Goal: Communication & Community: Answer question/provide support

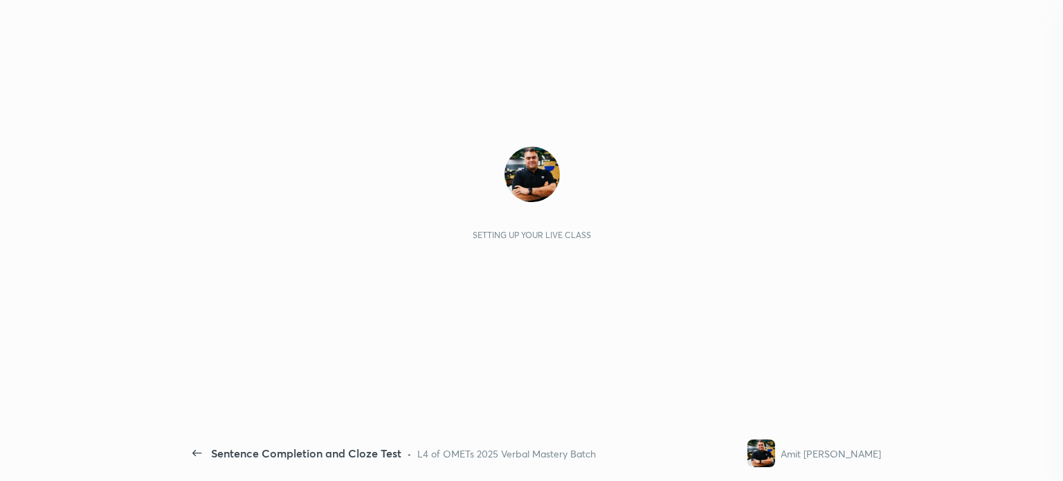
scroll to position [5, 4]
click at [1025, 395] on div "1 2 3 4 5 6 7 C X Z C X Z E E Erase all H H Sentence Completion and Cloze Test …" at bounding box center [516, 240] width 1032 height 481
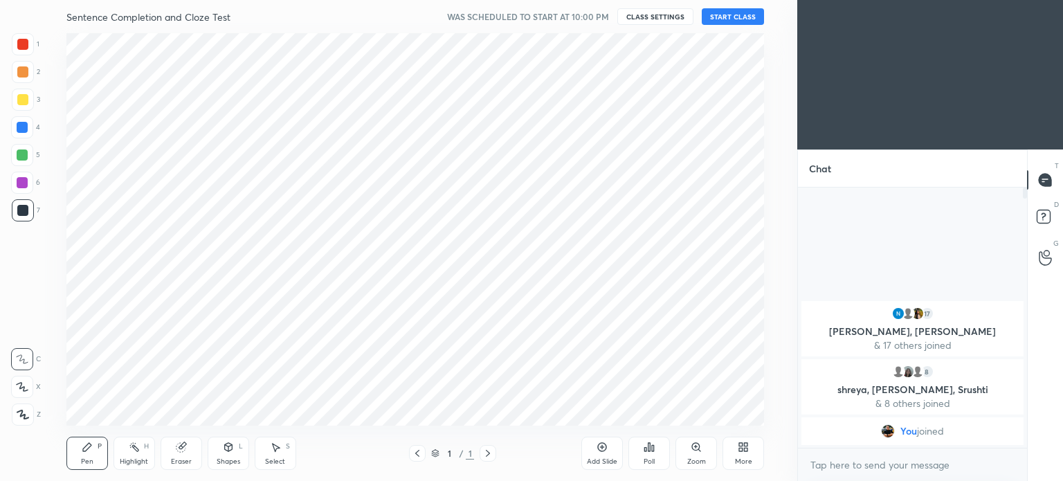
scroll to position [68842, 68493]
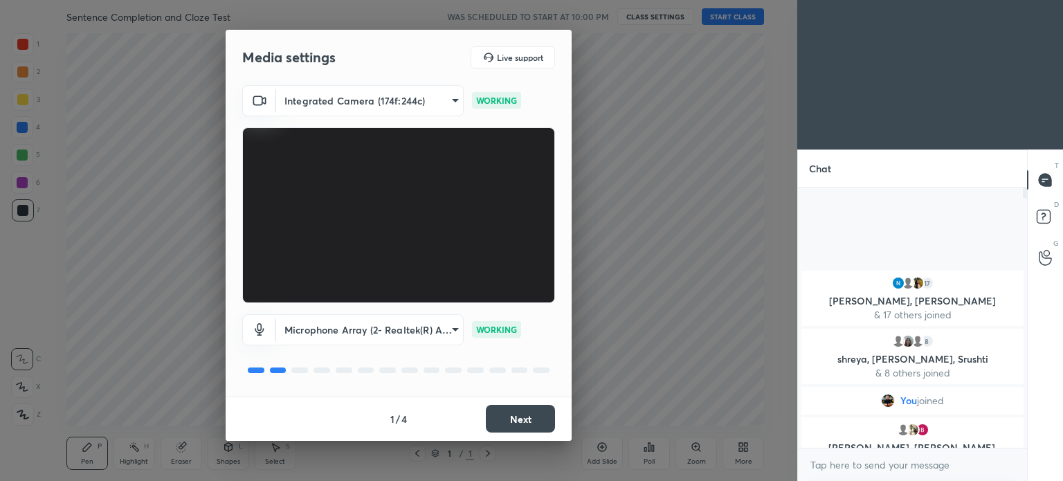
click at [517, 410] on button "Next" at bounding box center [520, 419] width 69 height 28
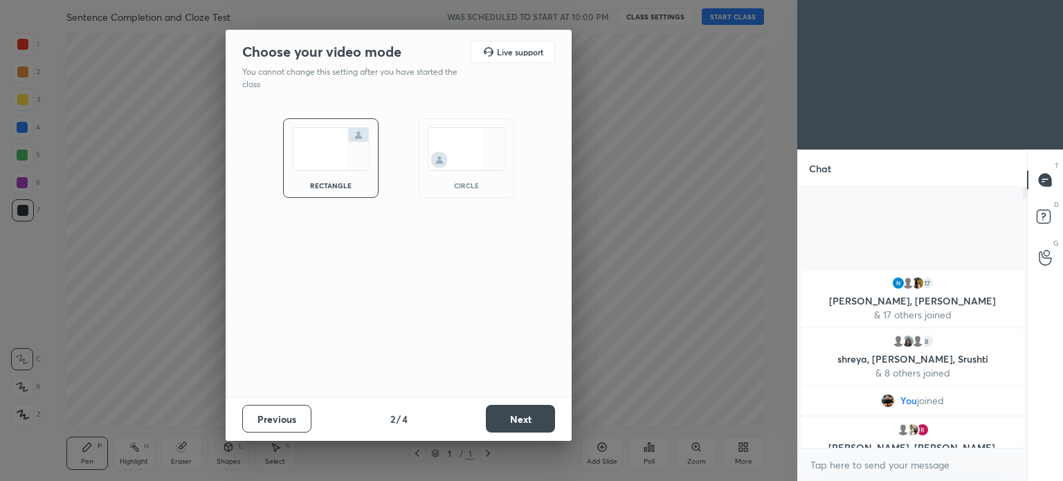
click at [512, 418] on button "Next" at bounding box center [520, 419] width 69 height 28
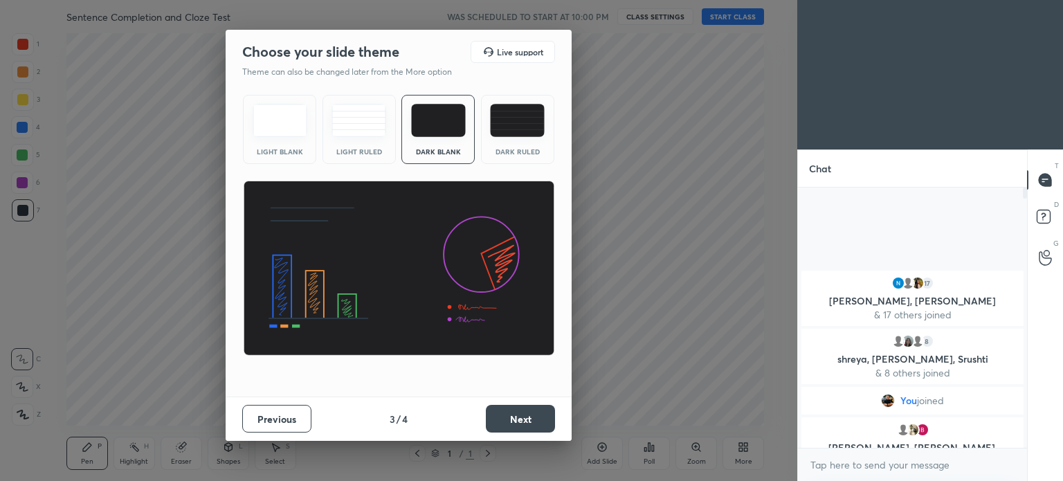
click at [504, 415] on button "Next" at bounding box center [520, 419] width 69 height 28
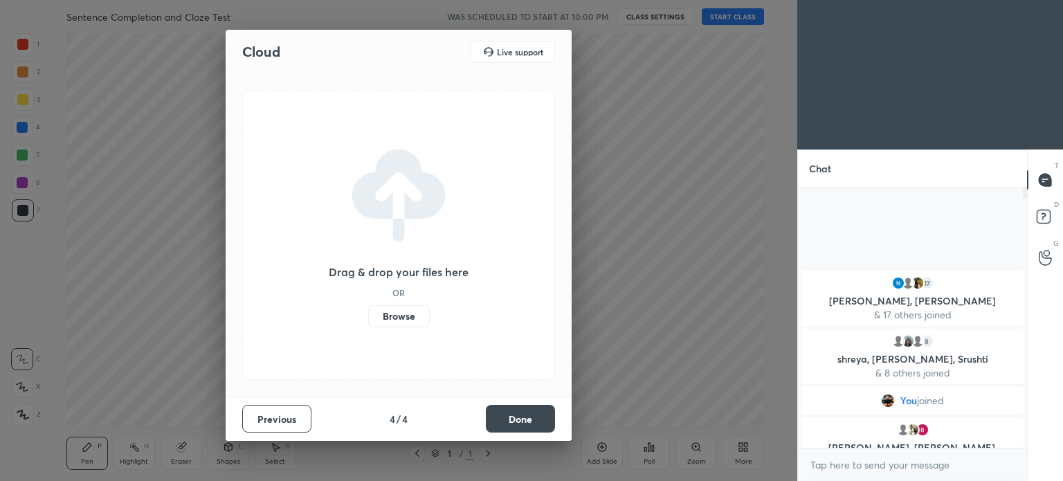
click at [401, 317] on label "Browse" at bounding box center [399, 316] width 62 height 22
click at [368, 317] on input "Browse" at bounding box center [368, 316] width 0 height 22
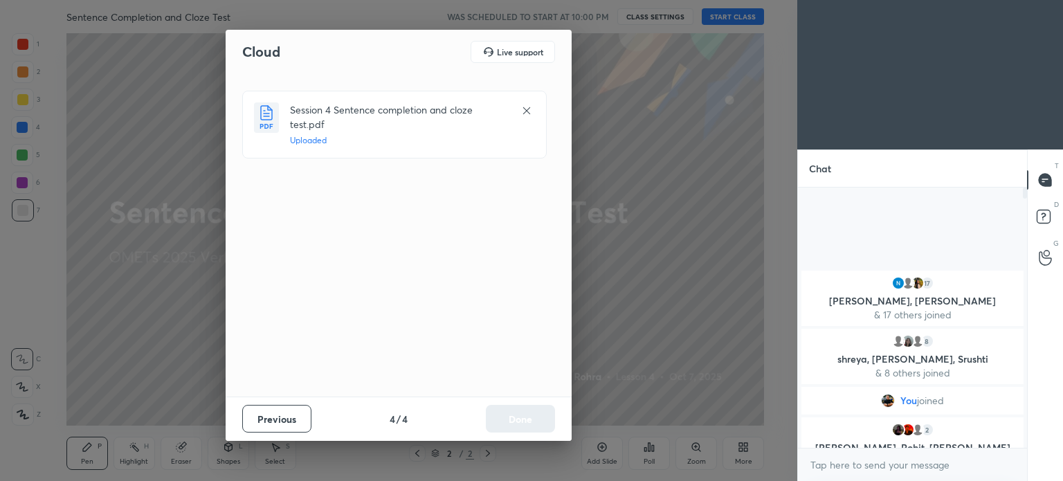
click at [514, 417] on button "Done" at bounding box center [520, 419] width 69 height 28
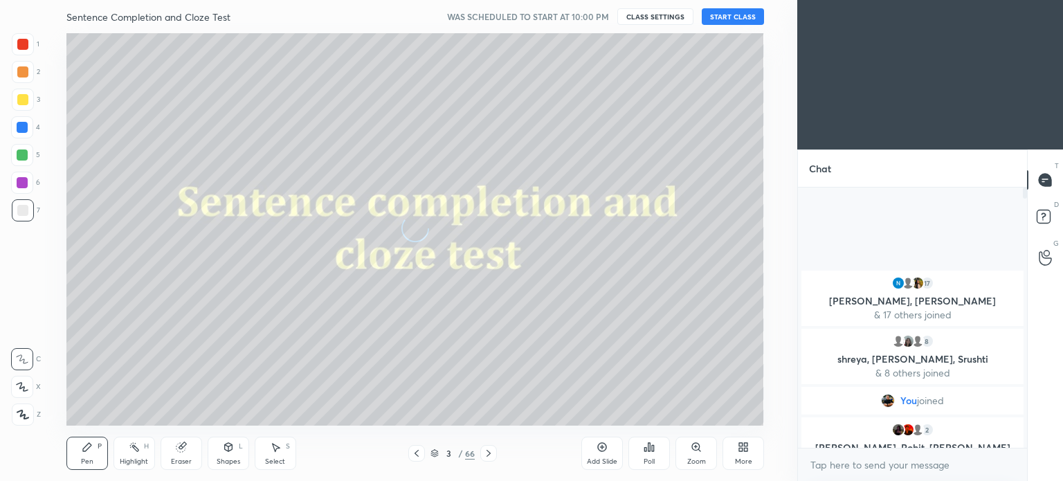
click at [730, 19] on button "START CLASS" at bounding box center [733, 16] width 62 height 17
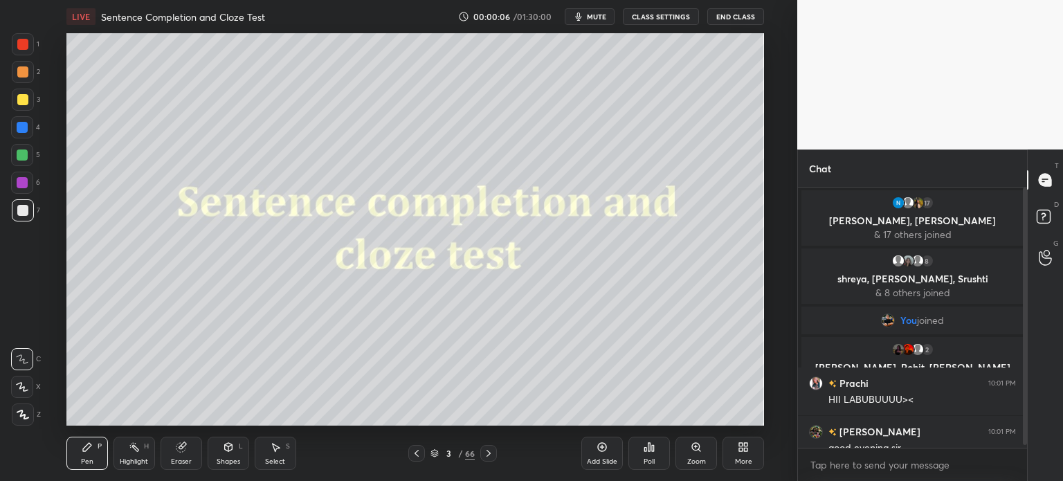
click at [27, 48] on div at bounding box center [22, 44] width 11 height 11
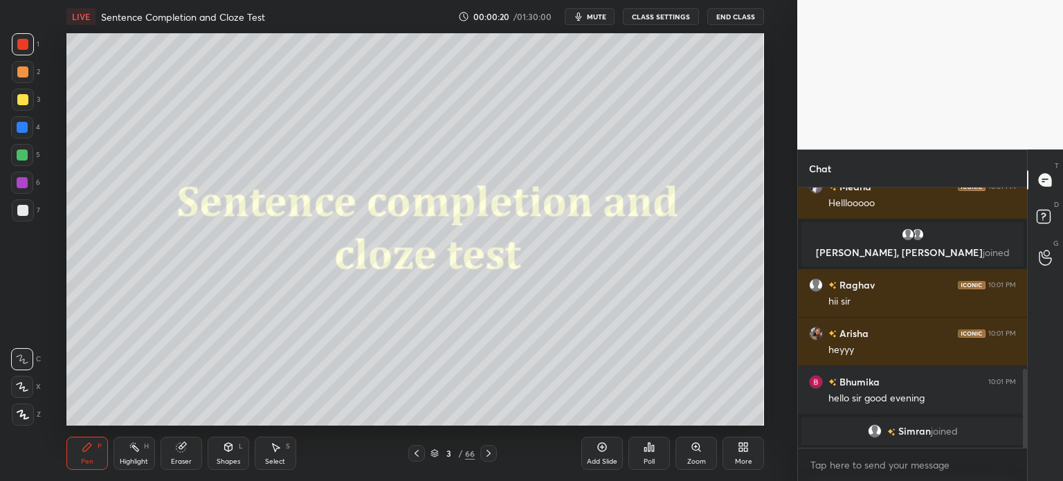
scroll to position [597, 0]
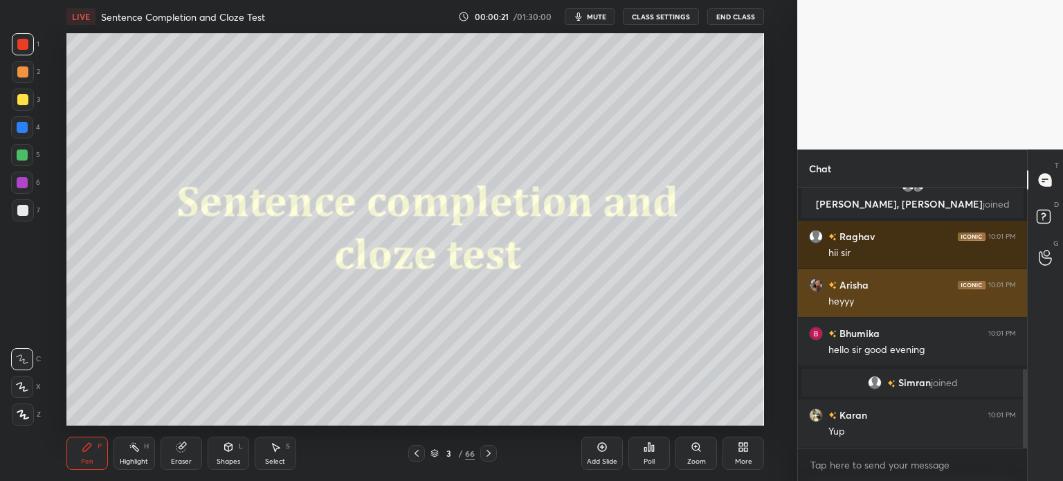
click at [877, 291] on div "Arisha 10:01 PM" at bounding box center [912, 285] width 207 height 15
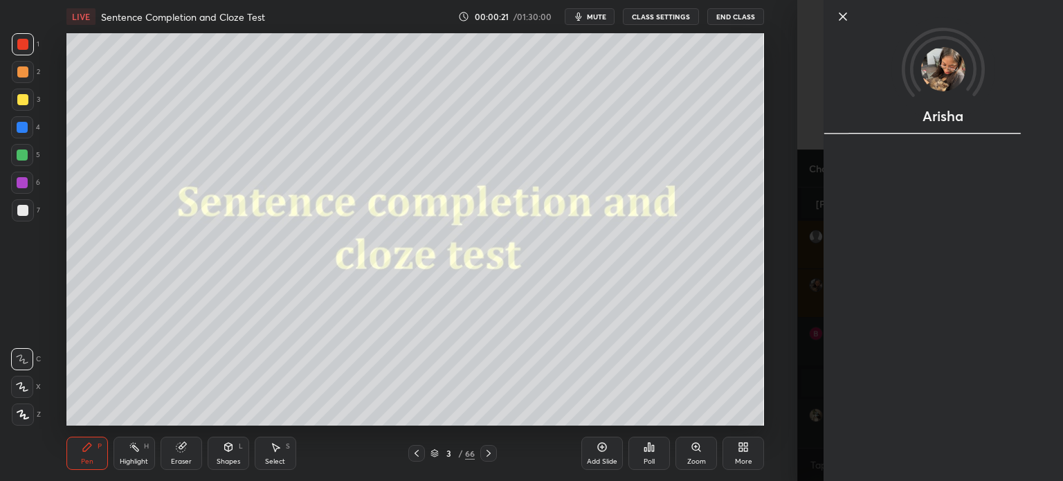
scroll to position [645, 0]
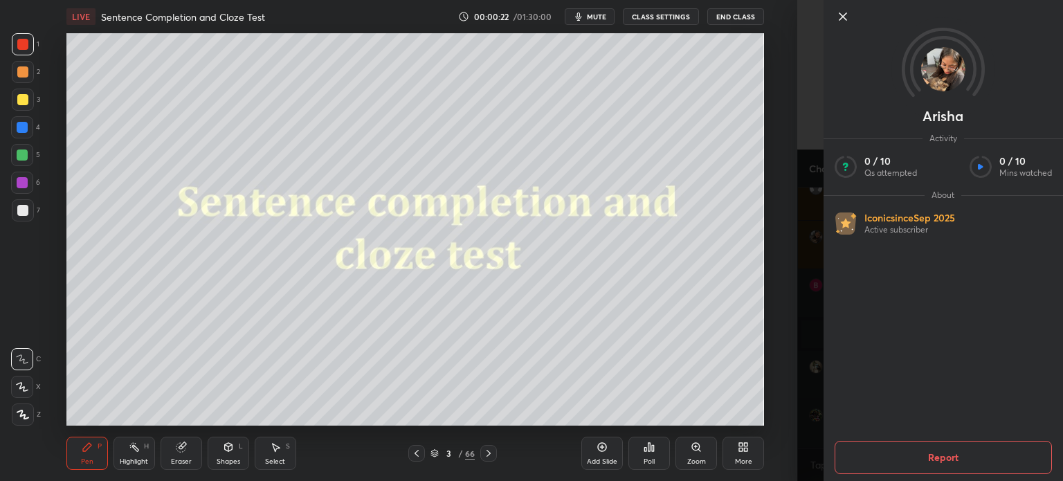
click at [841, 14] on icon at bounding box center [843, 16] width 7 height 7
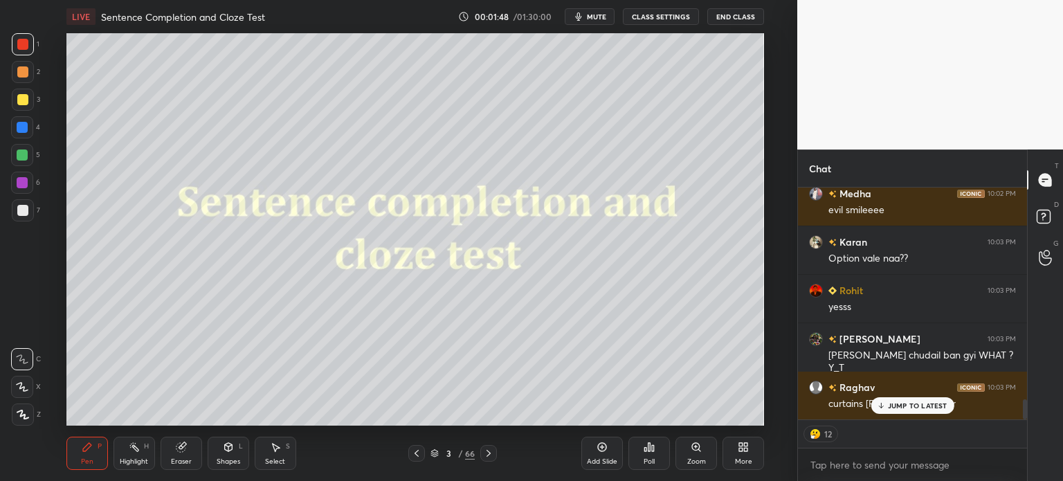
scroll to position [2462, 0]
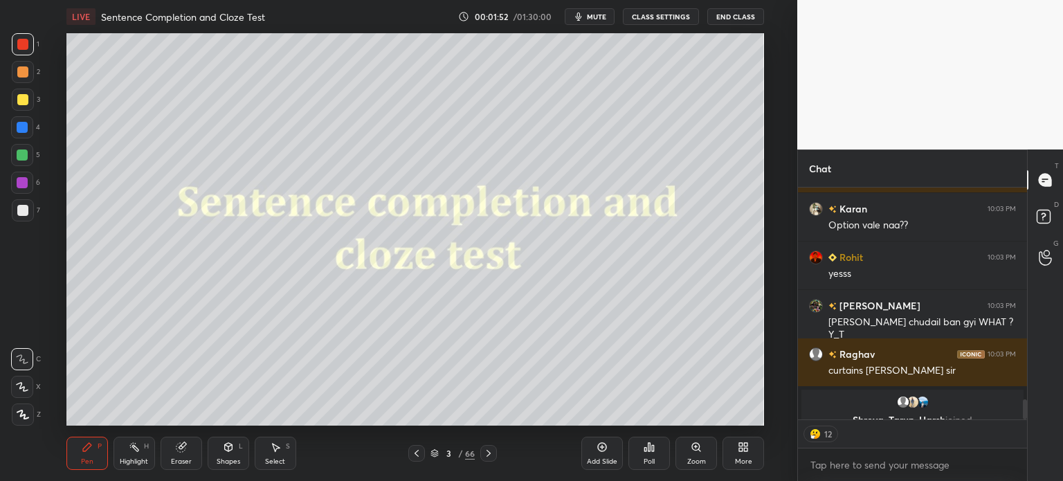
type textarea "x"
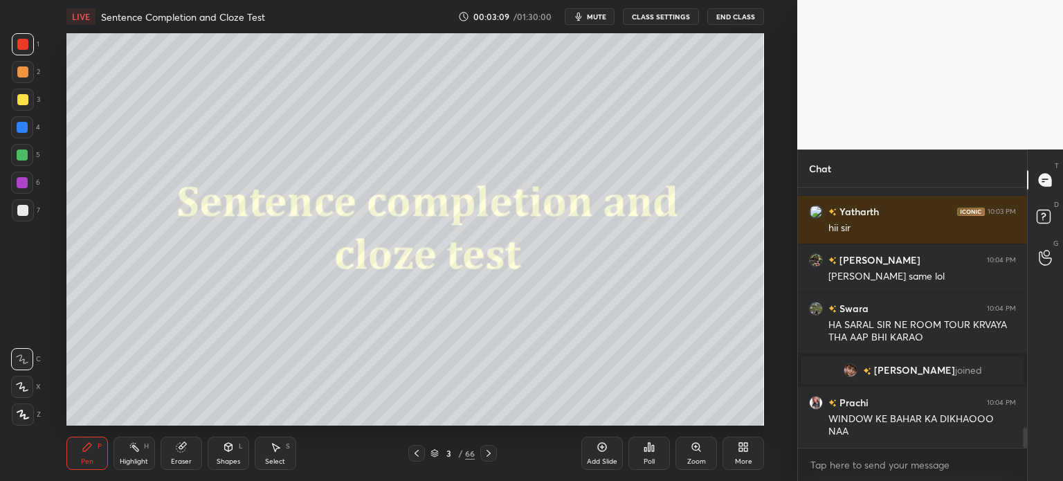
scroll to position [3059, 0]
click at [185, 448] on icon at bounding box center [180, 447] width 9 height 9
click at [21, 413] on span "Erase all" at bounding box center [22, 415] width 21 height 10
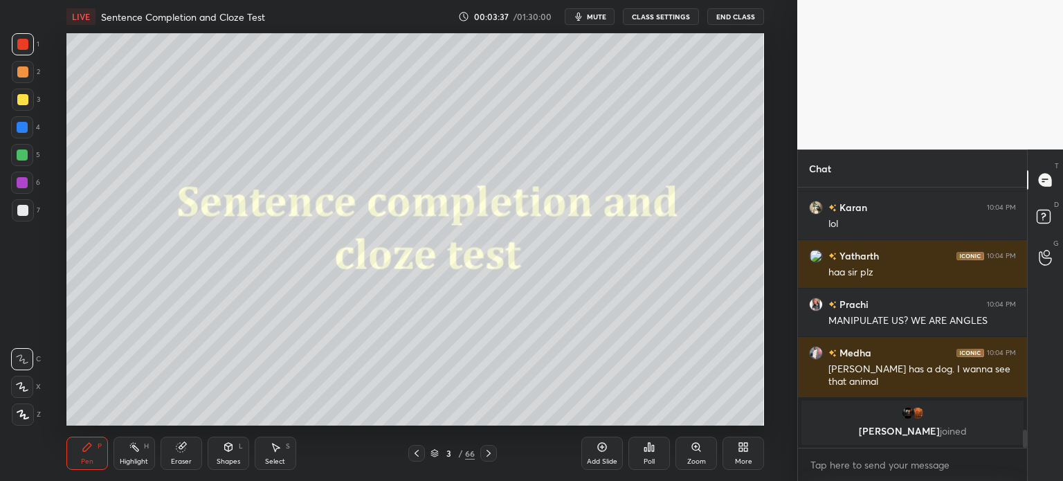
scroll to position [3448, 0]
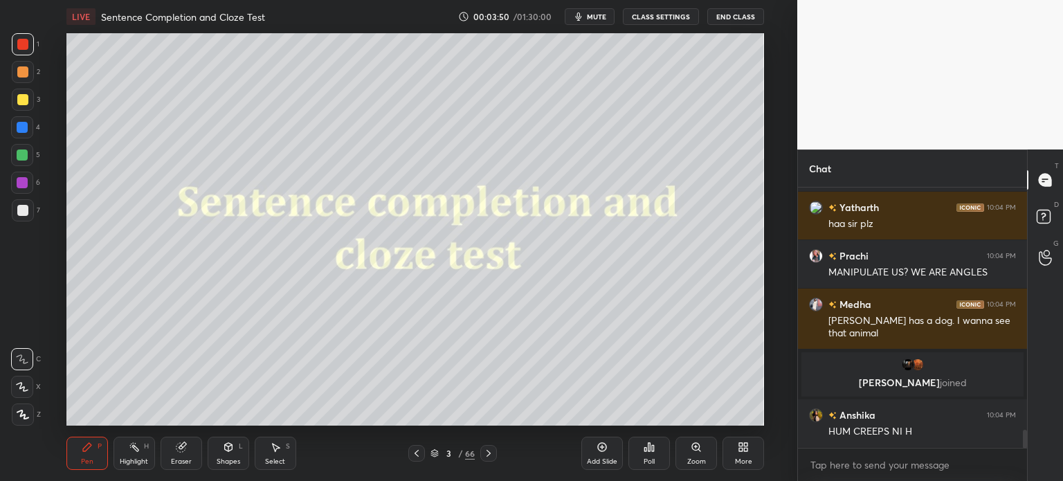
click at [183, 453] on div "Eraser" at bounding box center [182, 453] width 42 height 33
click at [17, 420] on div "Erase all" at bounding box center [22, 415] width 22 height 22
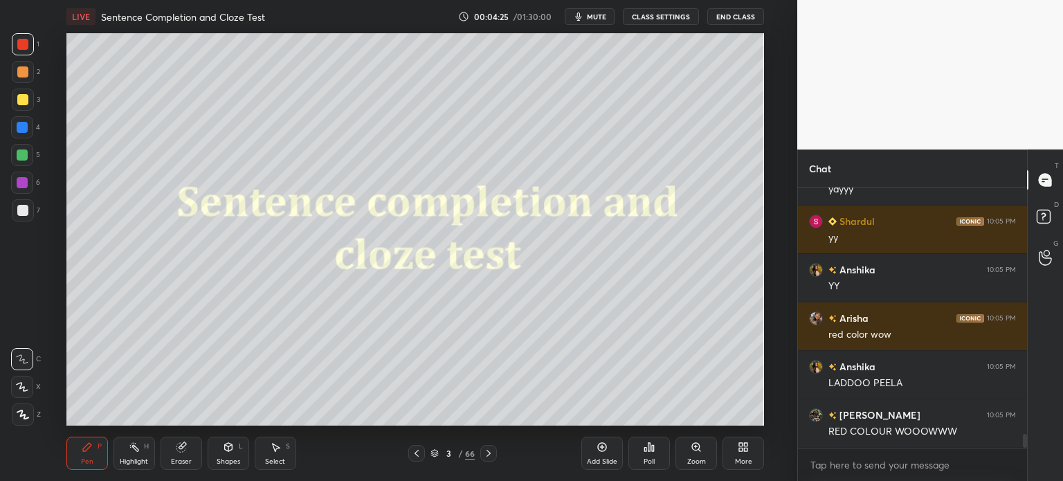
scroll to position [4622, 0]
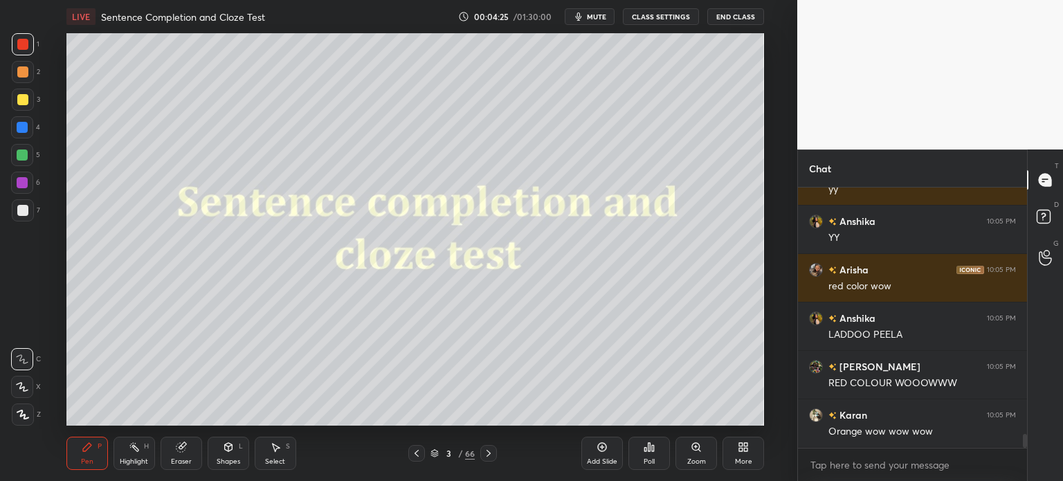
click at [182, 456] on div "Eraser" at bounding box center [182, 453] width 42 height 33
click at [25, 415] on span "Erase all" at bounding box center [22, 415] width 21 height 10
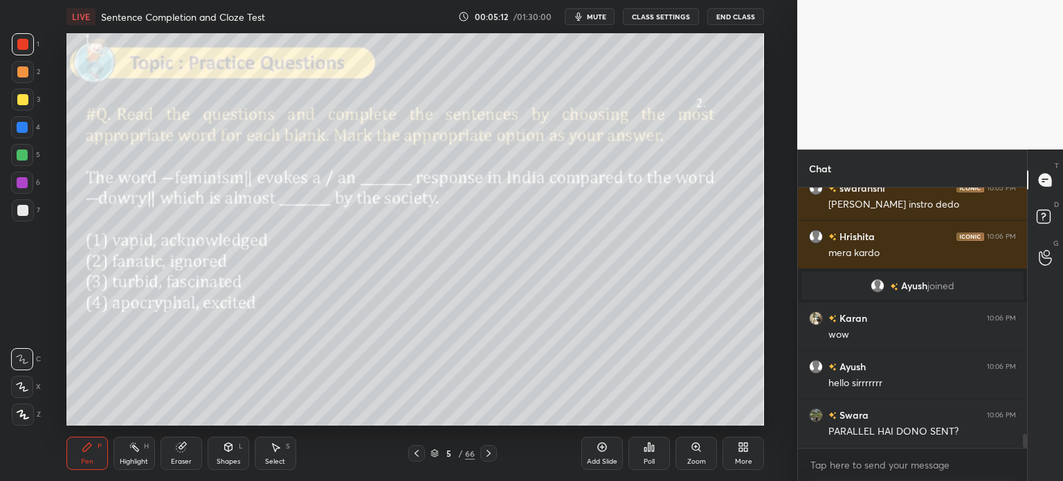
scroll to position [4632, 0]
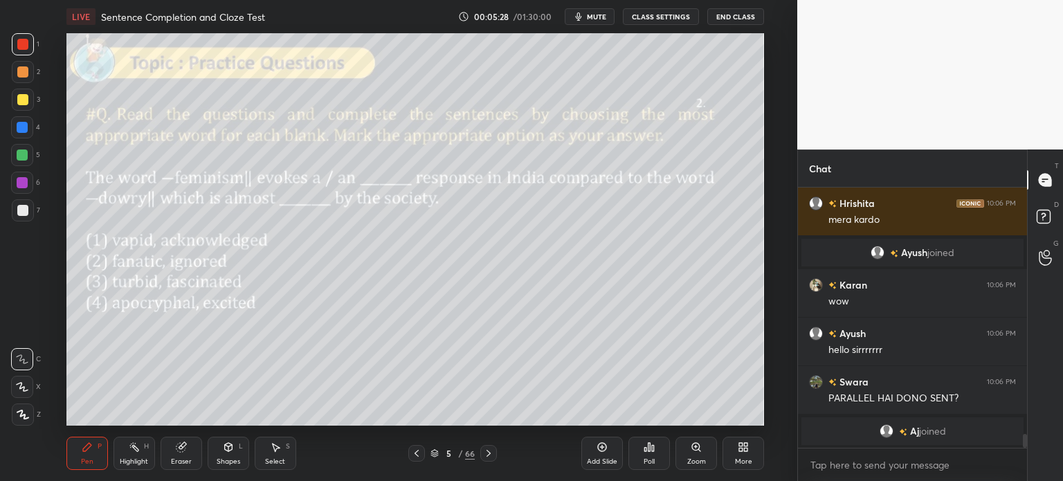
click at [179, 449] on icon at bounding box center [180, 447] width 9 height 9
click at [18, 411] on span "Erase all" at bounding box center [22, 415] width 21 height 10
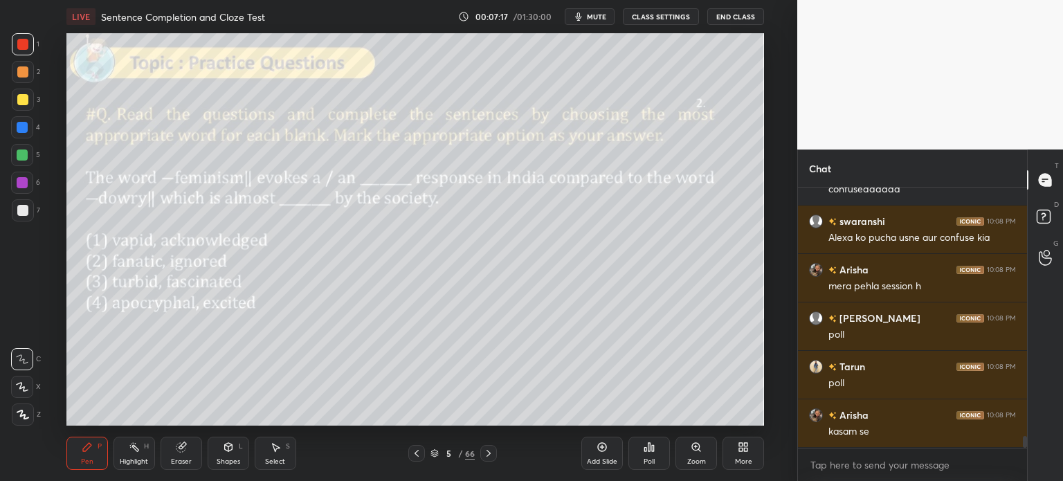
scroll to position [5425, 0]
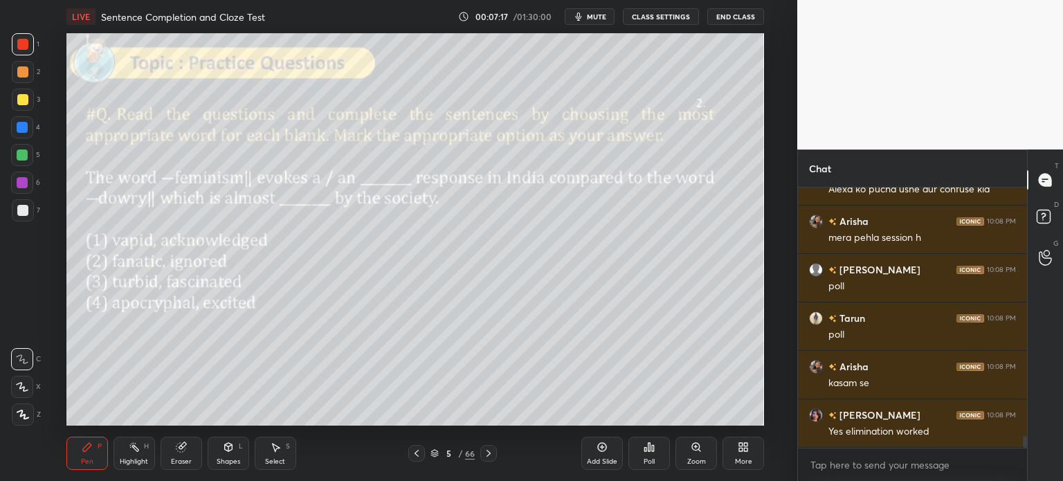
click at [181, 453] on div "Eraser" at bounding box center [182, 453] width 42 height 33
click at [24, 417] on span "Erase all" at bounding box center [22, 415] width 21 height 10
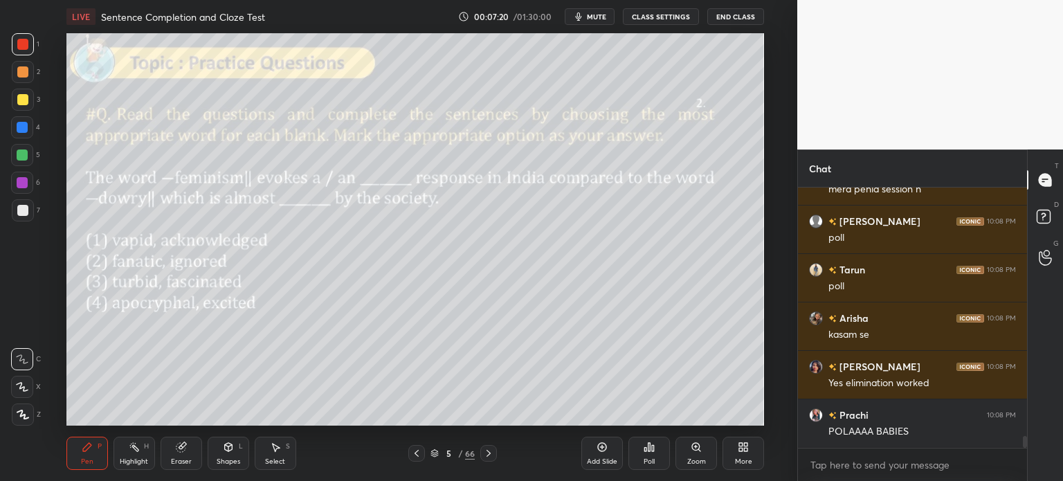
scroll to position [5535, 0]
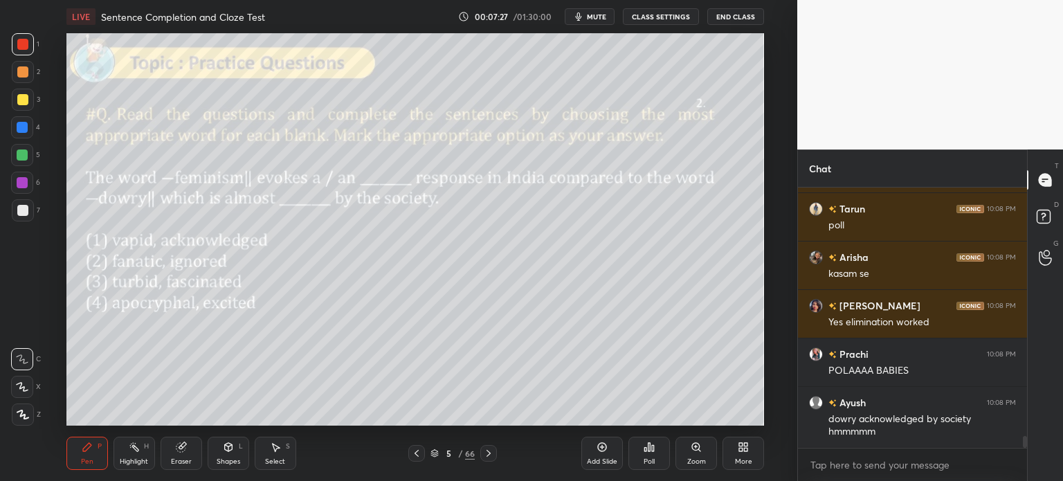
click at [645, 465] on div "Poll" at bounding box center [649, 461] width 11 height 7
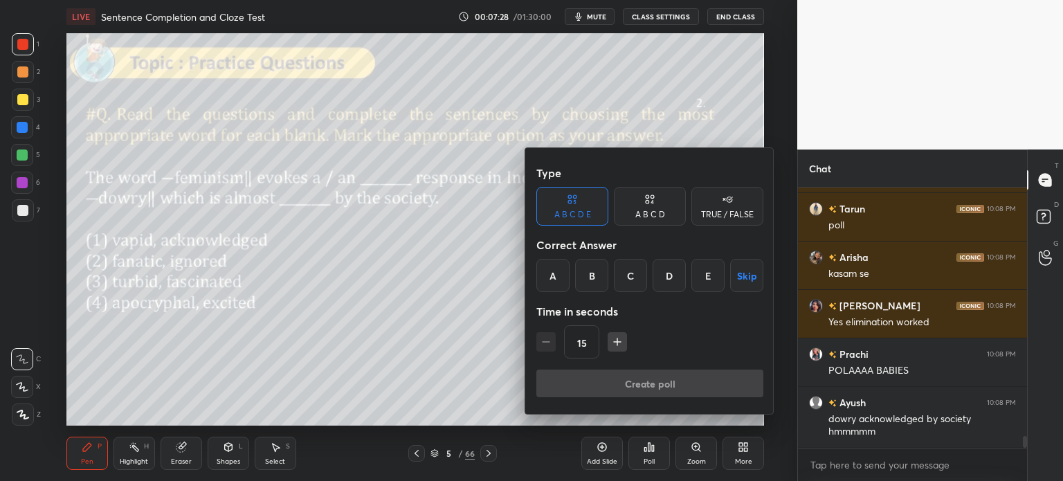
click at [638, 213] on div "A B C D" at bounding box center [651, 214] width 30 height 8
click at [600, 284] on div "B" at bounding box center [603, 275] width 41 height 33
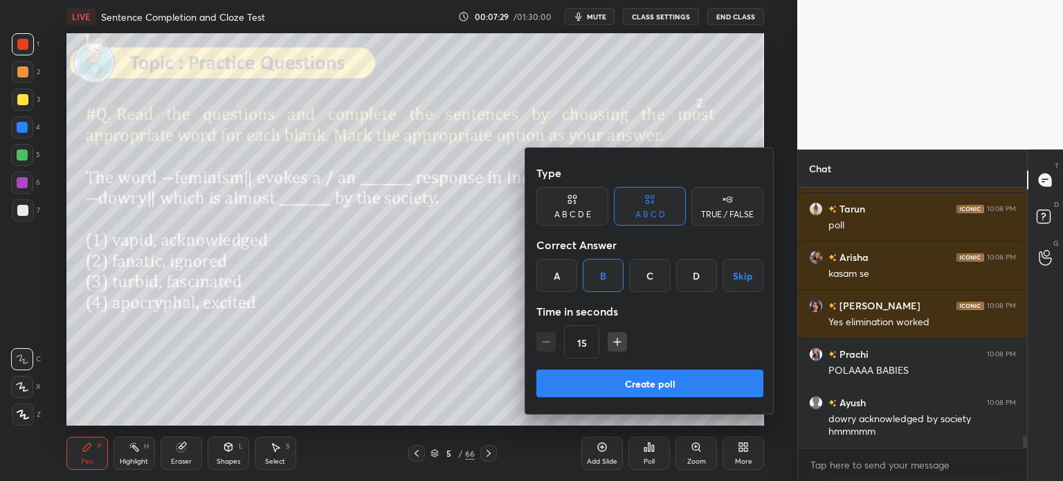
click at [612, 345] on icon "button" at bounding box center [618, 342] width 14 height 14
type input "30"
click at [645, 389] on button "Create poll" at bounding box center [650, 384] width 227 height 28
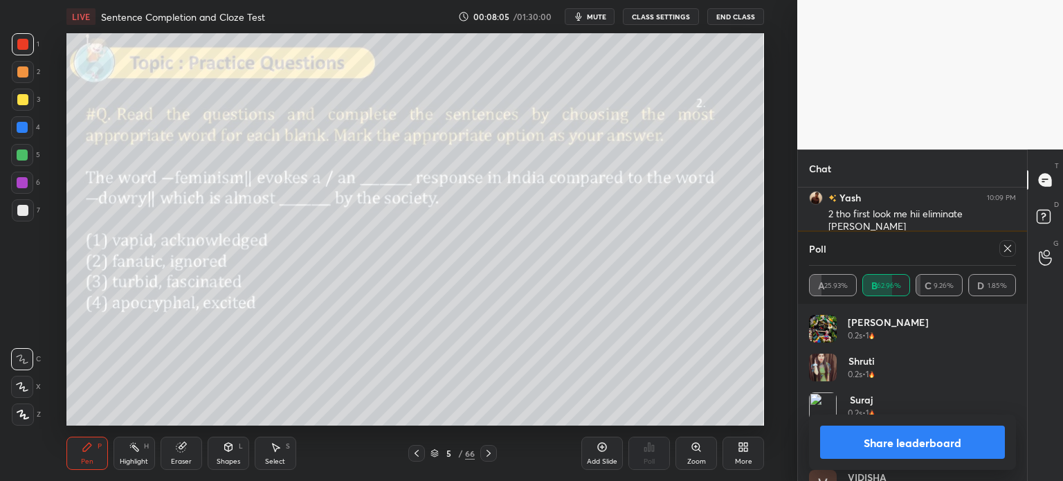
scroll to position [6091, 0]
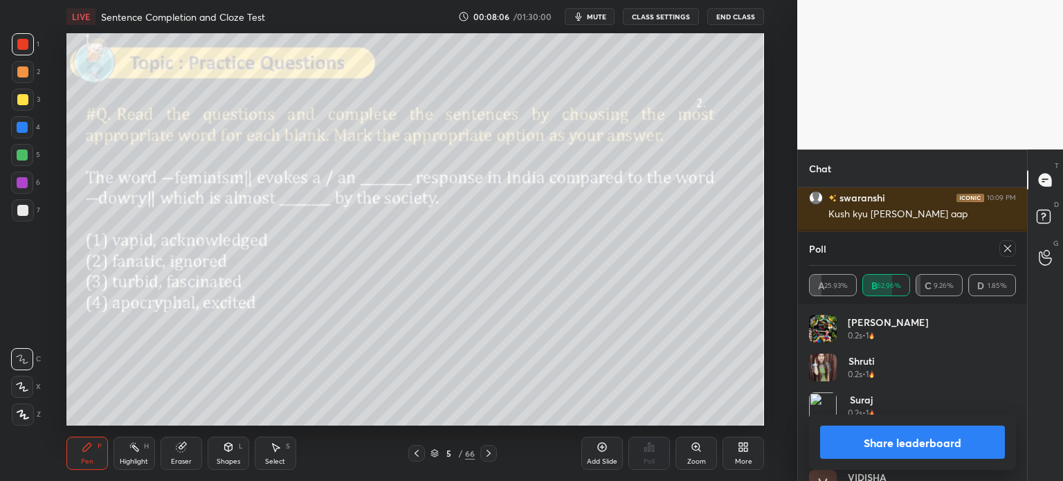
click at [856, 441] on button "Share leaderboard" at bounding box center [912, 442] width 185 height 33
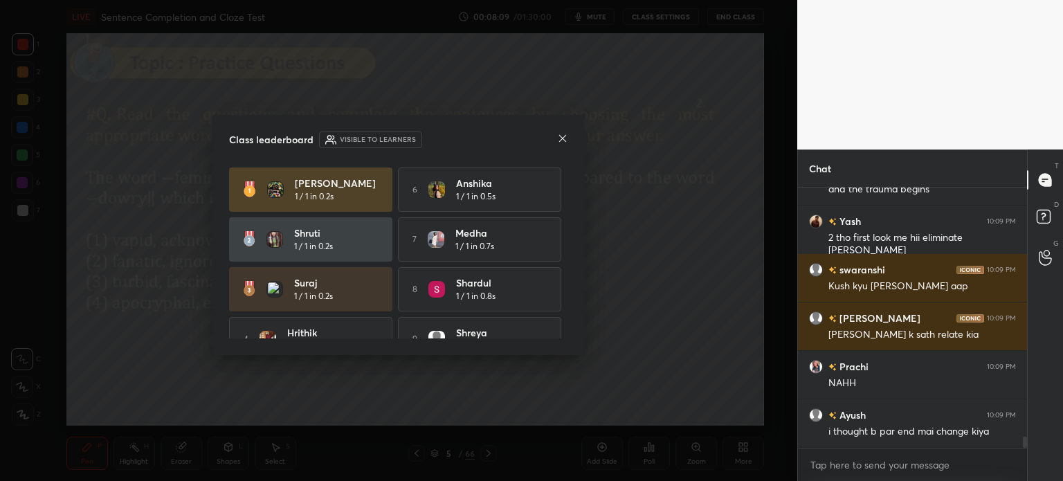
click at [559, 138] on icon at bounding box center [562, 138] width 11 height 11
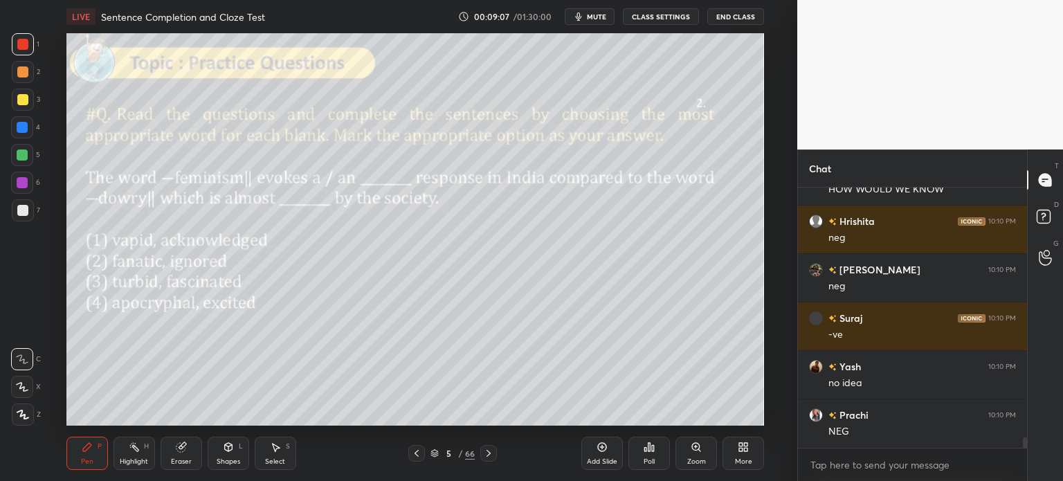
scroll to position [6453, 0]
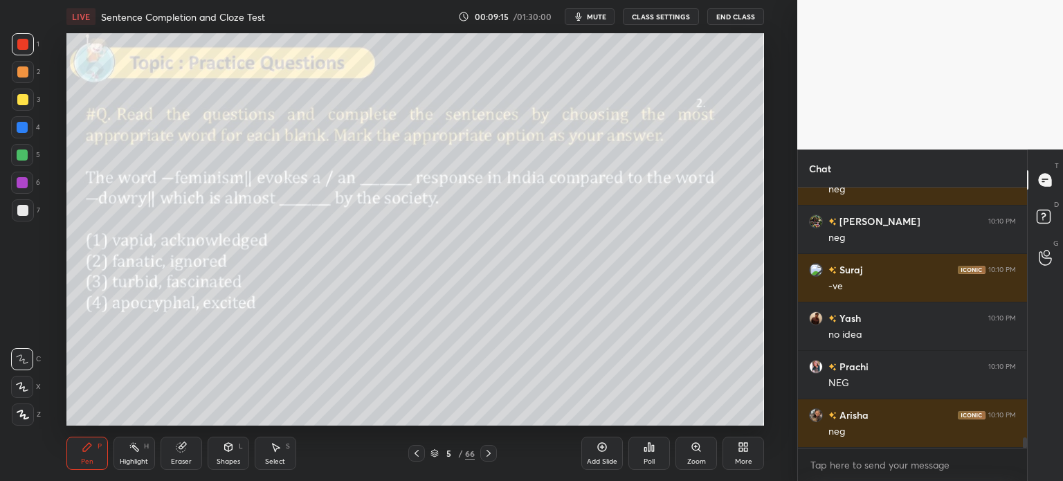
click at [179, 453] on div "Eraser" at bounding box center [182, 453] width 42 height 33
click at [26, 414] on span "Erase all" at bounding box center [22, 415] width 21 height 10
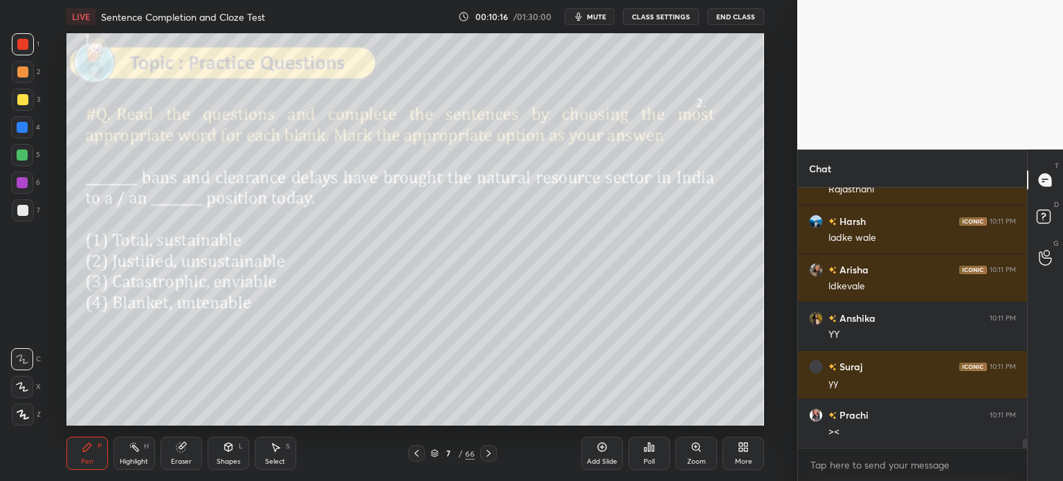
scroll to position [7145, 0]
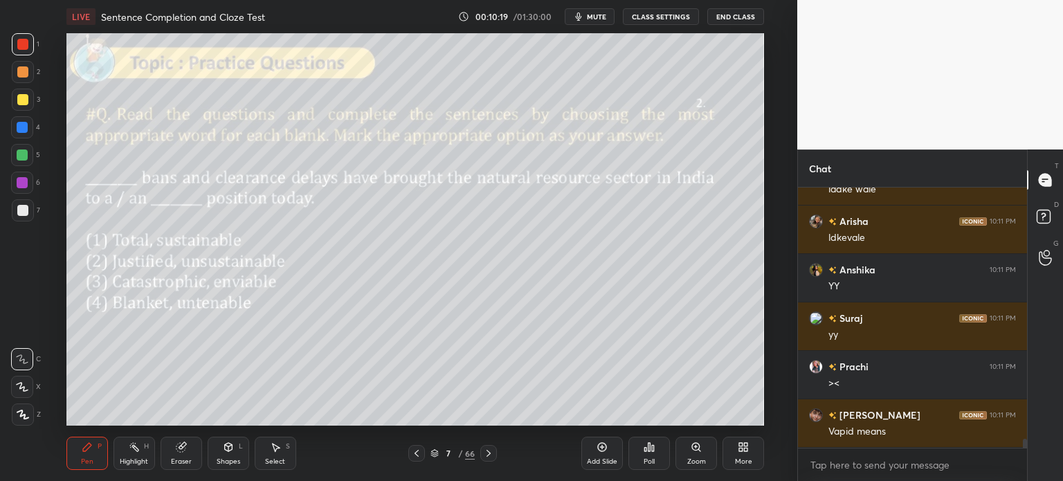
click at [181, 455] on div "Eraser" at bounding box center [182, 453] width 42 height 33
click at [16, 413] on span "Erase all" at bounding box center [22, 415] width 21 height 10
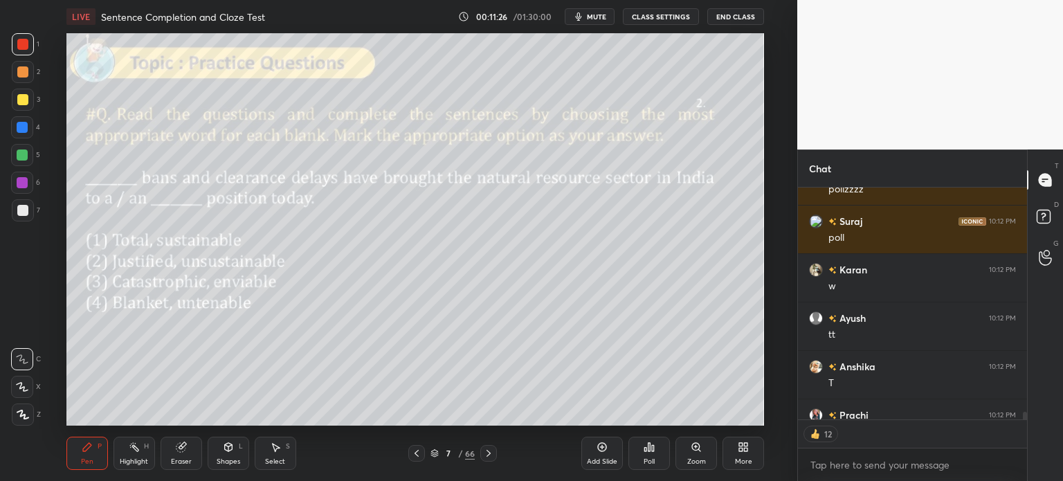
scroll to position [7574, 0]
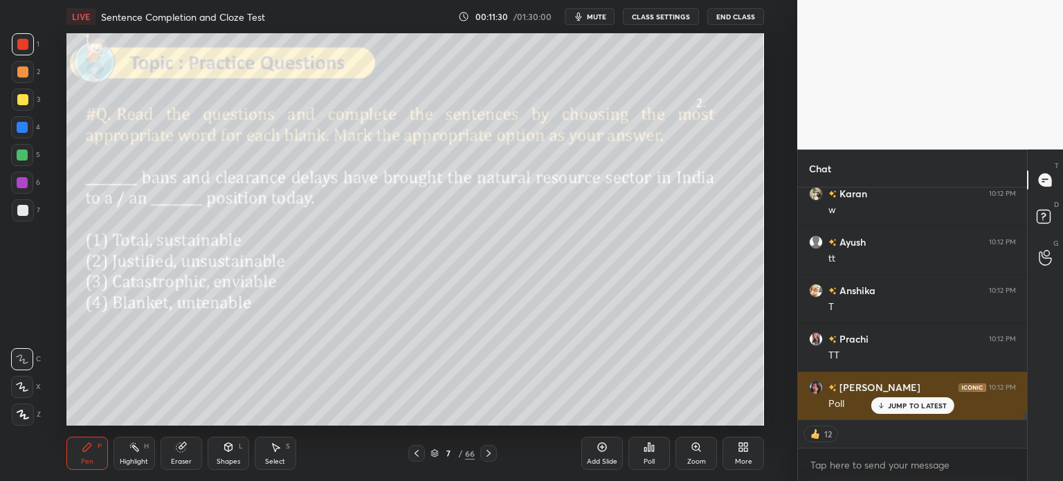
click at [919, 406] on p "JUMP TO LATEST" at bounding box center [918, 406] width 60 height 8
type textarea "x"
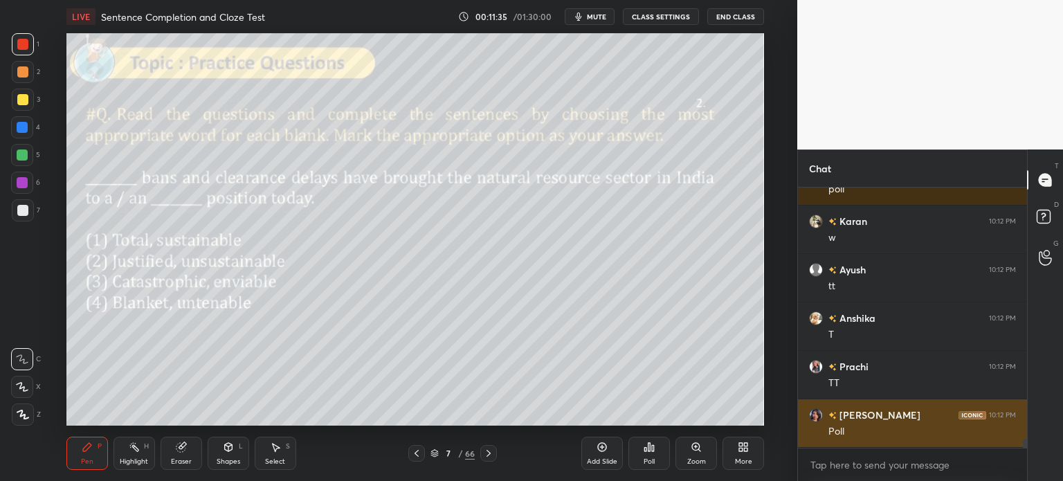
scroll to position [3, 4]
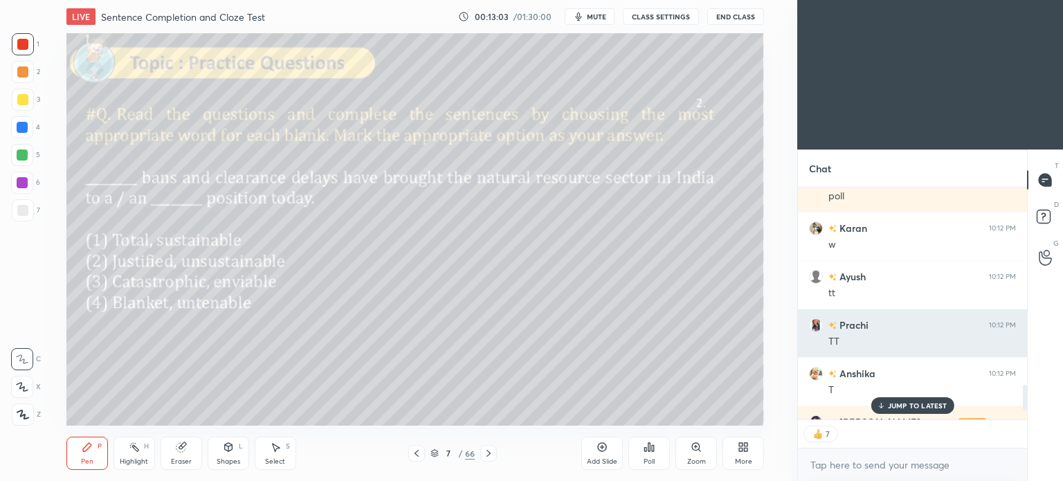
scroll to position [1878, 0]
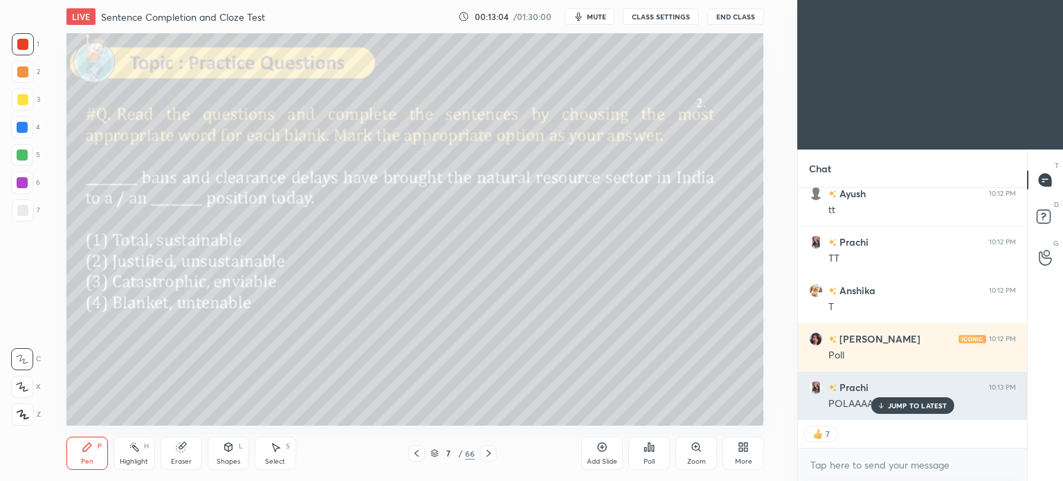
click at [903, 404] on p "JUMP TO LATEST" at bounding box center [918, 406] width 60 height 8
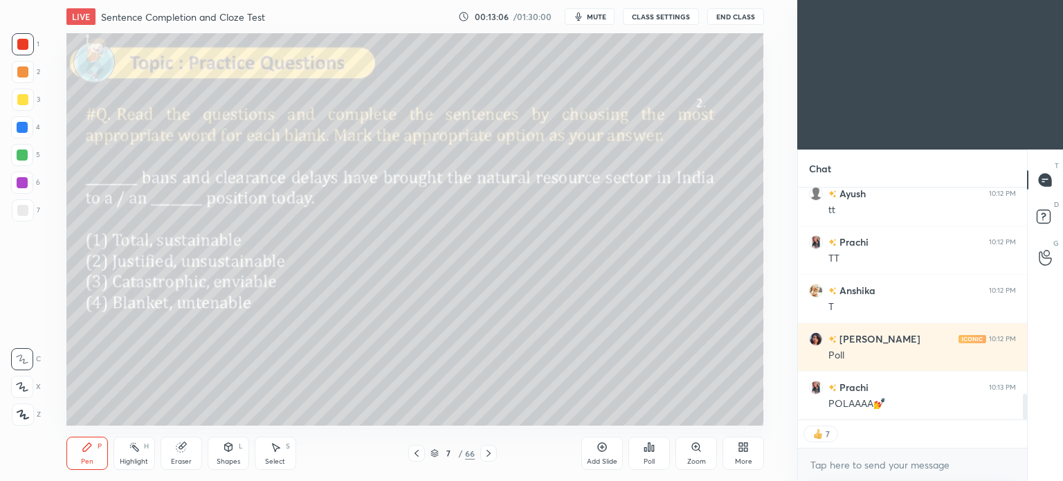
click at [751, 447] on div "More" at bounding box center [744, 453] width 42 height 33
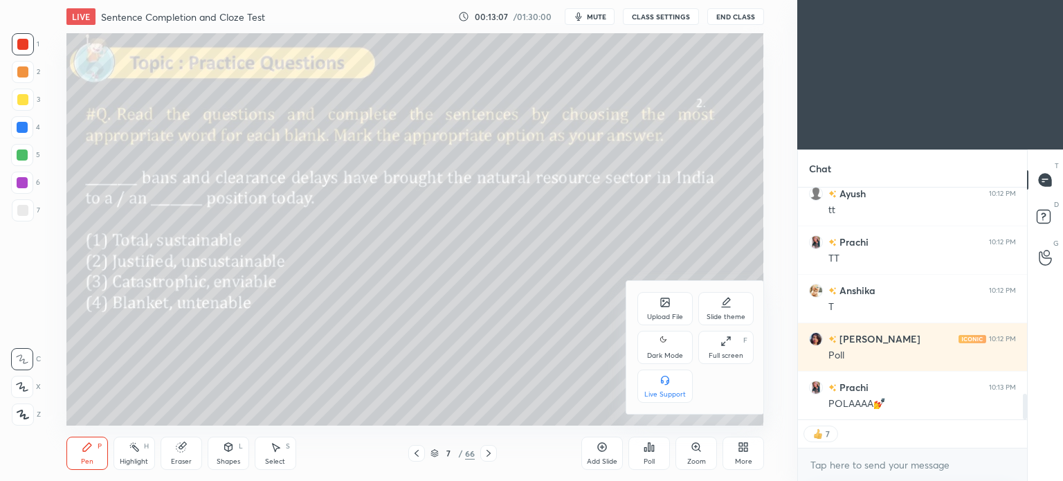
click at [669, 353] on div "Dark Mode" at bounding box center [665, 355] width 36 height 7
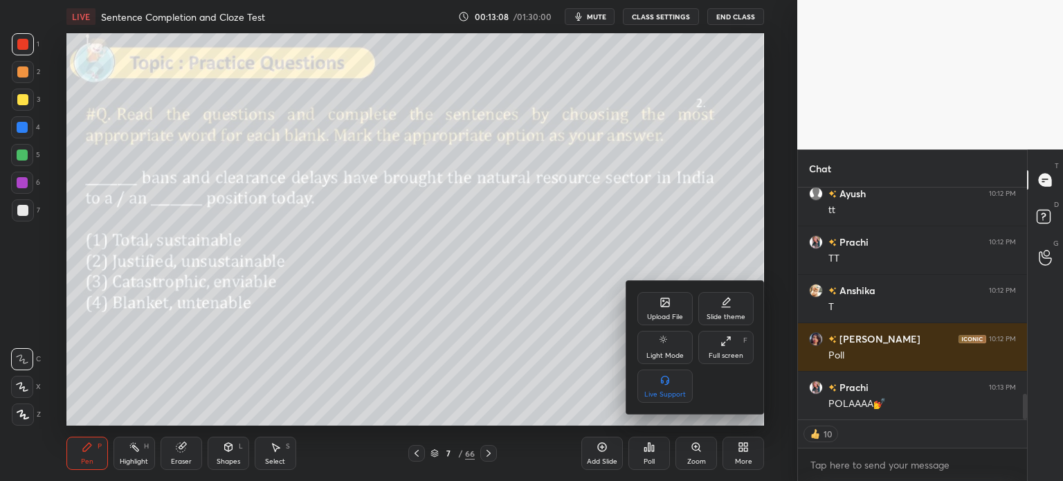
click at [745, 456] on div at bounding box center [531, 240] width 1063 height 481
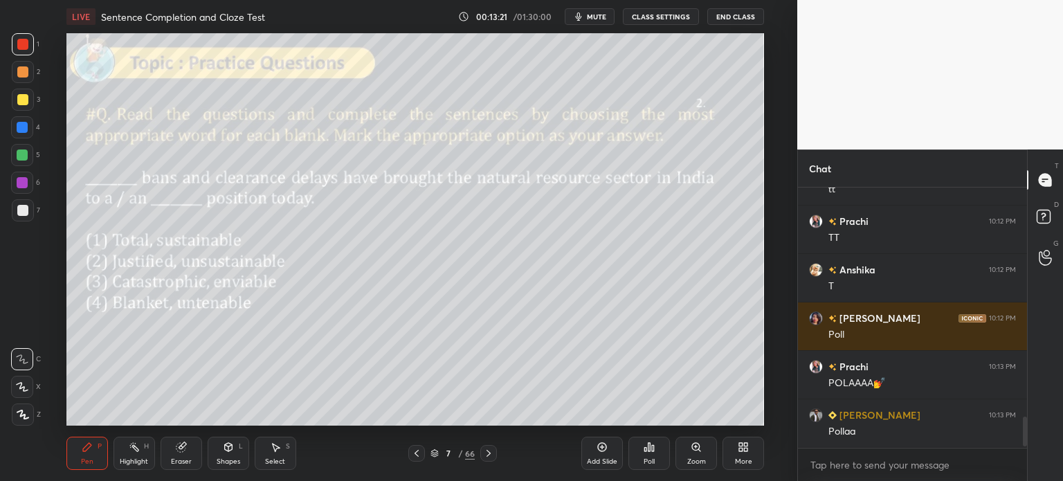
scroll to position [1947, 0]
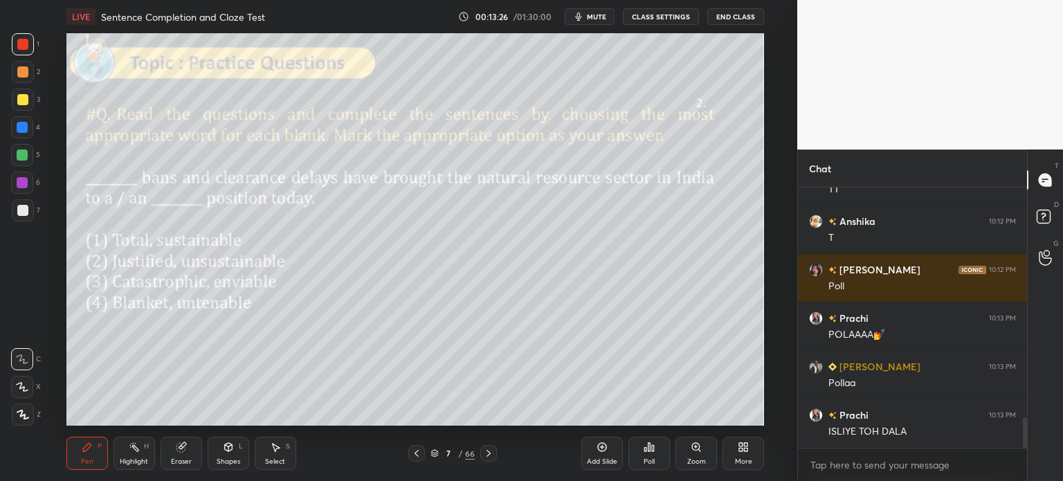
click at [644, 455] on div "Poll" at bounding box center [650, 453] width 42 height 33
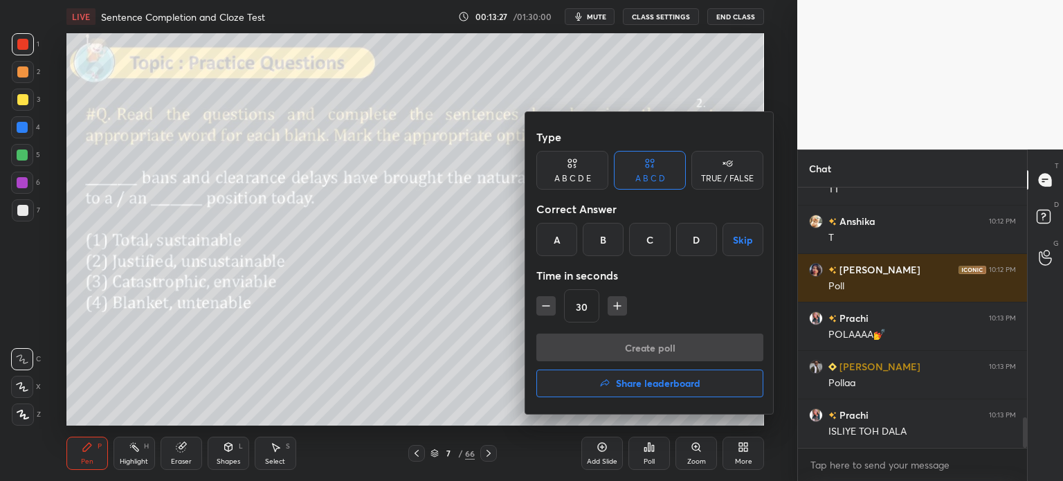
click at [697, 246] on div "D" at bounding box center [696, 239] width 41 height 33
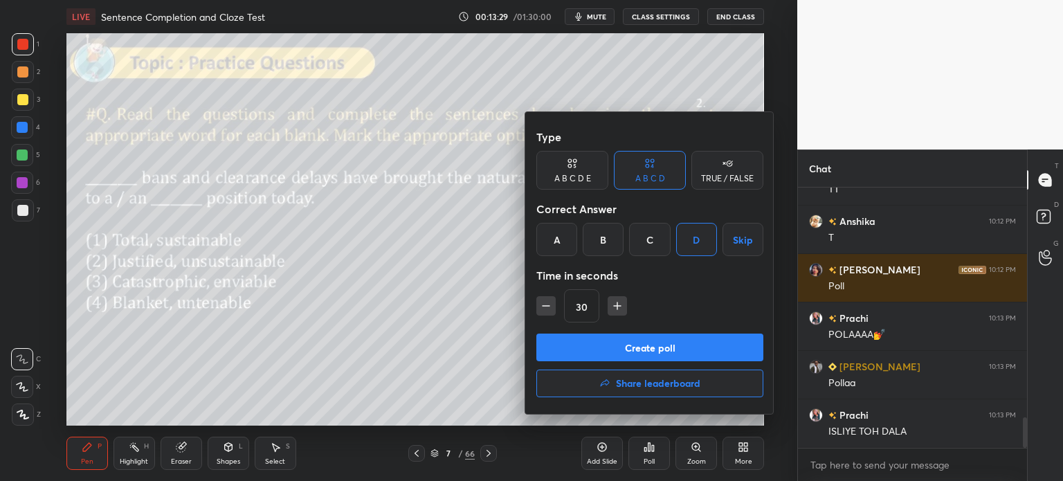
click at [662, 344] on button "Create poll" at bounding box center [650, 348] width 227 height 28
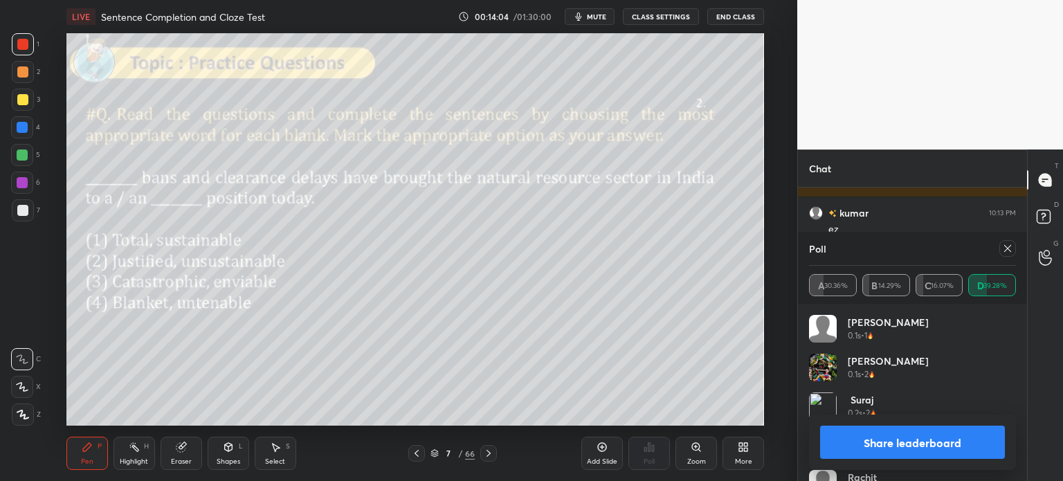
scroll to position [2005, 0]
click at [874, 444] on button "Share leaderboard" at bounding box center [912, 442] width 185 height 33
type textarea "x"
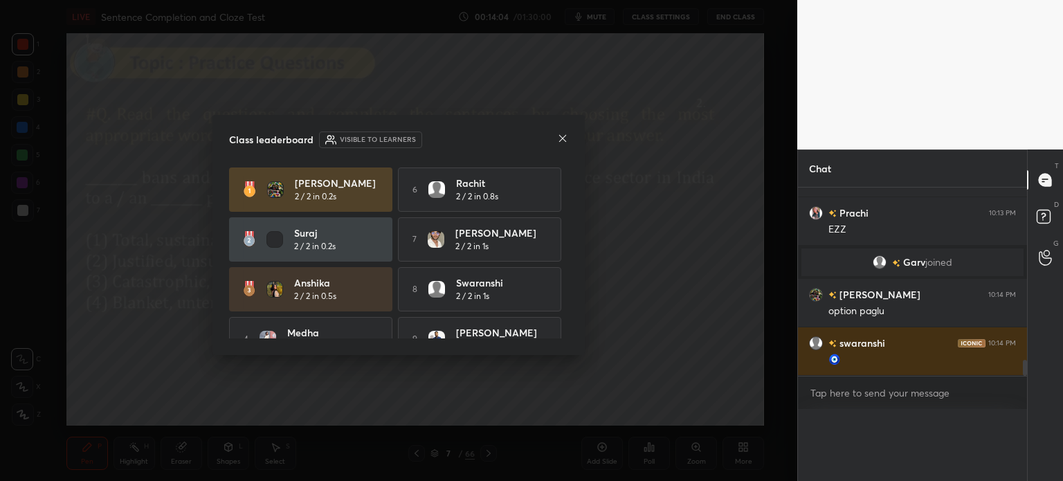
scroll to position [4, 4]
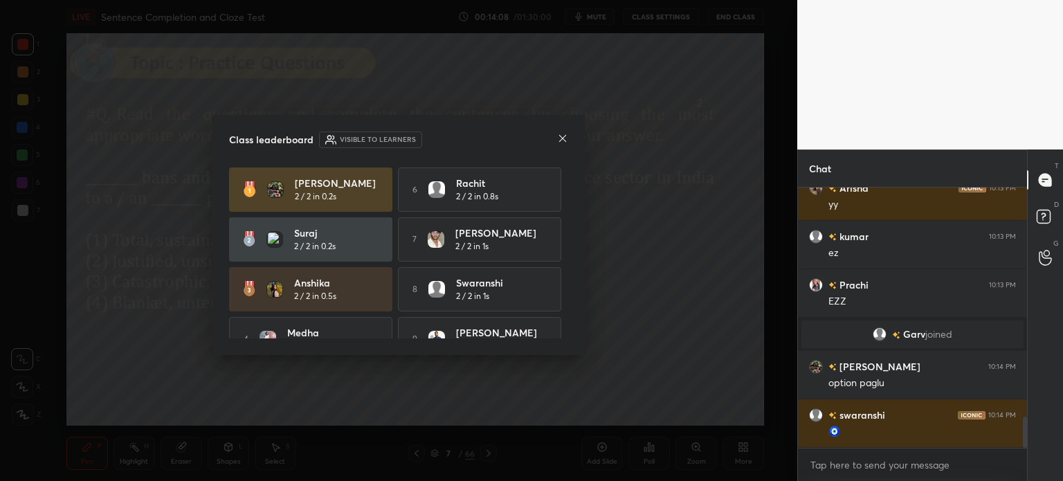
click at [562, 138] on icon at bounding box center [562, 138] width 7 height 7
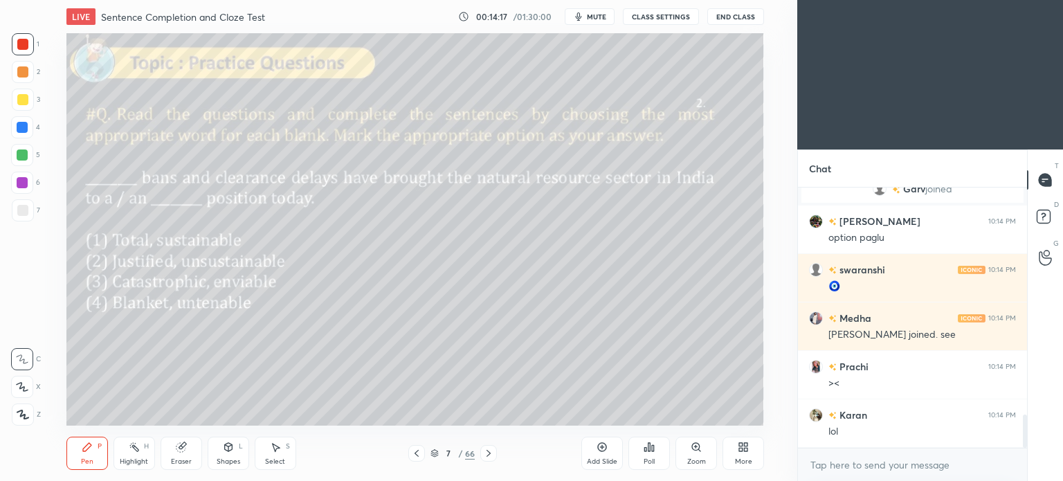
scroll to position [1781, 0]
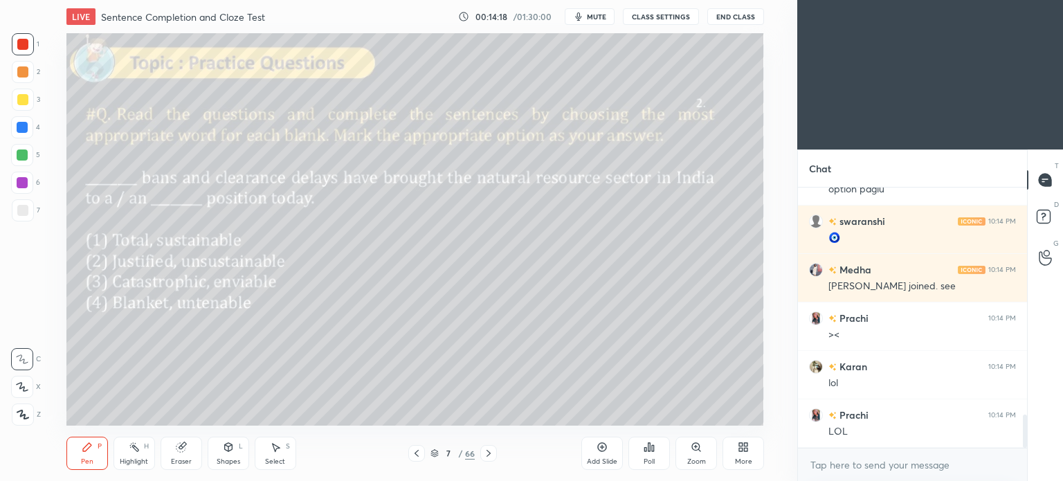
click at [744, 452] on icon at bounding box center [743, 447] width 11 height 11
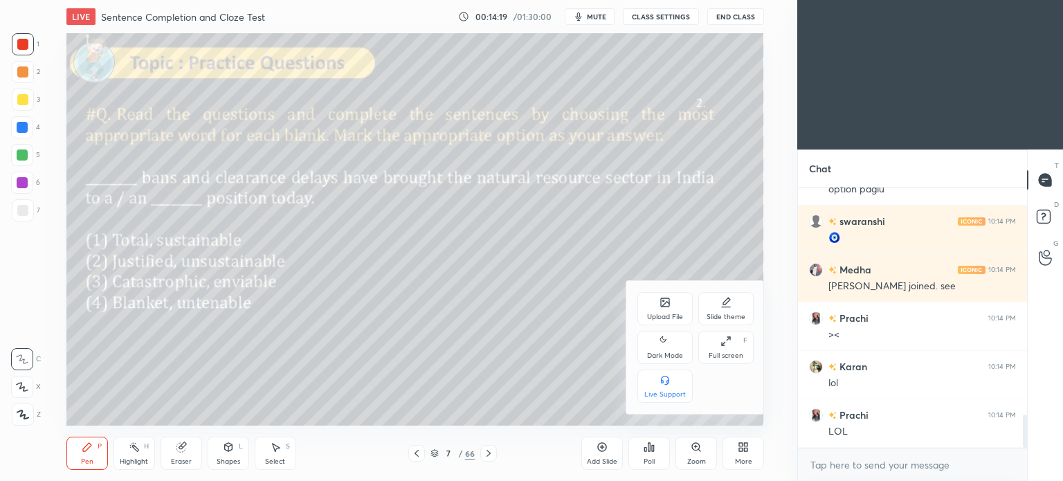
click at [661, 345] on icon at bounding box center [665, 341] width 11 height 17
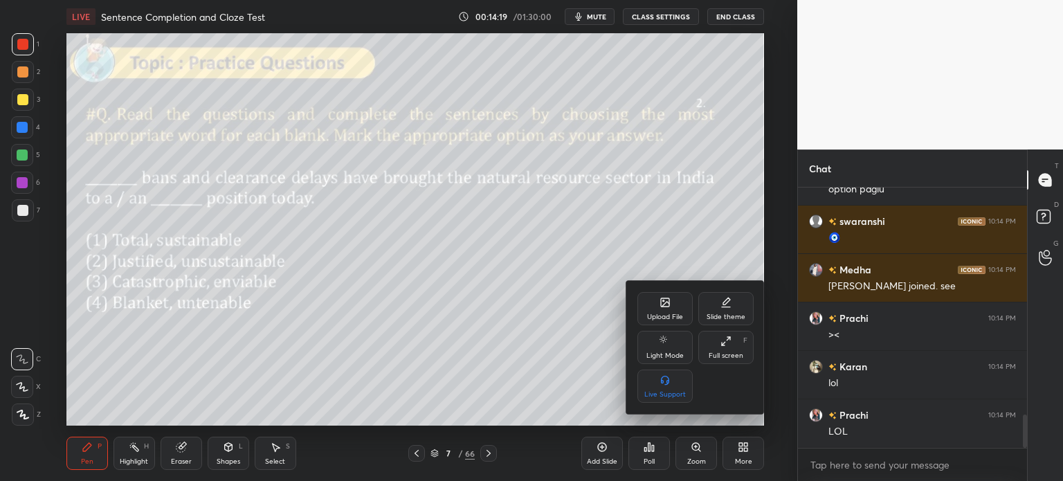
click at [737, 456] on div at bounding box center [531, 240] width 1063 height 481
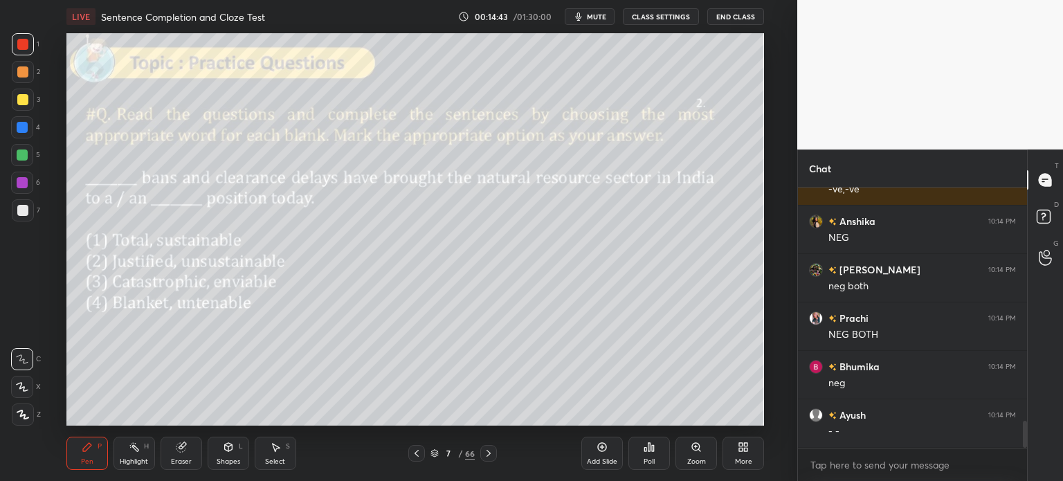
scroll to position [2314, 0]
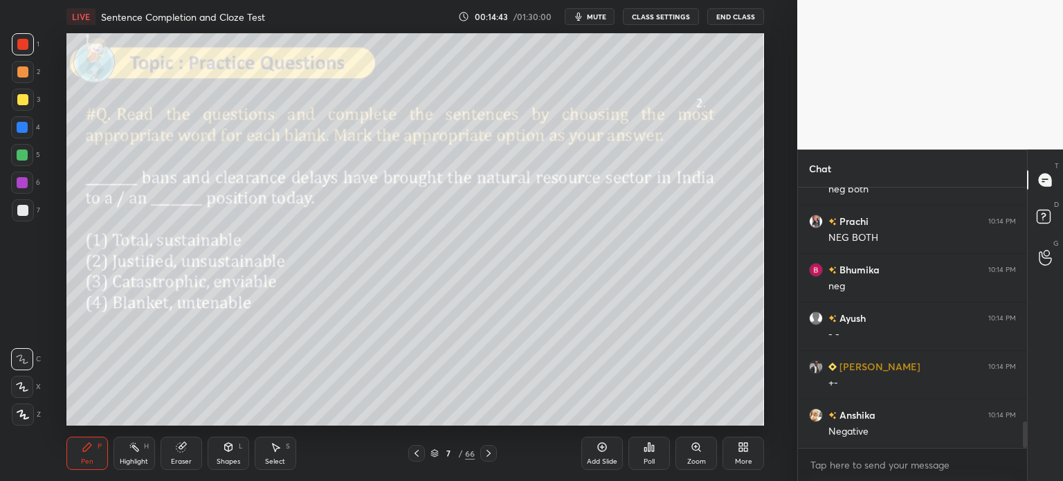
click at [180, 458] on div "Eraser" at bounding box center [181, 461] width 21 height 7
click at [26, 413] on span "Erase all" at bounding box center [22, 415] width 21 height 10
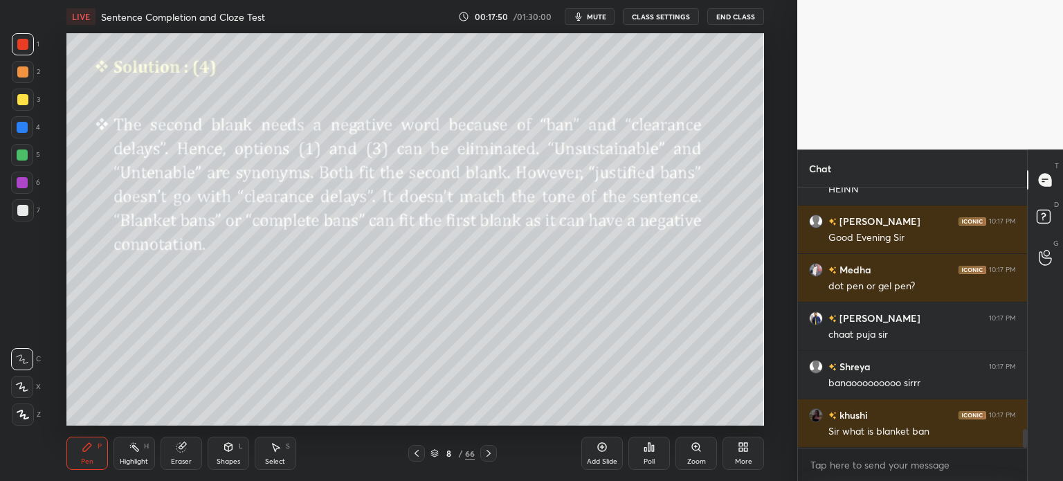
scroll to position [3393, 0]
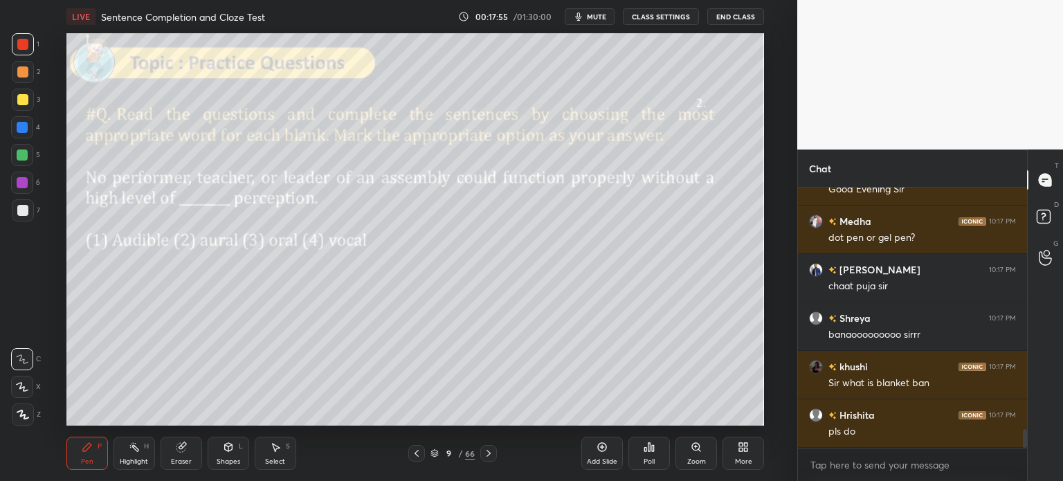
click at [177, 453] on icon at bounding box center [181, 447] width 11 height 11
click at [14, 416] on span "Erase all" at bounding box center [22, 415] width 21 height 10
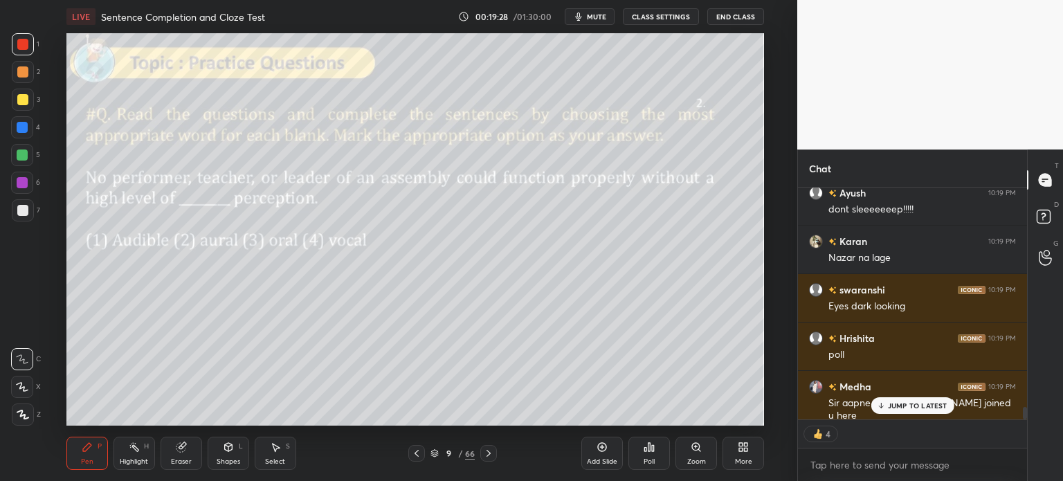
scroll to position [4099, 0]
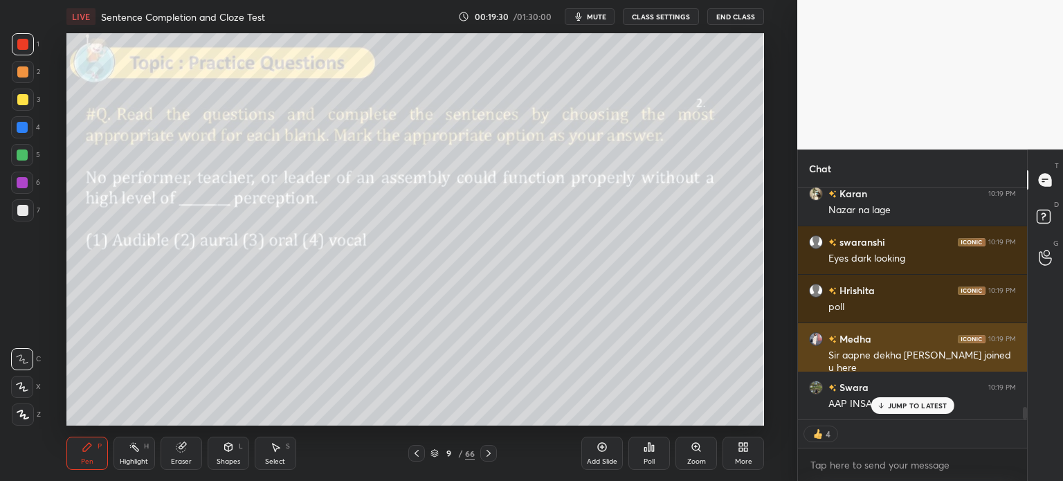
click at [899, 404] on p "JUMP TO LATEST" at bounding box center [918, 406] width 60 height 8
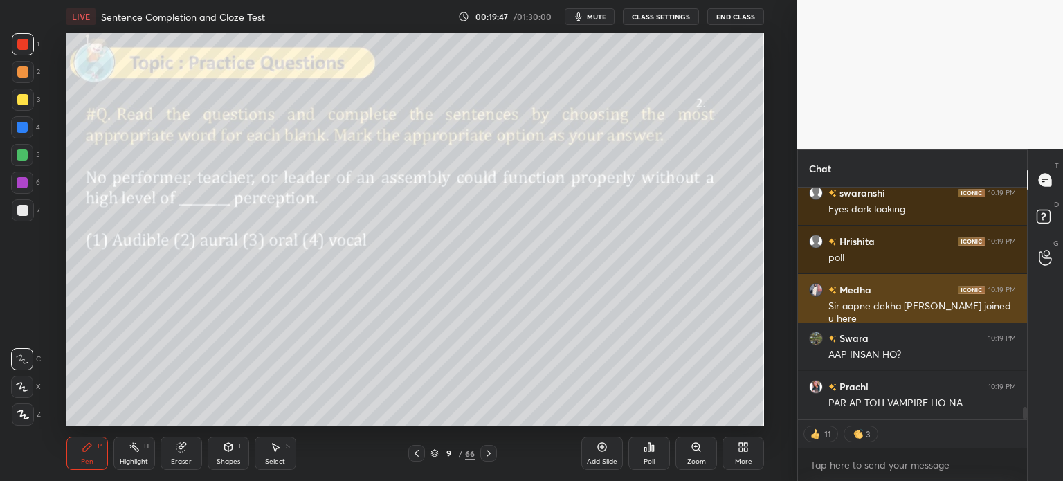
scroll to position [4196, 0]
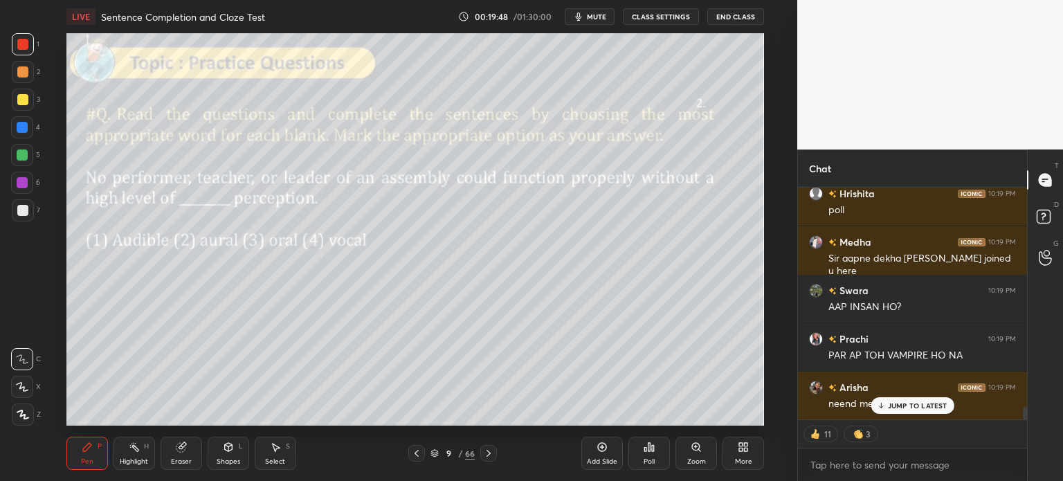
click at [908, 406] on p "JUMP TO LATEST" at bounding box center [918, 406] width 60 height 8
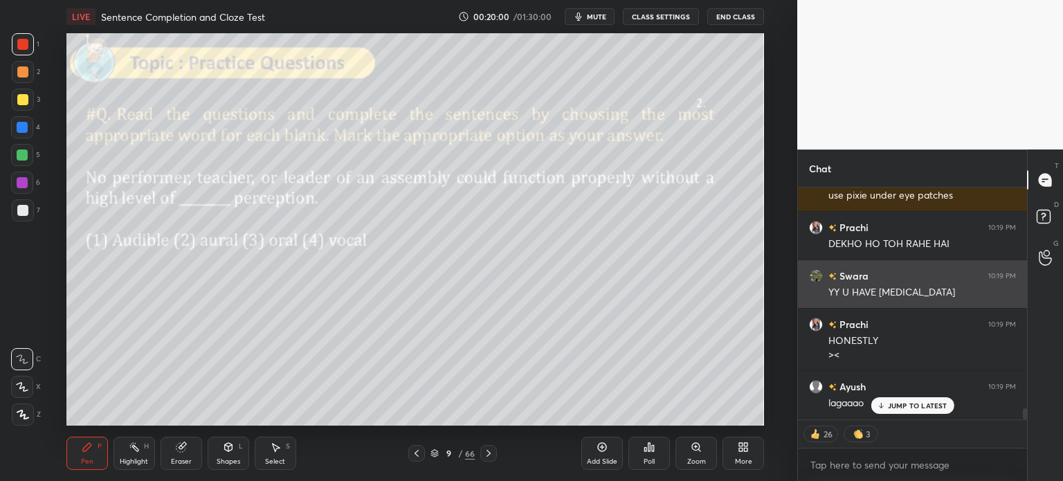
scroll to position [4500, 0]
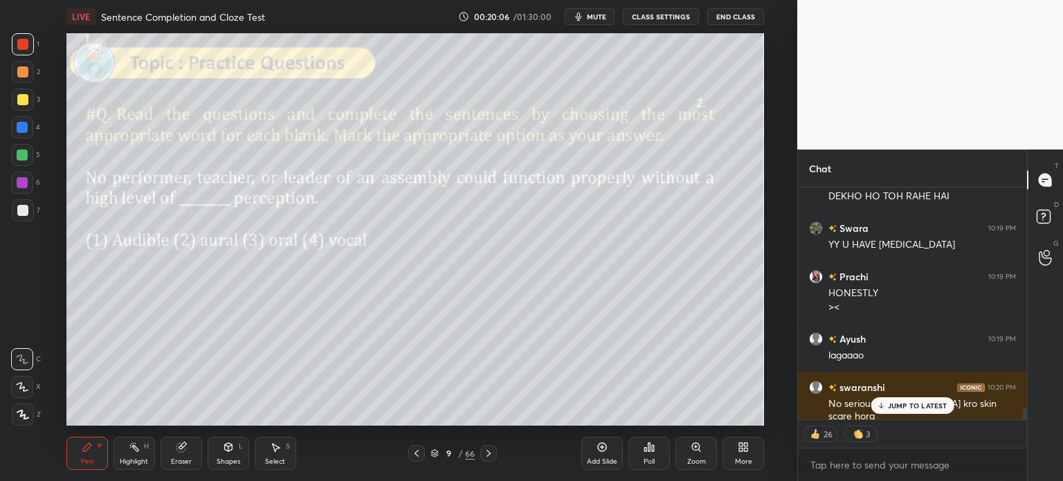
click at [645, 451] on icon at bounding box center [646, 449] width 2 height 3
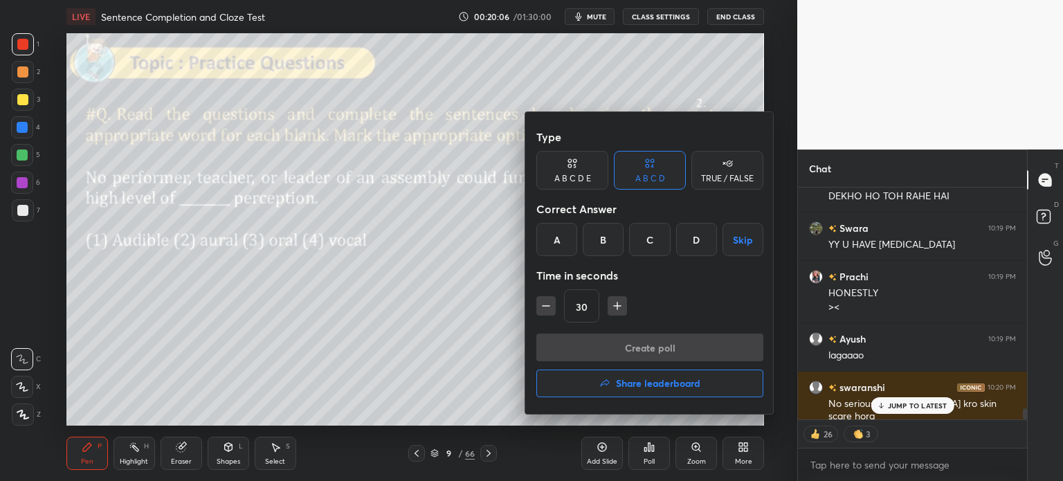
scroll to position [4549, 0]
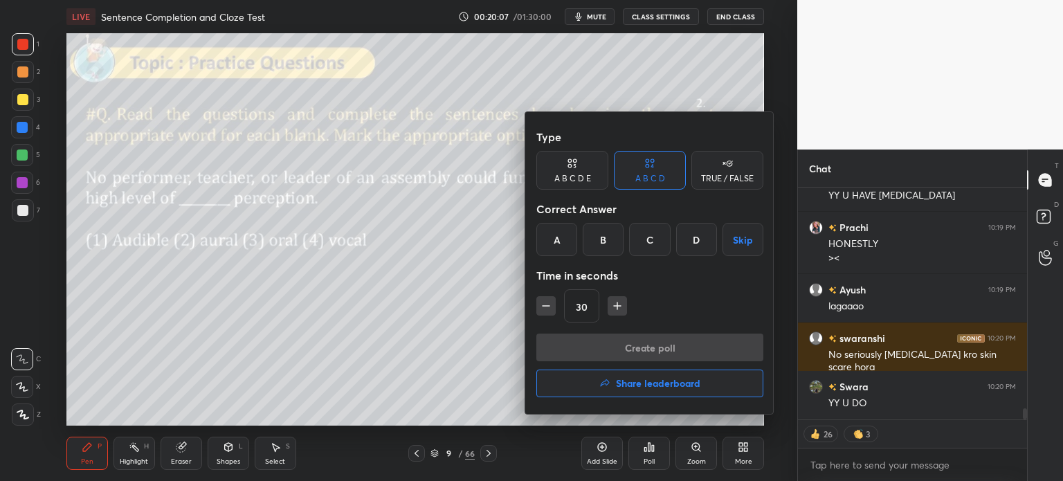
click at [598, 240] on div "B" at bounding box center [603, 239] width 41 height 33
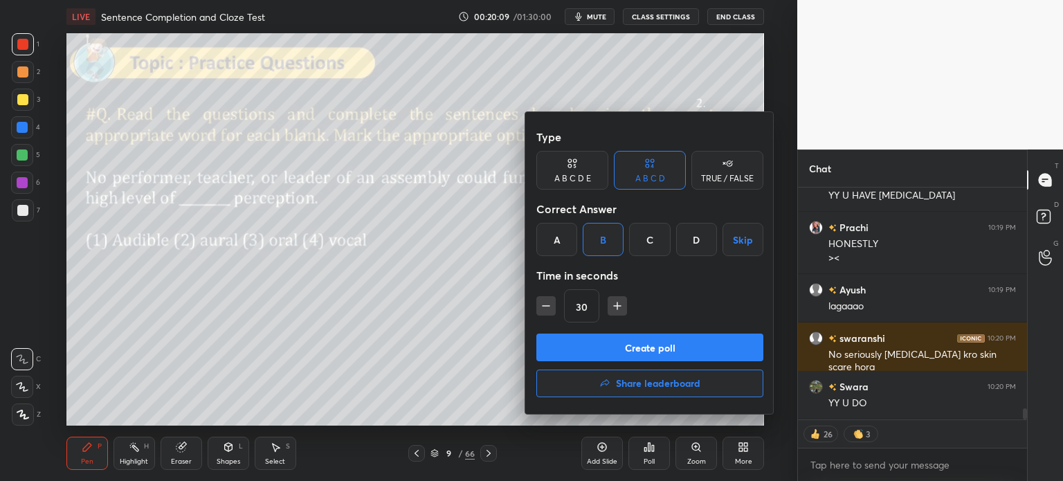
click at [654, 352] on button "Create poll" at bounding box center [650, 348] width 227 height 28
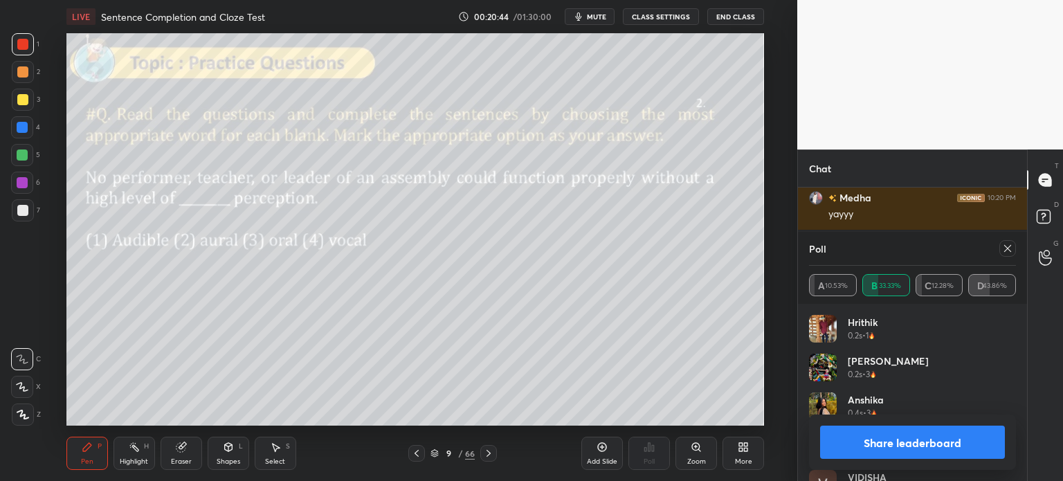
scroll to position [4884, 0]
click at [872, 442] on button "Share leaderboard" at bounding box center [912, 442] width 185 height 33
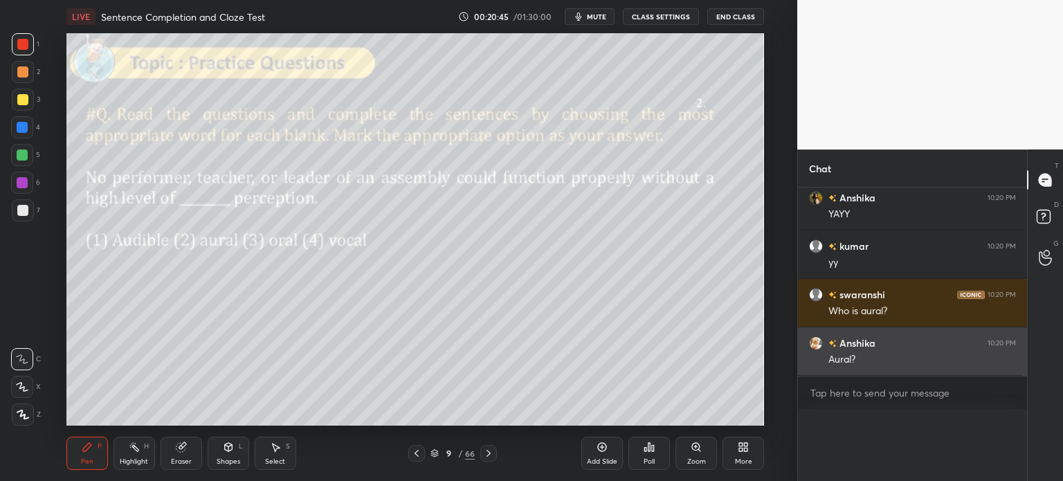
scroll to position [4, 4]
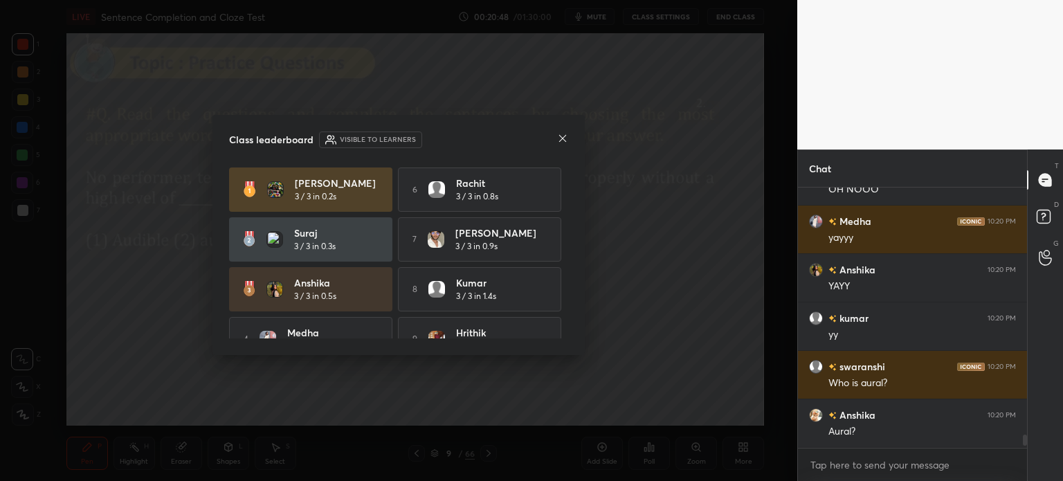
click at [561, 136] on icon at bounding box center [562, 138] width 11 height 11
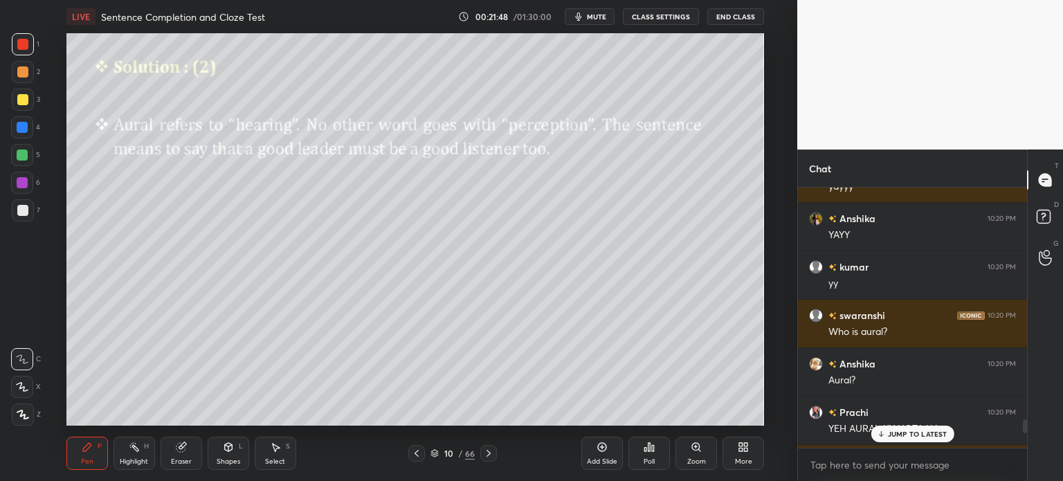
click at [890, 430] on p "JUMP TO LATEST" at bounding box center [918, 434] width 60 height 8
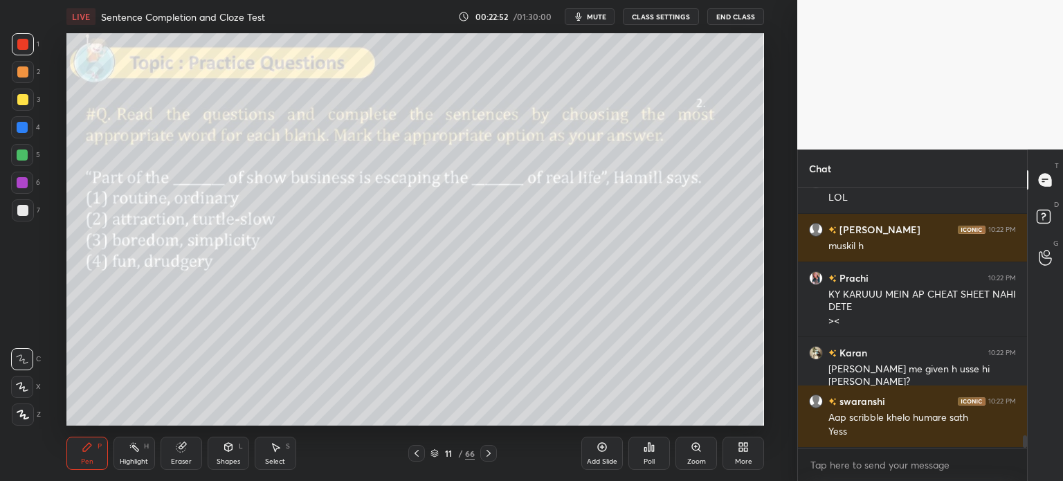
scroll to position [5227, 0]
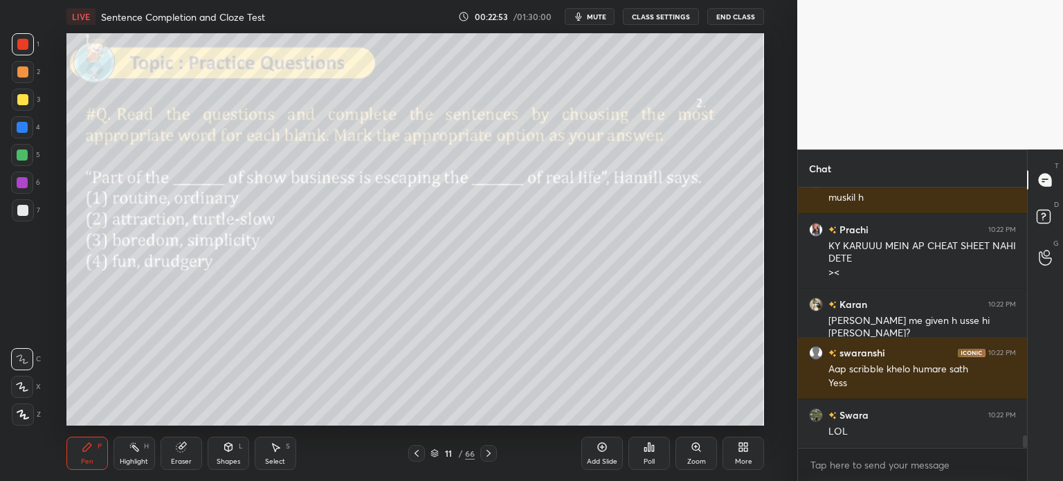
click at [174, 450] on div "Eraser" at bounding box center [182, 453] width 42 height 33
click at [27, 411] on span "Erase all" at bounding box center [22, 415] width 21 height 10
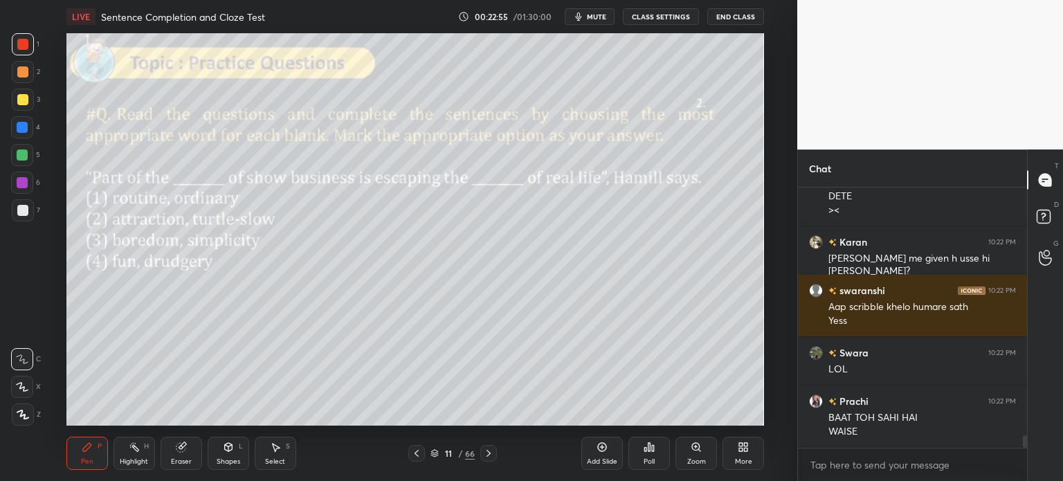
scroll to position [5338, 0]
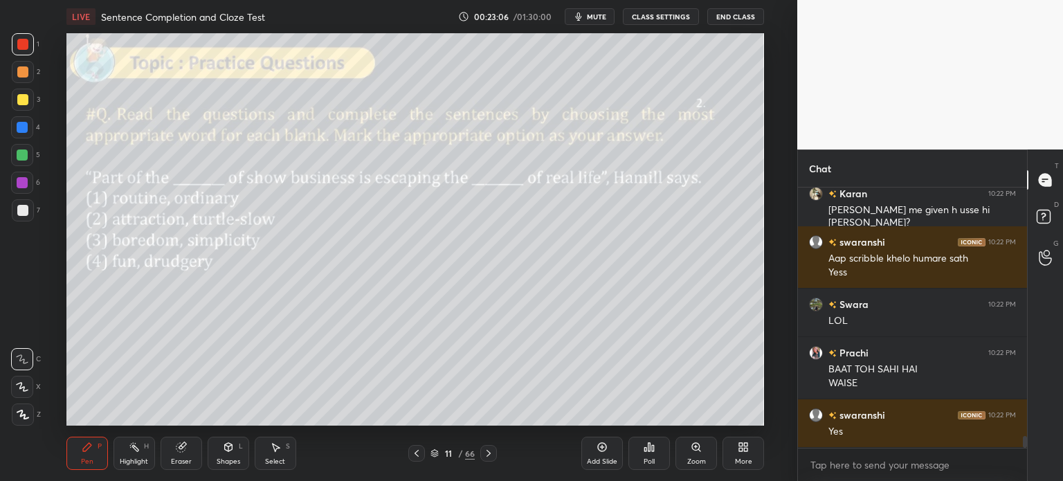
click at [593, 24] on button "mute" at bounding box center [590, 16] width 50 height 17
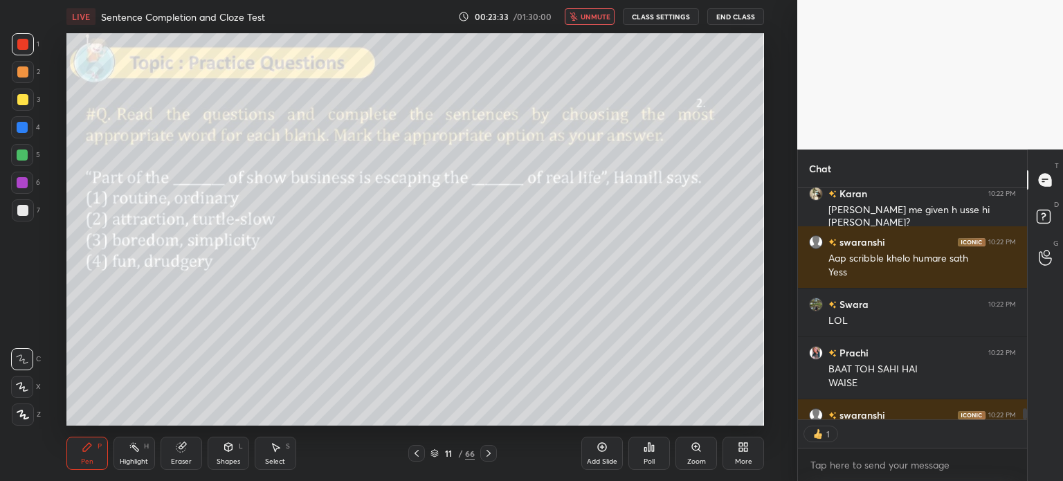
type textarea "x"
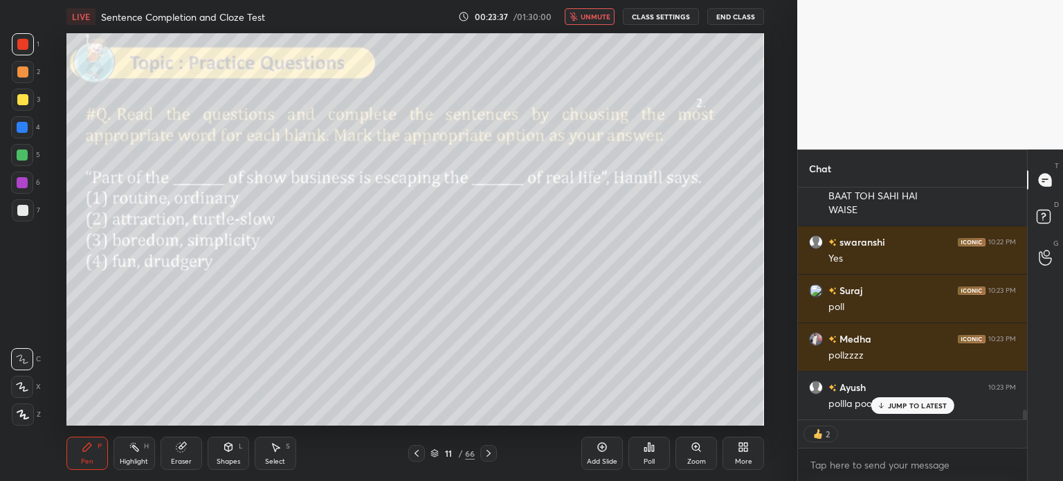
click at [898, 402] on p "JUMP TO LATEST" at bounding box center [918, 406] width 60 height 8
click at [578, 13] on icon "button" at bounding box center [574, 16] width 8 height 8
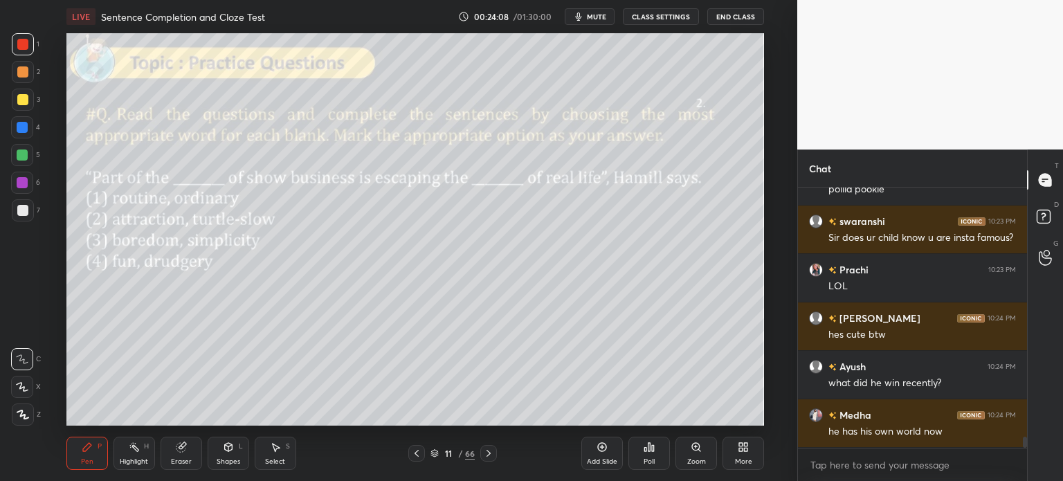
scroll to position [4, 4]
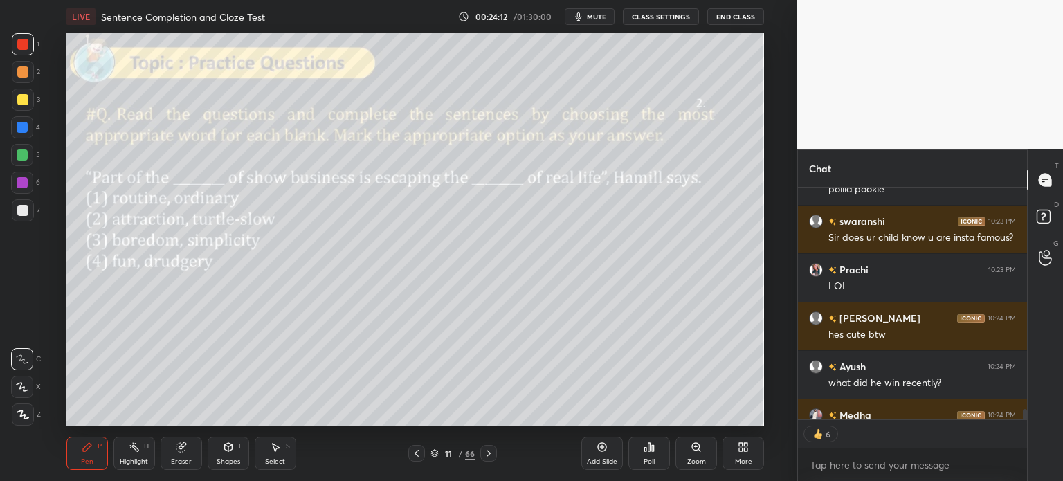
click at [645, 456] on div "Poll" at bounding box center [650, 453] width 42 height 33
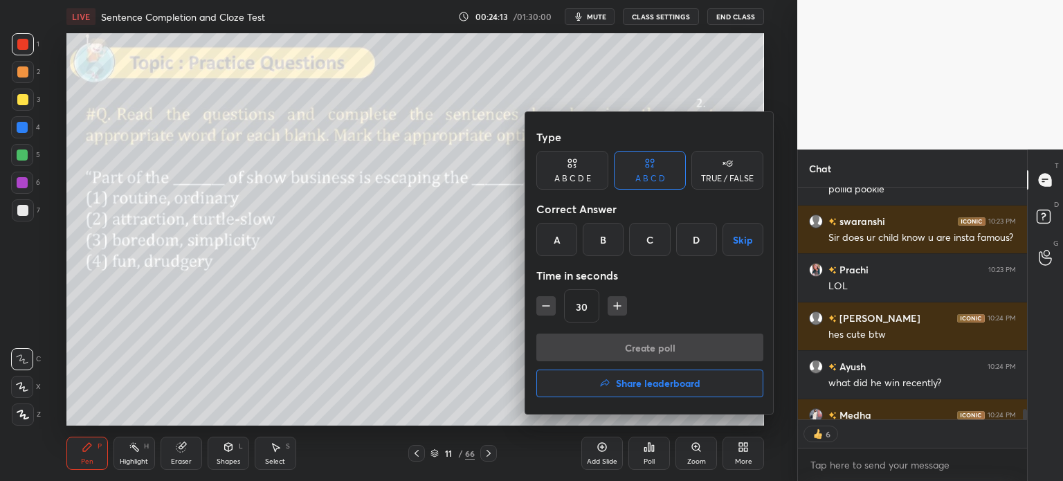
click at [689, 246] on div "D" at bounding box center [696, 239] width 41 height 33
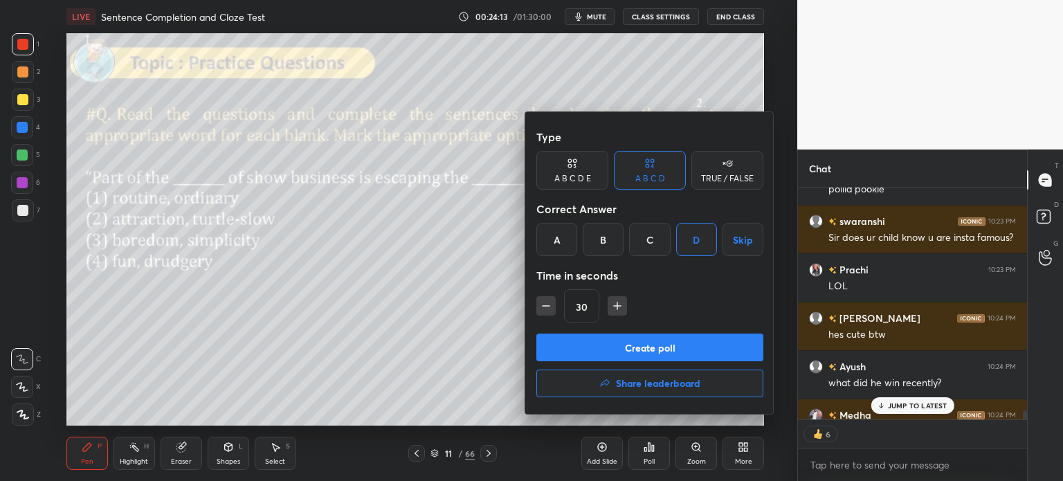
scroll to position [5802, 0]
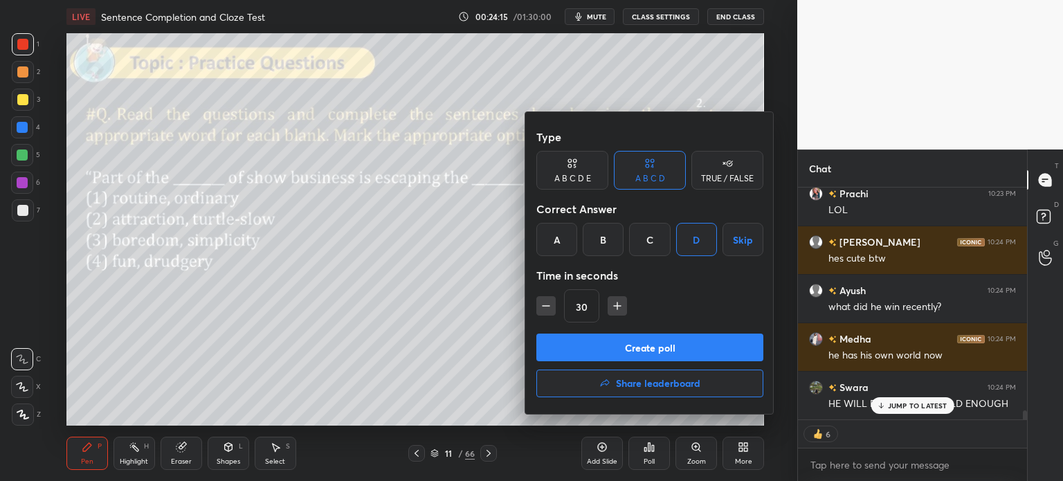
click at [667, 351] on button "Create poll" at bounding box center [650, 348] width 227 height 28
type textarea "x"
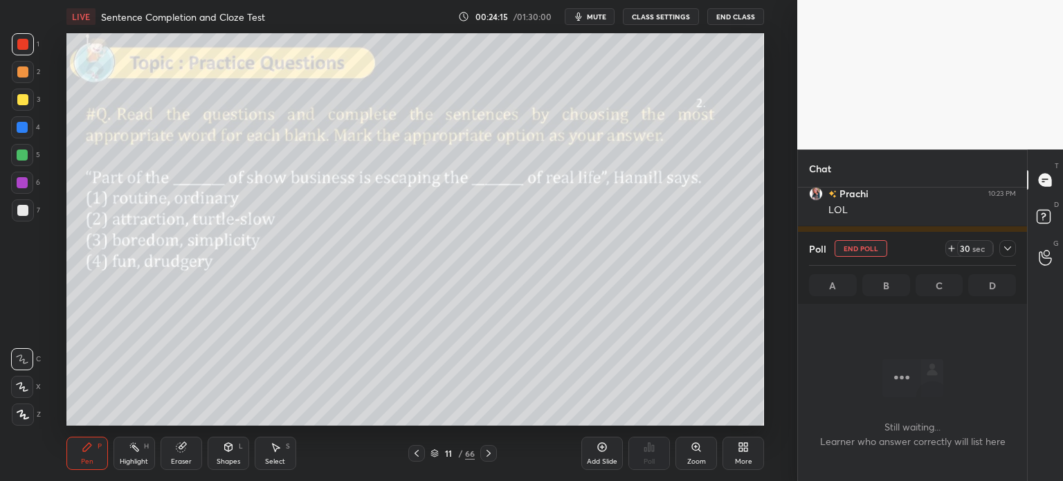
scroll to position [5, 4]
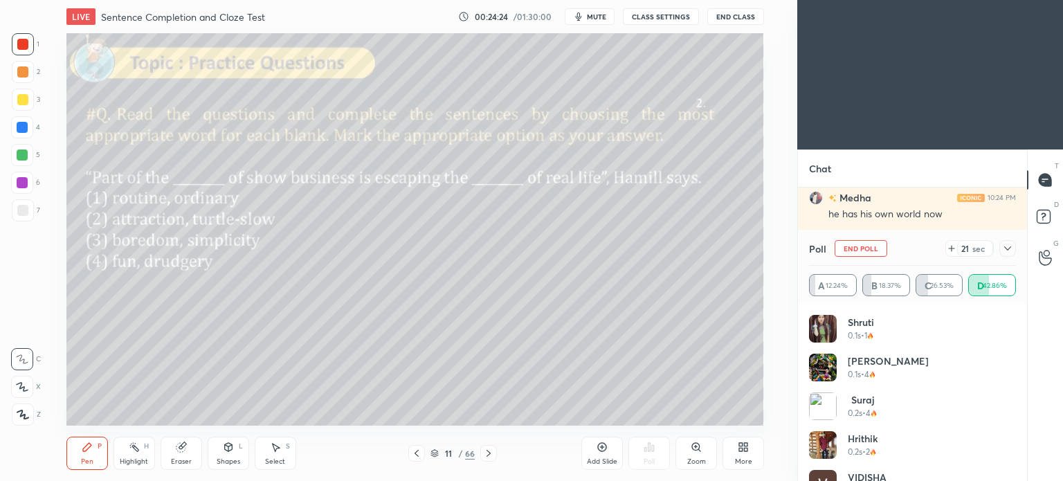
scroll to position [68842, 68470]
click at [745, 449] on icon at bounding box center [746, 449] width 3 height 3
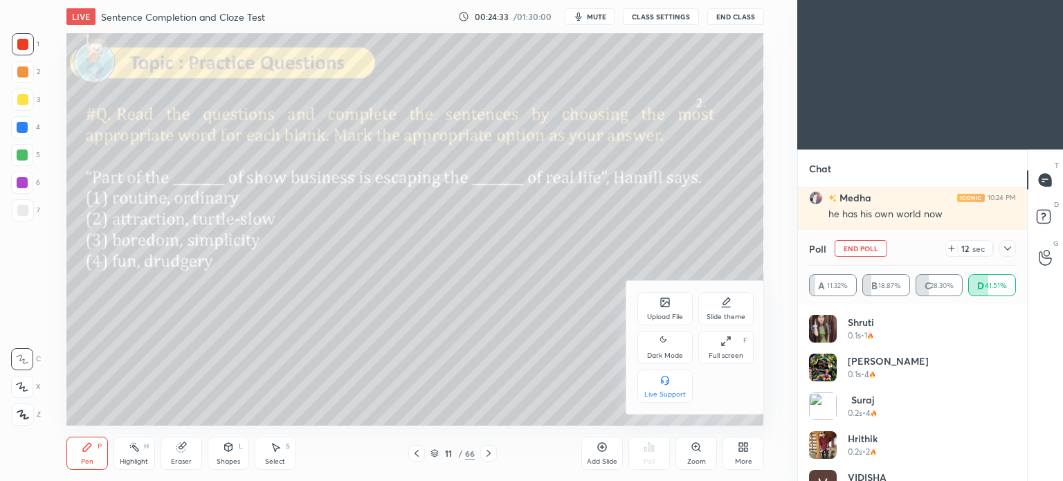
click at [665, 351] on div "Dark Mode" at bounding box center [665, 347] width 55 height 33
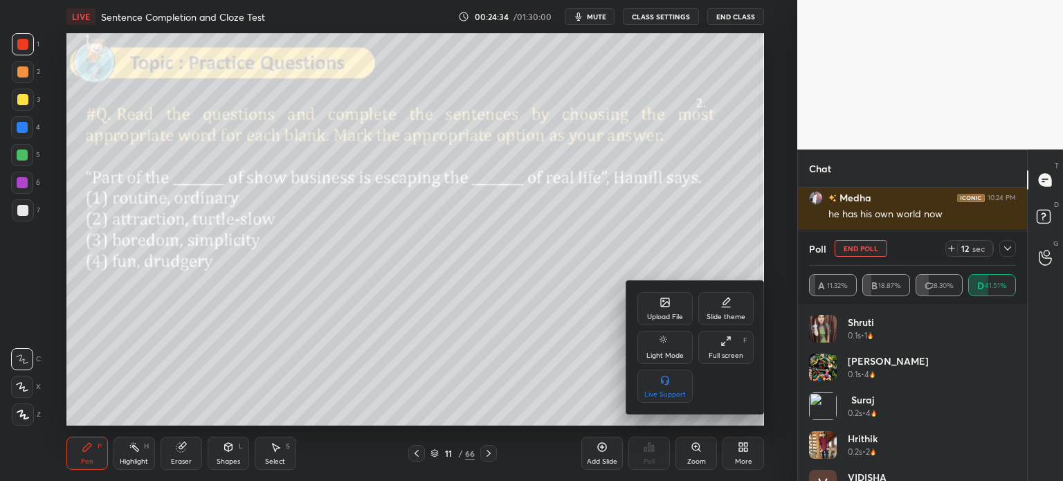
click at [741, 456] on div at bounding box center [531, 240] width 1063 height 481
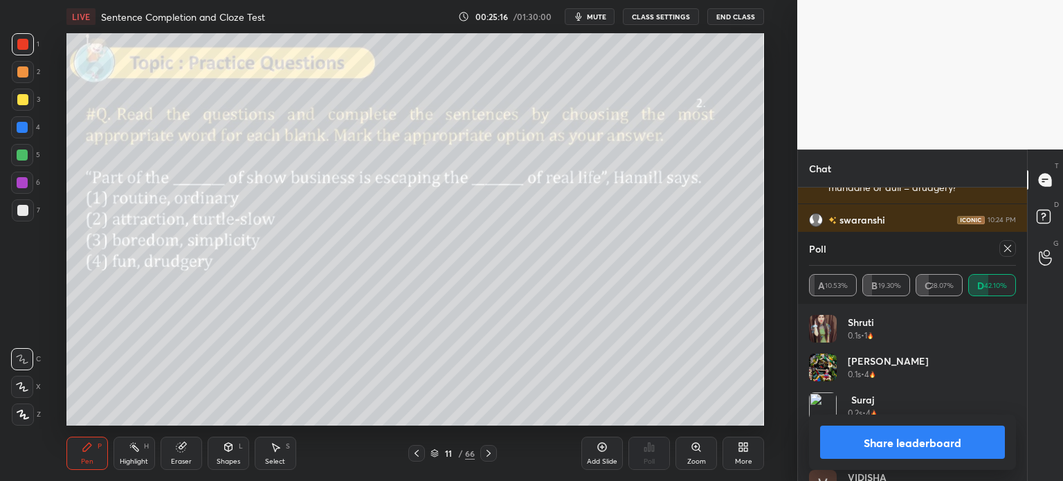
click at [872, 438] on button "Share leaderboard" at bounding box center [912, 442] width 185 height 33
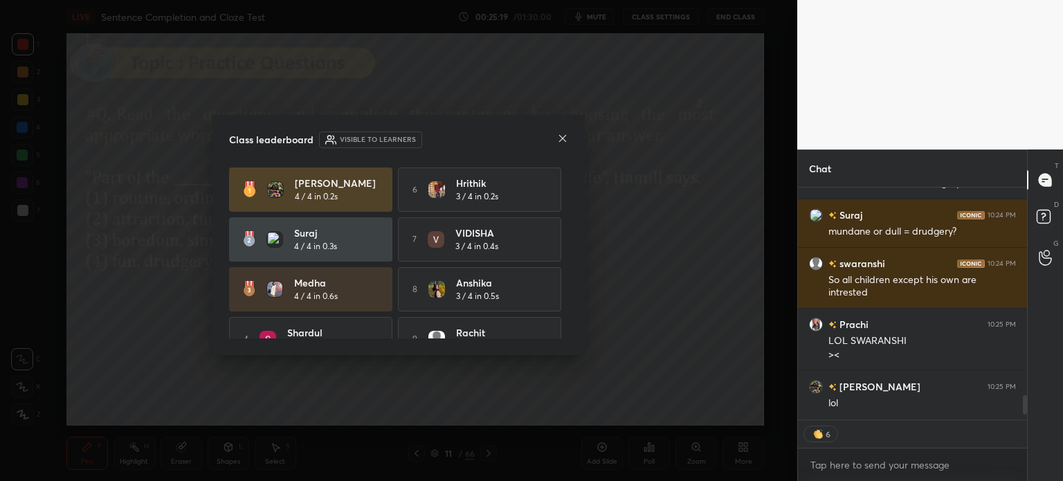
click at [557, 137] on icon at bounding box center [562, 138] width 11 height 11
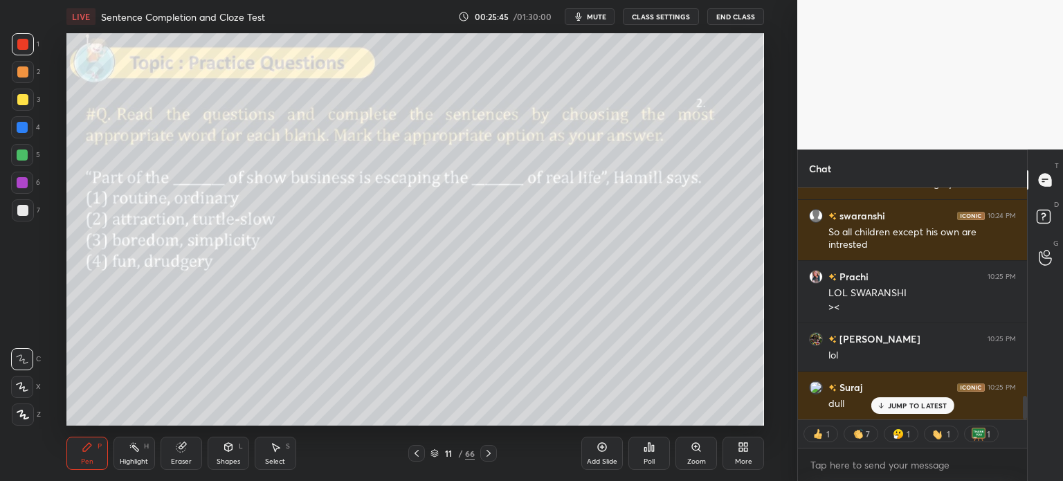
click at [913, 402] on p "JUMP TO LATEST" at bounding box center [918, 406] width 60 height 8
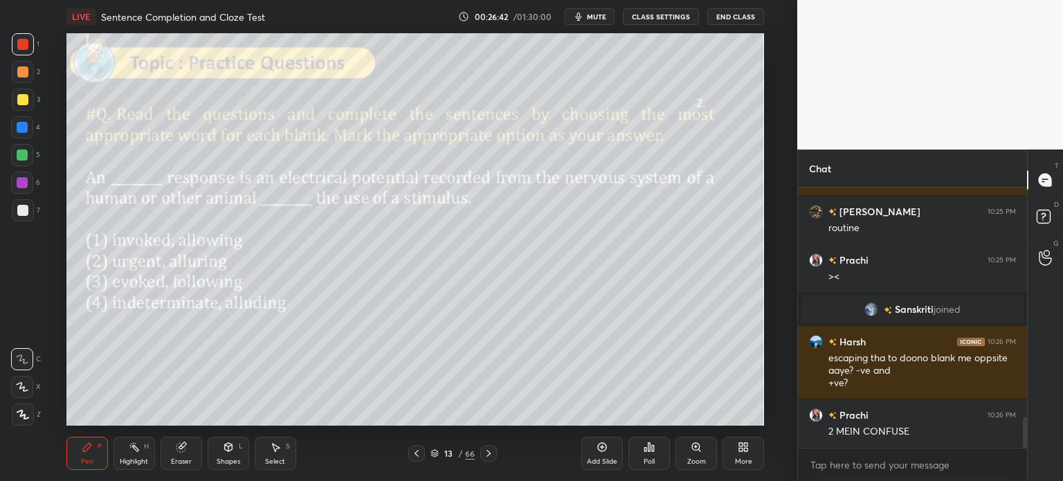
scroll to position [1991, 0]
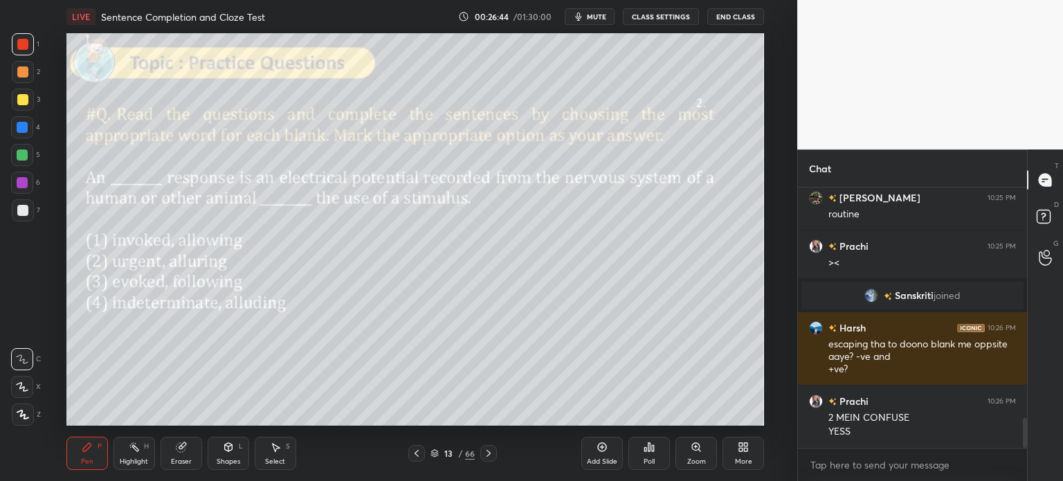
click at [183, 445] on icon at bounding box center [183, 445] width 8 height 7
click at [21, 413] on span "Erase all" at bounding box center [22, 415] width 21 height 10
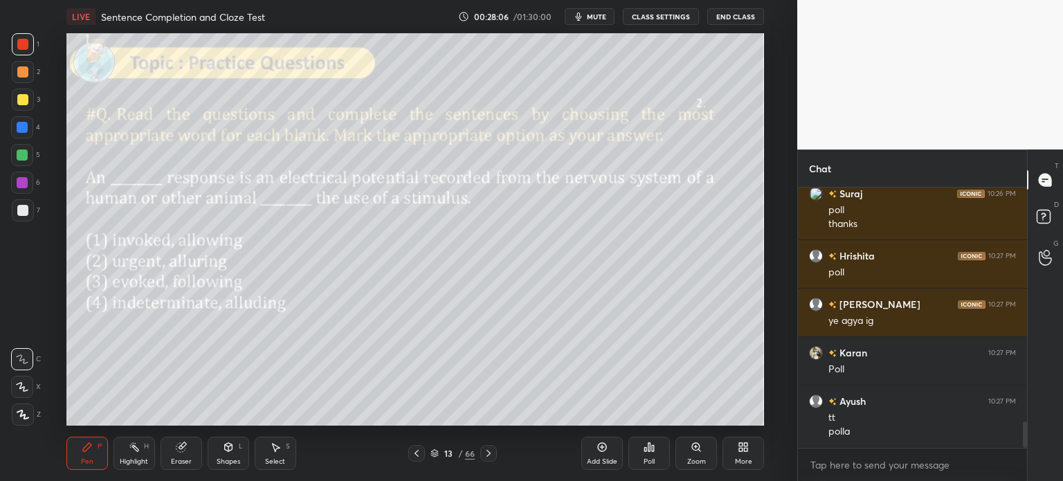
scroll to position [2358, 0]
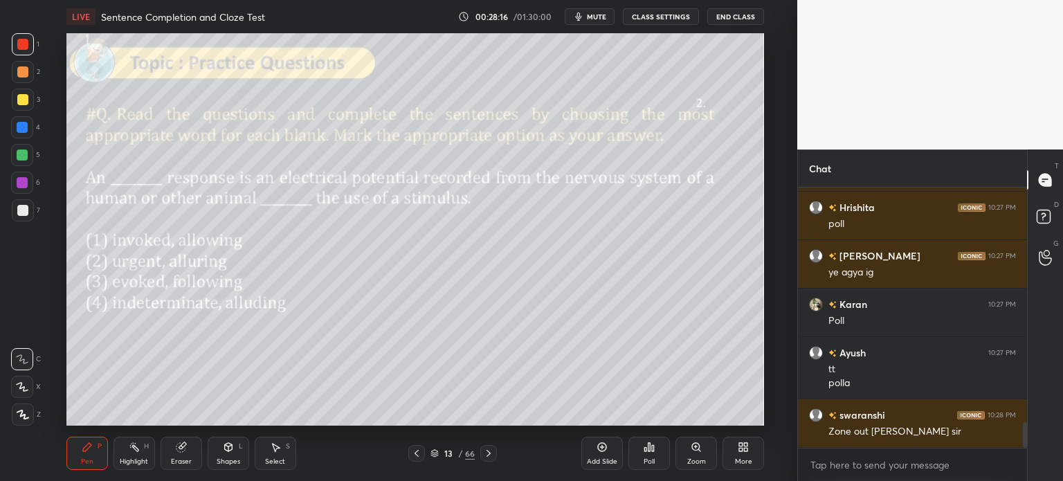
click at [654, 447] on icon at bounding box center [653, 448] width 2 height 6
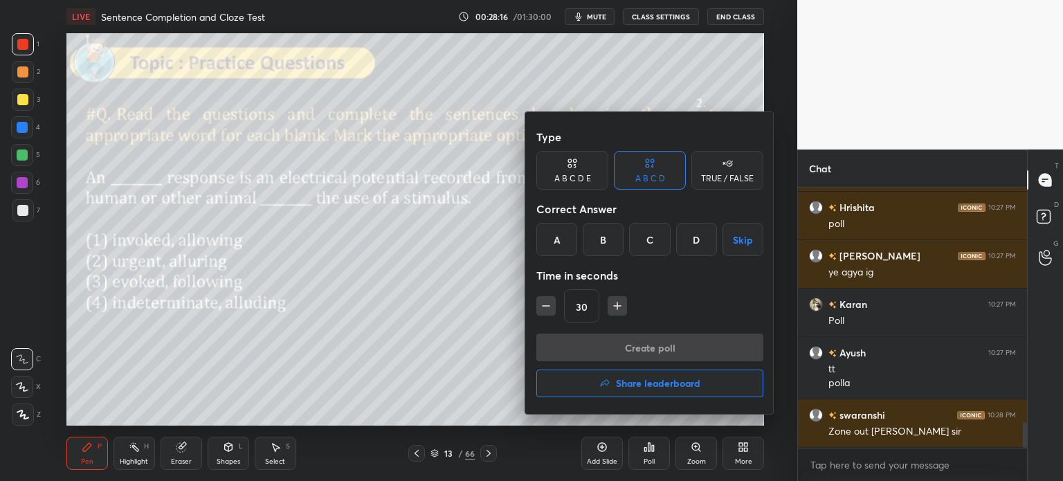
click at [649, 255] on div "C" at bounding box center [649, 239] width 41 height 33
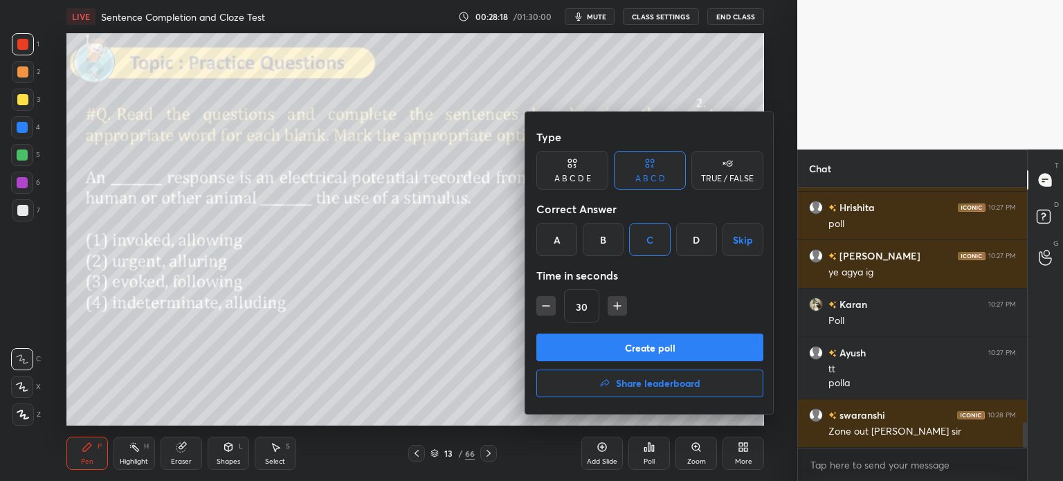
click at [672, 345] on button "Create poll" at bounding box center [650, 348] width 227 height 28
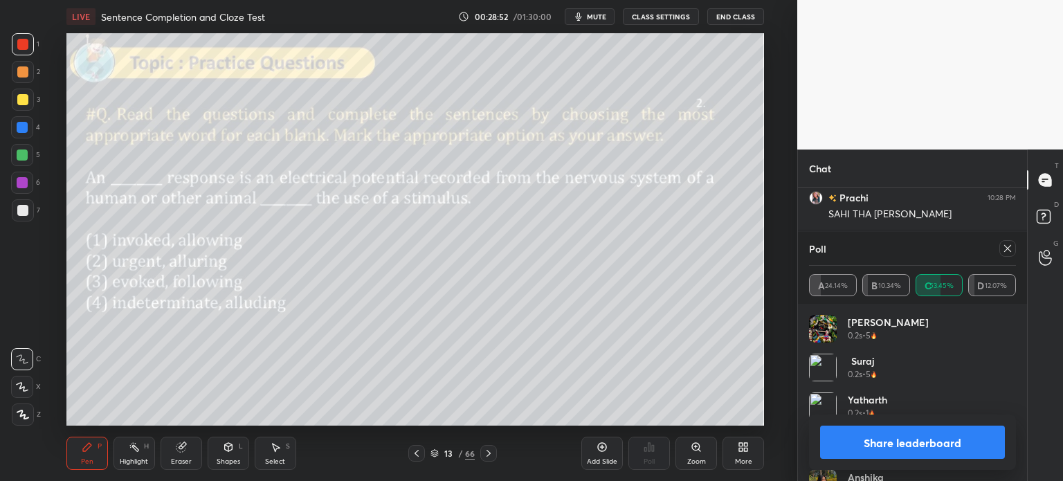
scroll to position [2721, 0]
click at [869, 440] on button "Share leaderboard" at bounding box center [912, 442] width 185 height 33
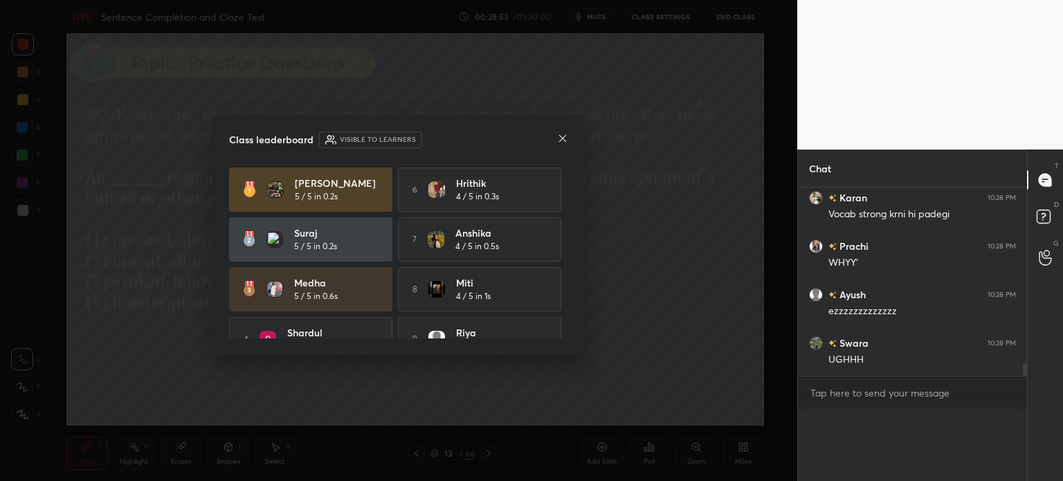
scroll to position [2704, 0]
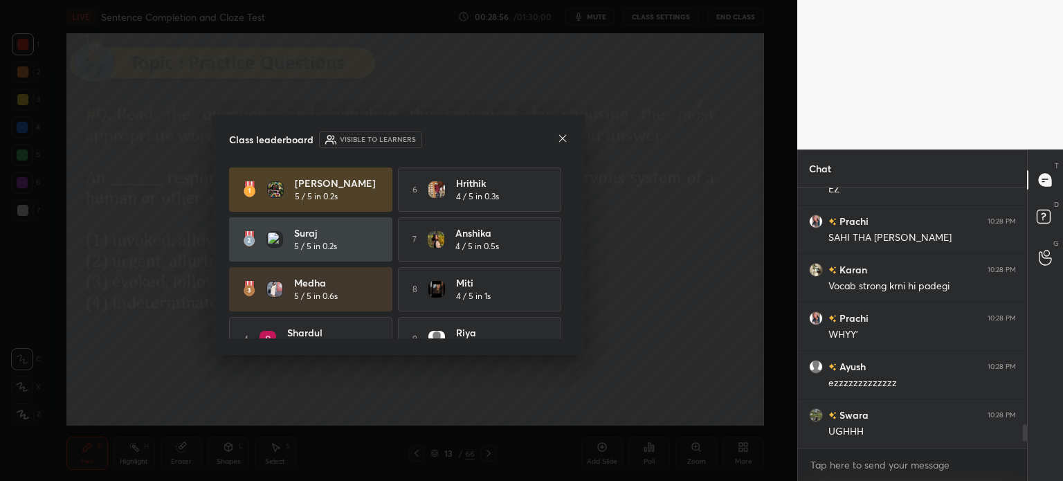
click at [561, 136] on icon at bounding box center [562, 138] width 7 height 7
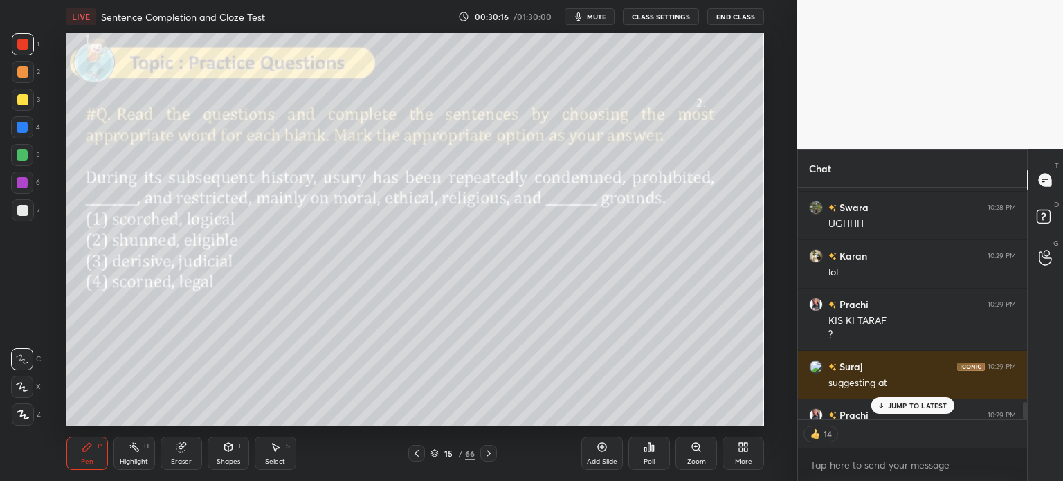
scroll to position [2933, 0]
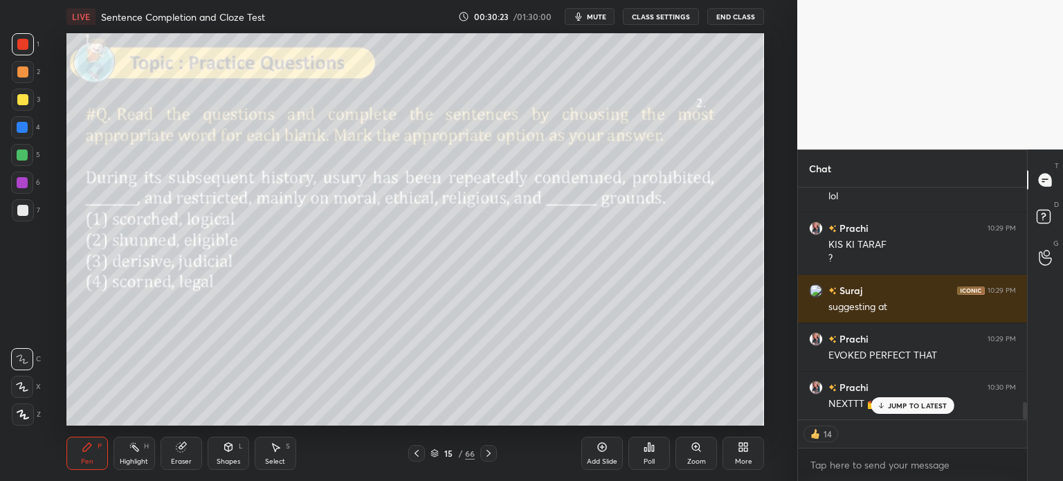
click at [913, 406] on p "JUMP TO LATEST" at bounding box center [918, 406] width 60 height 8
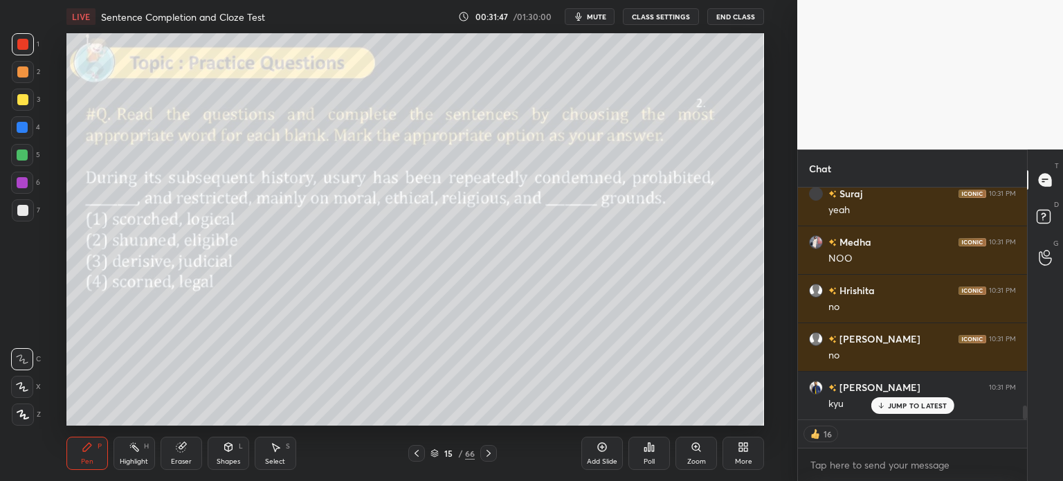
scroll to position [3757, 0]
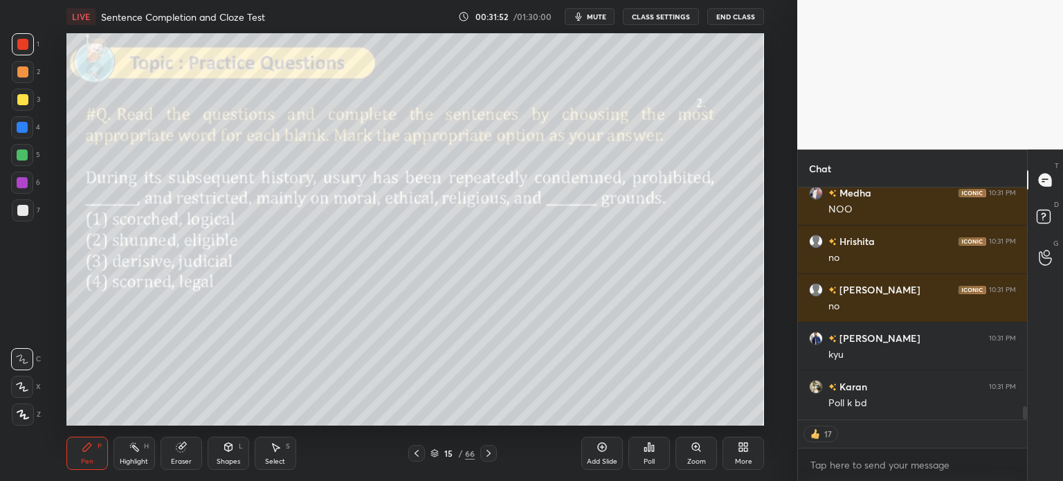
click at [180, 457] on div "Eraser" at bounding box center [182, 453] width 42 height 33
click at [24, 418] on span "Erase all" at bounding box center [22, 415] width 21 height 10
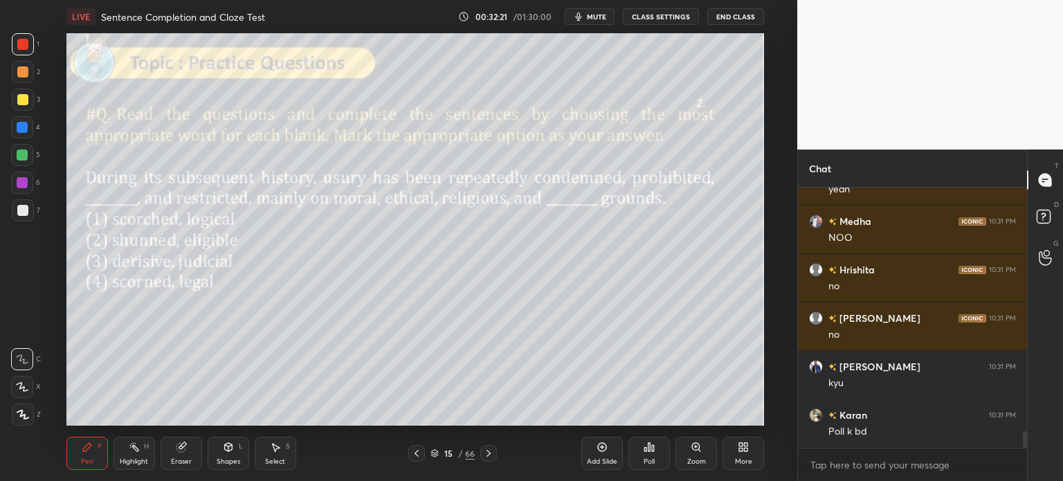
scroll to position [3777, 0]
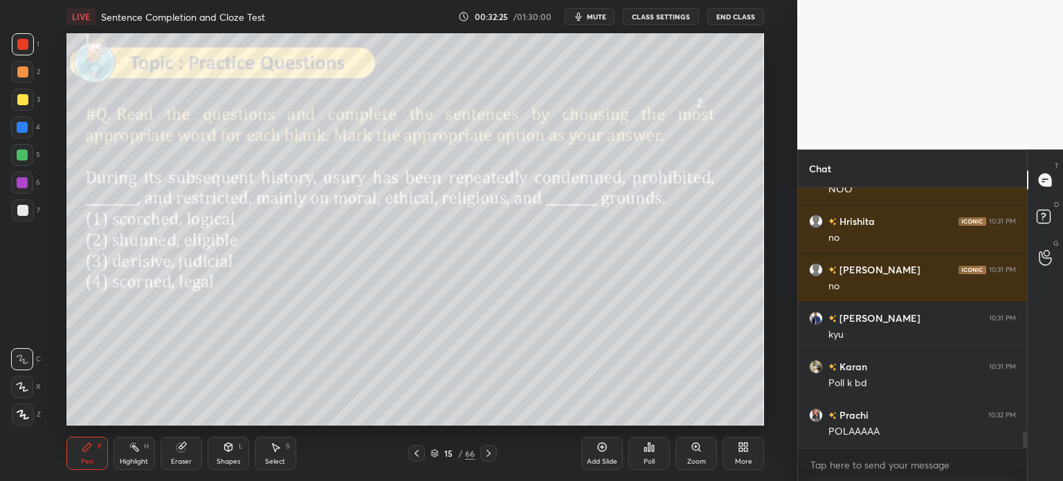
click at [644, 451] on icon at bounding box center [649, 447] width 11 height 11
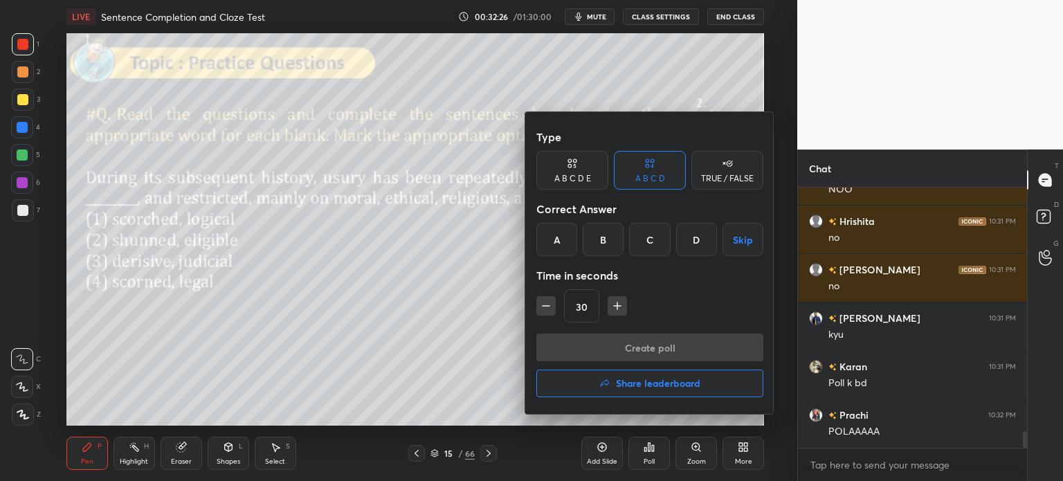
click at [688, 247] on div "D" at bounding box center [696, 239] width 41 height 33
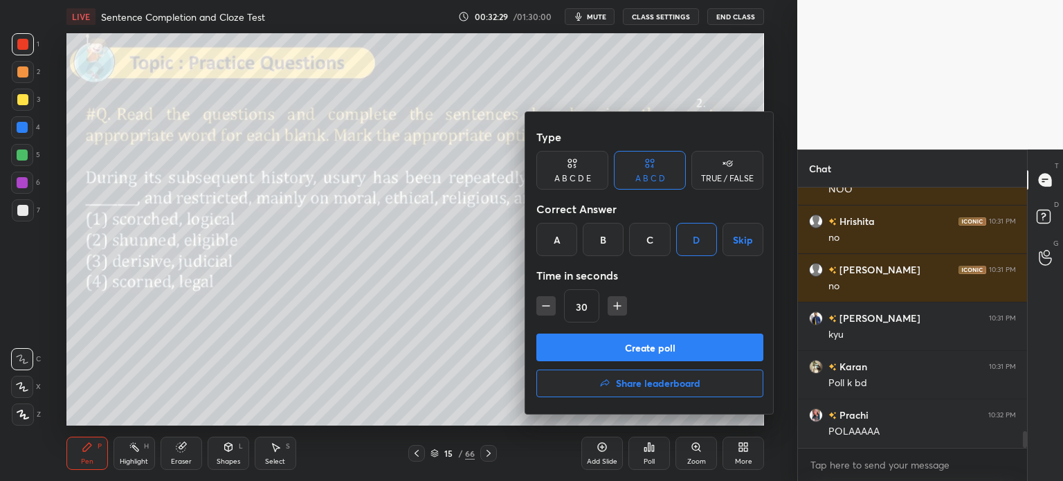
click at [654, 350] on button "Create poll" at bounding box center [650, 348] width 227 height 28
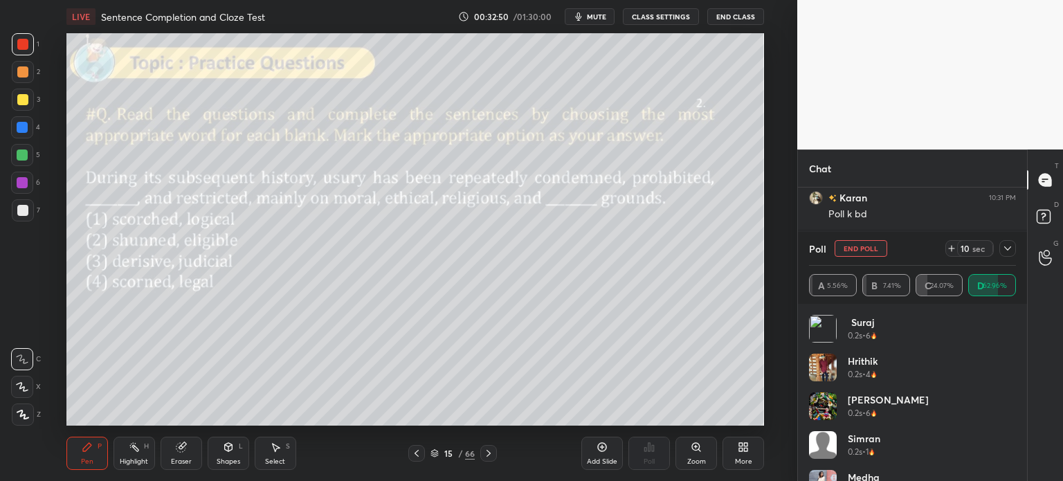
scroll to position [3995, 0]
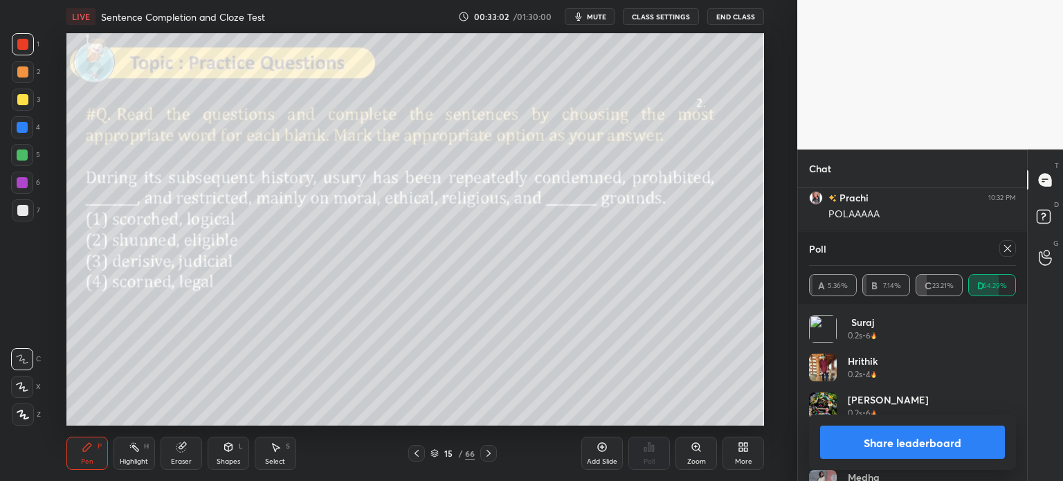
click at [871, 438] on button "Share leaderboard" at bounding box center [912, 442] width 185 height 33
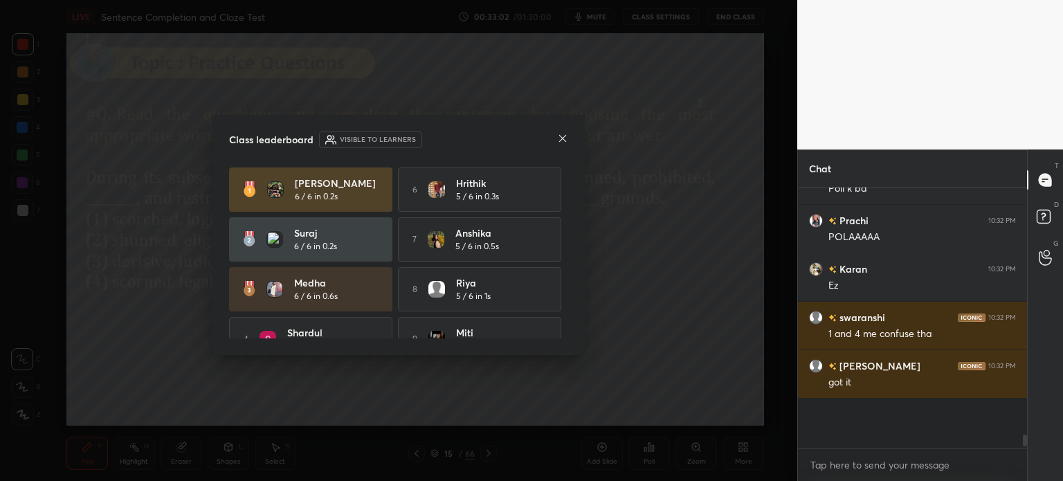
scroll to position [140, 225]
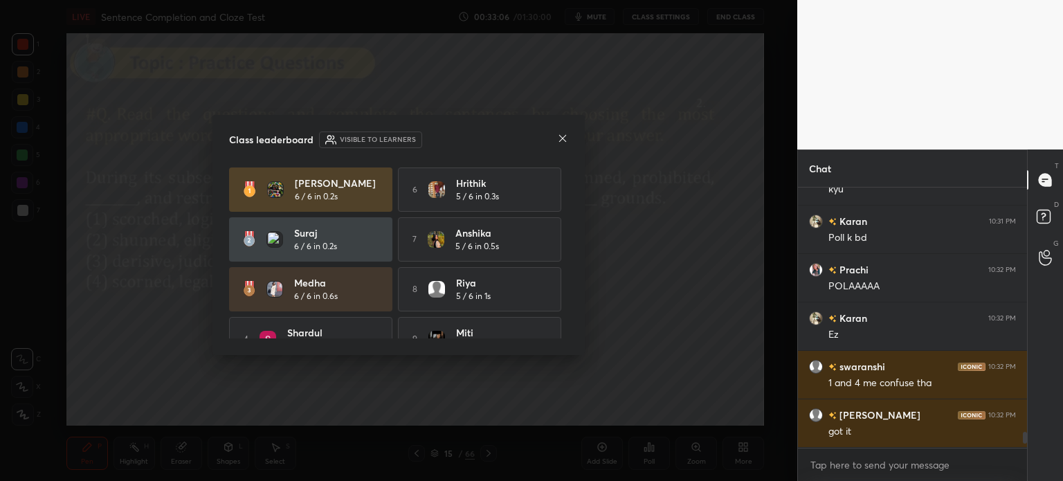
click at [561, 135] on icon at bounding box center [562, 138] width 11 height 11
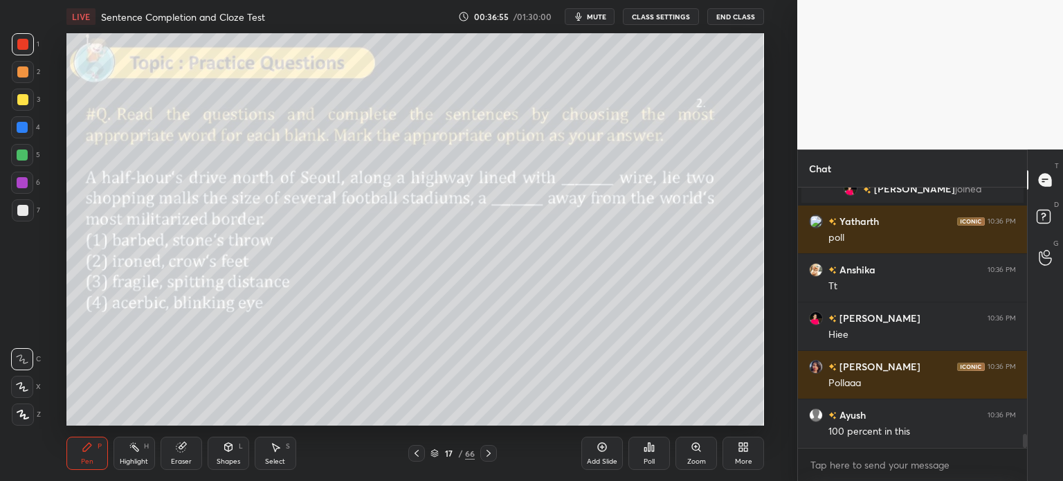
scroll to position [4644, 0]
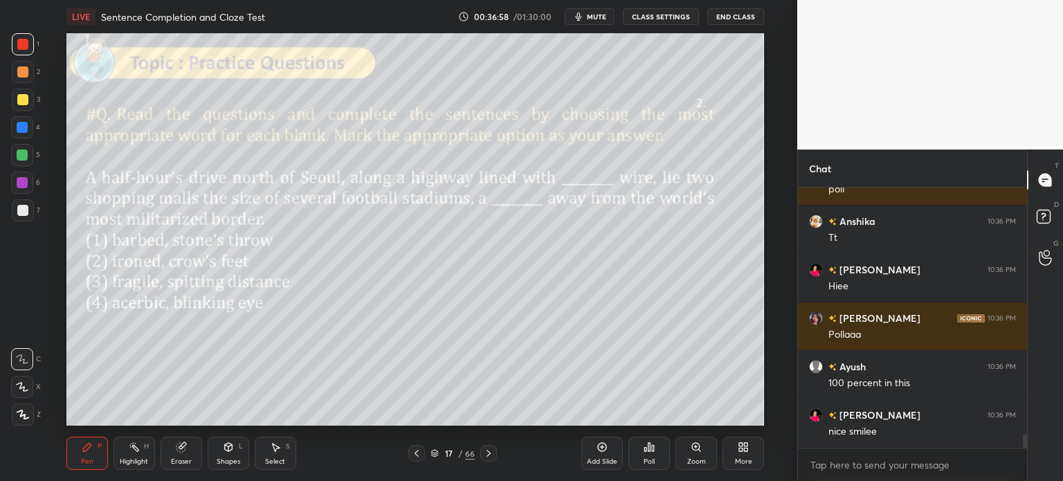
click at [640, 445] on div "Poll" at bounding box center [650, 453] width 42 height 33
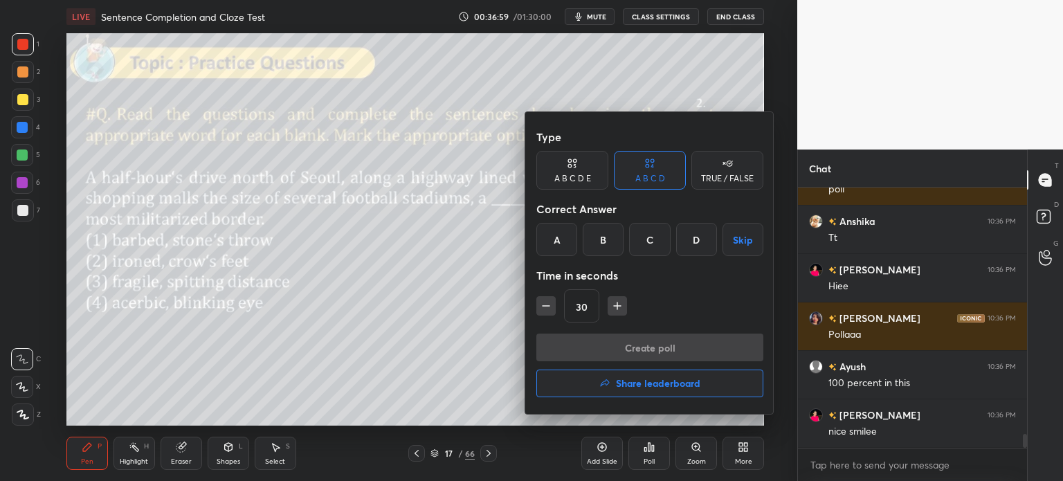
scroll to position [4693, 0]
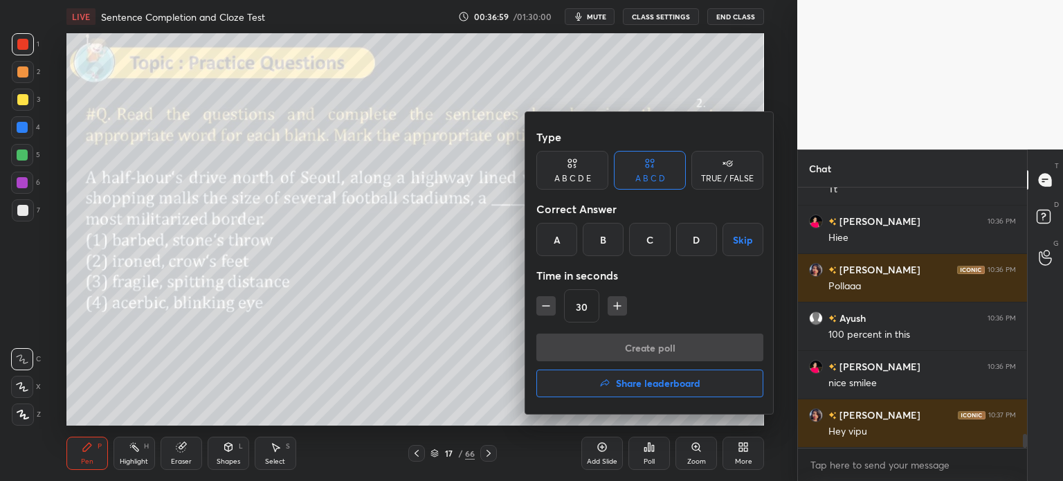
click at [557, 238] on div "A" at bounding box center [557, 239] width 41 height 33
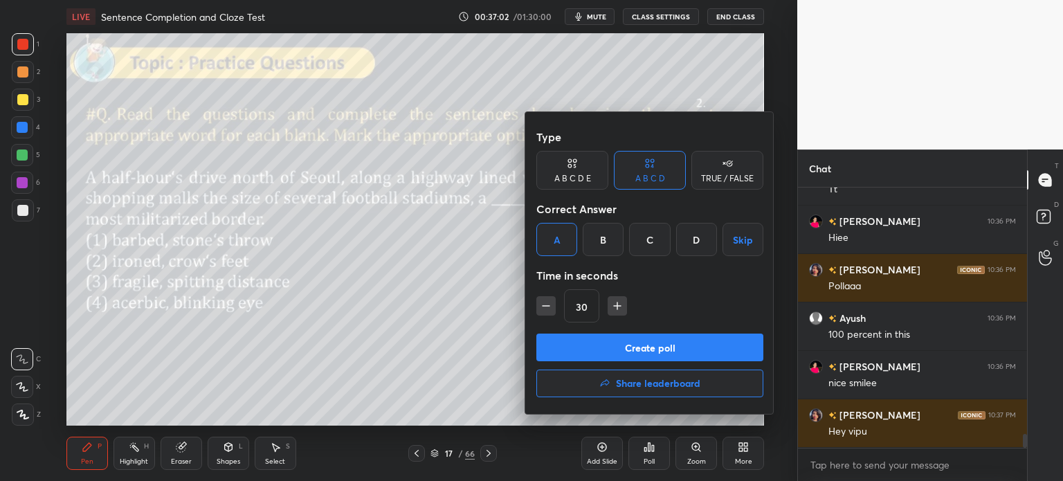
click at [669, 348] on button "Create poll" at bounding box center [650, 348] width 227 height 28
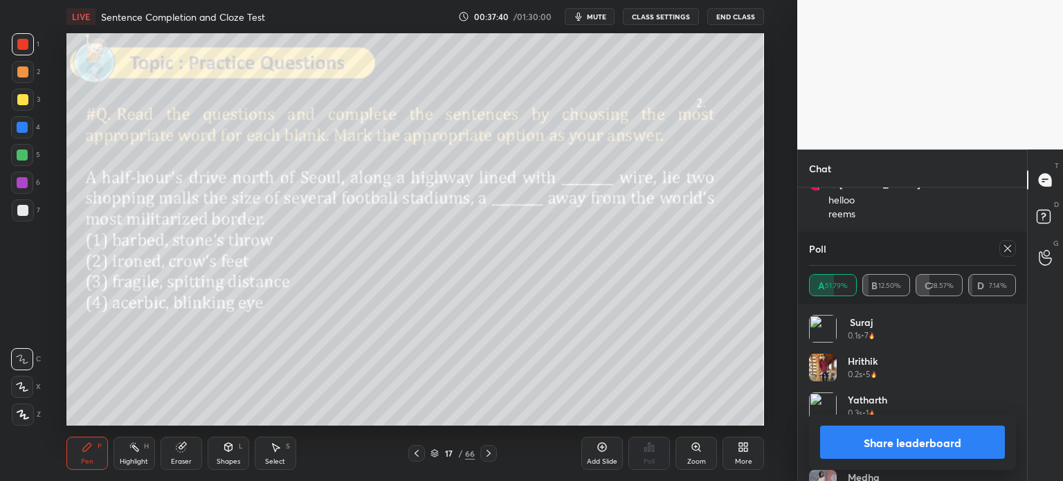
scroll to position [5021, 0]
click at [873, 442] on button "Share leaderboard" at bounding box center [912, 442] width 185 height 33
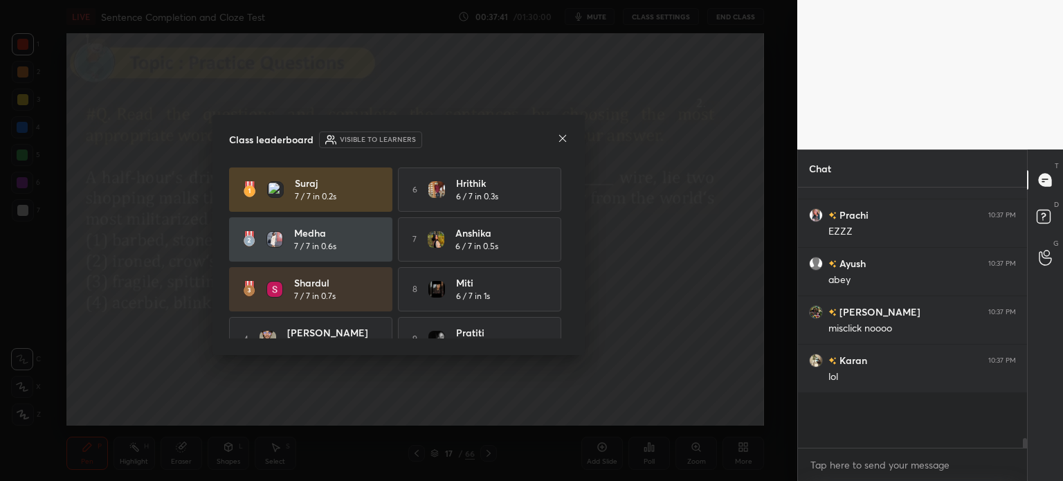
scroll to position [122, 225]
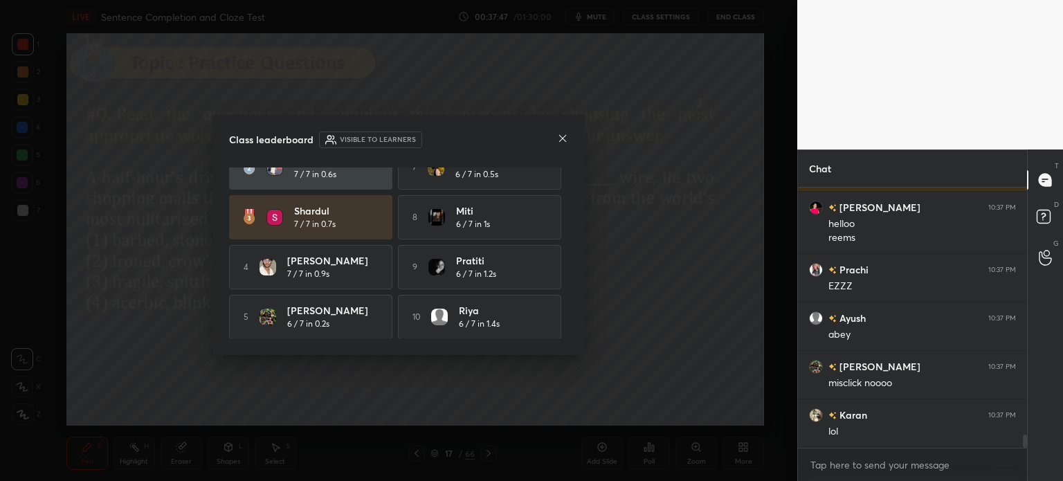
click at [563, 140] on icon at bounding box center [562, 138] width 11 height 11
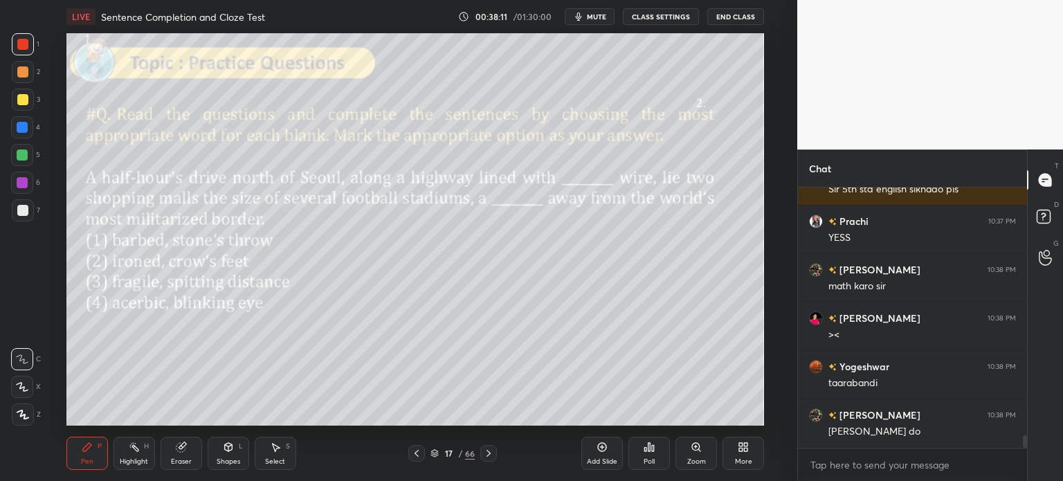
scroll to position [5288, 0]
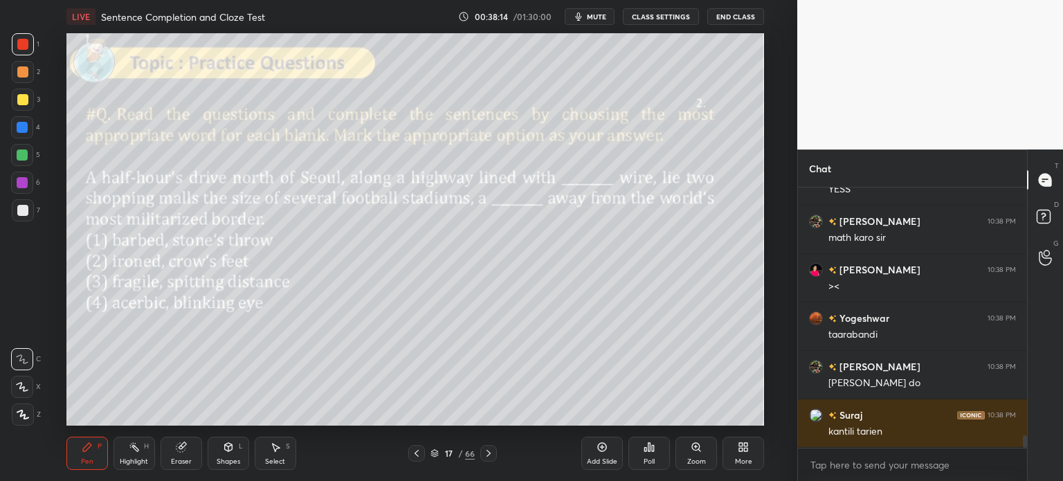
click at [172, 458] on div "Eraser" at bounding box center [181, 461] width 21 height 7
click at [26, 417] on span "Erase all" at bounding box center [22, 415] width 21 height 10
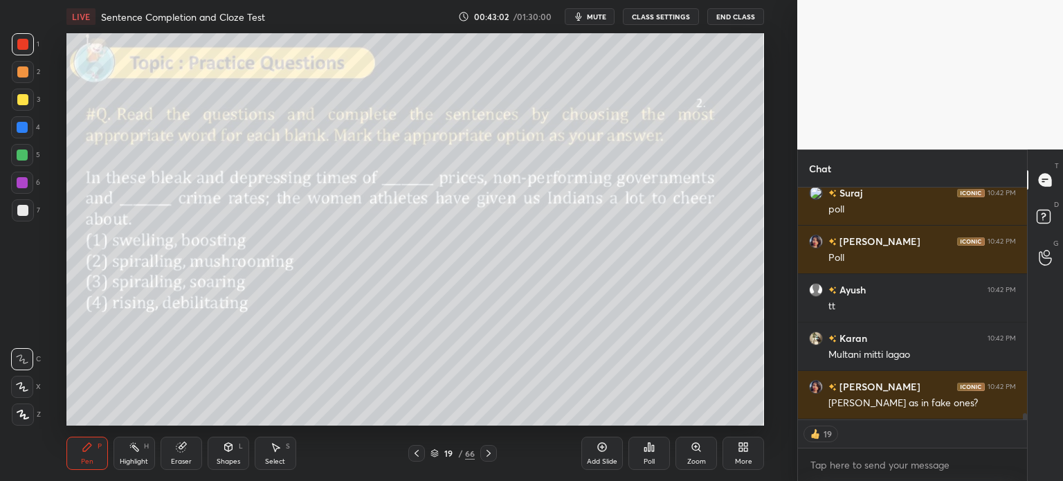
scroll to position [8084, 0]
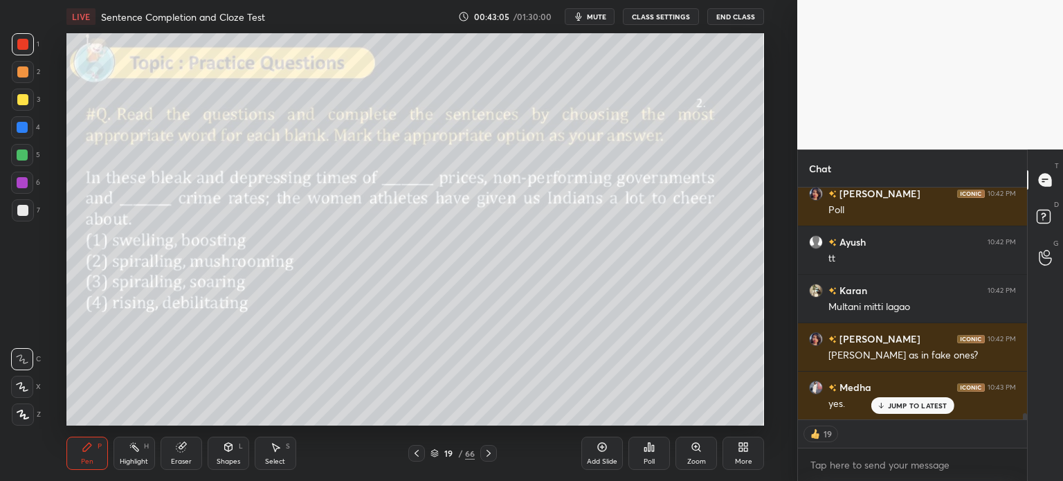
click at [651, 450] on icon at bounding box center [650, 447] width 2 height 8
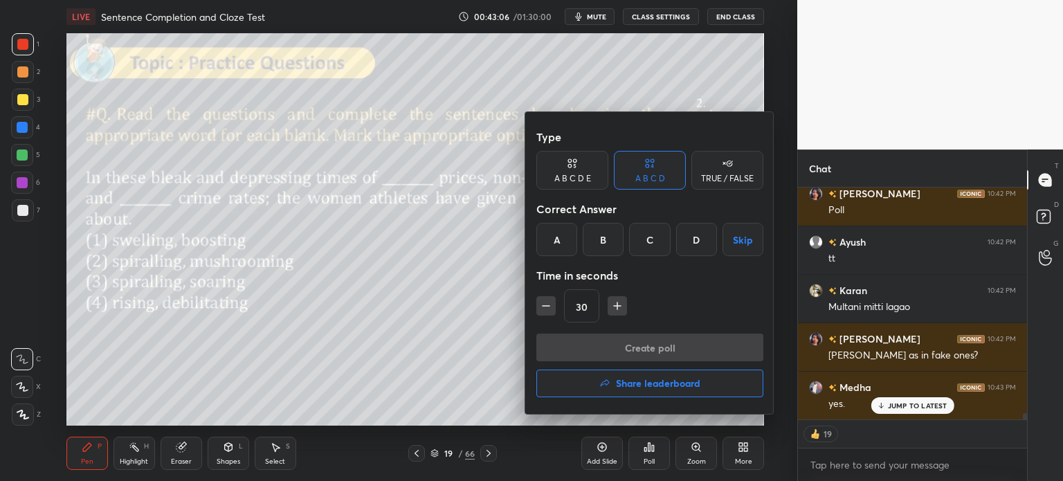
click at [644, 246] on div "C" at bounding box center [649, 239] width 41 height 33
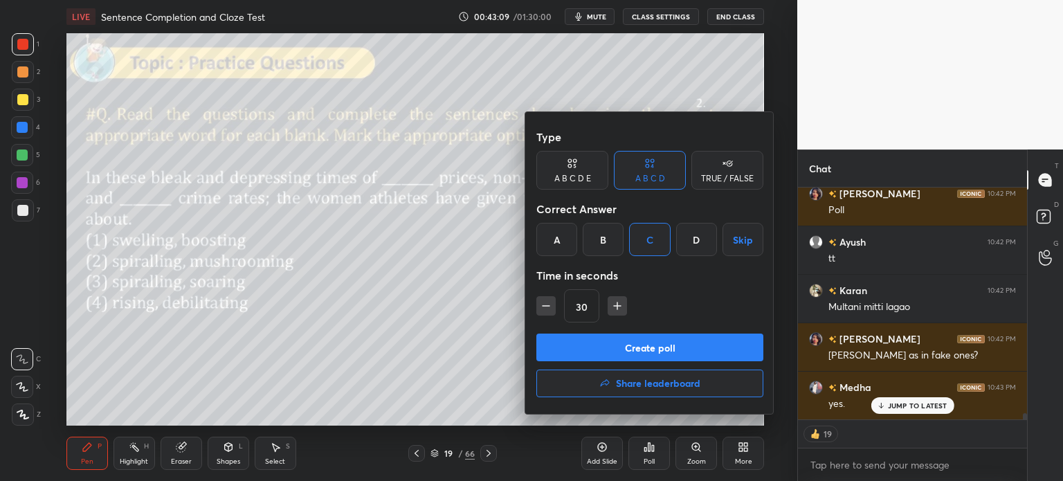
click at [676, 348] on button "Create poll" at bounding box center [650, 348] width 227 height 28
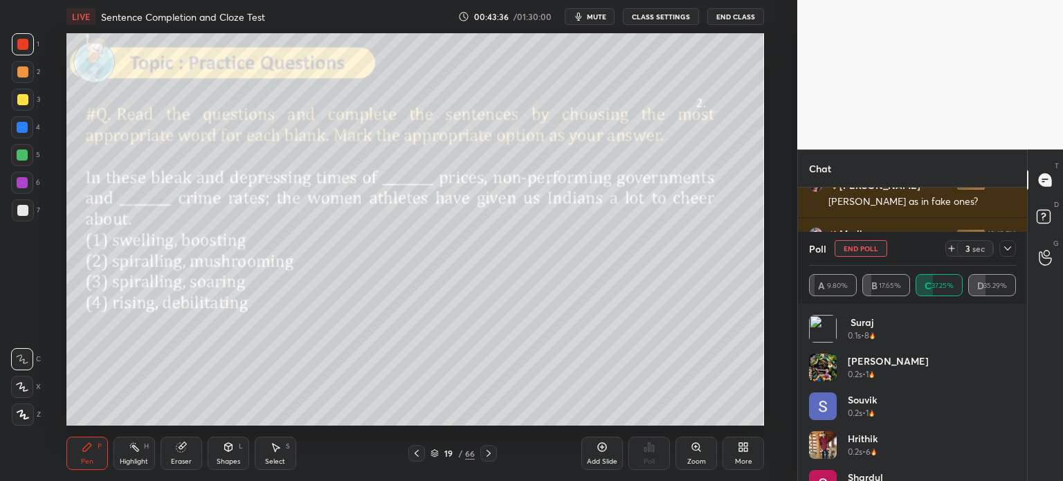
scroll to position [8286, 0]
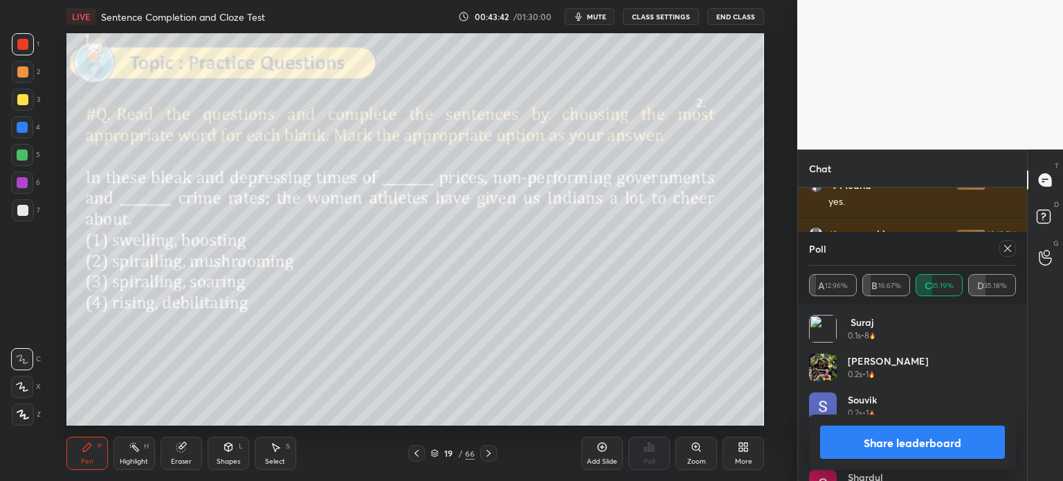
click at [874, 442] on button "Share leaderboard" at bounding box center [912, 442] width 185 height 33
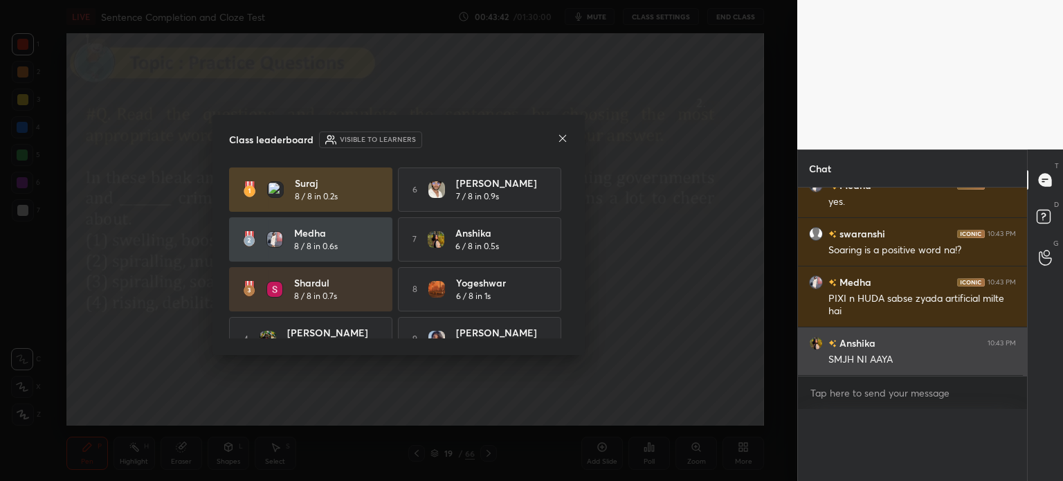
scroll to position [5, 4]
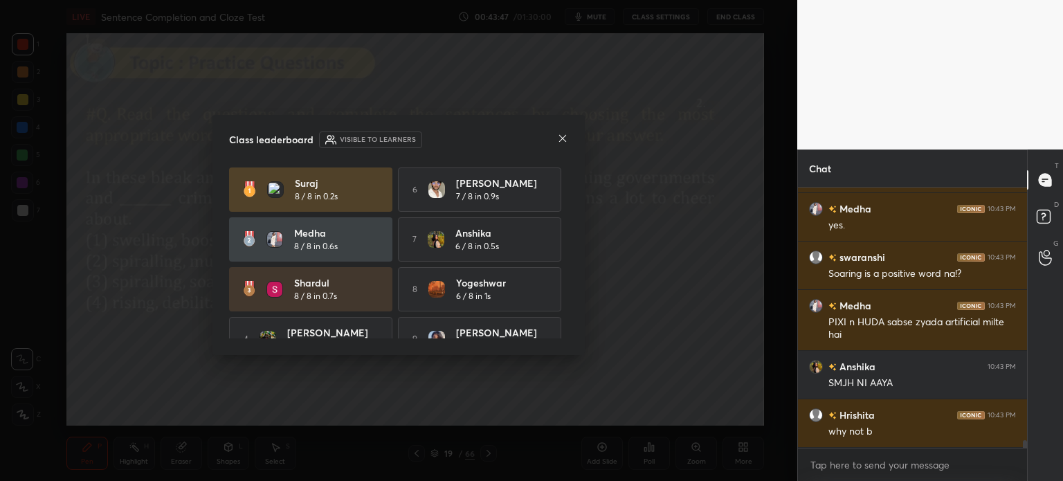
click at [561, 134] on icon at bounding box center [562, 138] width 11 height 11
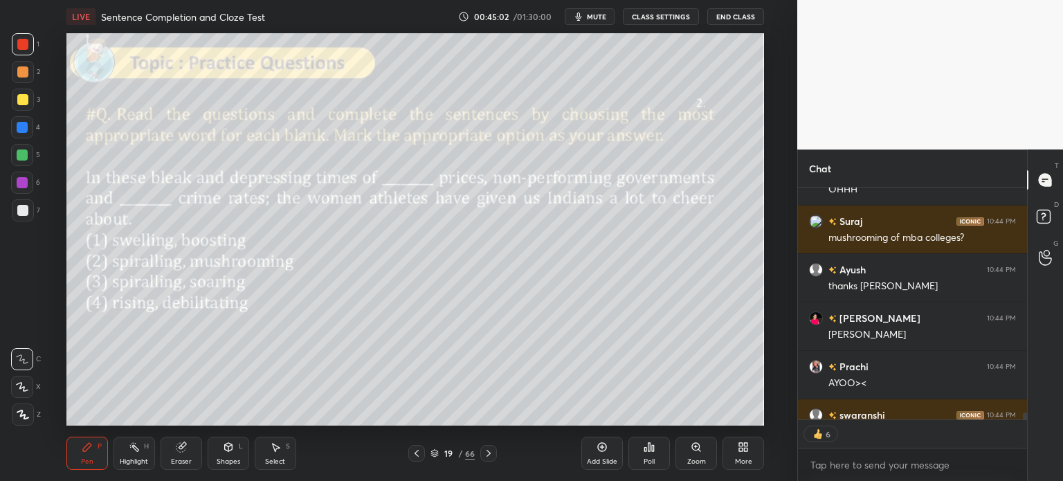
scroll to position [8823, 0]
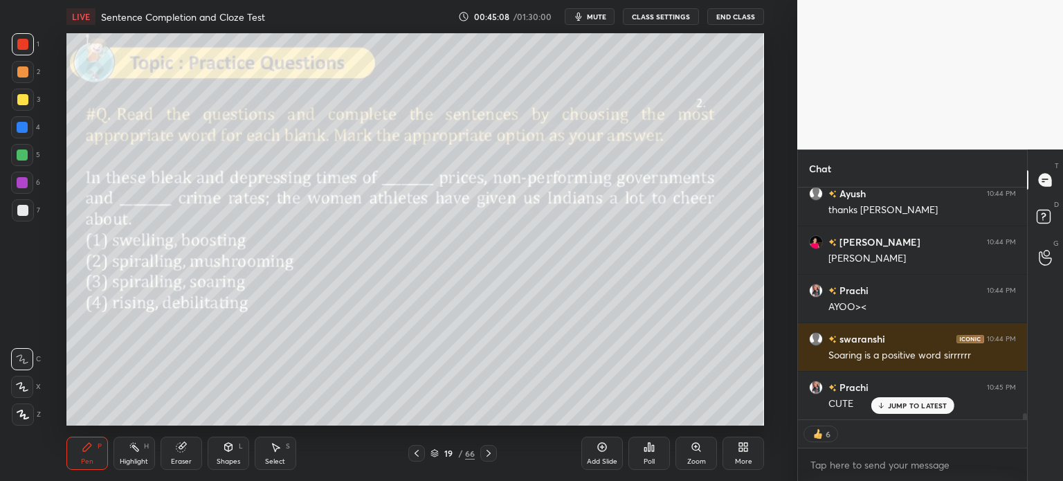
type textarea "x"
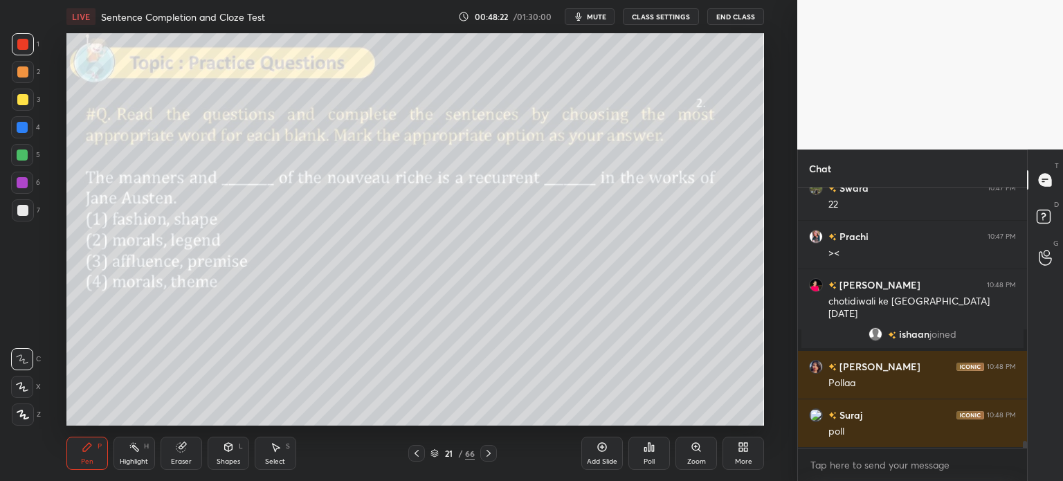
scroll to position [9563, 0]
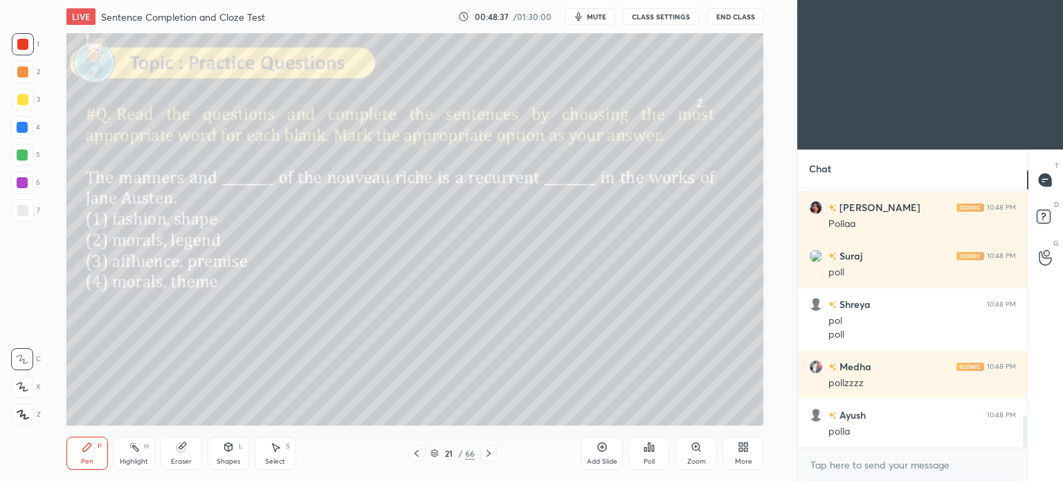
scroll to position [68842, 68493]
click at [746, 456] on div "More" at bounding box center [744, 453] width 42 height 33
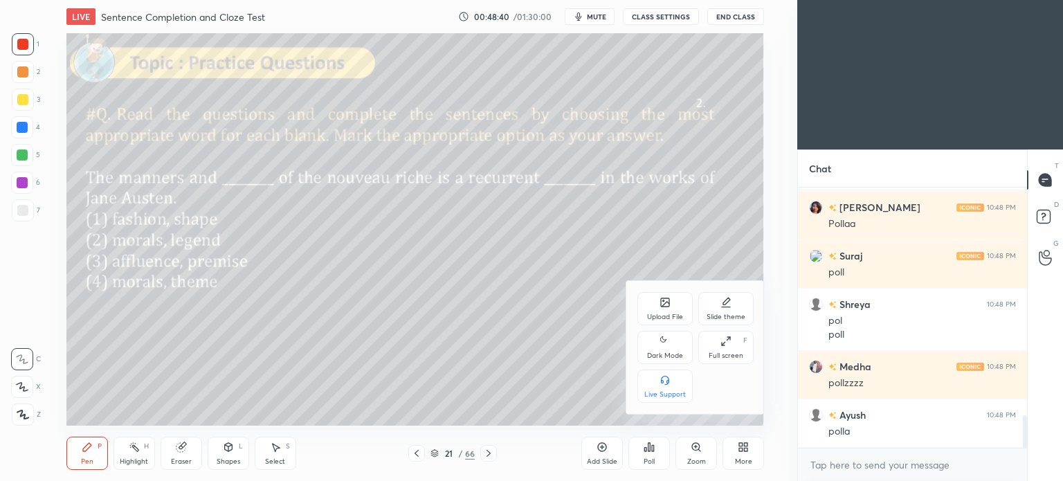
click at [661, 339] on icon at bounding box center [664, 339] width 6 height 6
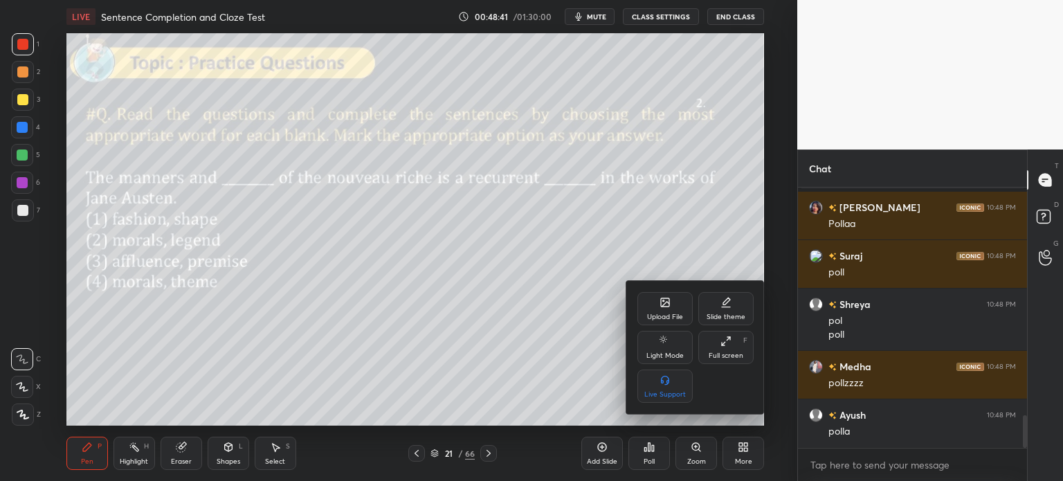
click at [735, 456] on div at bounding box center [531, 240] width 1063 height 481
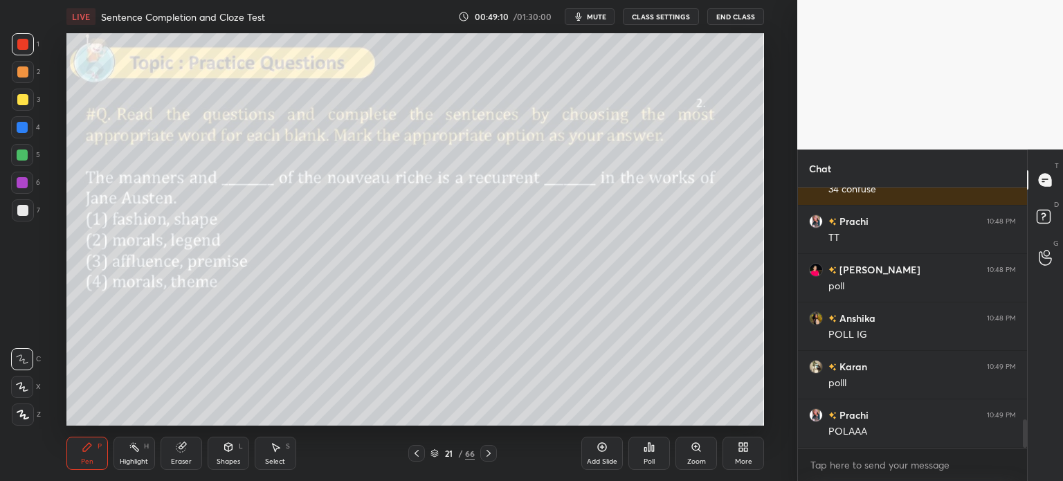
scroll to position [2162, 0]
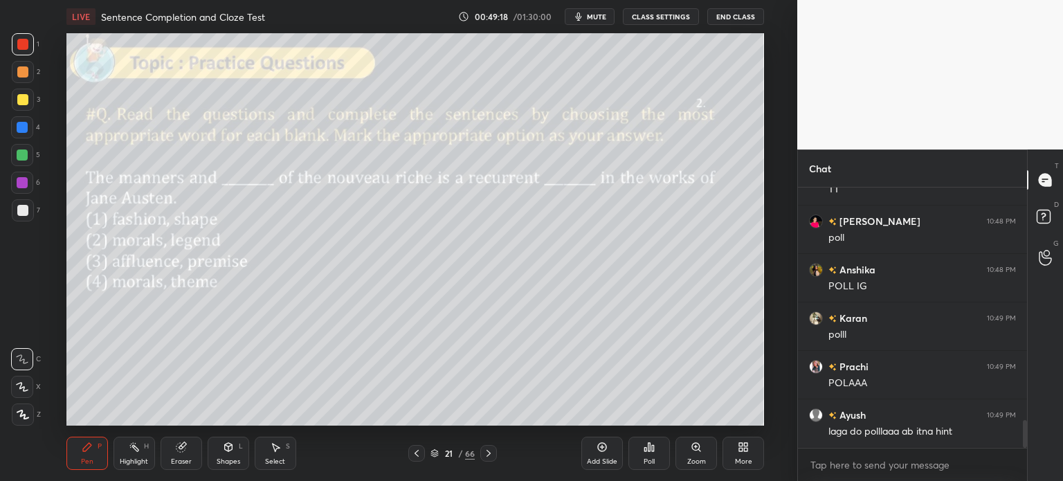
click at [646, 450] on icon at bounding box center [646, 449] width 2 height 3
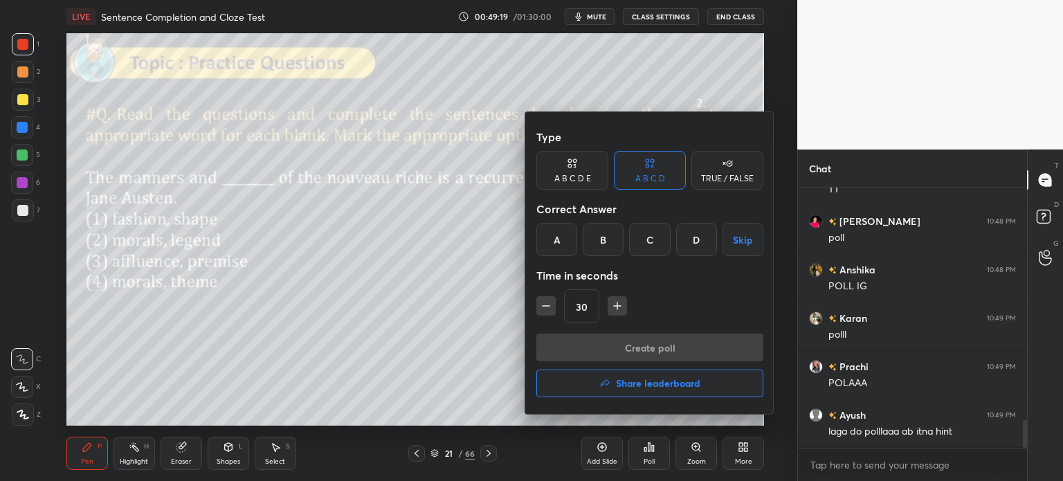
click at [695, 246] on div "D" at bounding box center [696, 239] width 41 height 33
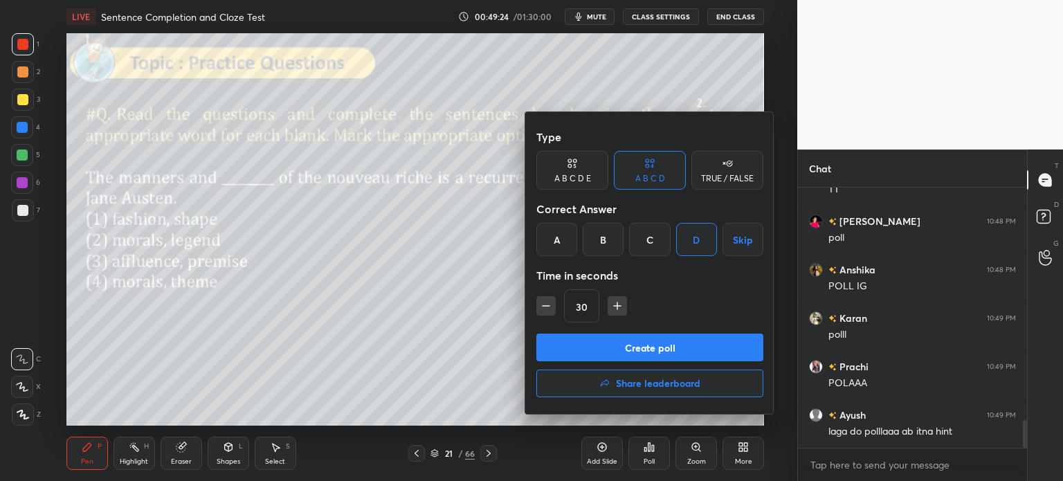
click at [640, 346] on button "Create poll" at bounding box center [650, 348] width 227 height 28
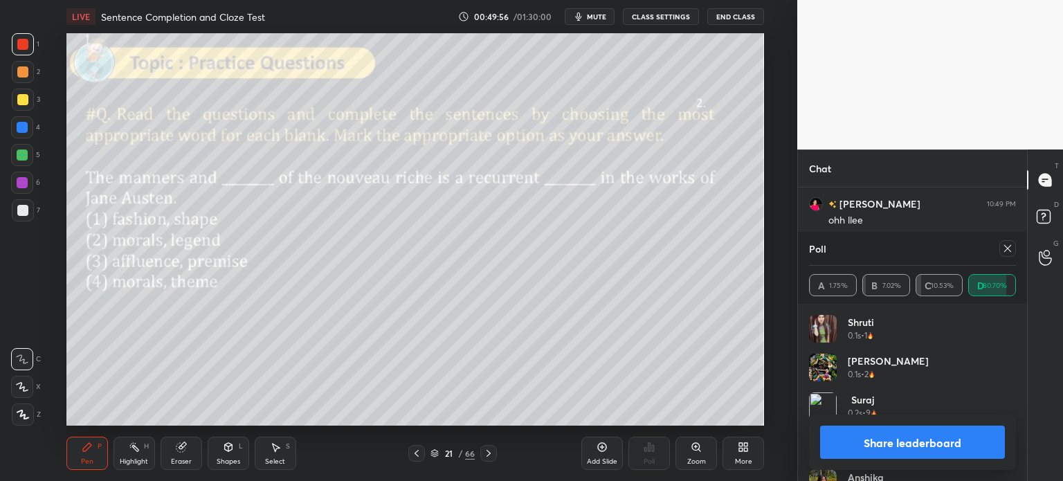
scroll to position [2614, 0]
click at [866, 442] on button "Share leaderboard" at bounding box center [912, 442] width 185 height 33
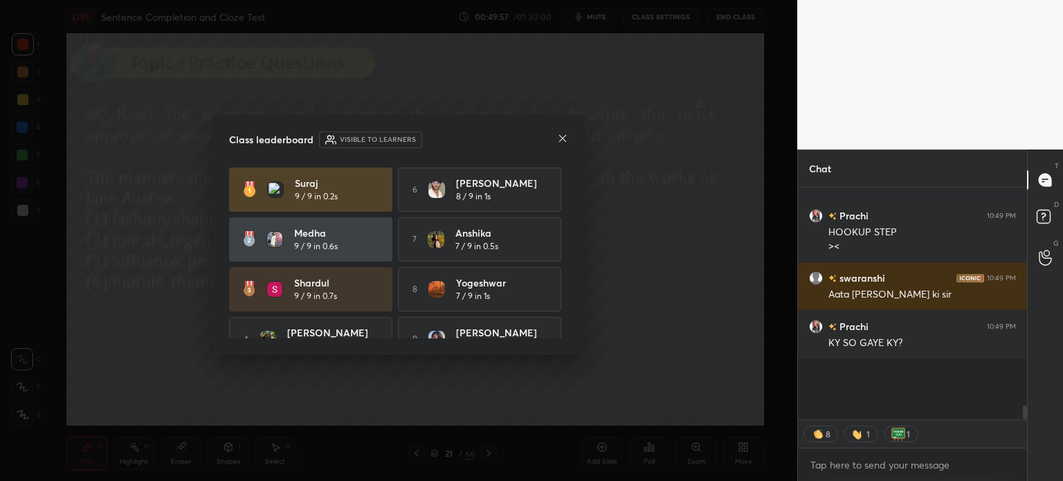
scroll to position [5, 4]
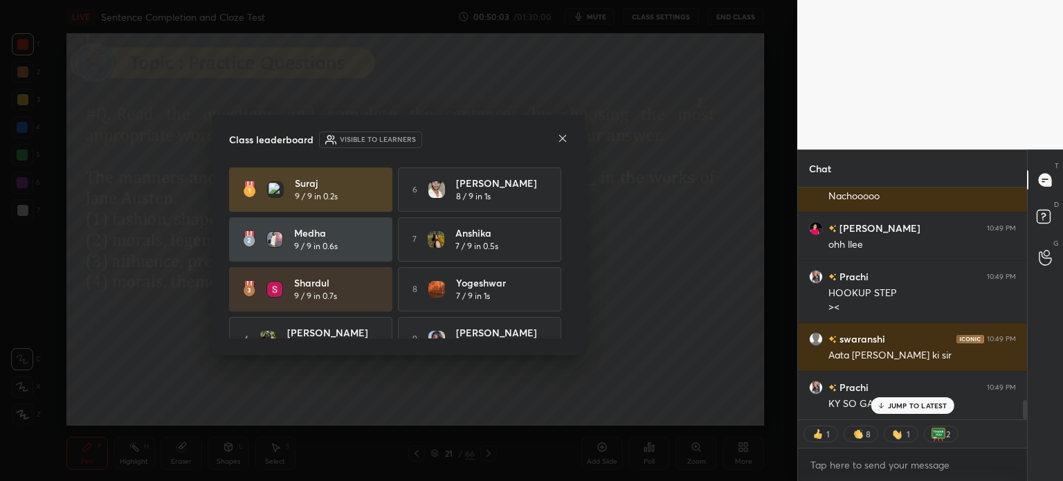
click at [561, 137] on icon at bounding box center [562, 138] width 7 height 7
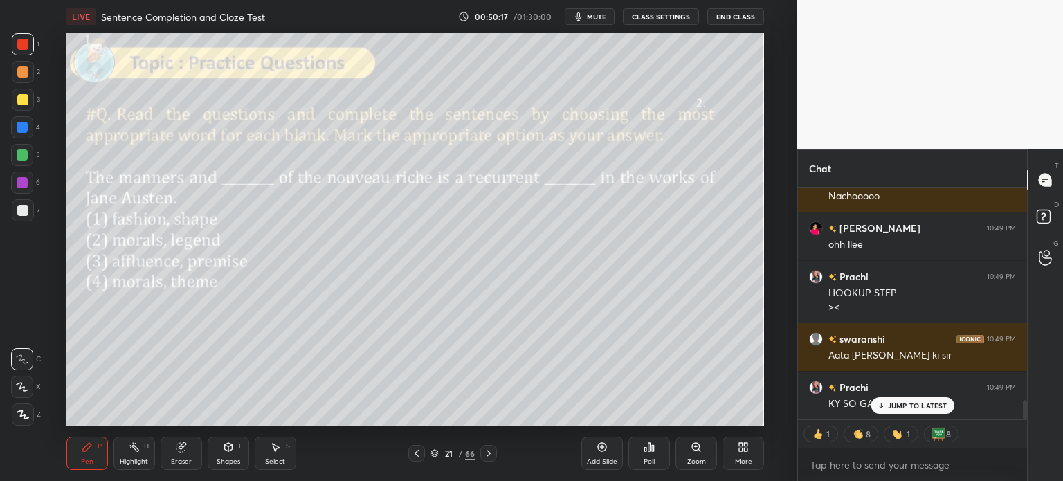
type textarea "x"
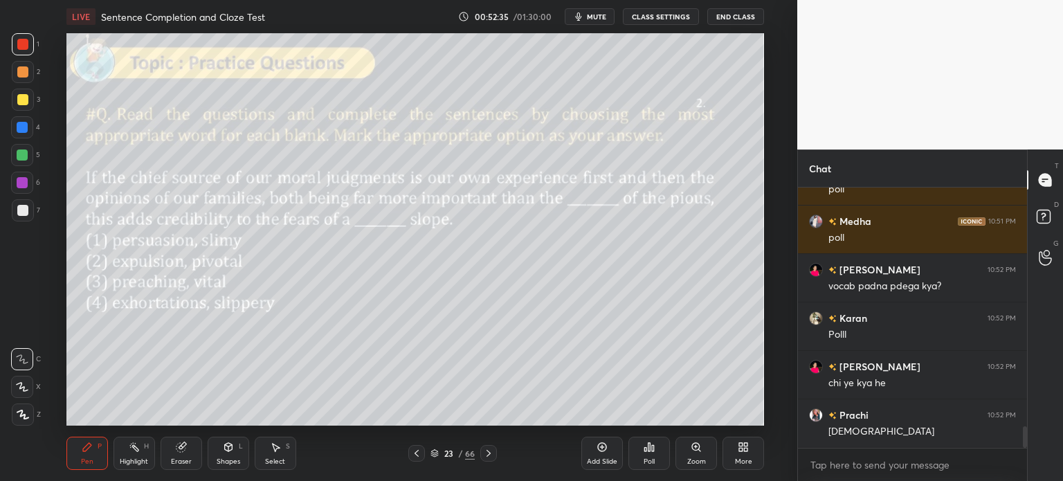
scroll to position [2977, 0]
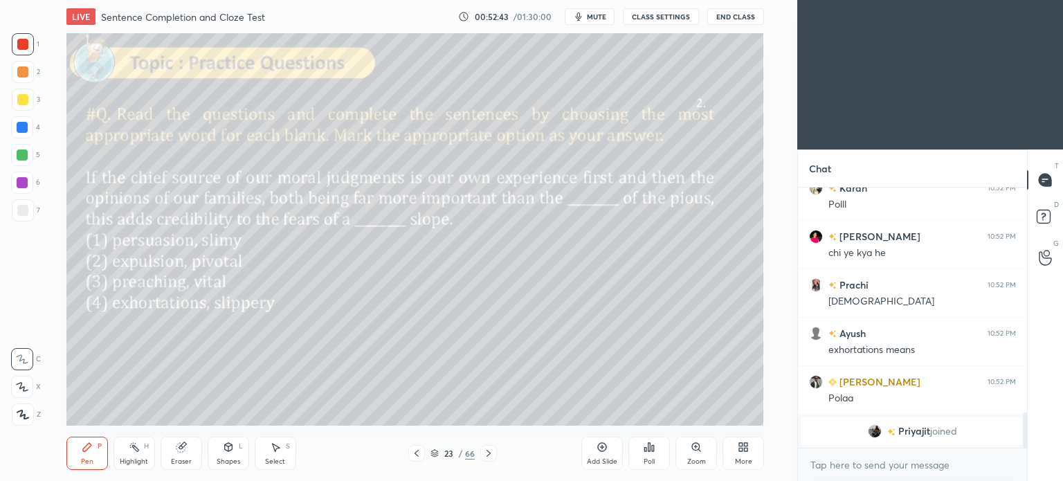
scroll to position [68842, 68493]
click at [747, 458] on div "More" at bounding box center [743, 461] width 17 height 7
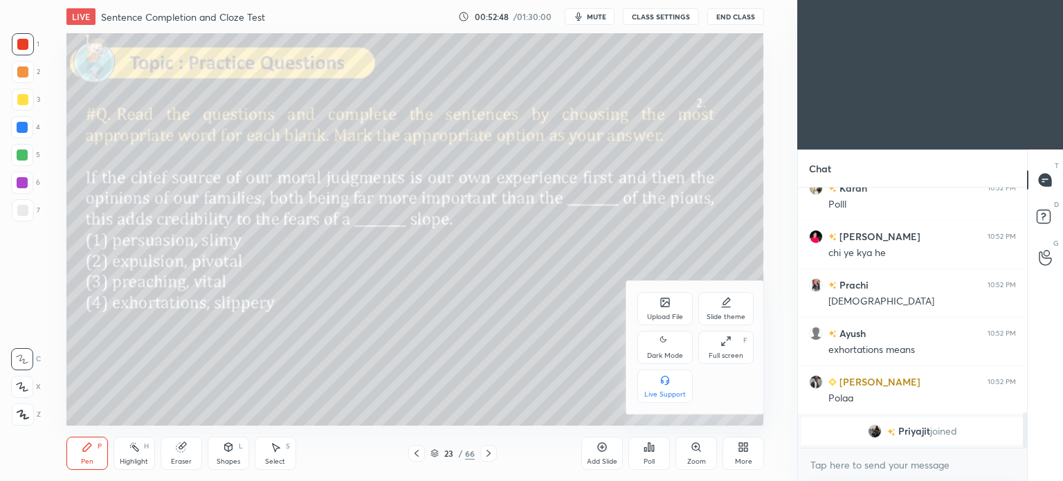
click at [657, 353] on div "Dark Mode" at bounding box center [665, 355] width 36 height 7
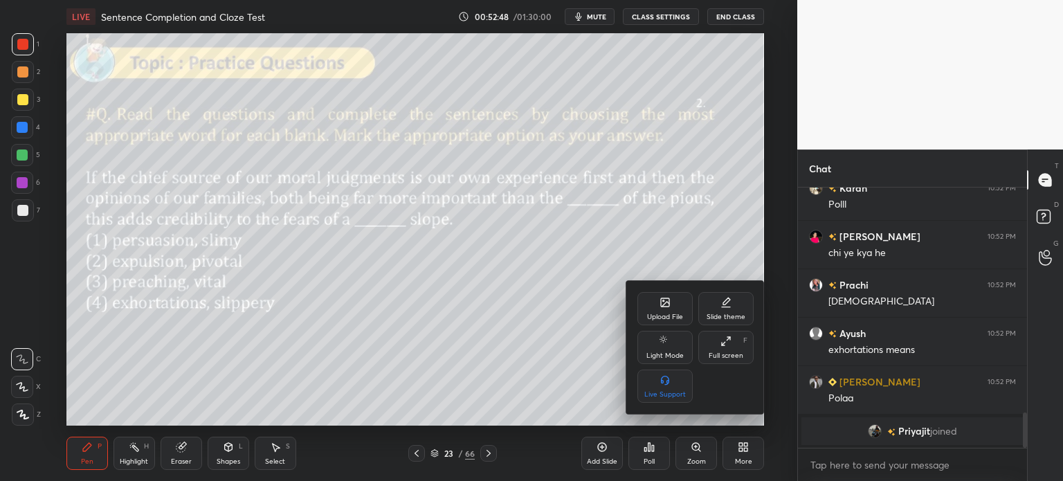
click at [744, 451] on div at bounding box center [531, 240] width 1063 height 481
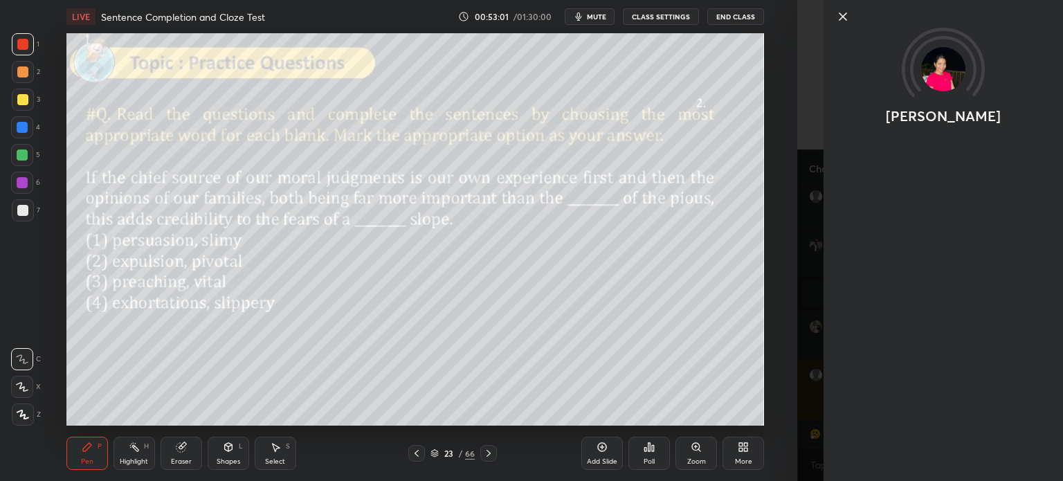
scroll to position [1694, 0]
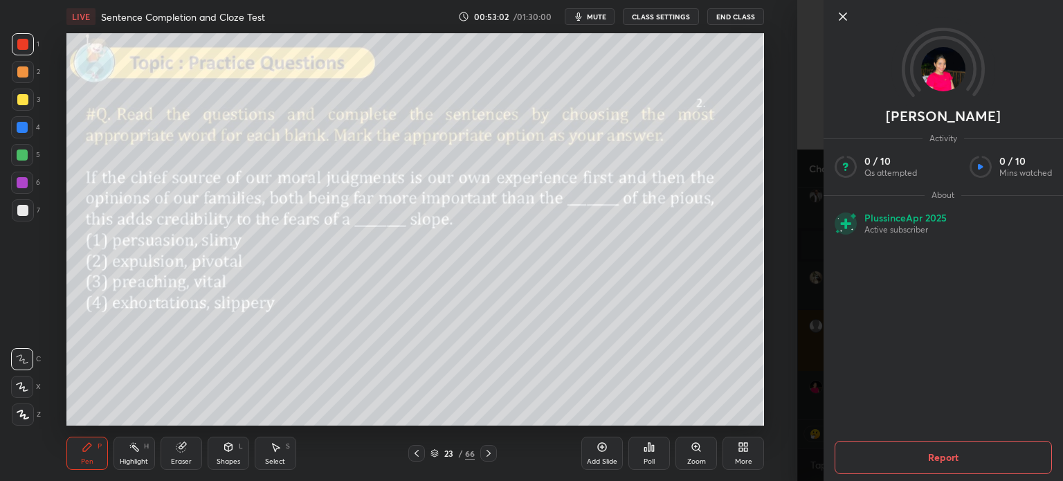
click at [839, 13] on icon at bounding box center [843, 16] width 17 height 17
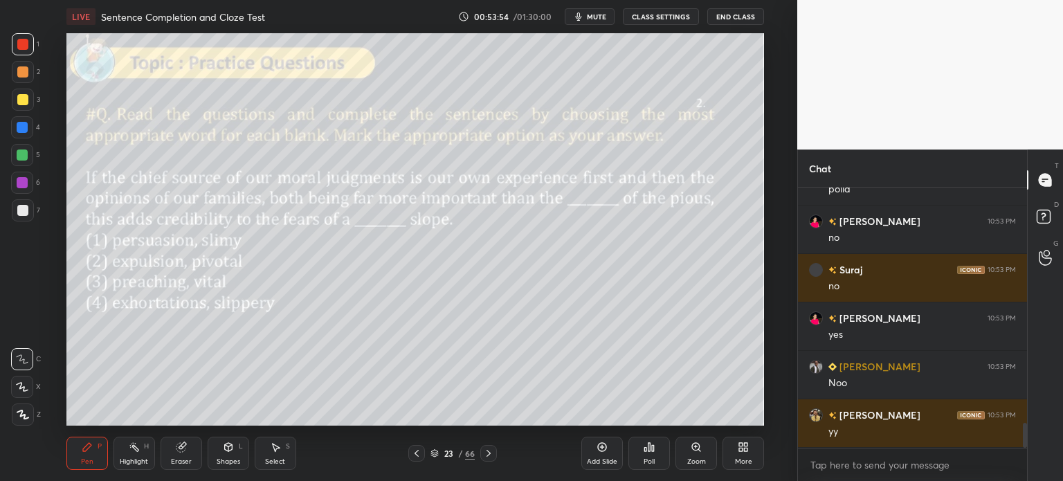
scroll to position [2455, 0]
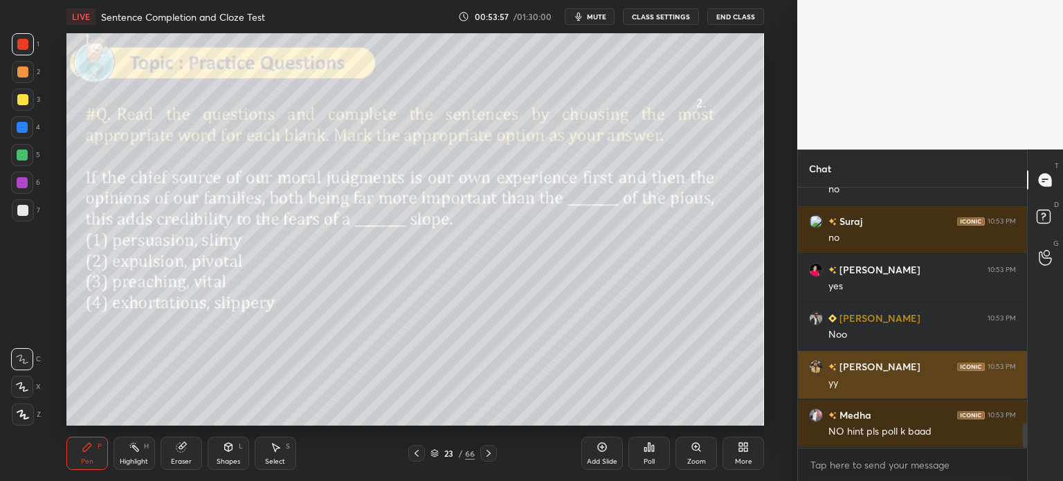
click at [814, 366] on img "grid" at bounding box center [816, 367] width 14 height 14
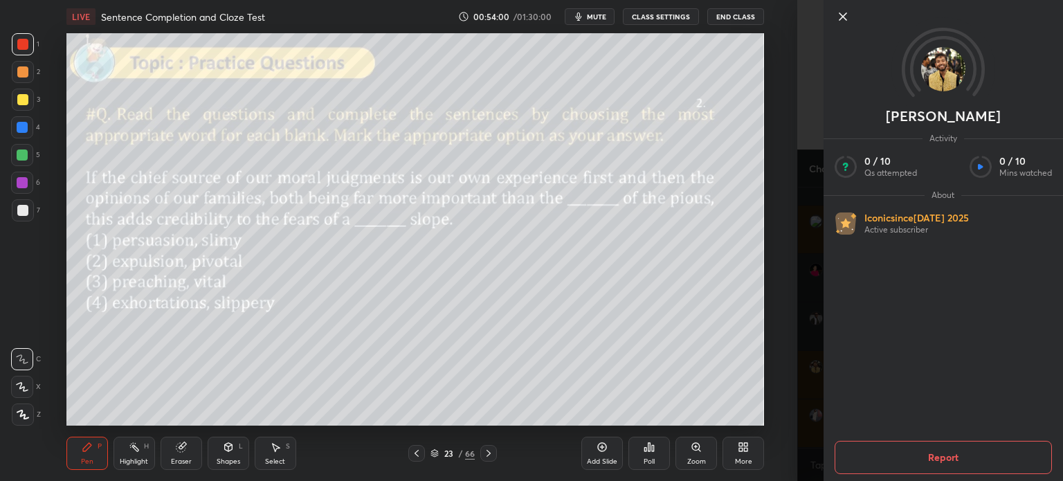
click at [841, 16] on icon at bounding box center [843, 16] width 17 height 17
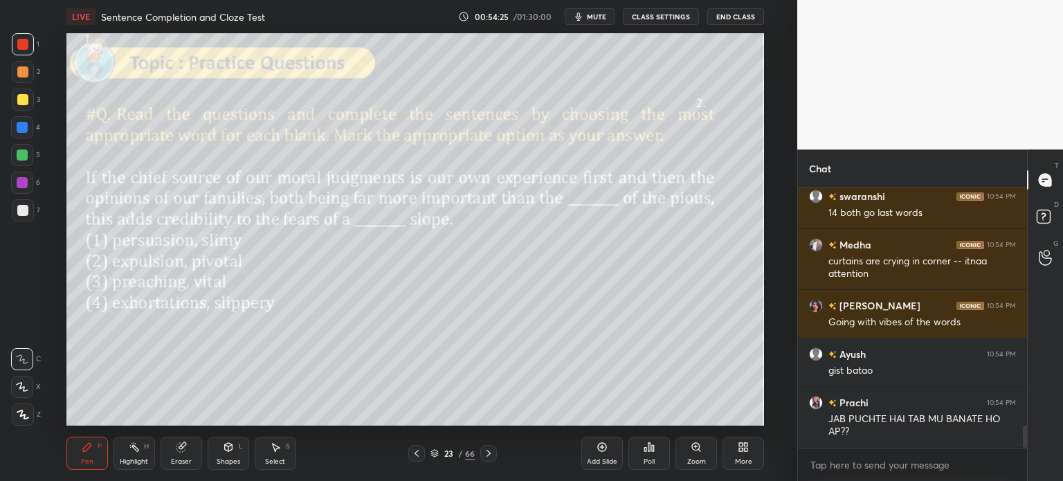
scroll to position [2819, 0]
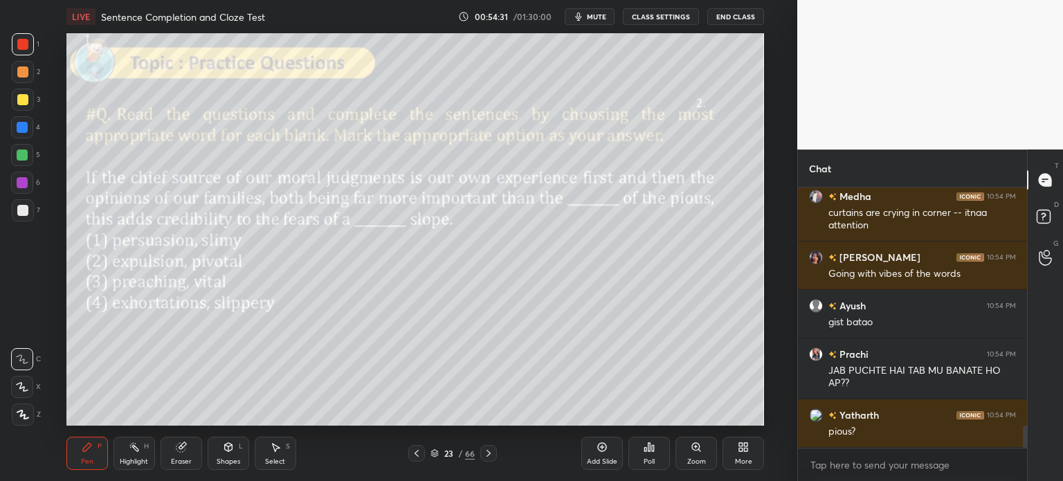
click at [173, 456] on div "Eraser" at bounding box center [182, 453] width 42 height 33
click at [19, 417] on span "Erase all" at bounding box center [22, 415] width 21 height 10
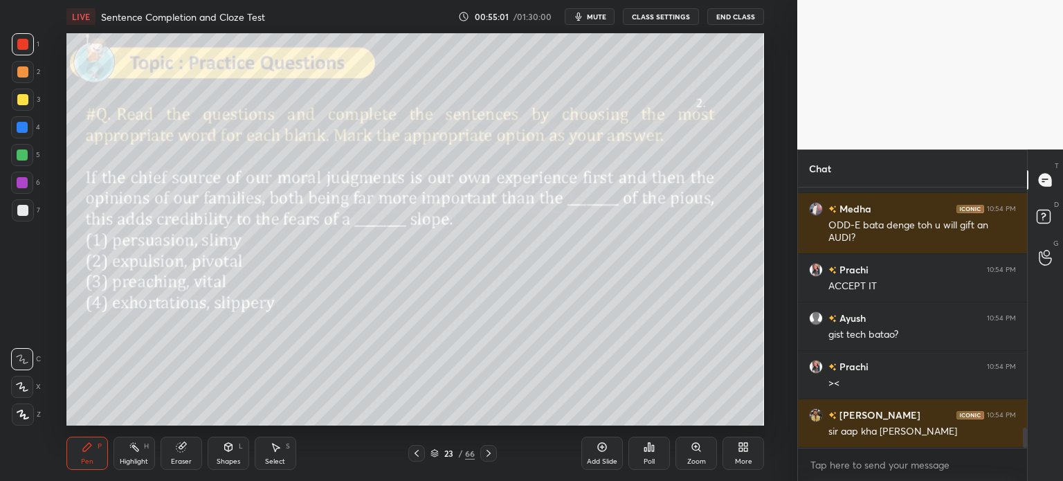
scroll to position [3183, 0]
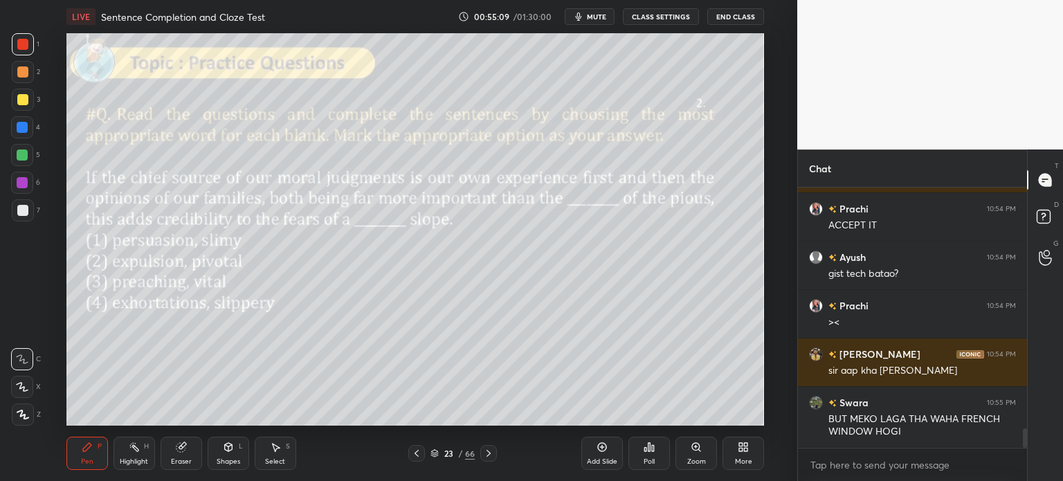
click at [650, 450] on icon at bounding box center [650, 447] width 2 height 8
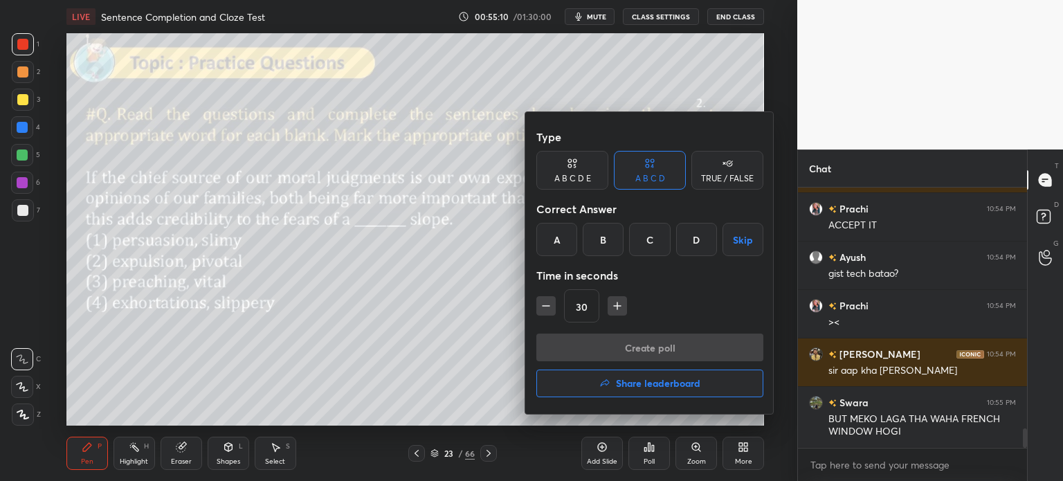
click at [693, 245] on div "D" at bounding box center [696, 239] width 41 height 33
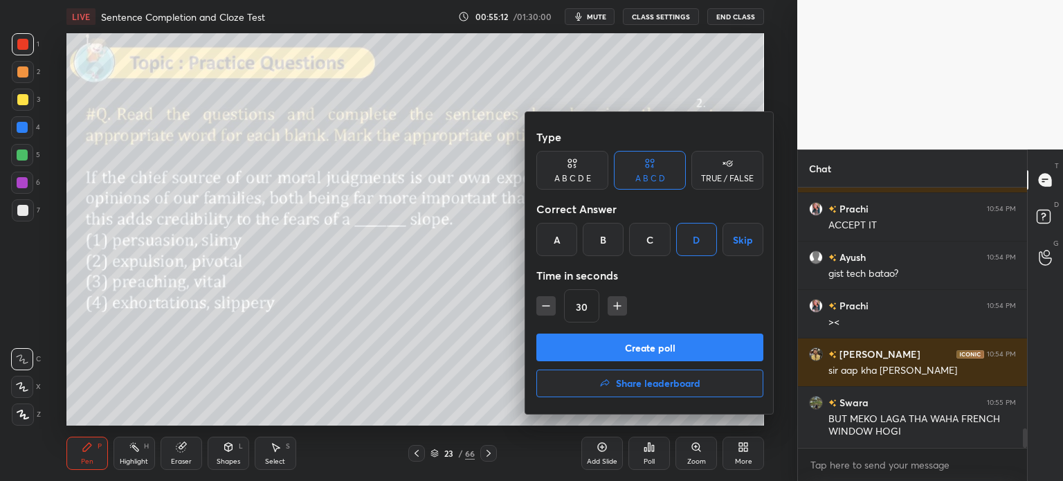
click at [654, 350] on button "Create poll" at bounding box center [650, 348] width 227 height 28
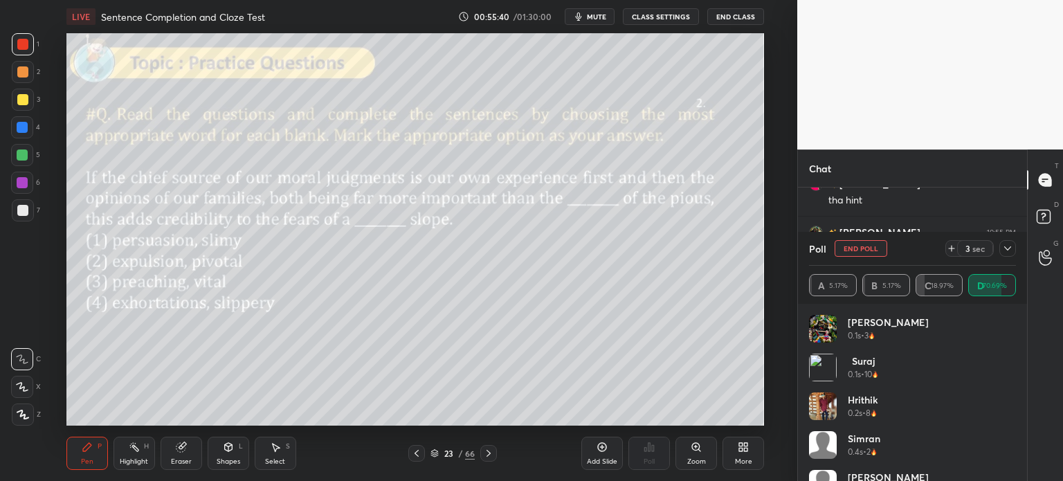
scroll to position [3574, 0]
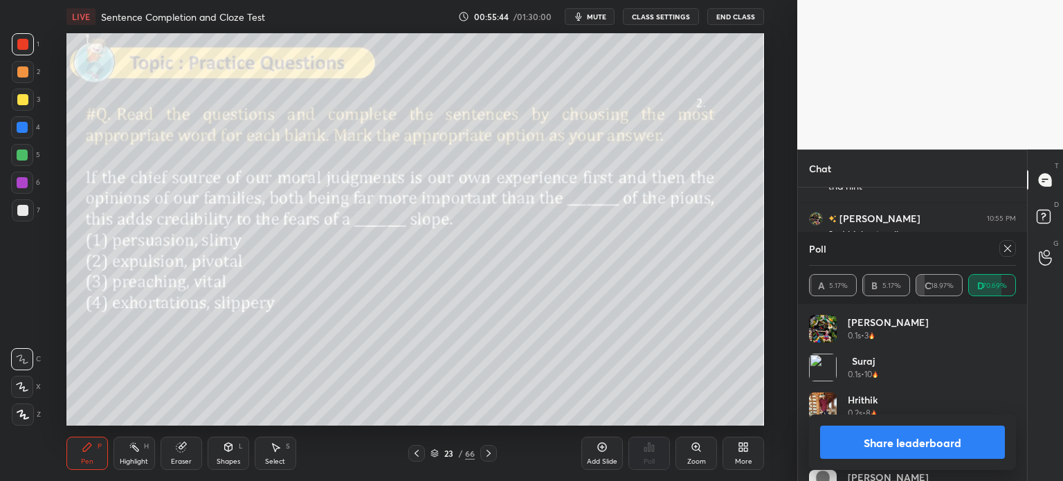
click at [859, 439] on button "Share leaderboard" at bounding box center [912, 442] width 185 height 33
type textarea "x"
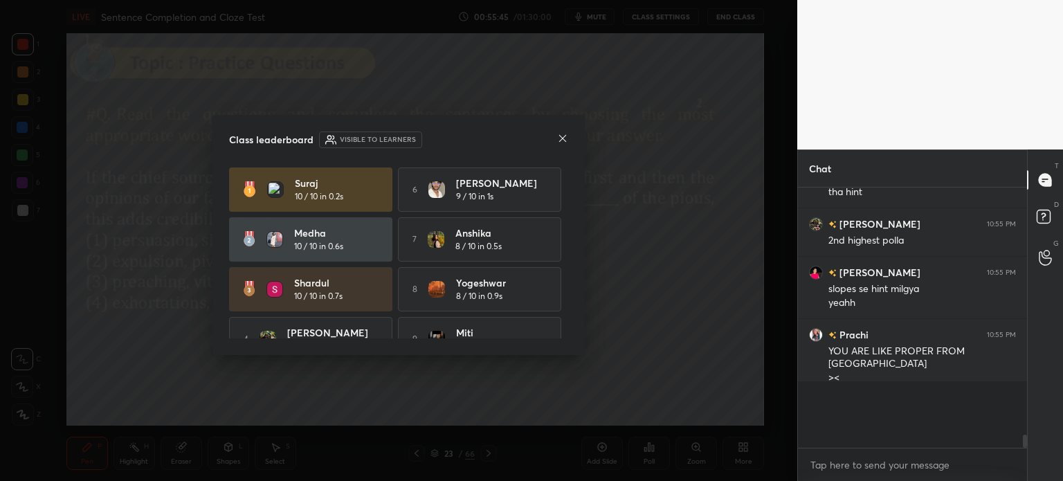
scroll to position [3521, 0]
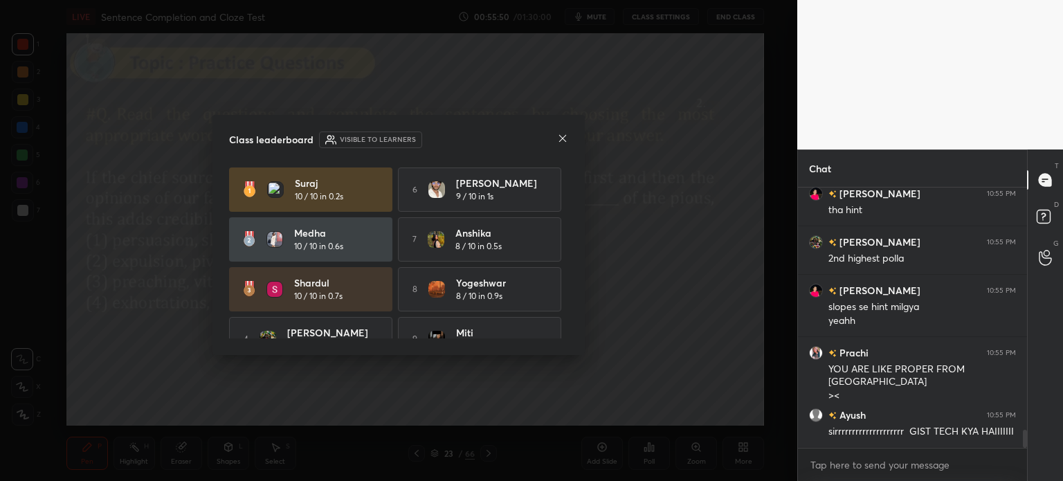
click at [560, 136] on icon at bounding box center [562, 138] width 7 height 7
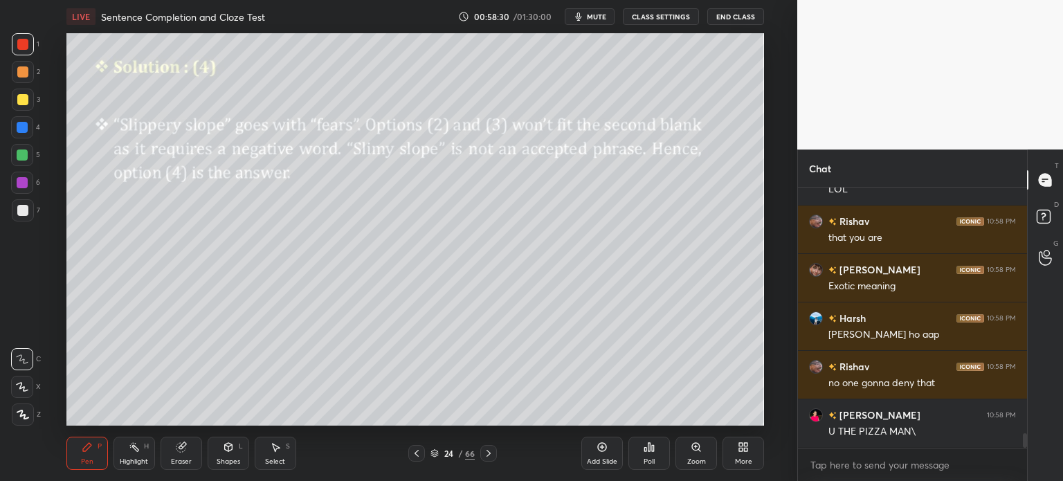
scroll to position [4475, 0]
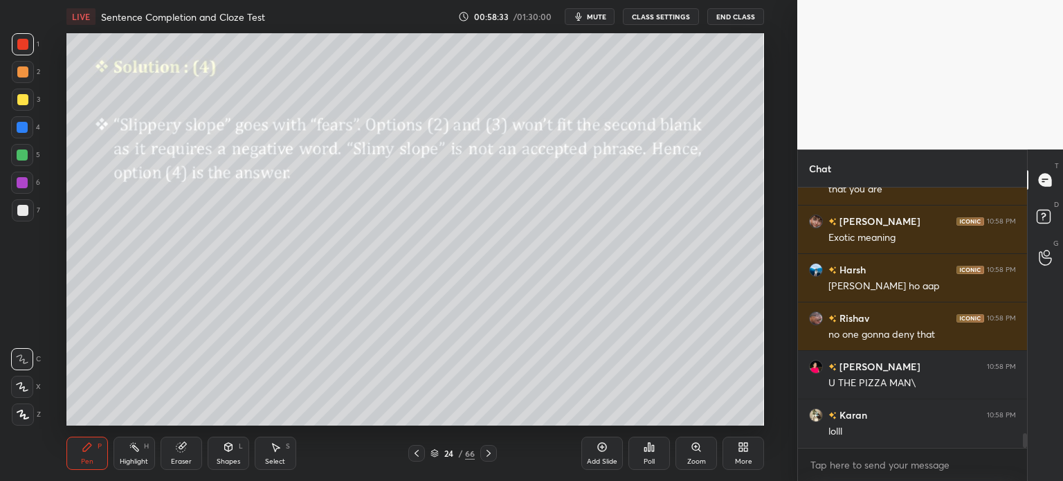
click at [179, 449] on icon at bounding box center [180, 447] width 9 height 9
click at [30, 408] on div "Erase all" at bounding box center [22, 415] width 22 height 22
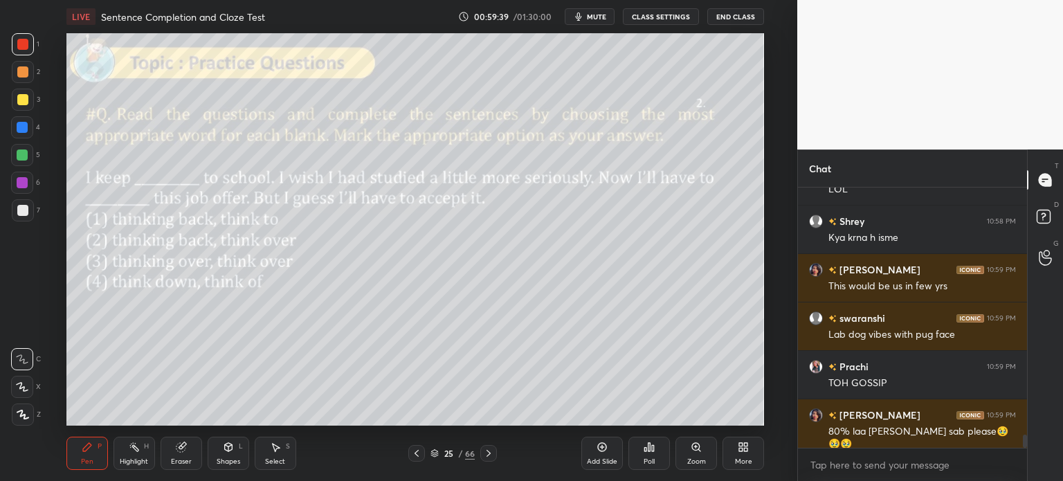
scroll to position [4972, 0]
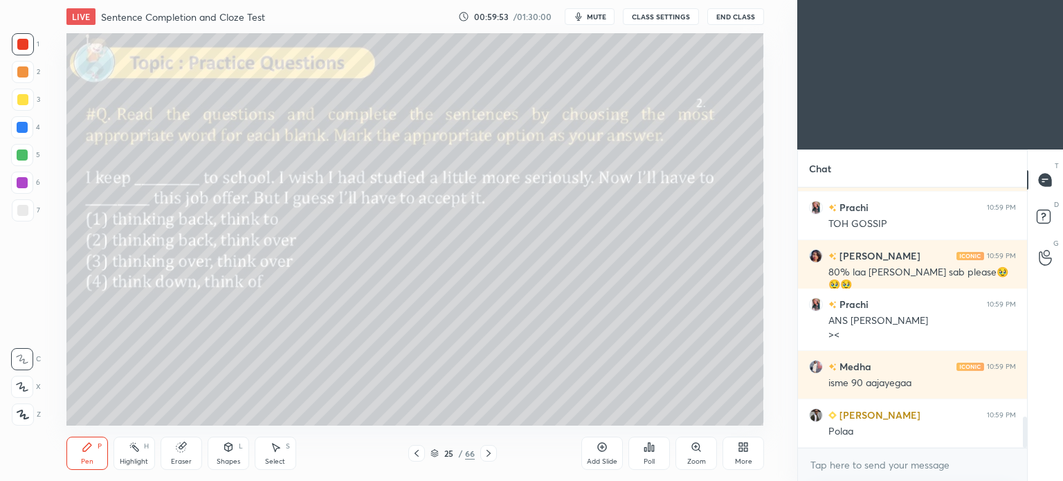
scroll to position [1955, 0]
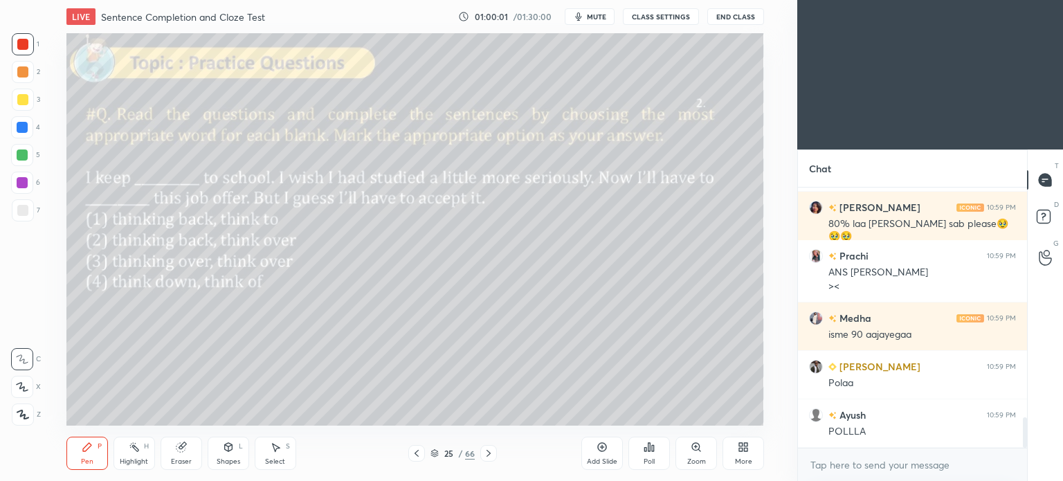
click at [741, 451] on icon at bounding box center [740, 449] width 3 height 3
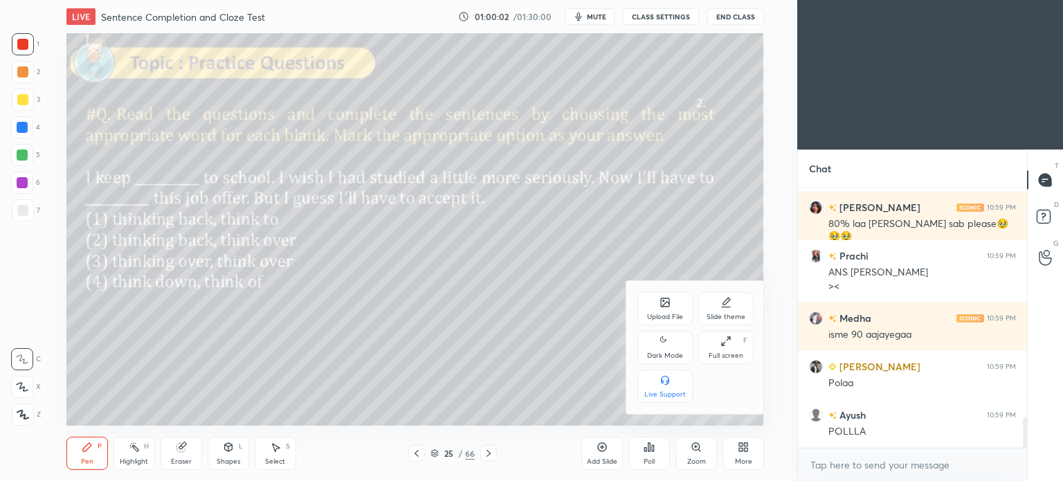
click at [665, 348] on icon at bounding box center [665, 341] width 11 height 17
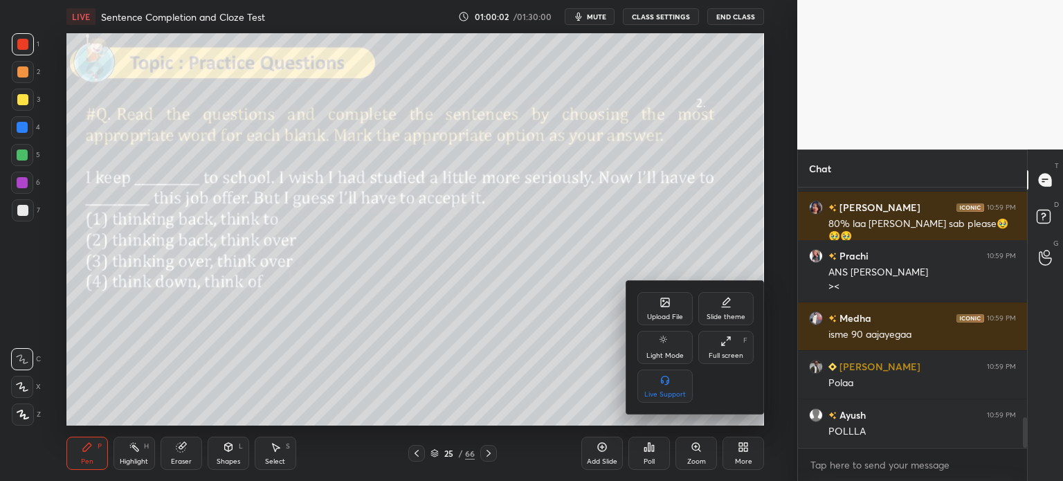
click at [745, 451] on div at bounding box center [531, 240] width 1063 height 481
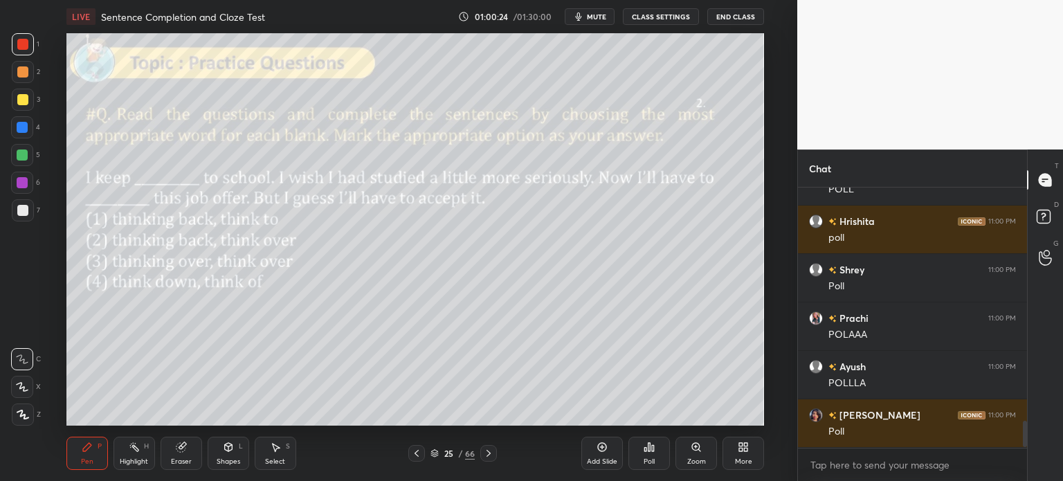
scroll to position [2294, 0]
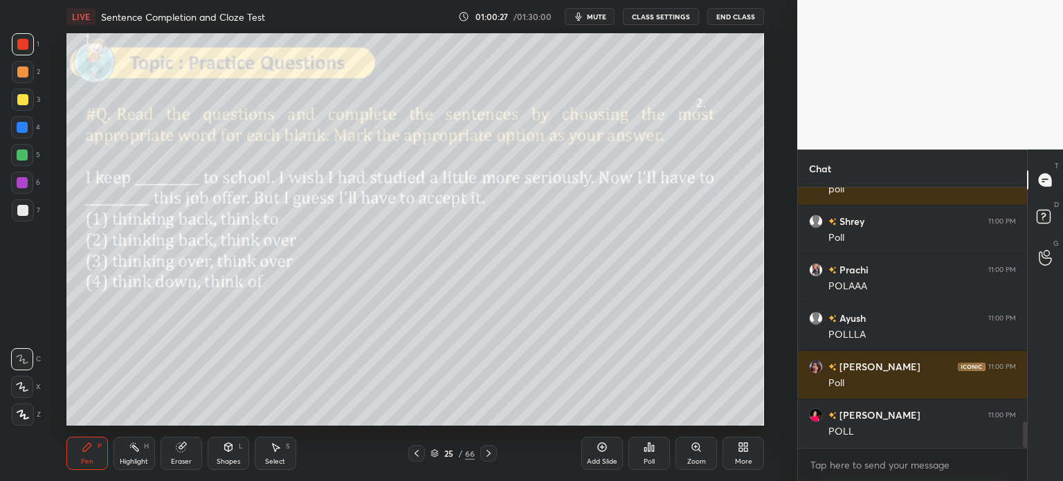
click at [644, 459] on div "Poll" at bounding box center [649, 461] width 11 height 7
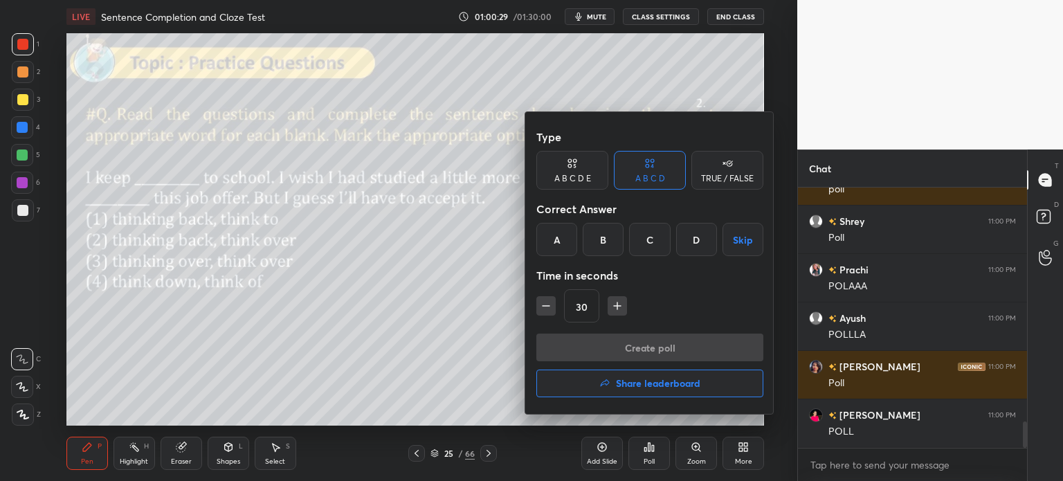
click at [595, 255] on div "B" at bounding box center [603, 239] width 41 height 33
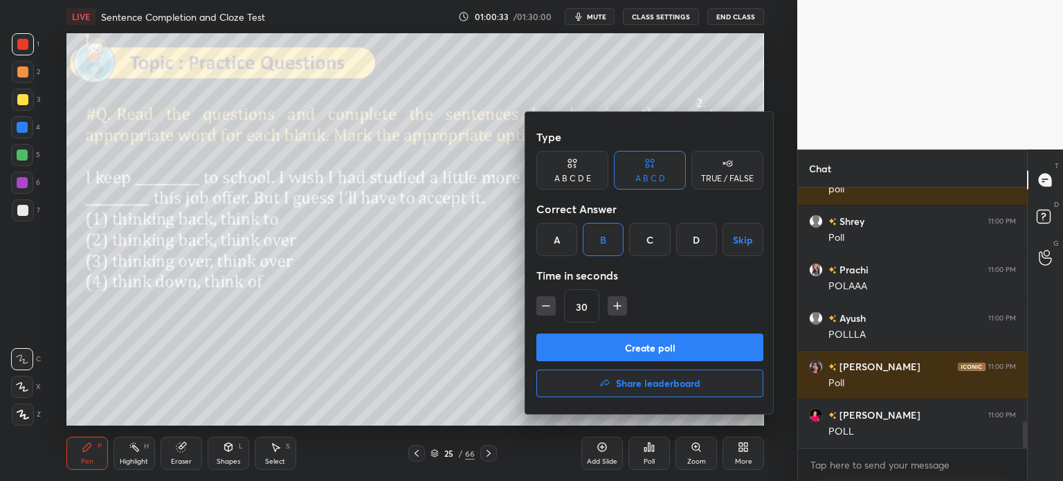
click at [642, 354] on button "Create poll" at bounding box center [650, 348] width 227 height 28
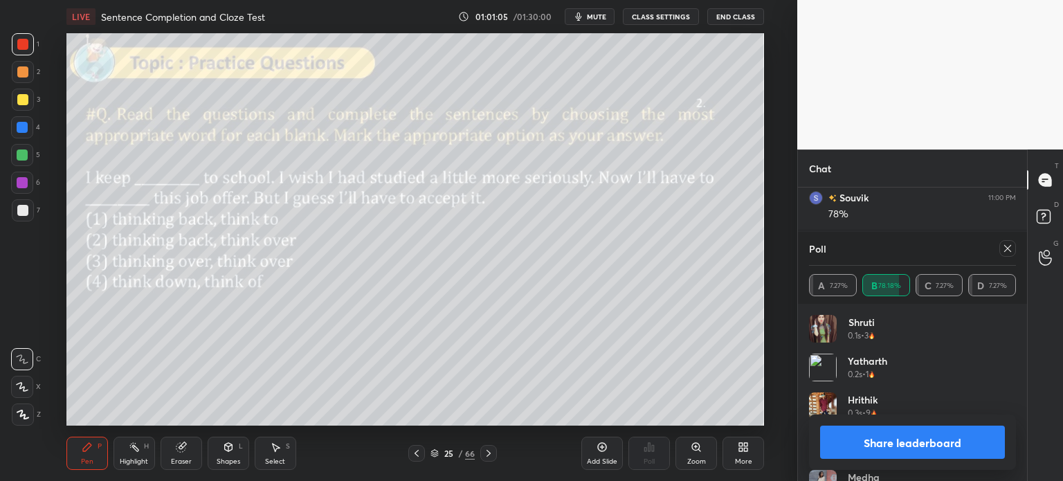
scroll to position [2865, 0]
click at [866, 439] on button "Share leaderboard" at bounding box center [912, 442] width 185 height 33
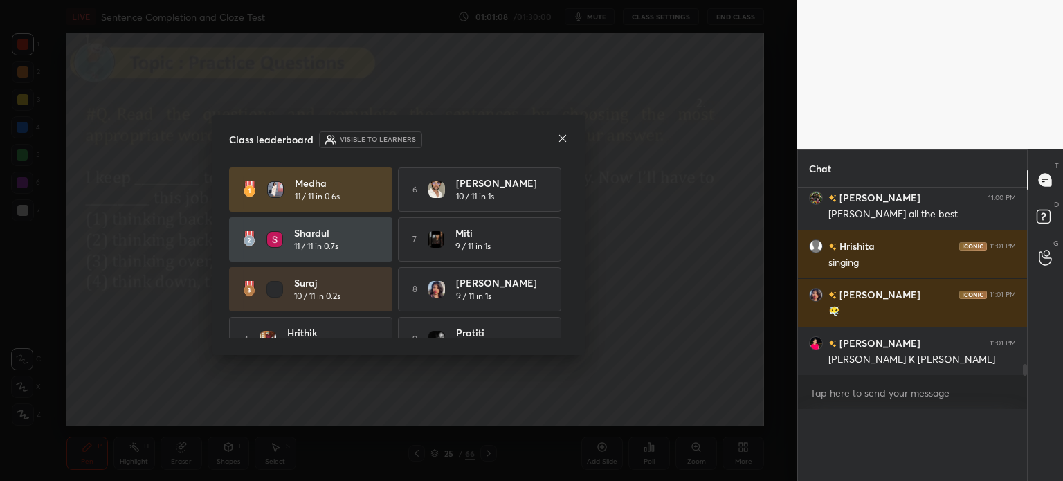
scroll to position [0, 4]
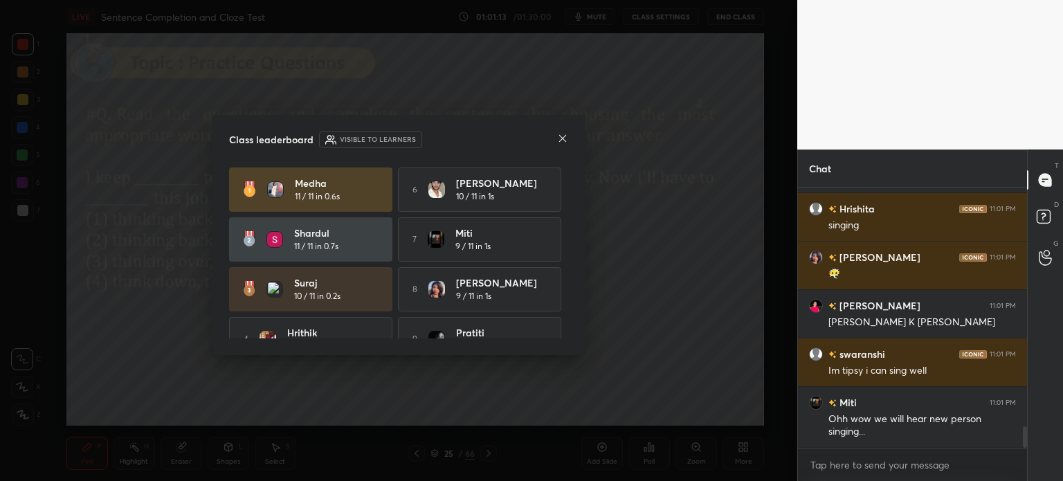
click at [560, 135] on icon at bounding box center [562, 138] width 11 height 11
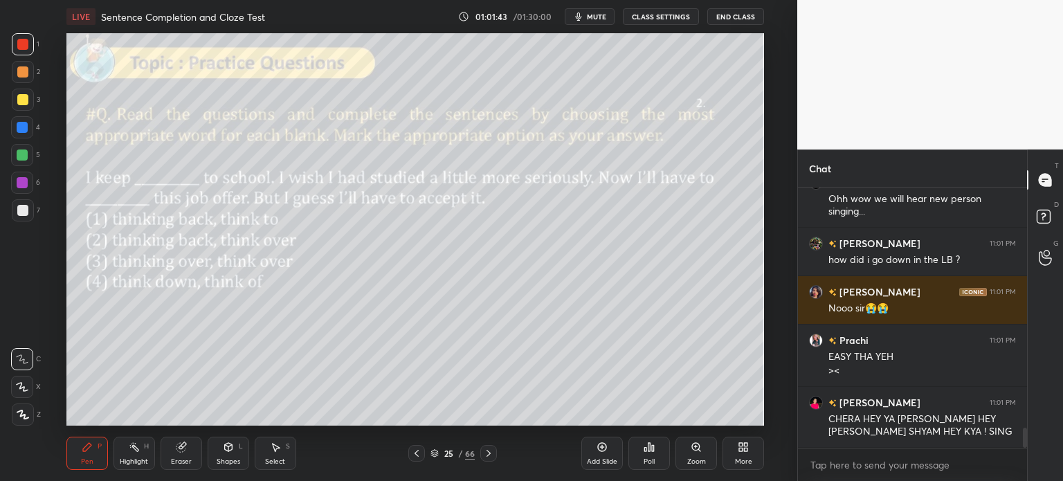
click at [773, 395] on div "Setting up your live class Poll for secs No correct answer Start poll" at bounding box center [415, 229] width 742 height 393
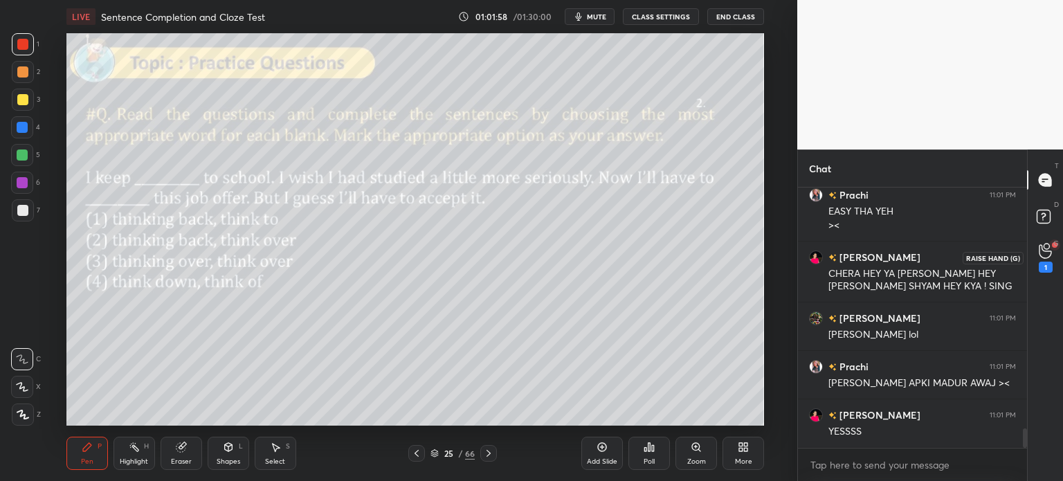
click at [1042, 262] on div "1" at bounding box center [1046, 267] width 14 height 11
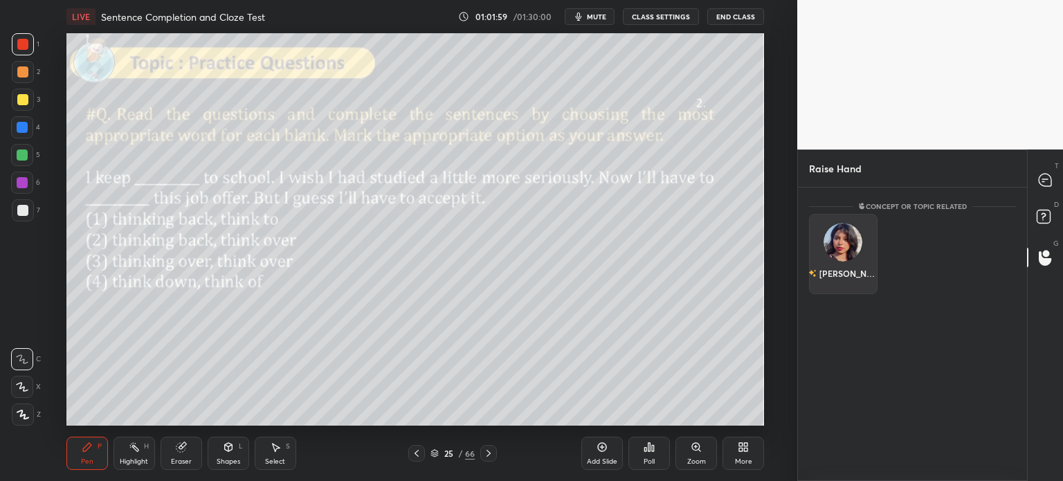
click at [847, 262] on div "[PERSON_NAME]" at bounding box center [843, 274] width 69 height 24
click at [840, 287] on button "INVITE" at bounding box center [844, 283] width 56 height 18
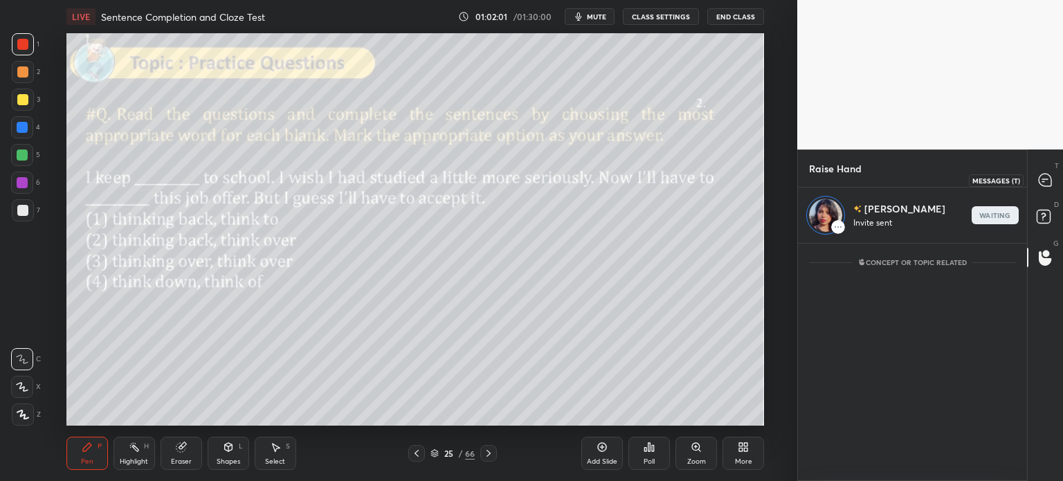
click at [1039, 184] on icon at bounding box center [1046, 180] width 15 height 15
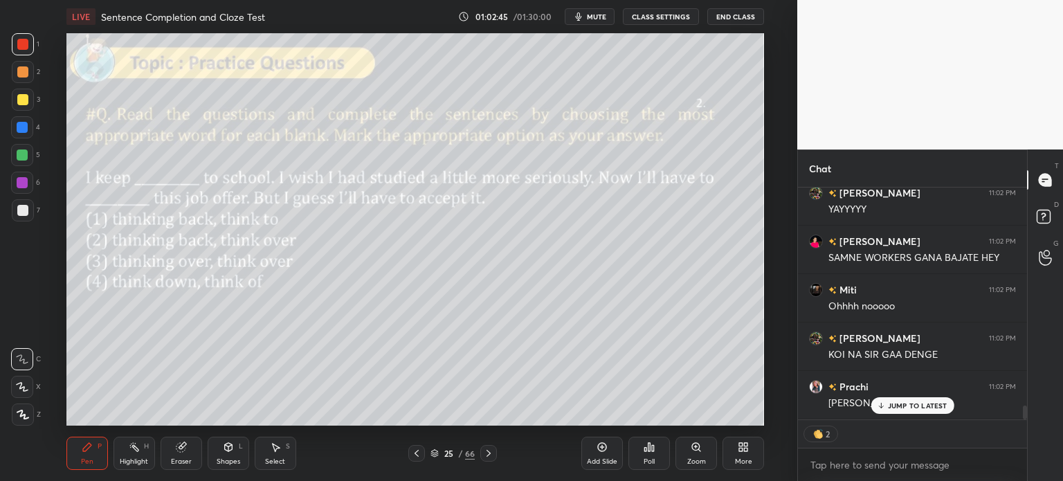
scroll to position [3744, 0]
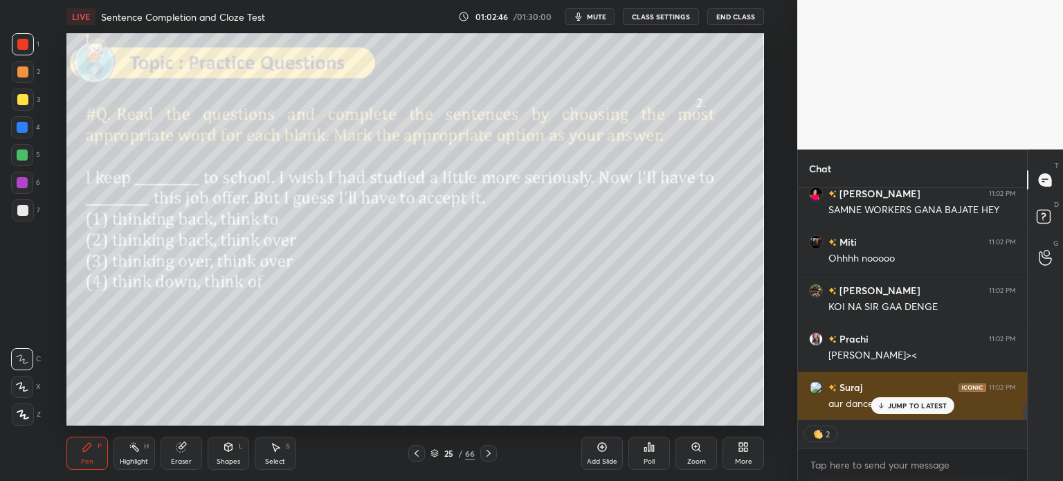
click at [910, 406] on p "JUMP TO LATEST" at bounding box center [918, 406] width 60 height 8
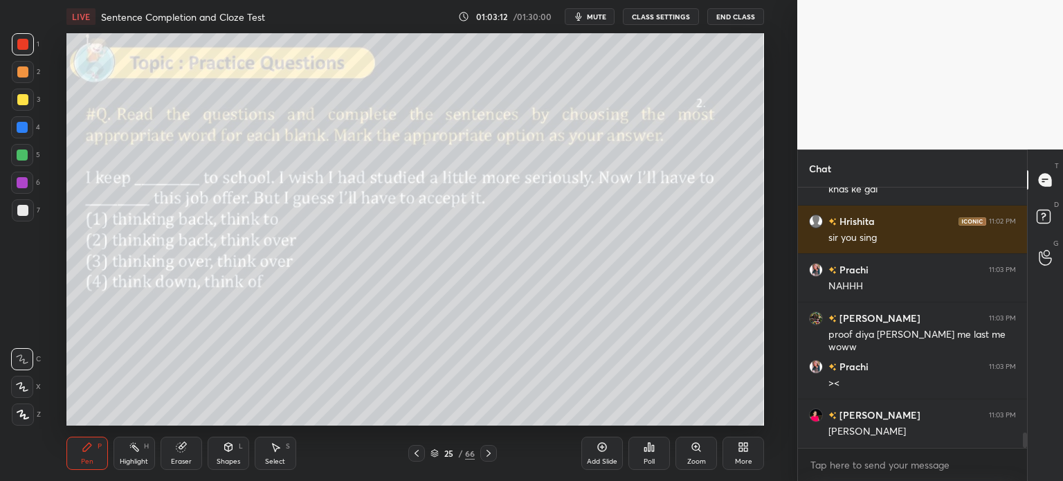
scroll to position [4201, 0]
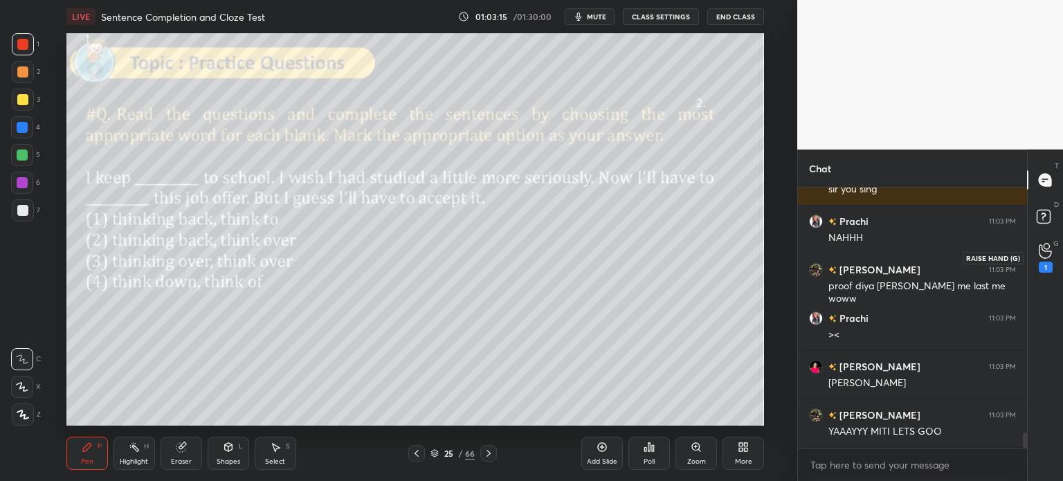
click at [1044, 265] on div "1" at bounding box center [1046, 267] width 14 height 11
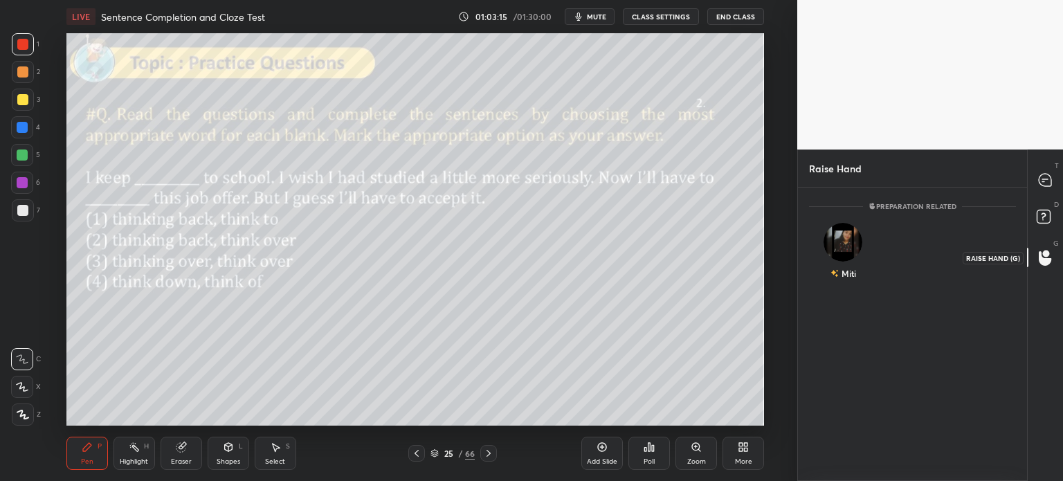
scroll to position [3, 4]
click at [850, 258] on div "Miti" at bounding box center [843, 254] width 69 height 80
click at [843, 285] on button "INVITE" at bounding box center [844, 283] width 56 height 18
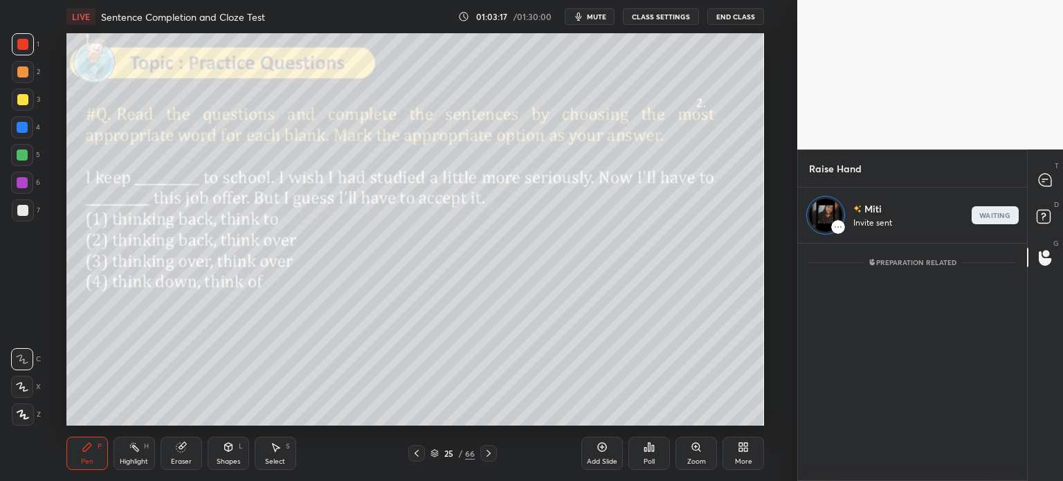
scroll to position [4, 4]
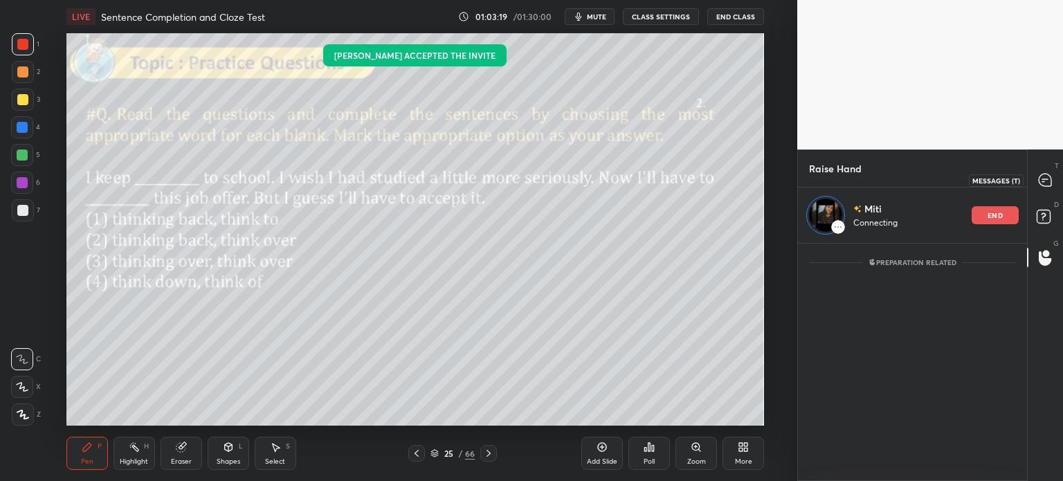
click at [1041, 183] on icon at bounding box center [1045, 180] width 12 height 12
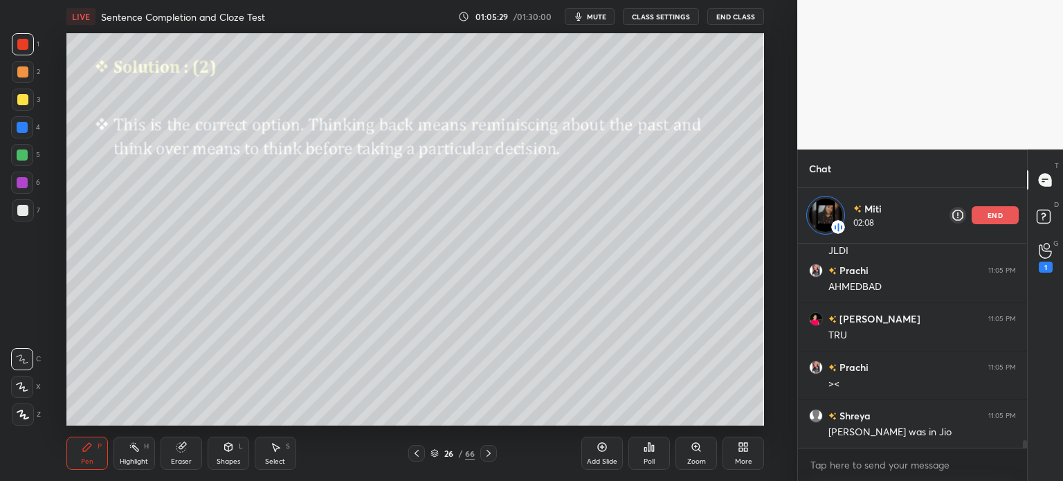
scroll to position [5363, 0]
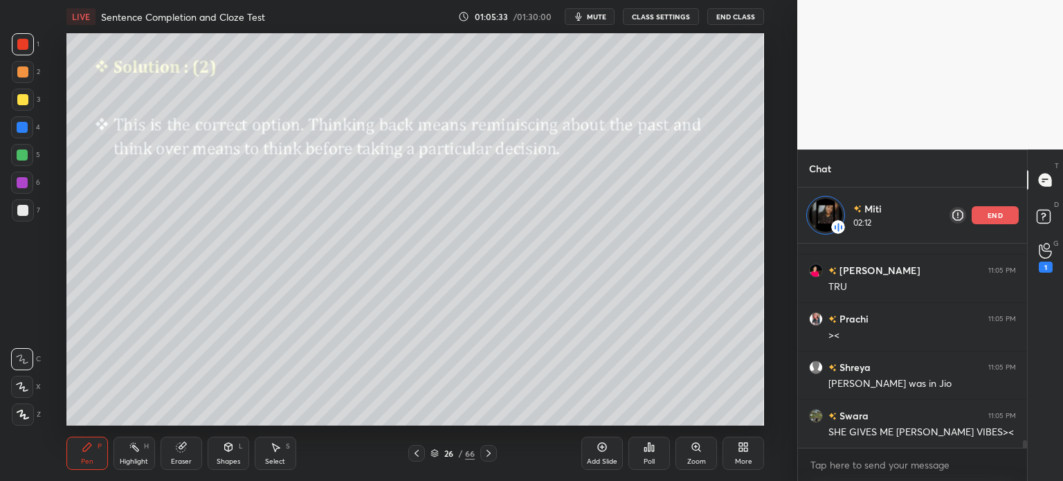
click at [184, 457] on div "Eraser" at bounding box center [182, 453] width 42 height 33
click at [21, 414] on span "Erase all" at bounding box center [22, 415] width 21 height 10
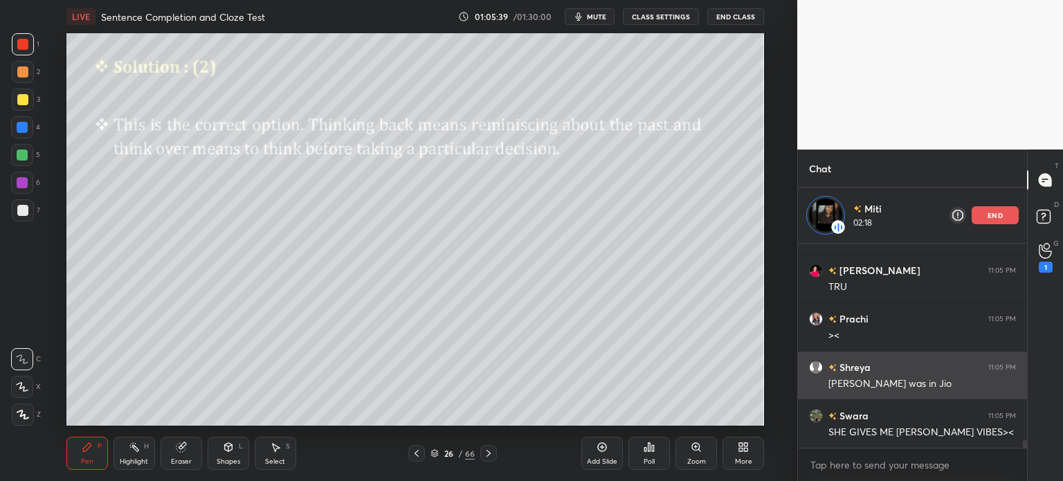
scroll to position [5411, 0]
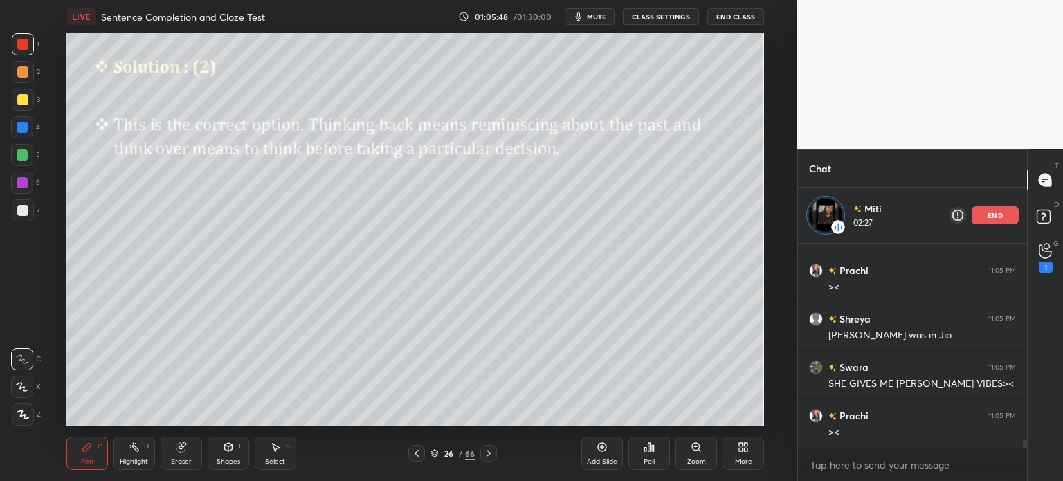
click at [991, 215] on p "end" at bounding box center [995, 215] width 15 height 7
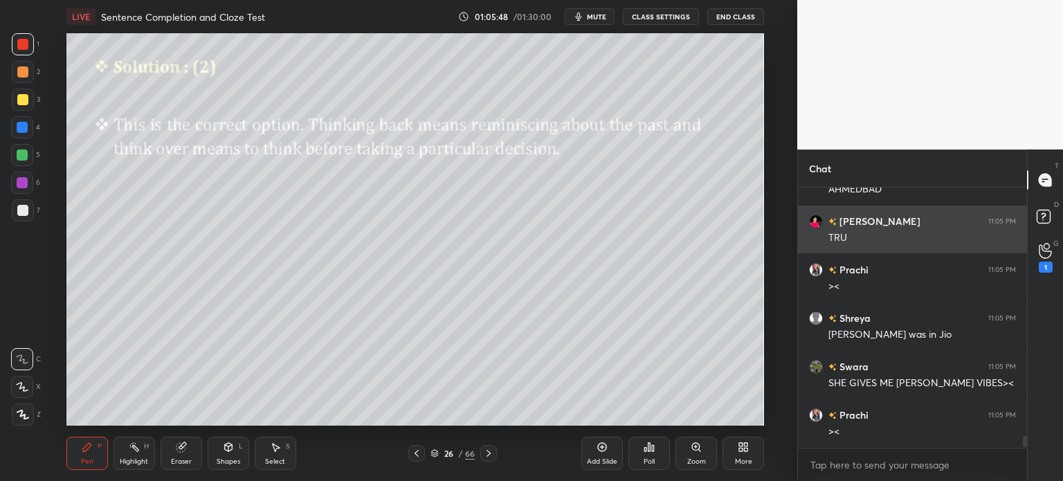
scroll to position [5356, 0]
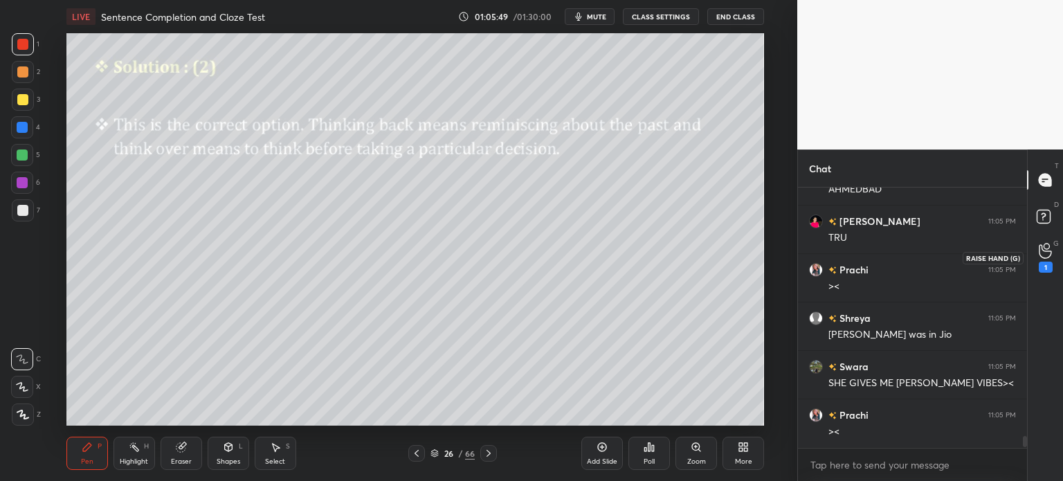
click at [1044, 251] on icon at bounding box center [1045, 251] width 12 height 14
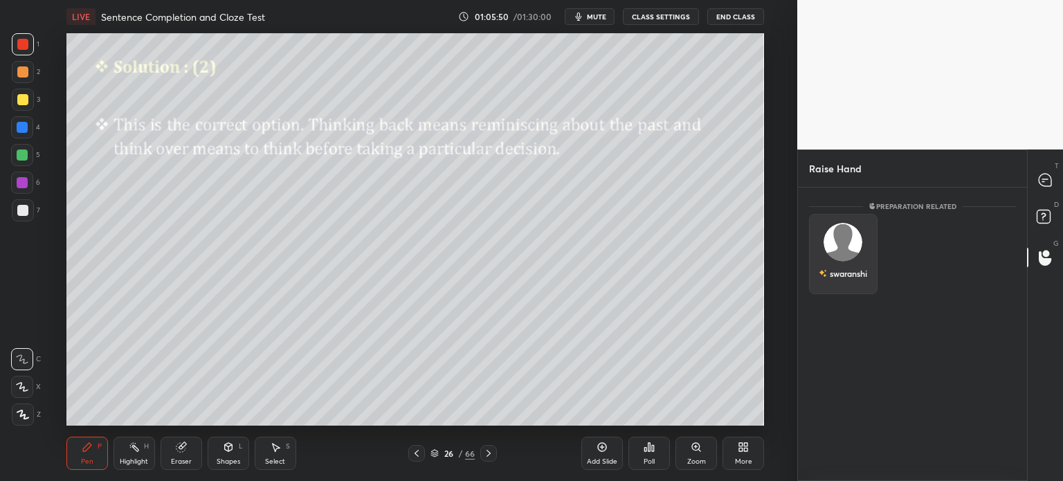
click at [843, 256] on div "swaranshi" at bounding box center [843, 254] width 69 height 80
click at [847, 282] on button "INVITE" at bounding box center [844, 283] width 56 height 18
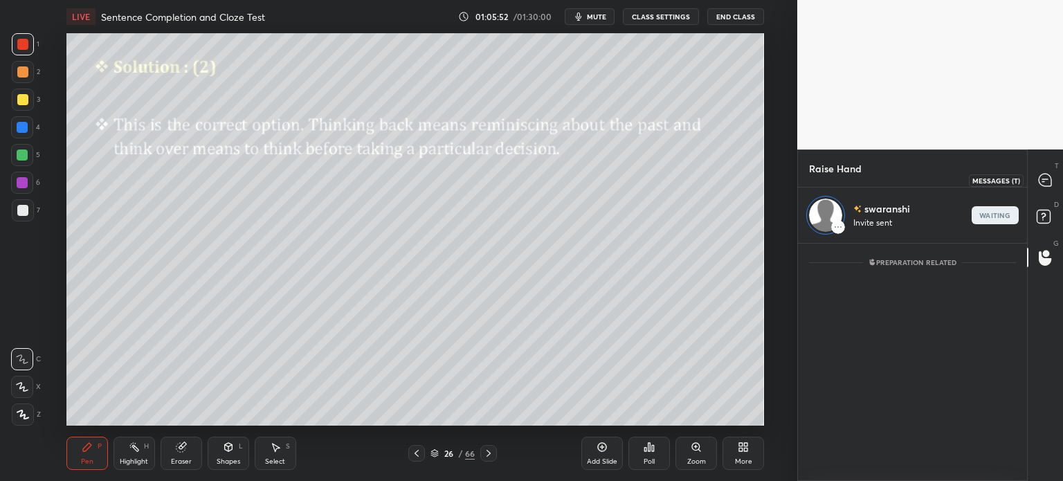
click at [1044, 181] on icon at bounding box center [1045, 180] width 12 height 12
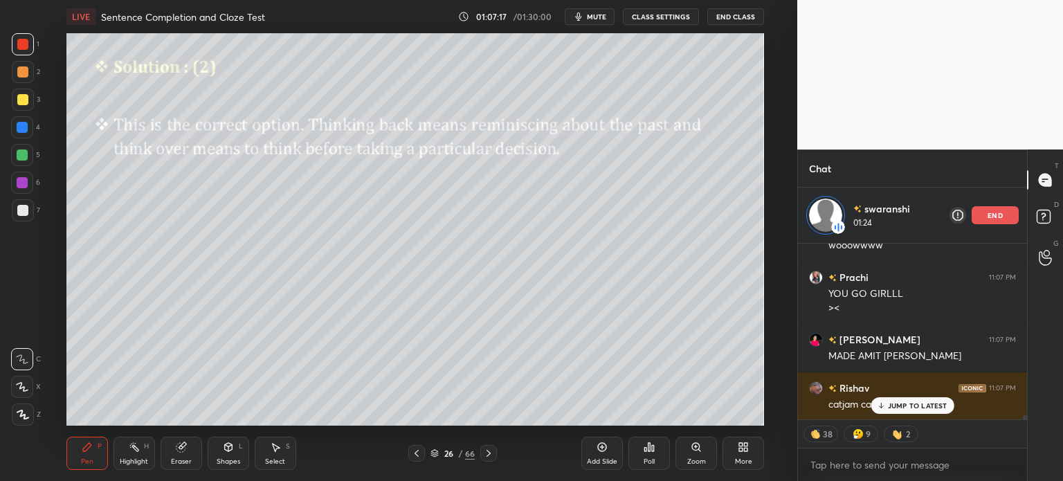
scroll to position [6594, 0]
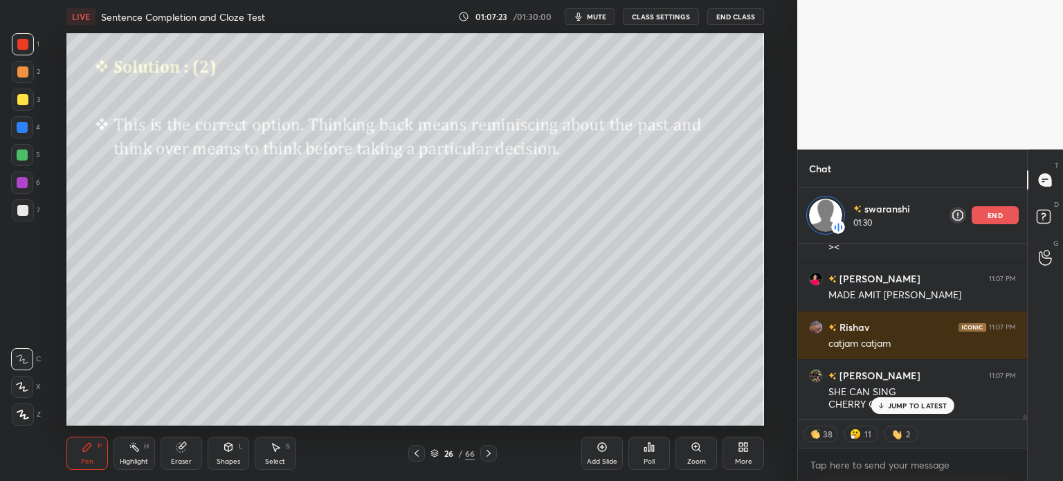
click at [917, 406] on p "JUMP TO LATEST" at bounding box center [918, 406] width 60 height 8
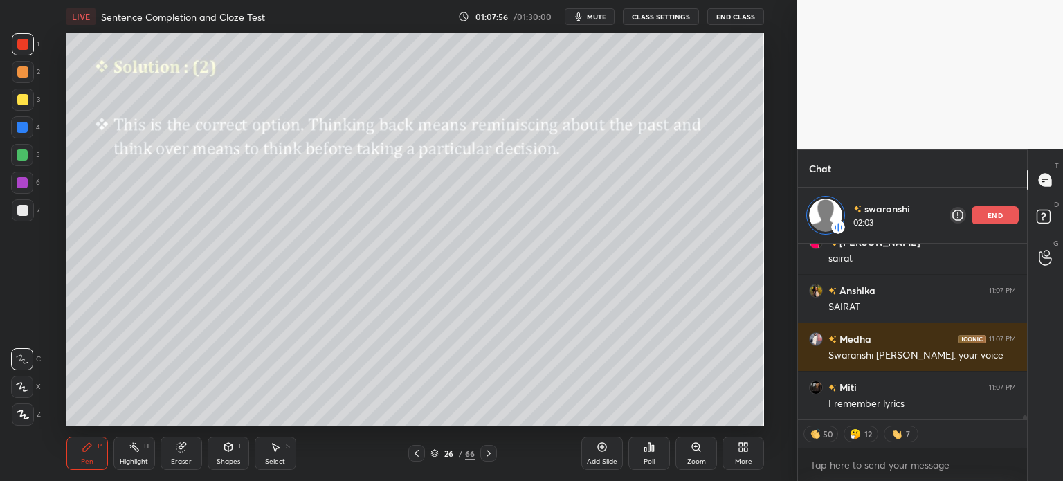
scroll to position [7079, 0]
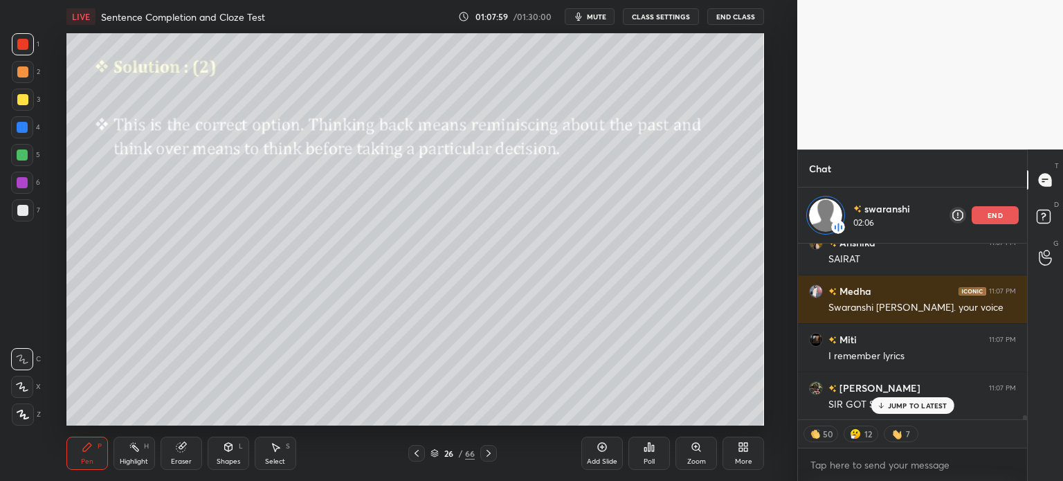
click at [897, 405] on p "JUMP TO LATEST" at bounding box center [918, 406] width 60 height 8
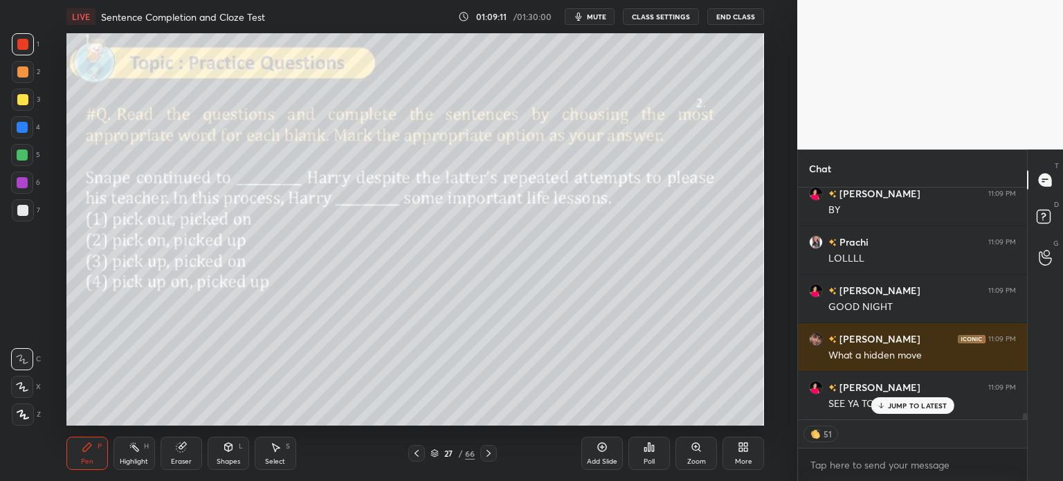
scroll to position [8662, 0]
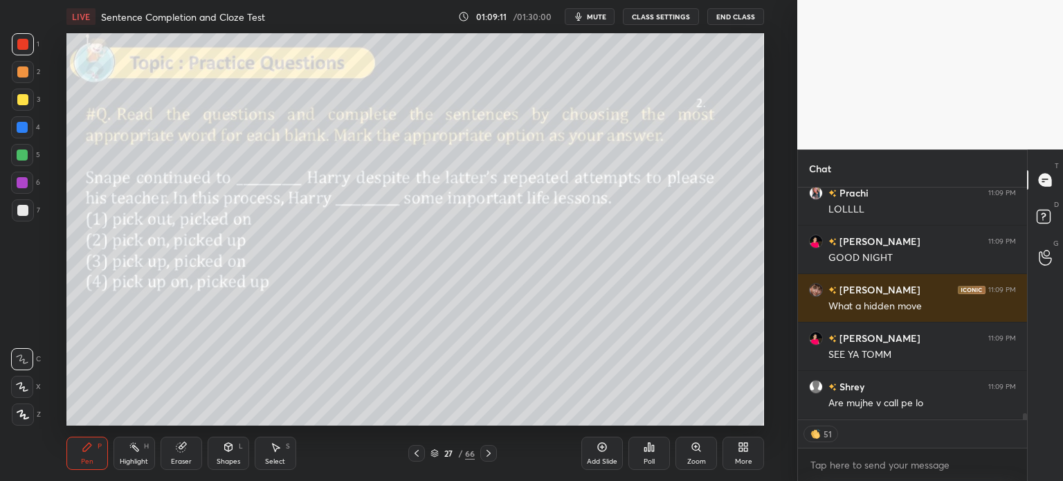
type textarea "x"
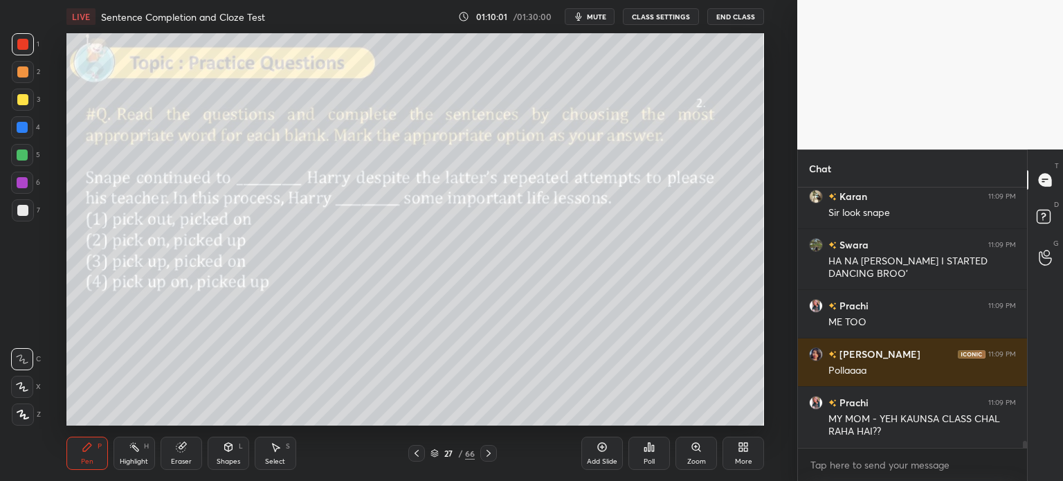
scroll to position [9157, 0]
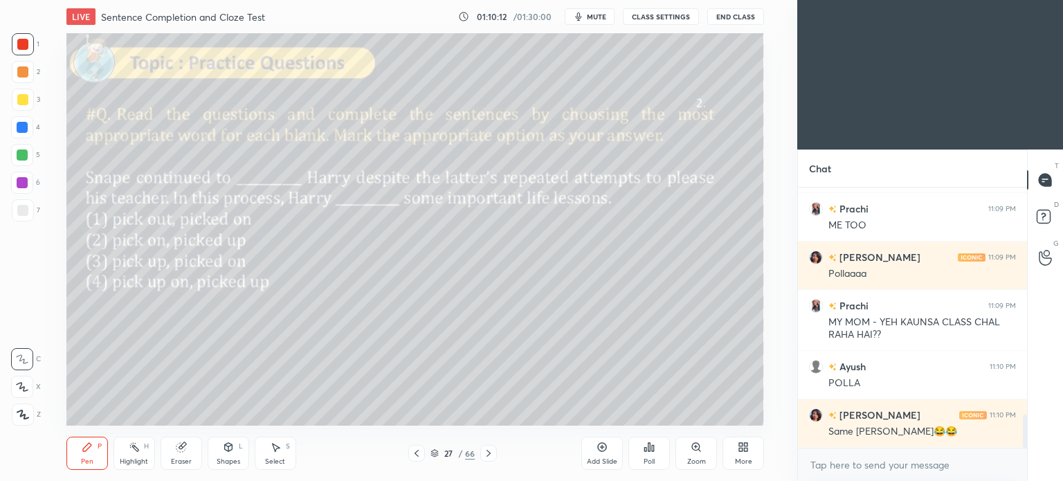
scroll to position [68842, 68493]
click at [734, 447] on div "More" at bounding box center [744, 453] width 42 height 33
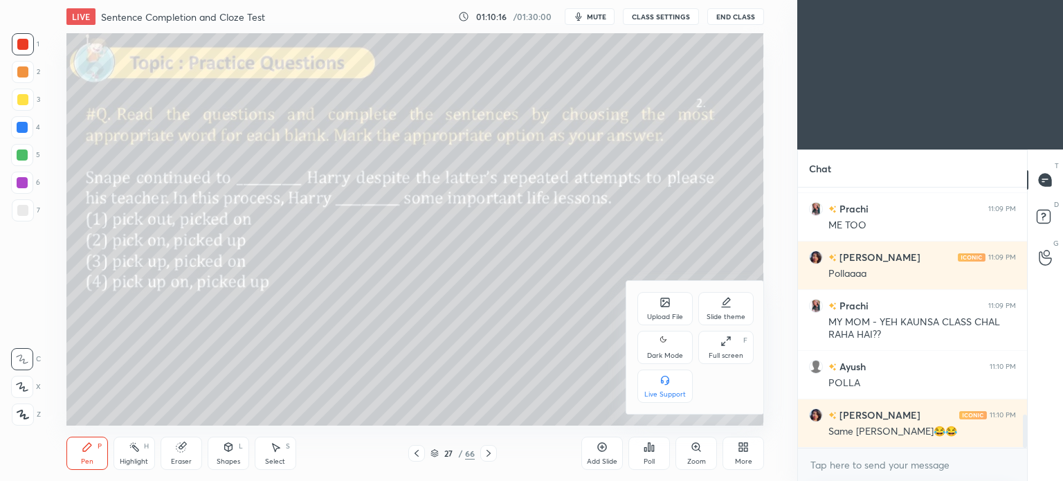
click at [667, 349] on icon at bounding box center [665, 341] width 11 height 17
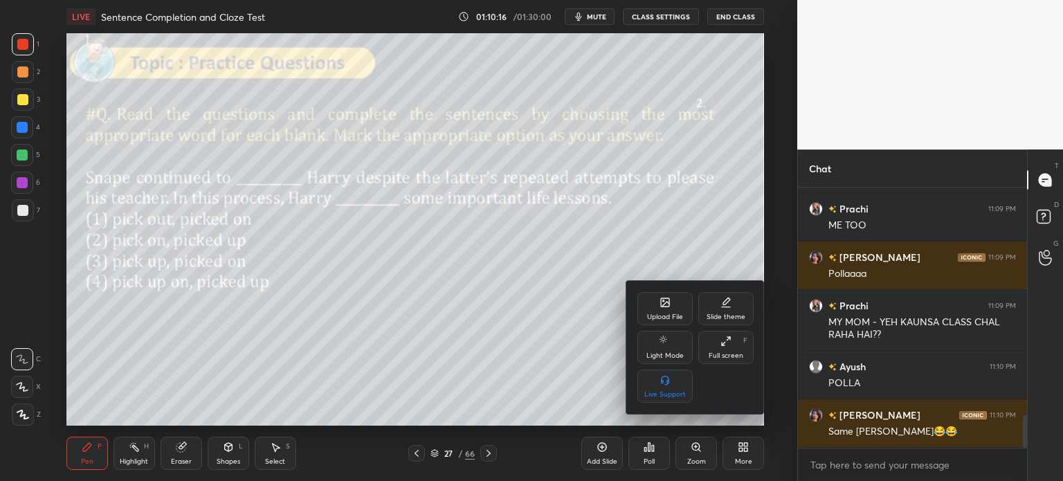
scroll to position [1806, 0]
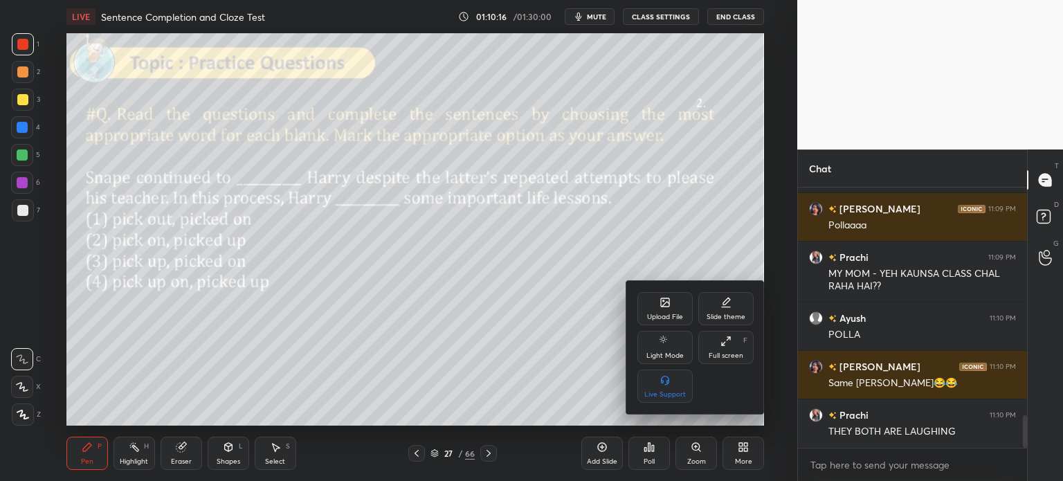
click at [743, 451] on div at bounding box center [531, 240] width 1063 height 481
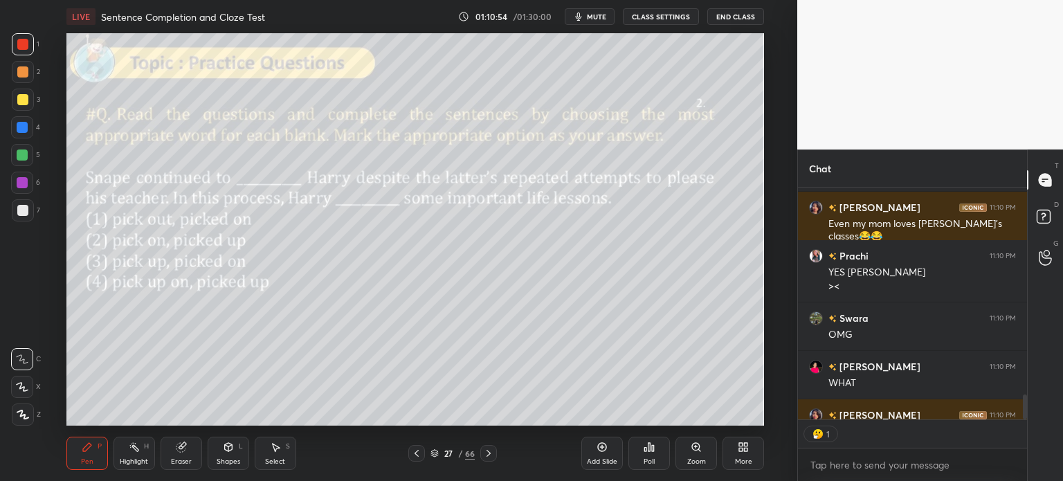
scroll to position [0, 0]
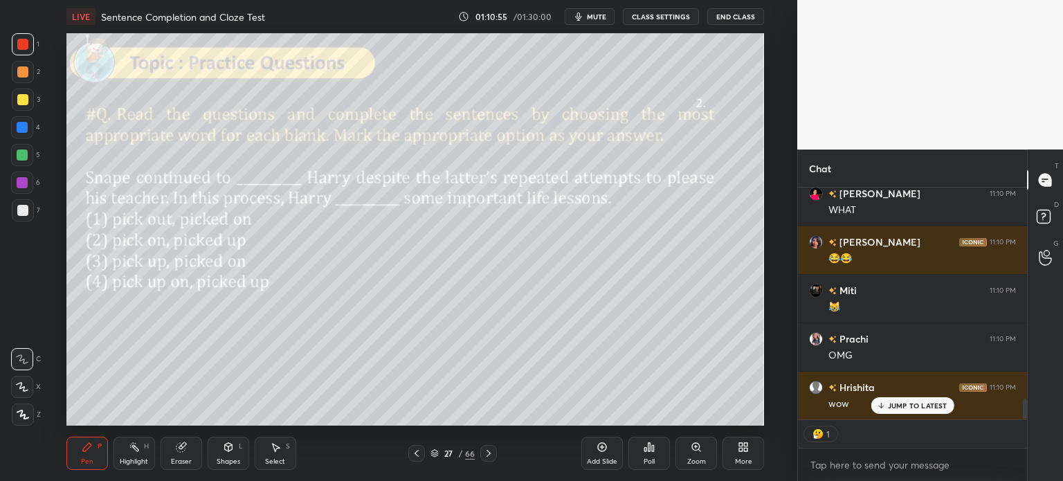
click at [180, 453] on div "Eraser" at bounding box center [182, 453] width 42 height 33
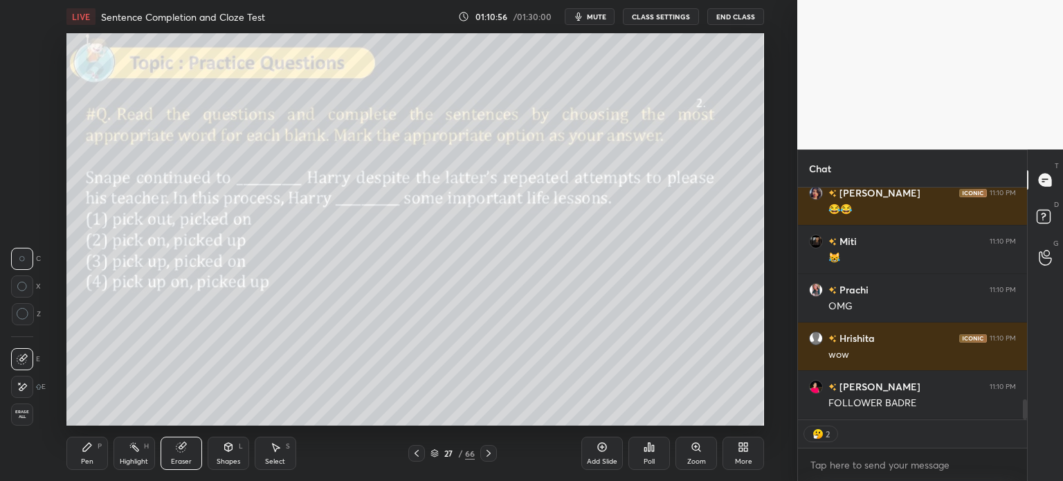
click at [19, 411] on span "Erase all" at bounding box center [22, 415] width 21 height 10
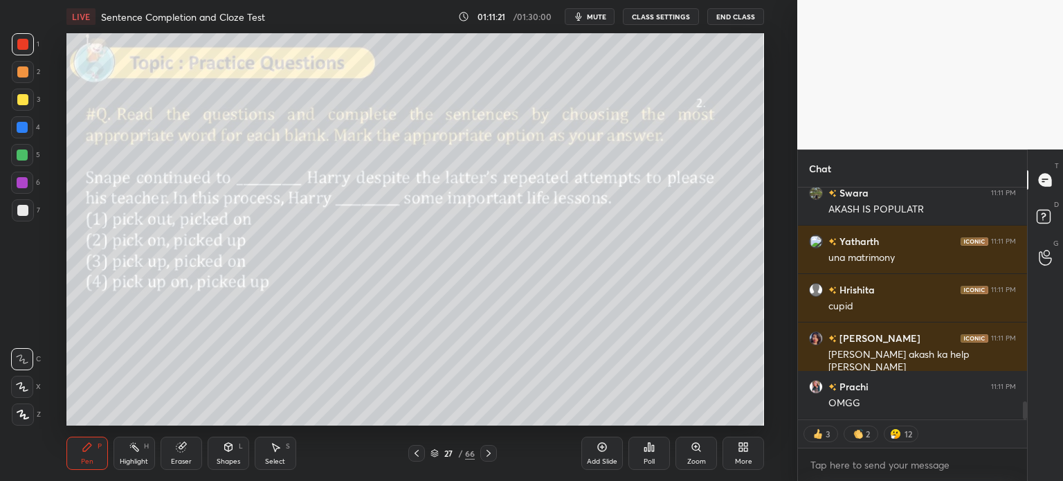
scroll to position [2844, 0]
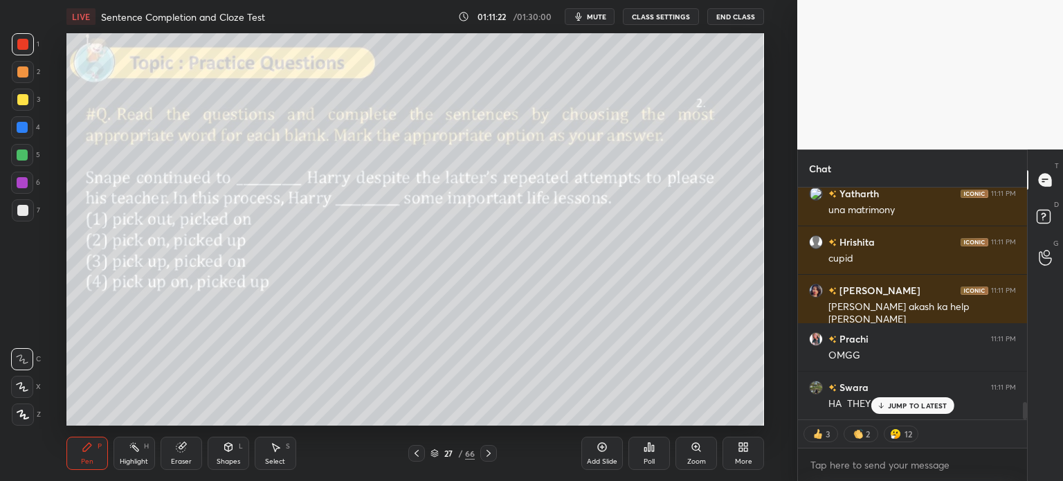
click at [181, 448] on icon at bounding box center [180, 447] width 9 height 9
click at [30, 411] on span "Erase all" at bounding box center [22, 415] width 21 height 10
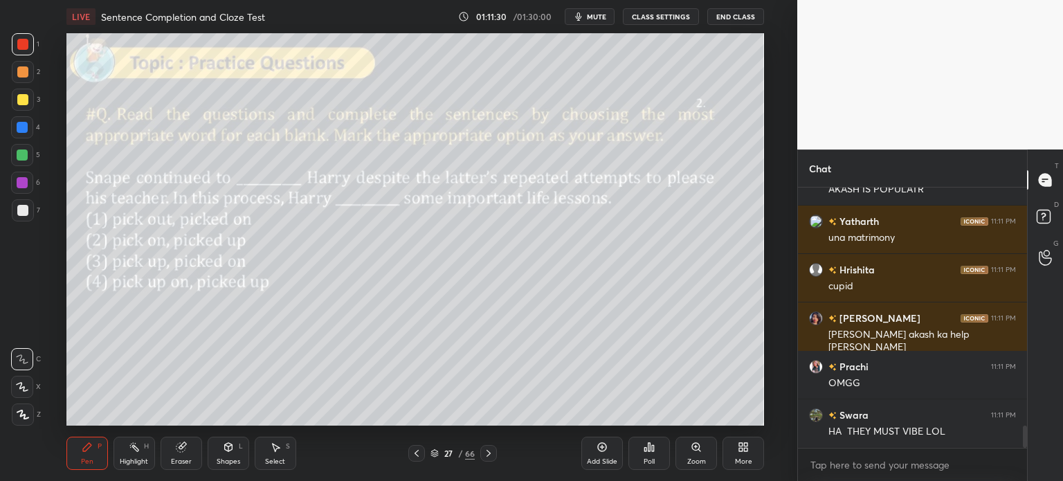
scroll to position [2865, 0]
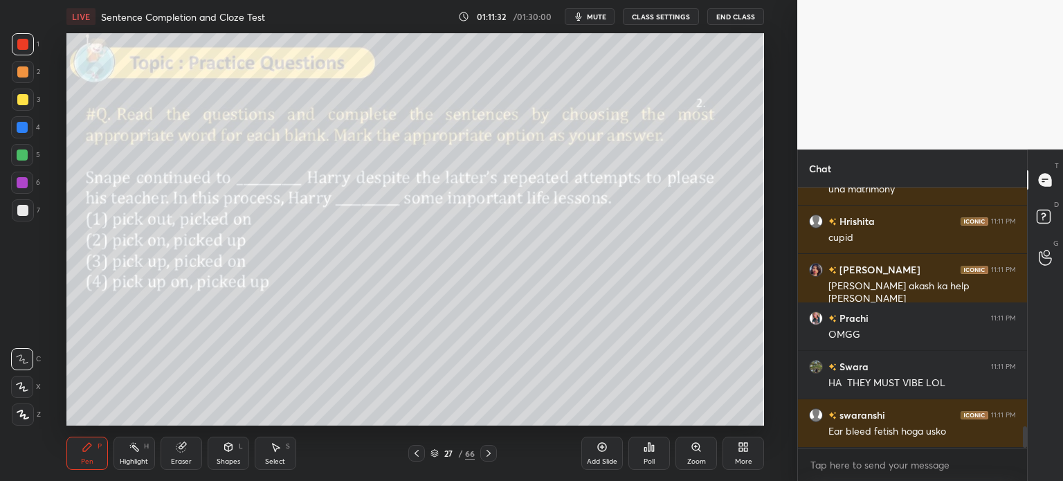
click at [179, 444] on icon at bounding box center [180, 447] width 9 height 9
click at [25, 414] on span "Erase all" at bounding box center [22, 415] width 21 height 10
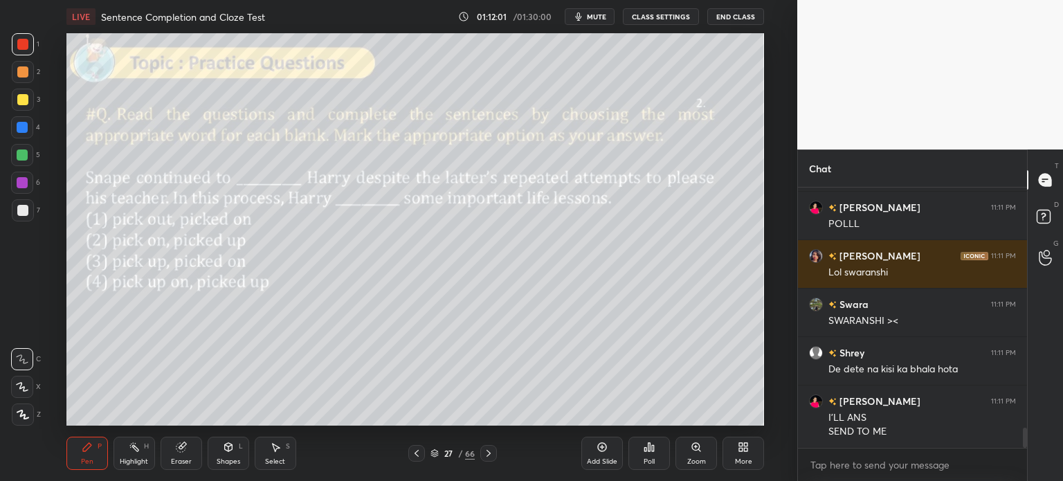
scroll to position [3218, 0]
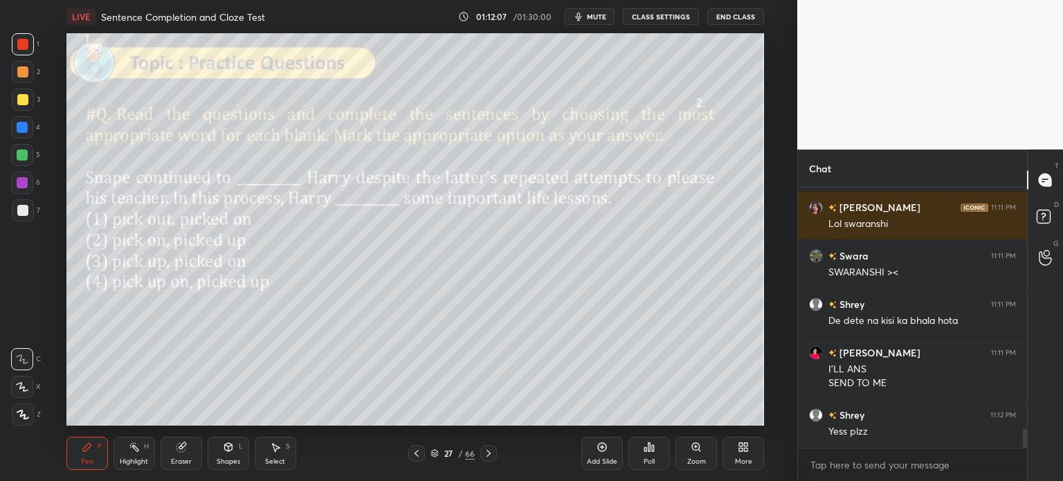
click at [648, 456] on div "Poll" at bounding box center [650, 453] width 42 height 33
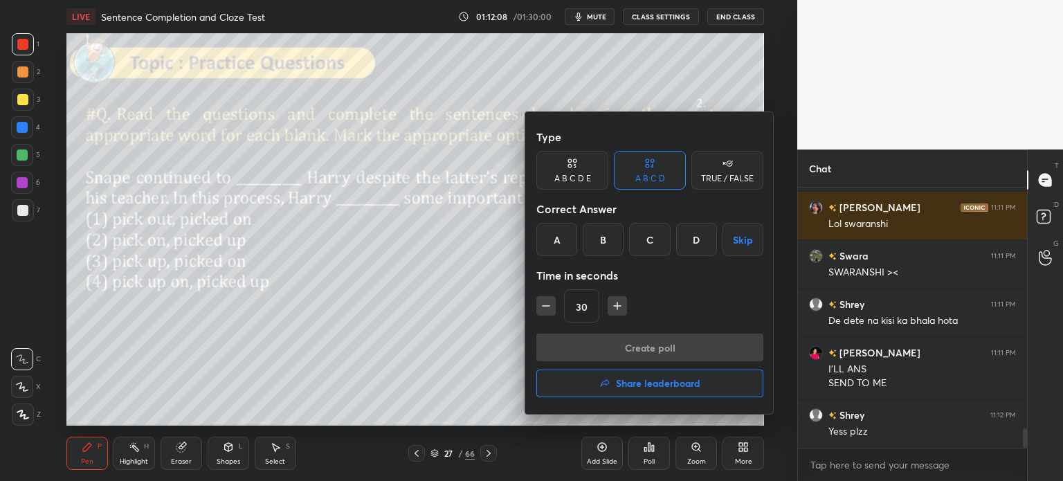
click at [598, 240] on div "B" at bounding box center [603, 239] width 41 height 33
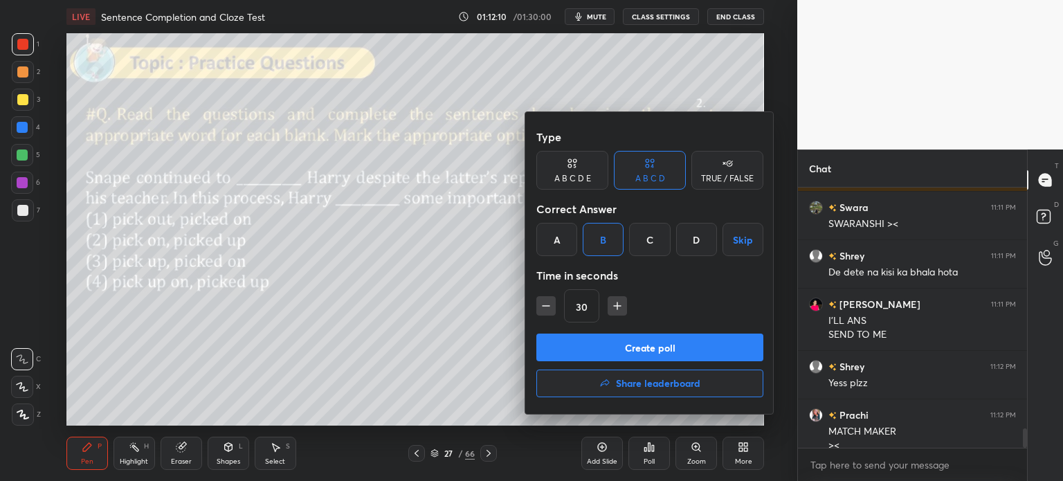
scroll to position [3280, 0]
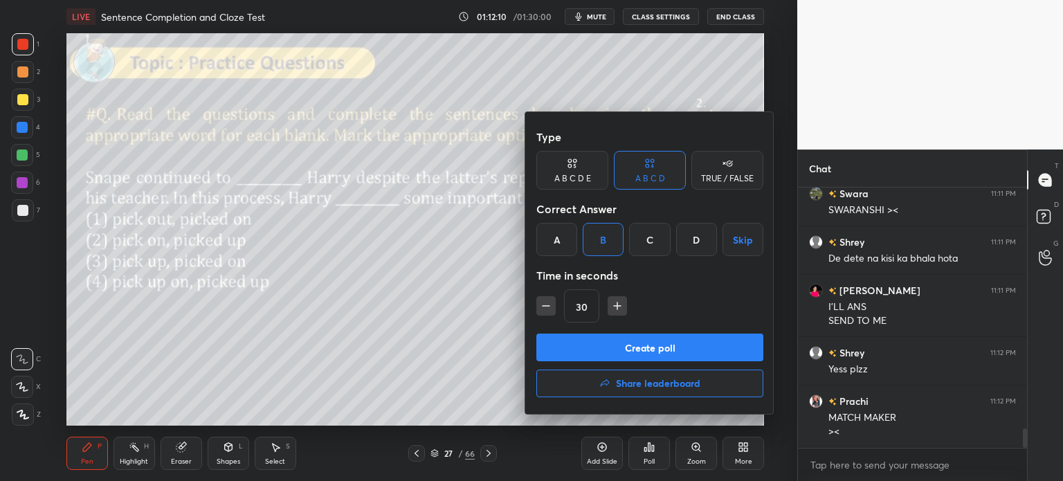
click at [684, 348] on button "Create poll" at bounding box center [650, 348] width 227 height 28
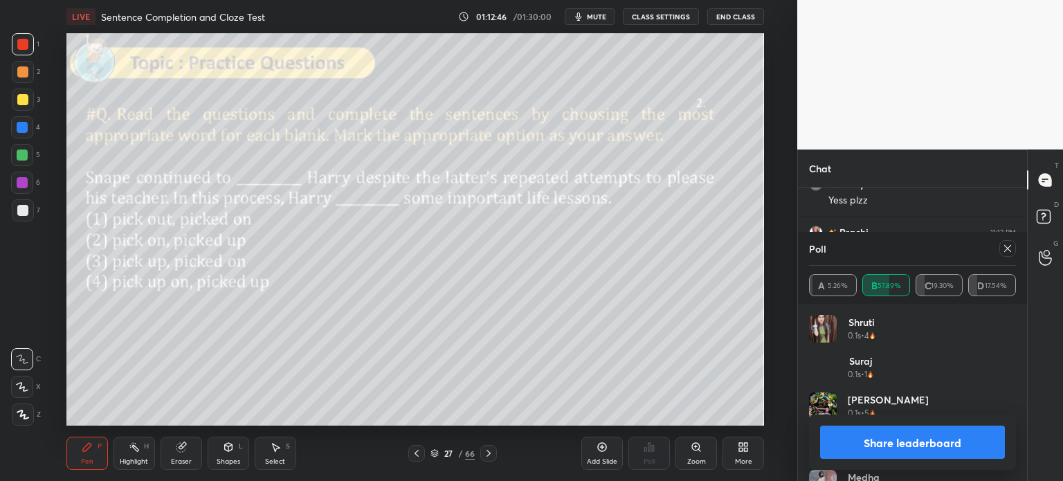
scroll to position [3463, 0]
click at [880, 445] on button "Share leaderboard" at bounding box center [912, 442] width 185 height 33
type textarea "x"
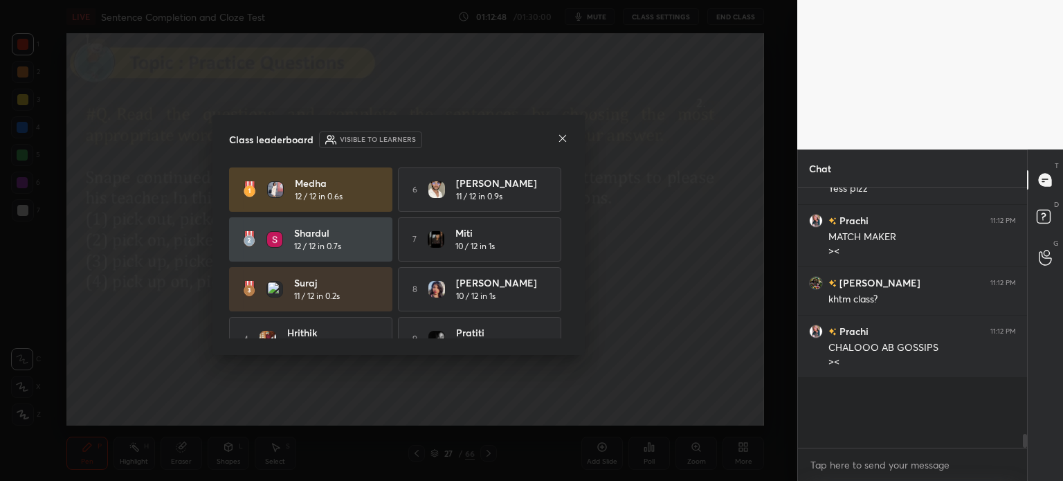
scroll to position [201, 225]
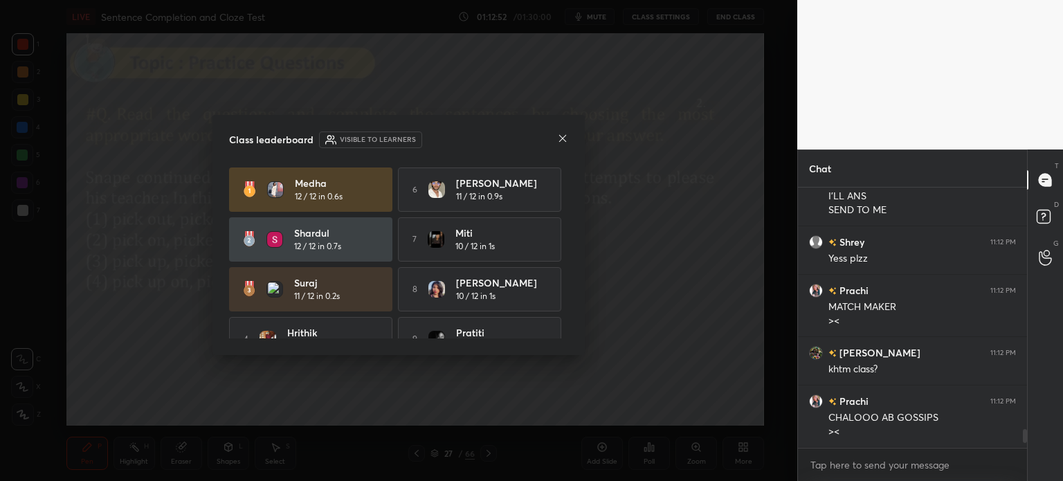
click at [564, 136] on icon at bounding box center [562, 138] width 11 height 11
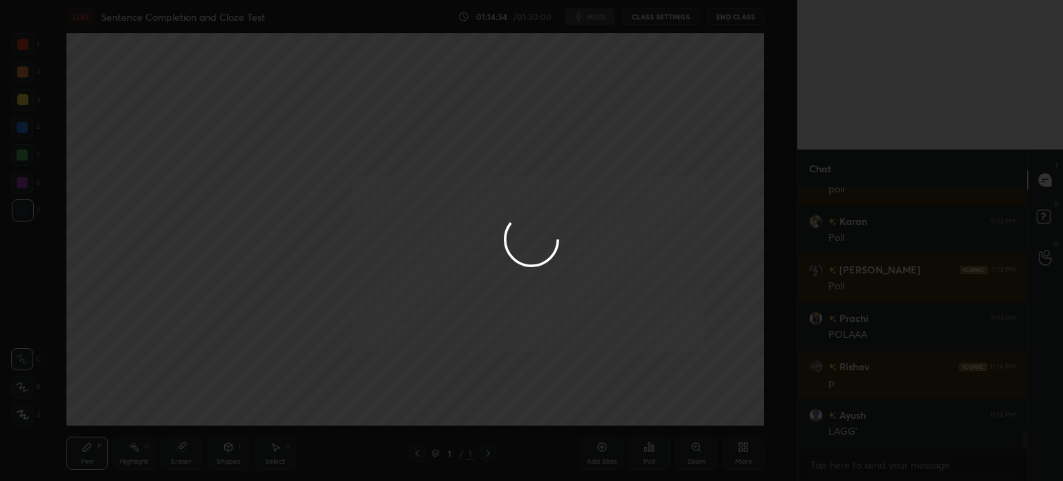
scroll to position [3924, 0]
click at [783, 413] on div at bounding box center [531, 240] width 1063 height 481
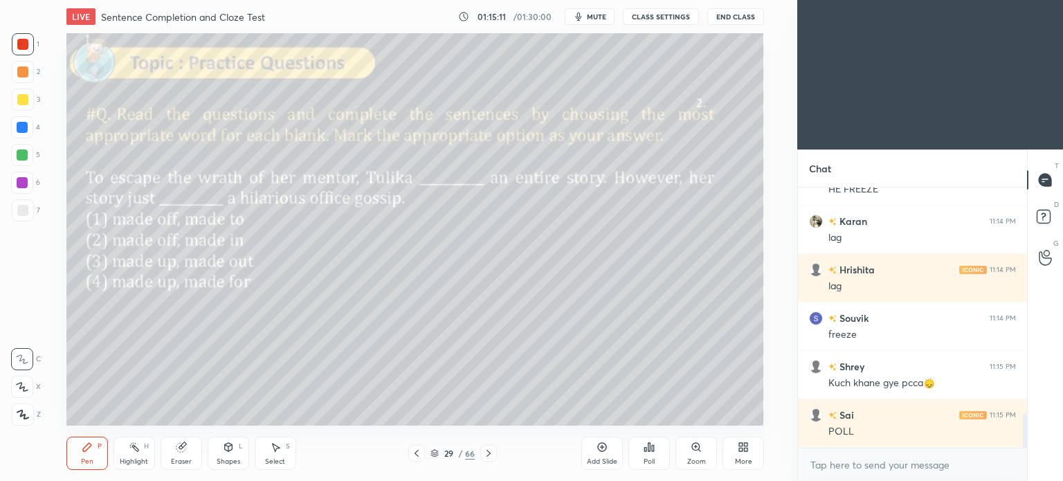
scroll to position [1747, 0]
click at [748, 451] on icon at bounding box center [743, 447] width 11 height 11
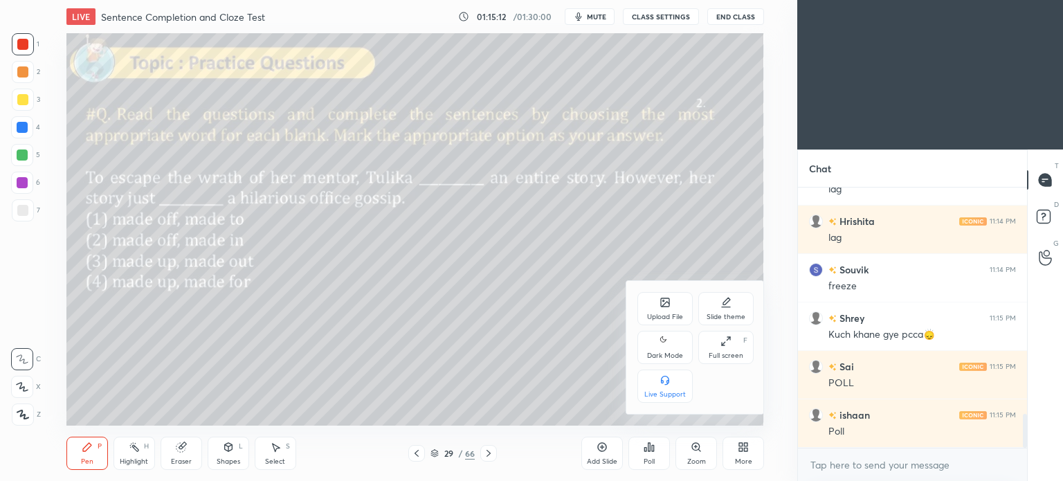
click at [667, 348] on icon at bounding box center [665, 341] width 11 height 17
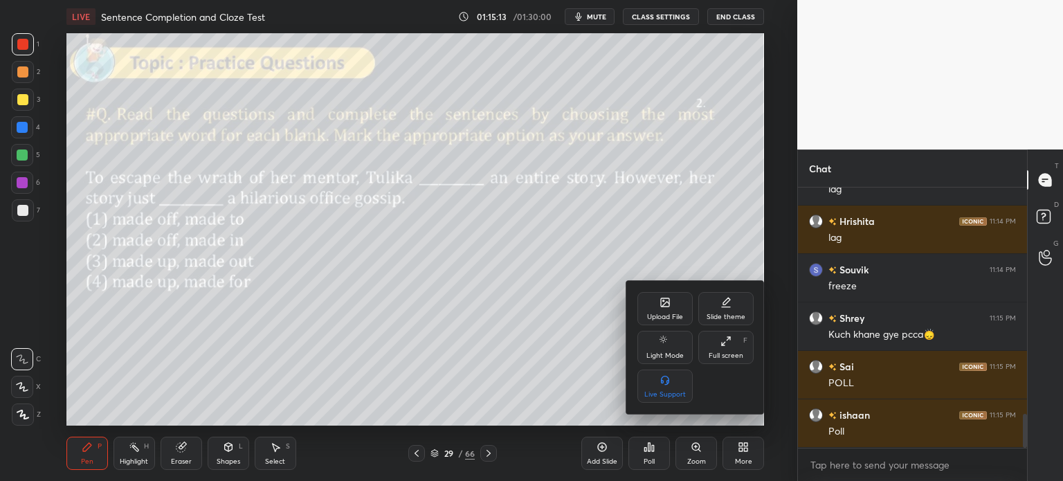
click at [746, 444] on div at bounding box center [531, 240] width 1063 height 481
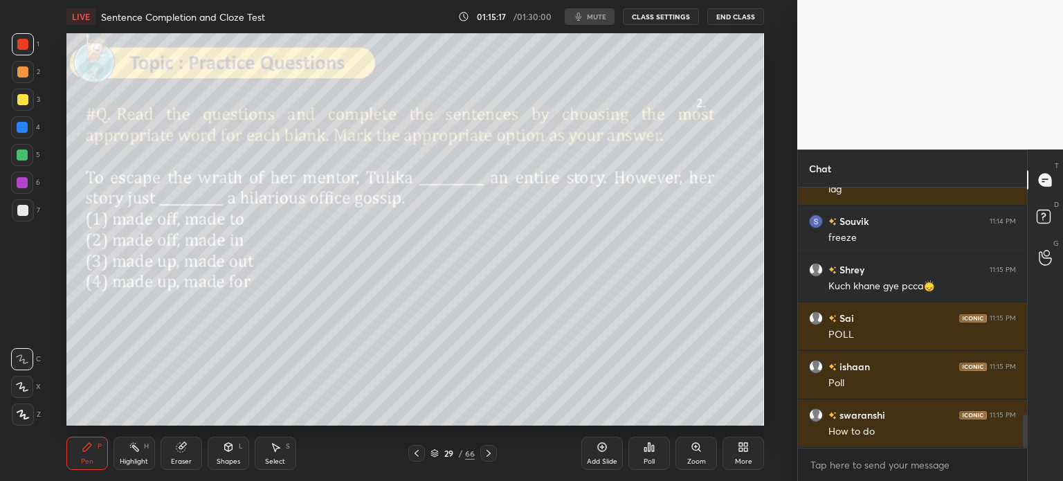
scroll to position [1844, 0]
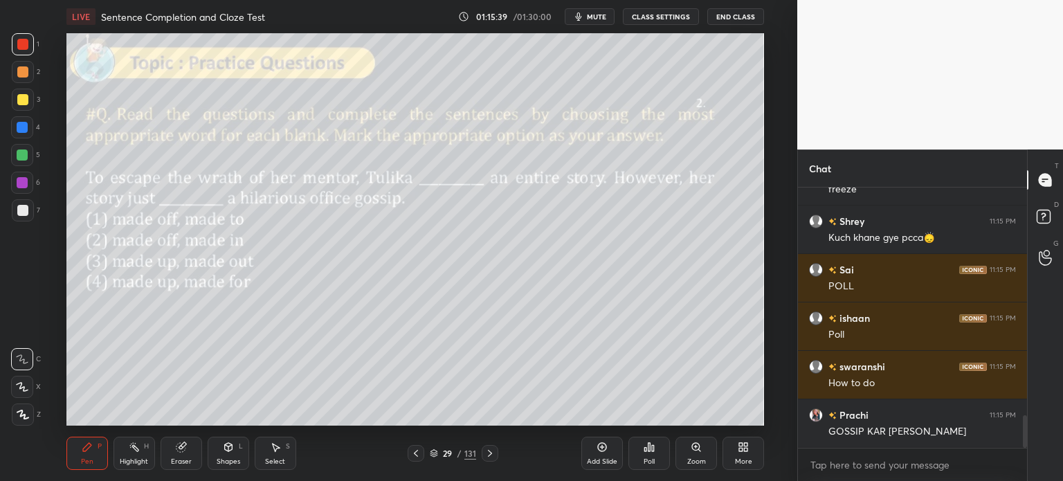
click at [655, 452] on div "Poll" at bounding box center [650, 453] width 42 height 33
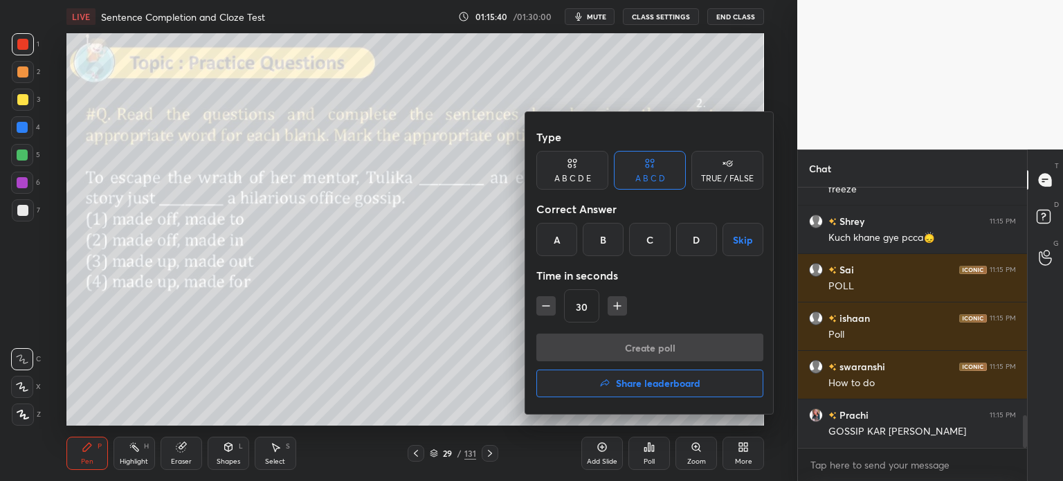
click at [643, 243] on div "C" at bounding box center [649, 239] width 41 height 33
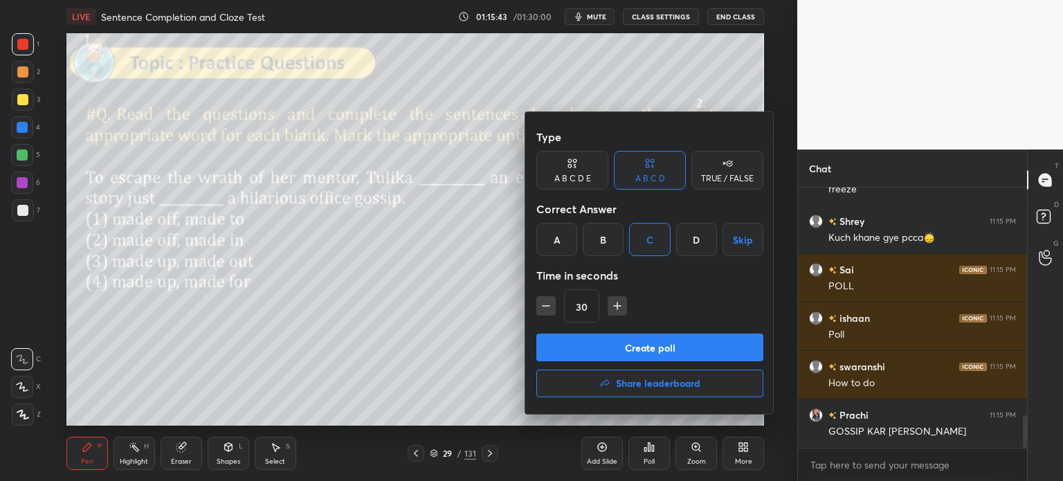
click at [665, 343] on button "Create poll" at bounding box center [650, 348] width 227 height 28
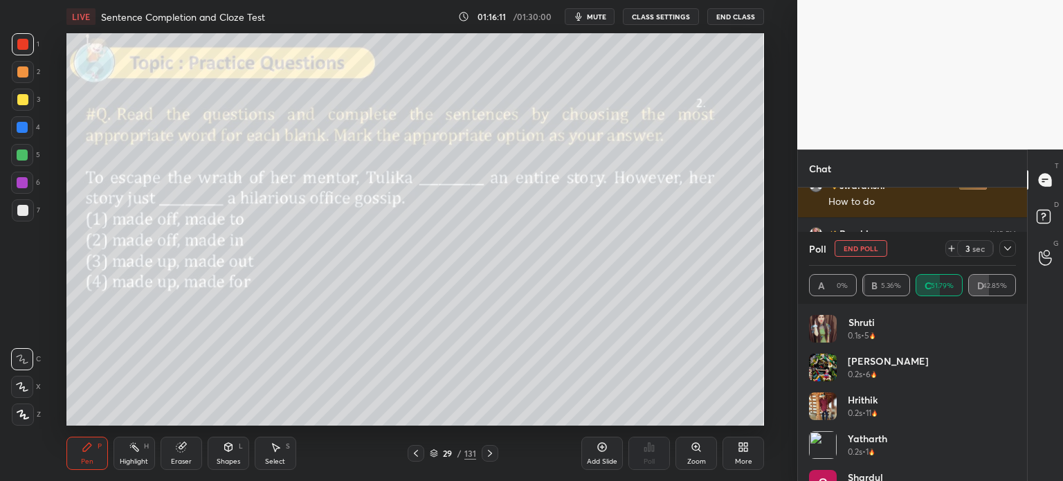
scroll to position [2074, 0]
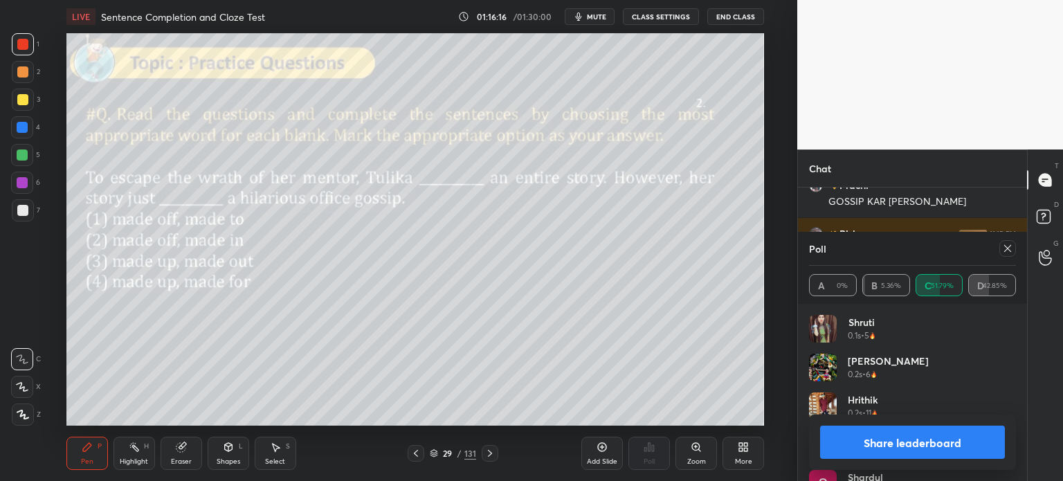
click at [856, 443] on button "Share leaderboard" at bounding box center [912, 442] width 185 height 33
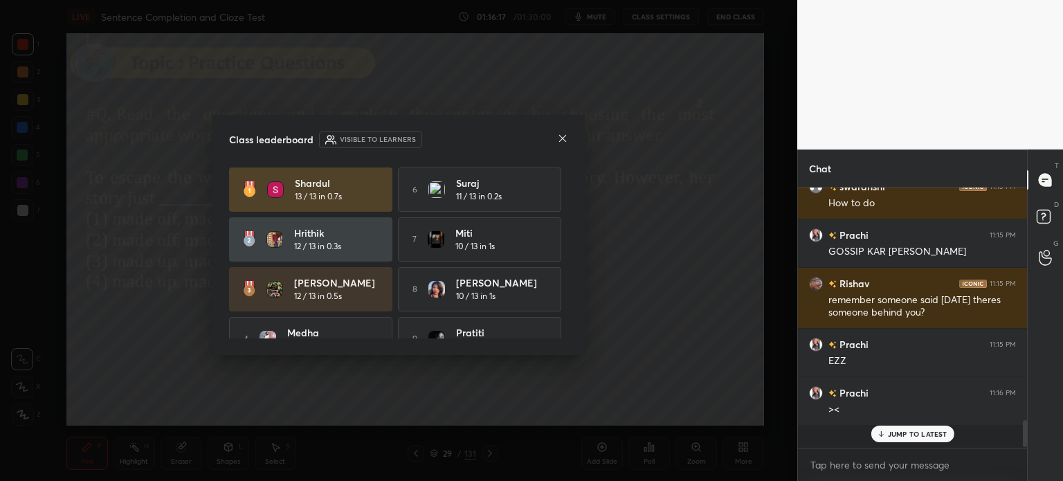
scroll to position [243, 225]
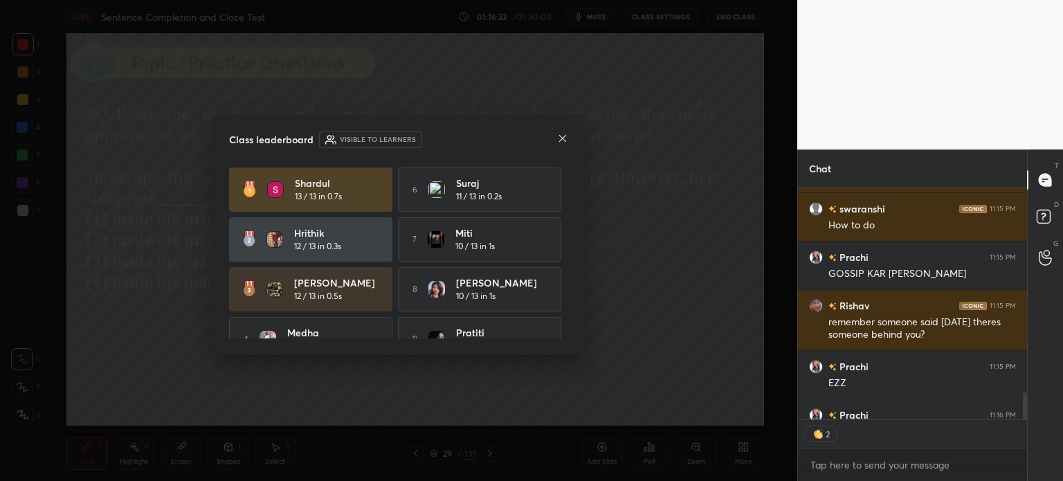
click at [559, 138] on icon at bounding box center [562, 138] width 11 height 11
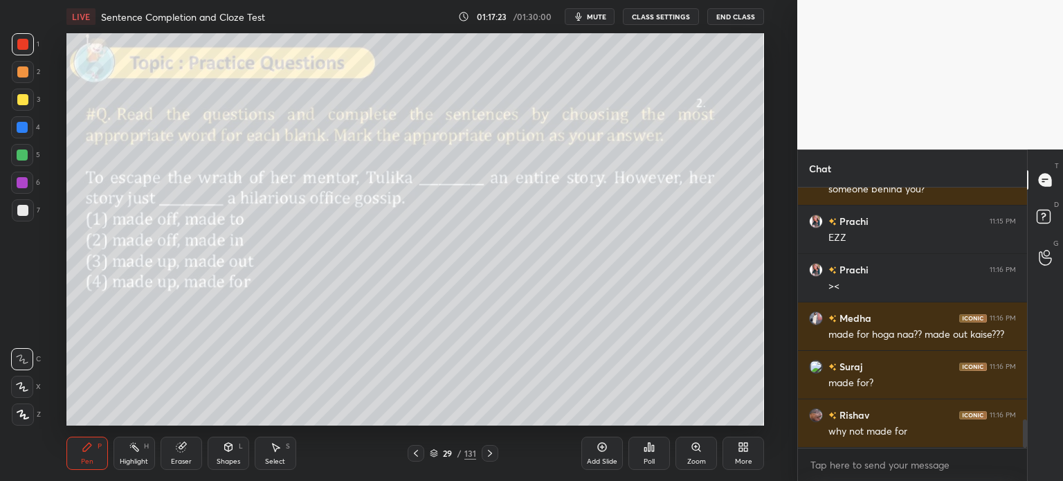
scroll to position [2196, 0]
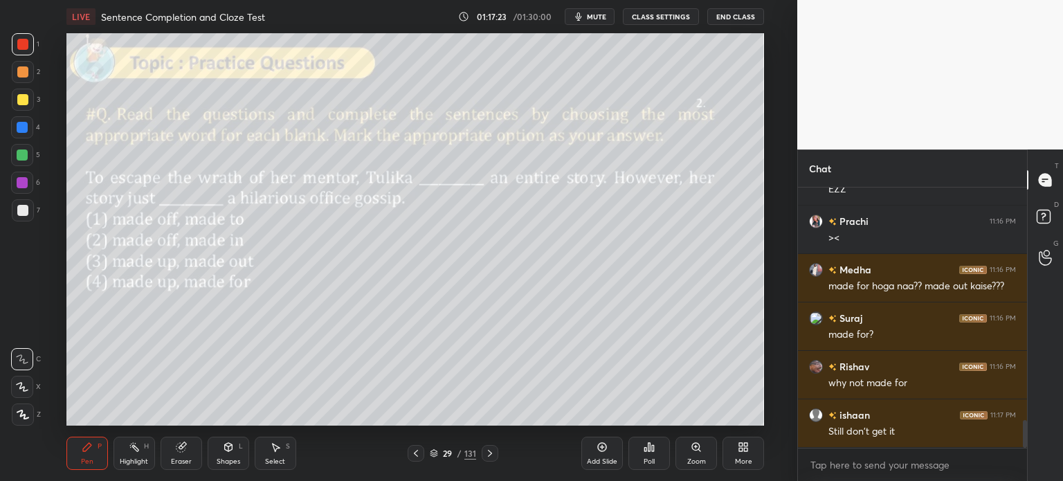
click at [175, 453] on div "Eraser" at bounding box center [182, 453] width 42 height 33
click at [26, 411] on span "Erase all" at bounding box center [22, 415] width 21 height 10
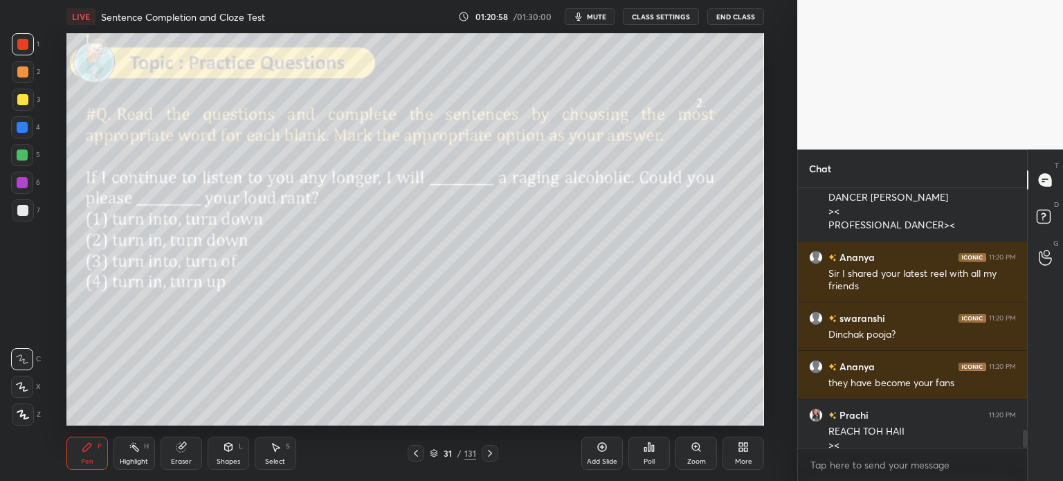
scroll to position [3548, 0]
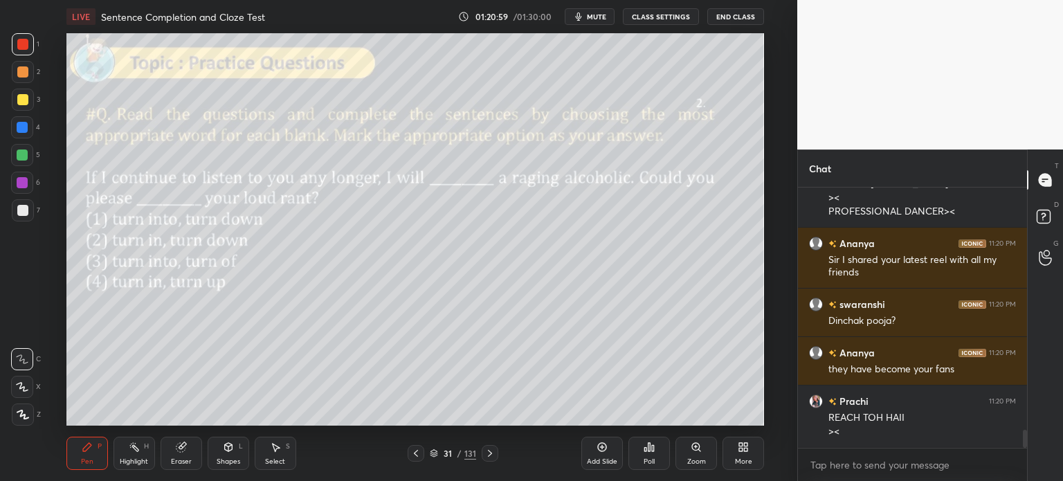
click at [648, 465] on div "Poll" at bounding box center [649, 461] width 11 height 7
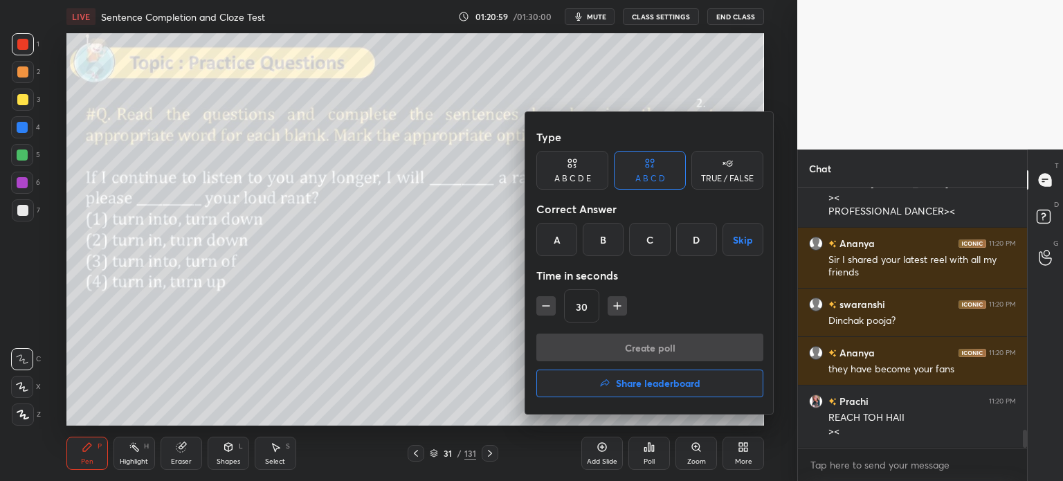
click at [596, 243] on div "B" at bounding box center [603, 239] width 41 height 33
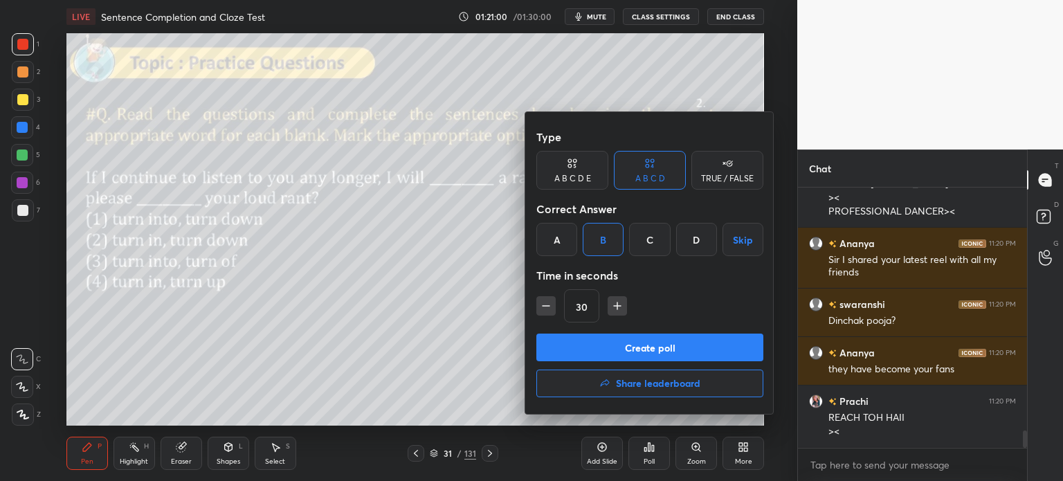
scroll to position [3609, 0]
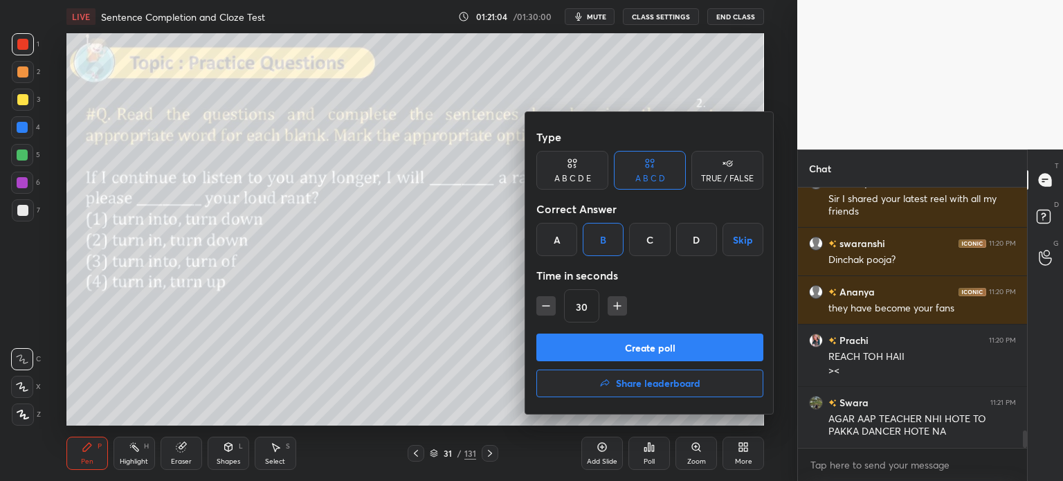
click at [645, 348] on button "Create poll" at bounding box center [650, 348] width 227 height 28
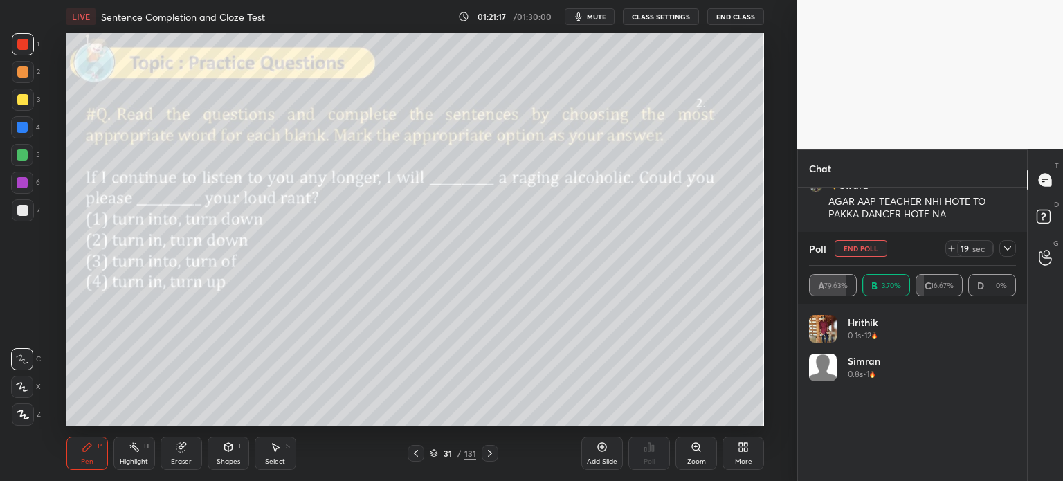
scroll to position [3874, 0]
click at [855, 246] on button "End Poll" at bounding box center [861, 248] width 53 height 17
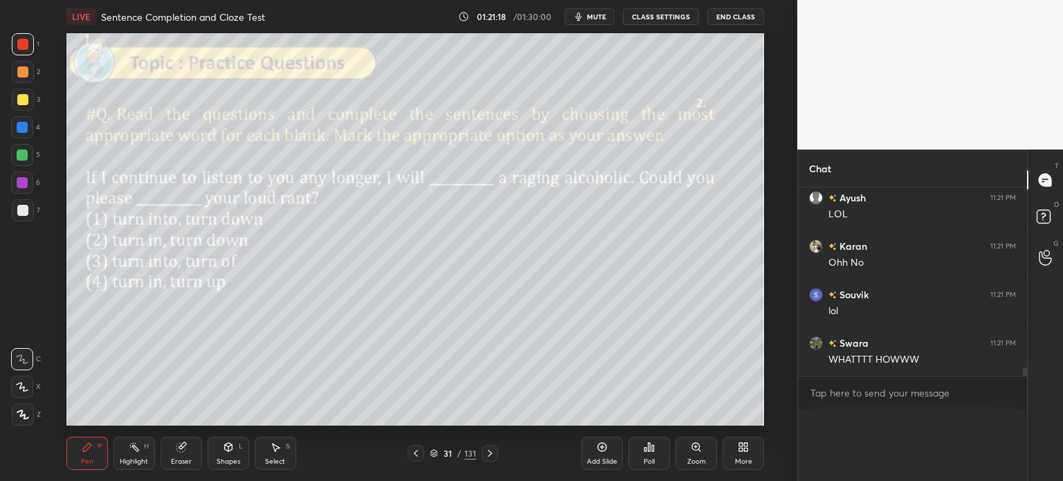
scroll to position [86, 225]
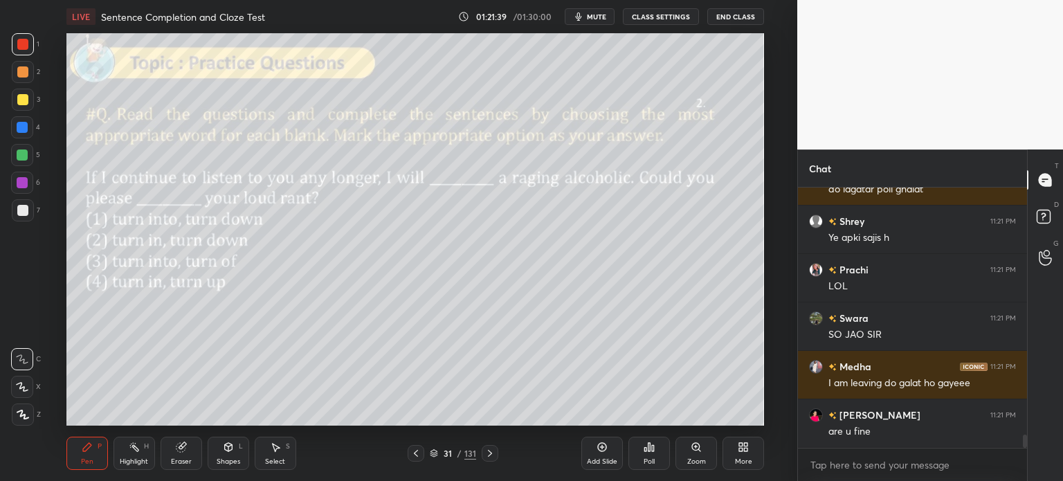
click at [645, 452] on icon at bounding box center [649, 447] width 11 height 11
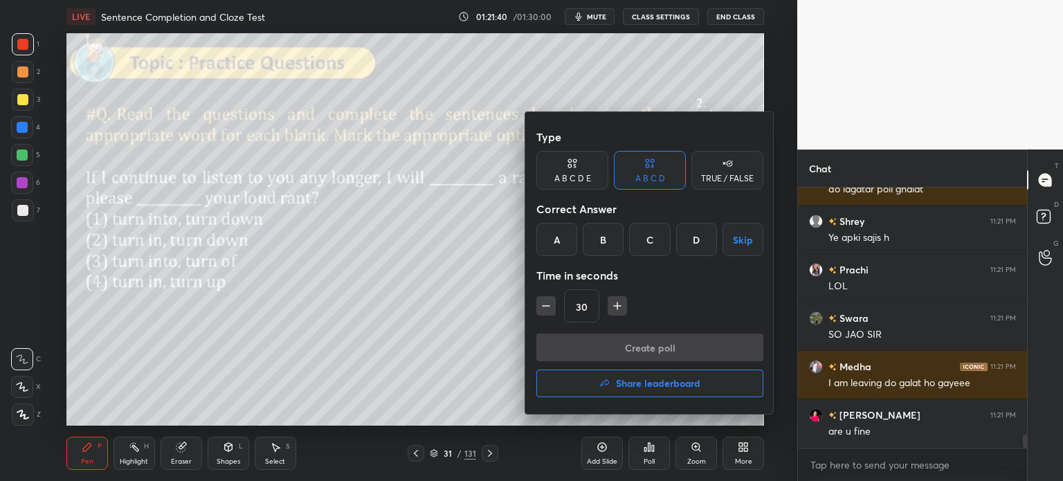
click at [553, 241] on div "A" at bounding box center [557, 239] width 41 height 33
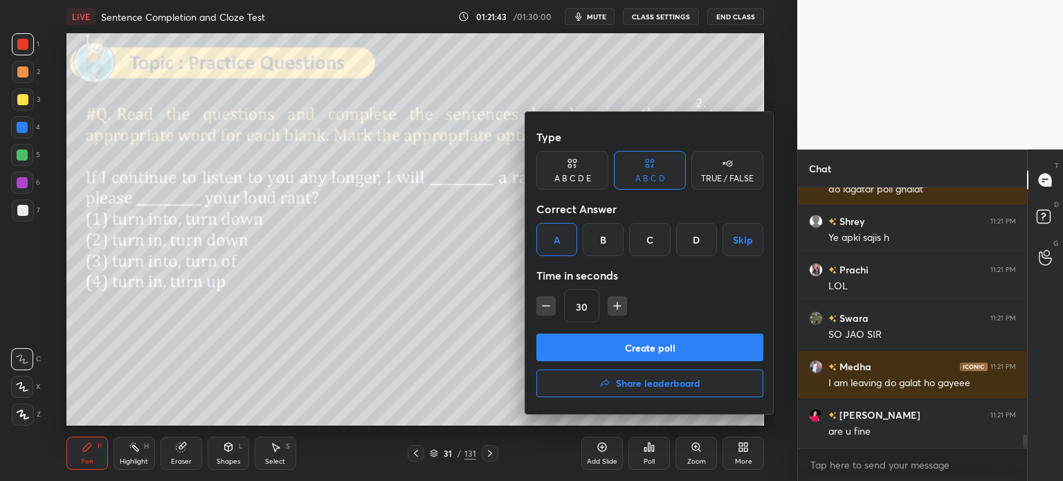
click at [671, 351] on button "Create poll" at bounding box center [650, 348] width 227 height 28
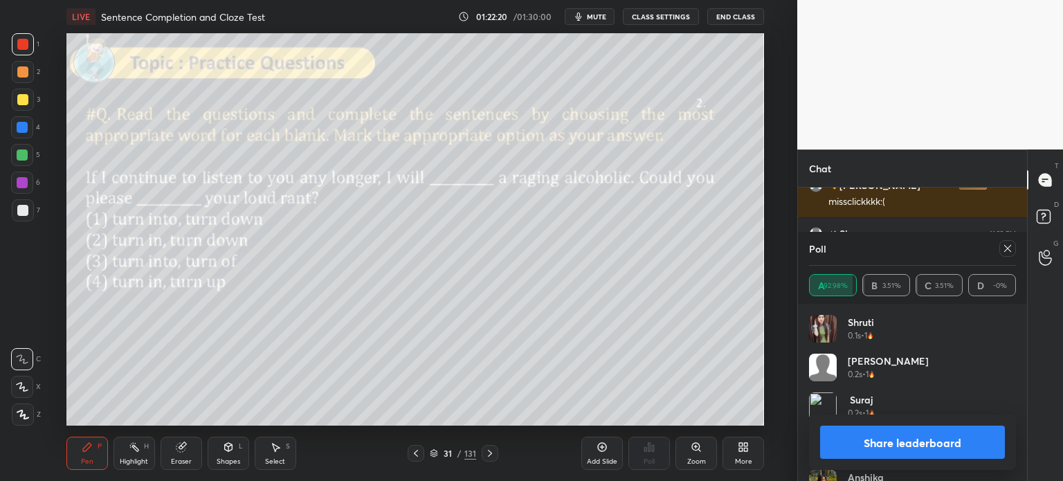
click at [875, 442] on button "Share leaderboard" at bounding box center [912, 442] width 185 height 33
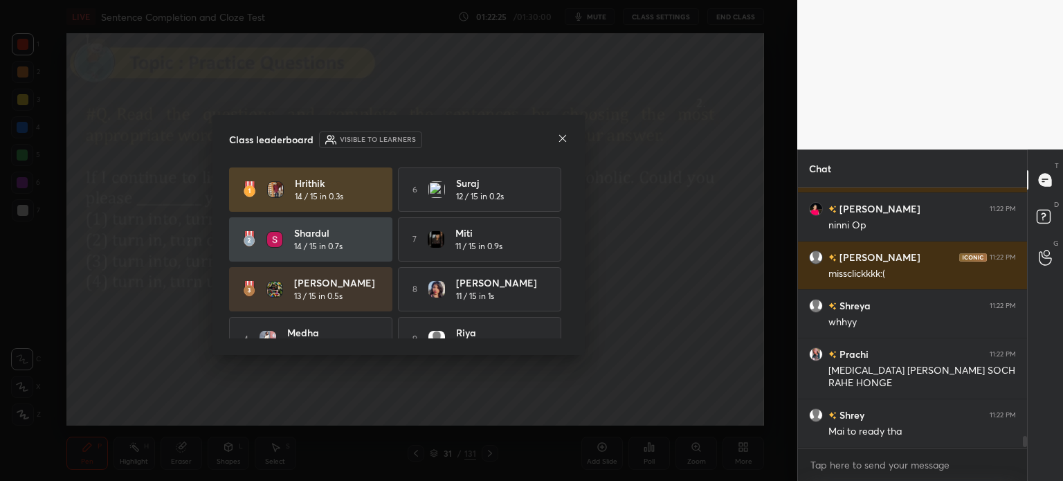
click at [565, 136] on icon at bounding box center [562, 138] width 11 height 11
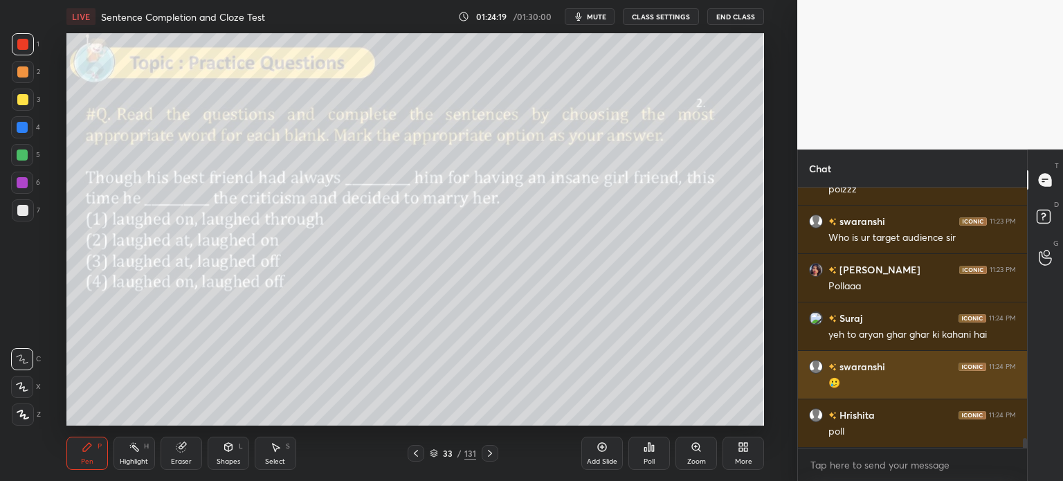
scroll to position [6591, 0]
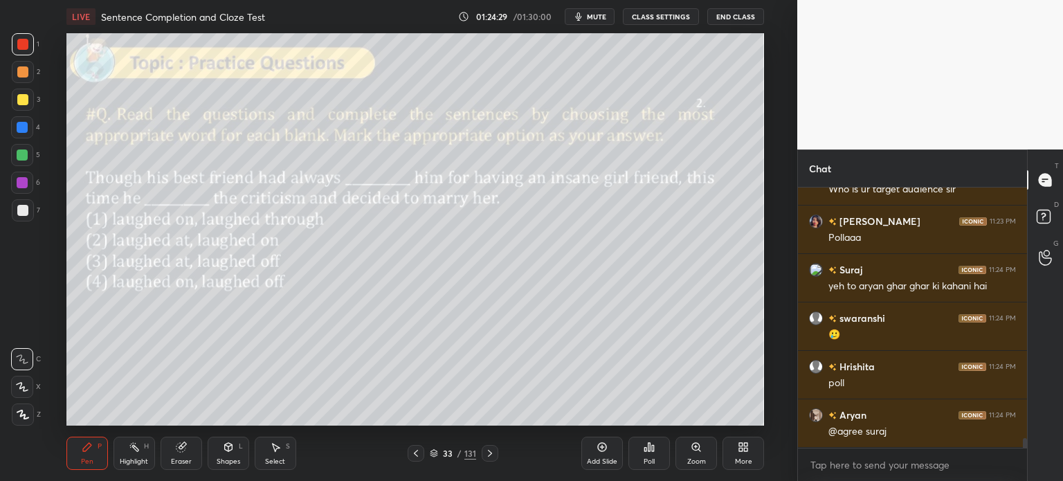
click at [644, 453] on icon at bounding box center [649, 447] width 11 height 11
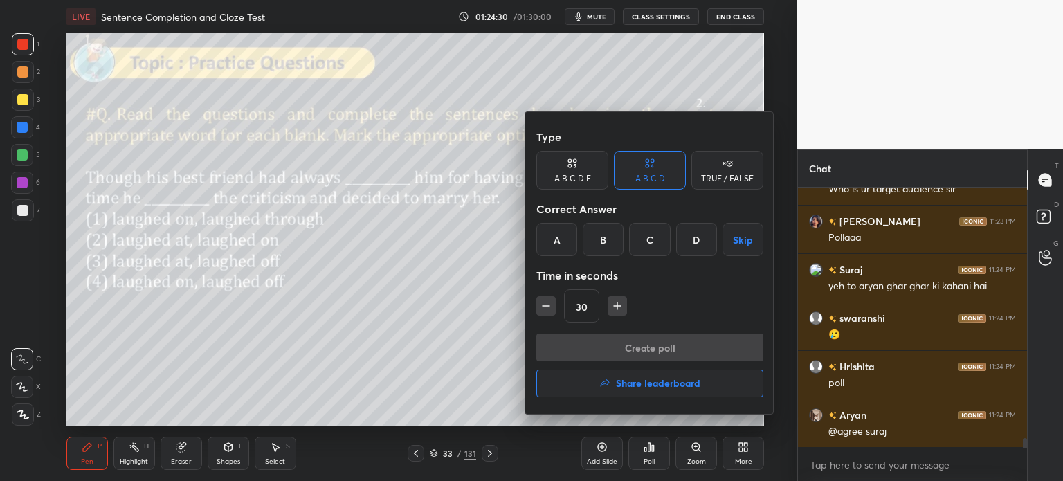
click at [645, 244] on div "C" at bounding box center [649, 239] width 41 height 33
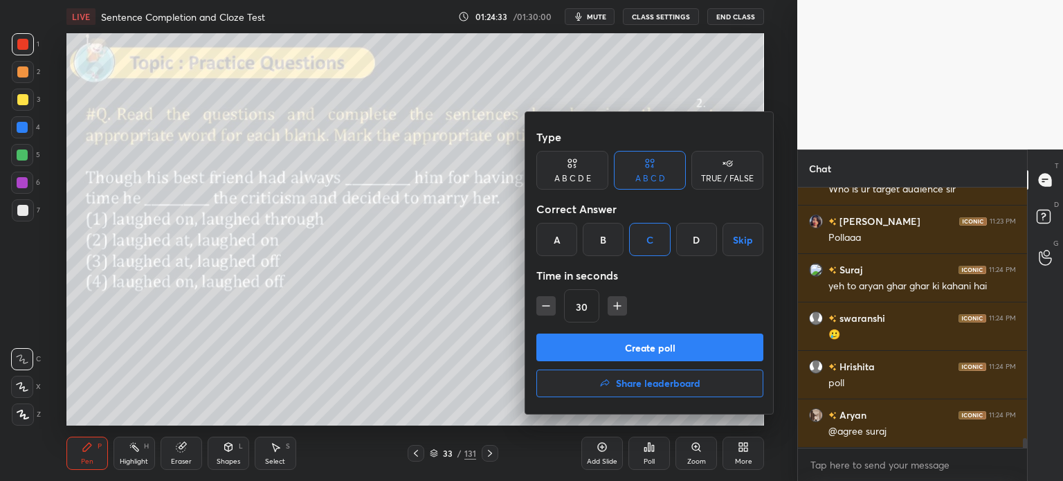
click at [645, 346] on button "Create poll" at bounding box center [650, 348] width 227 height 28
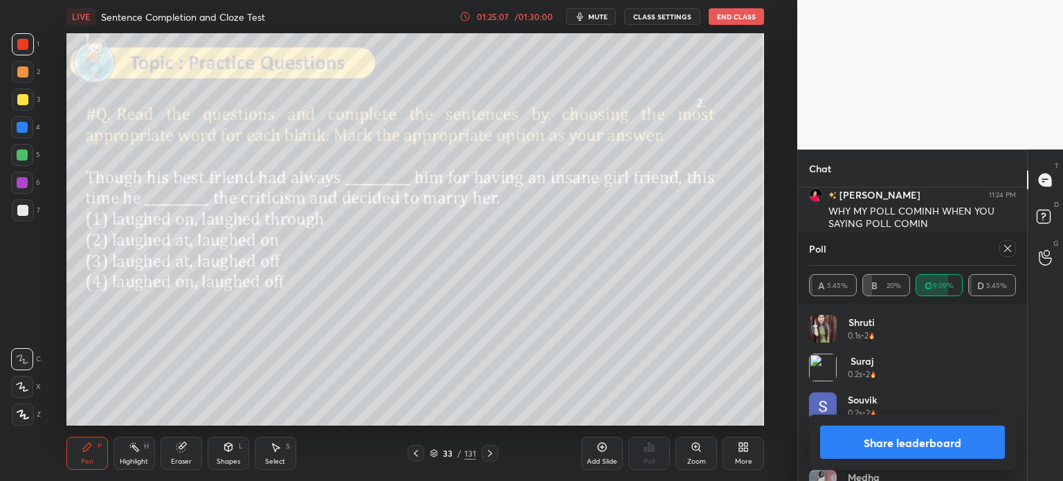
scroll to position [7067, 0]
click at [870, 445] on button "Share leaderboard" at bounding box center [912, 442] width 185 height 33
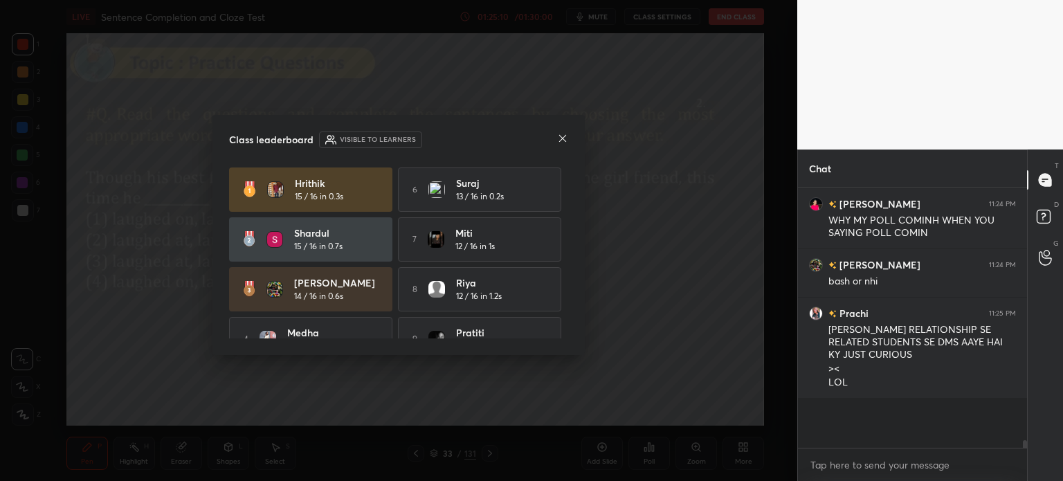
scroll to position [255, 225]
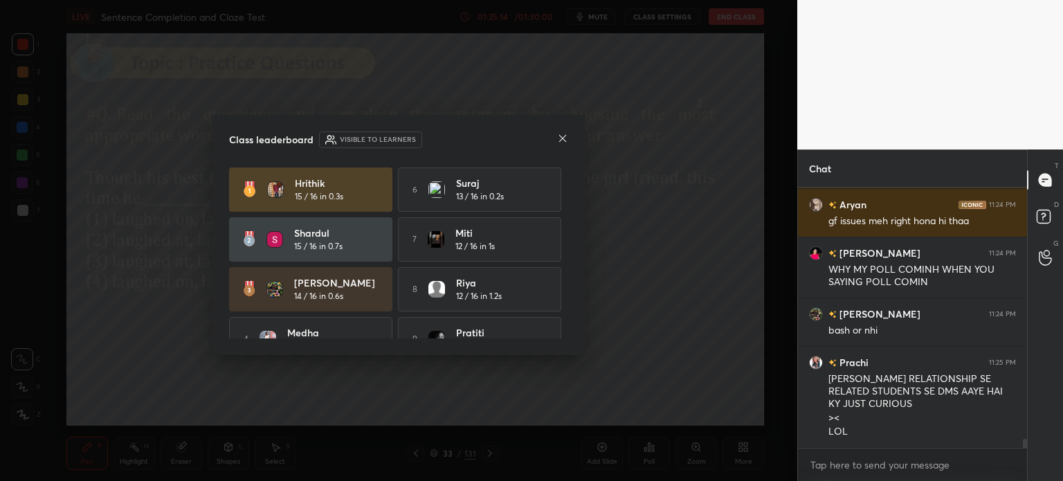
click at [564, 138] on icon at bounding box center [562, 138] width 11 height 11
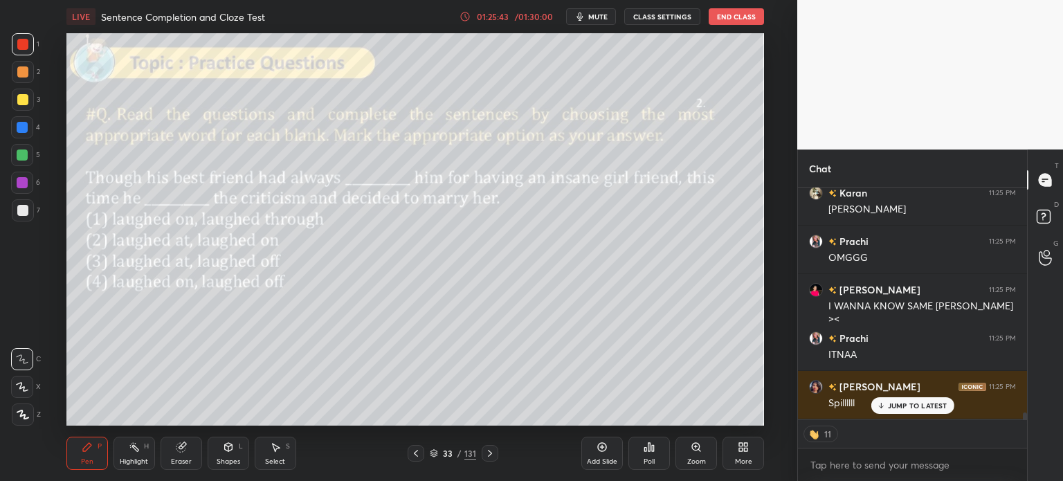
scroll to position [7411, 0]
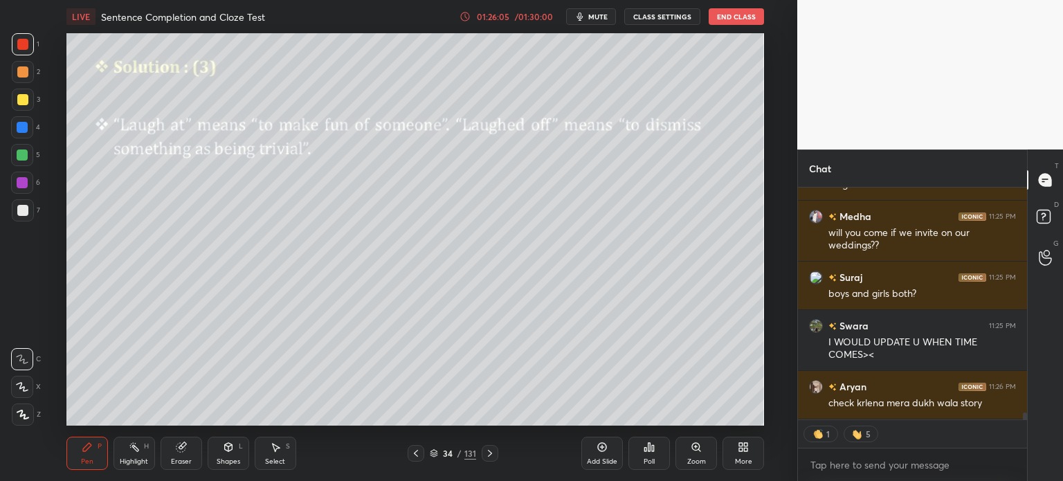
click at [455, 451] on div "34 / 131" at bounding box center [453, 453] width 46 height 12
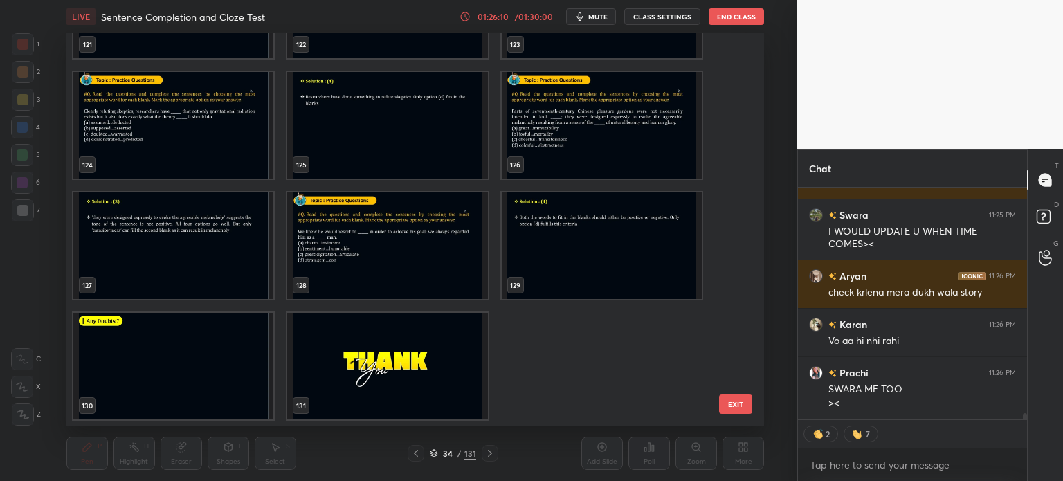
click at [195, 359] on img "grid" at bounding box center [173, 366] width 200 height 107
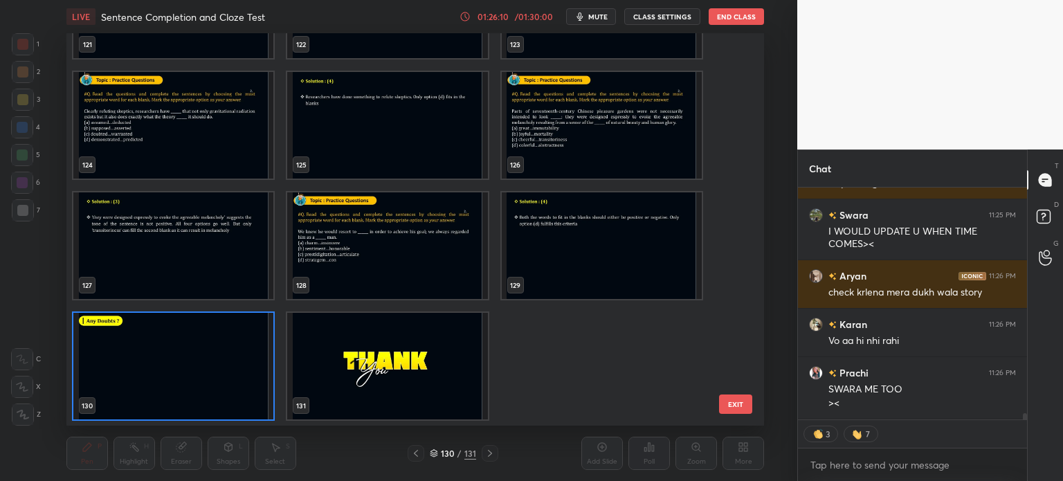
click at [204, 354] on img "grid" at bounding box center [173, 366] width 200 height 107
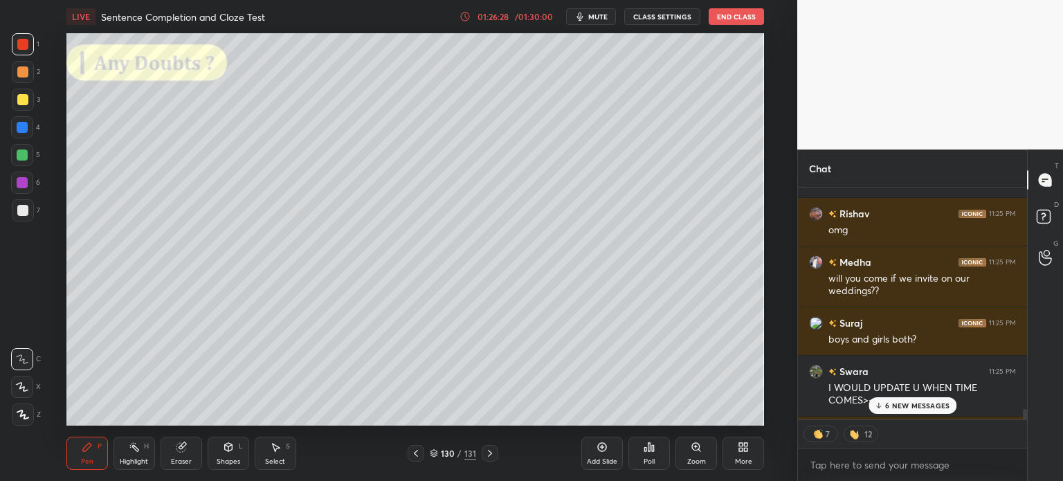
click at [901, 402] on p "6 NEW MESSAGES" at bounding box center [918, 406] width 64 height 8
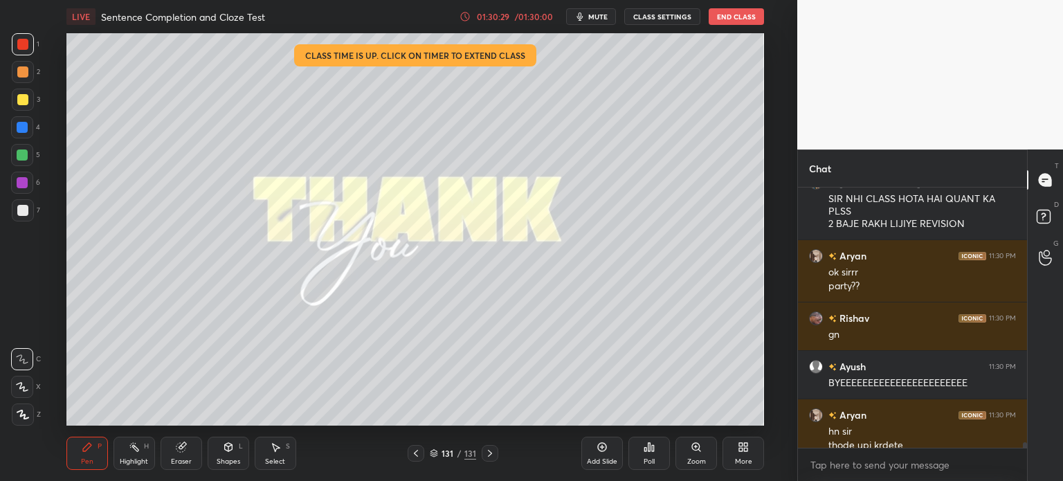
scroll to position [12334, 0]
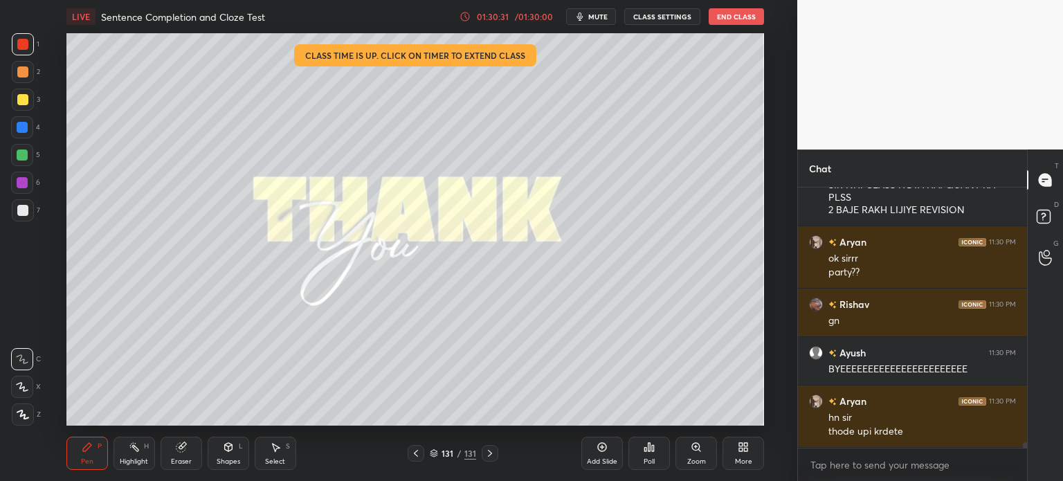
click at [741, 17] on button "End Class" at bounding box center [736, 16] width 55 height 17
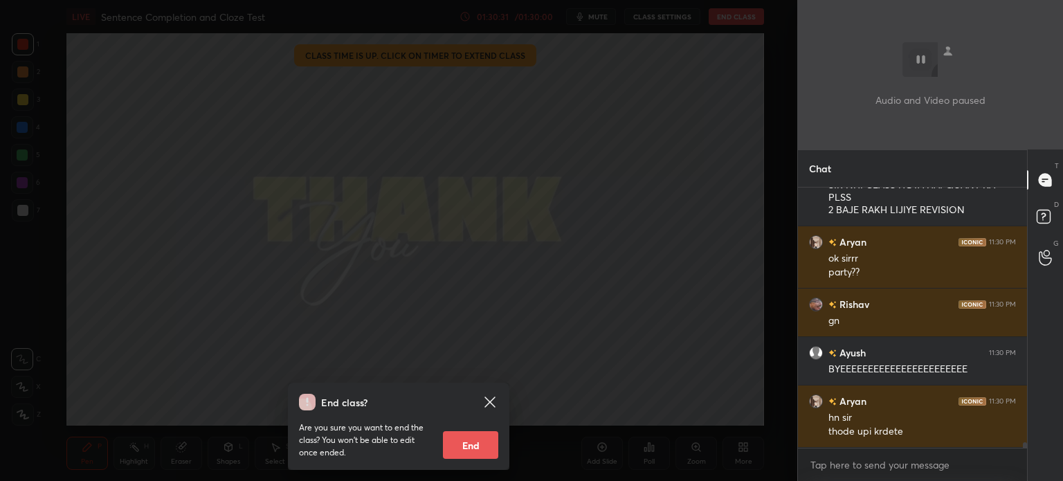
scroll to position [12382, 0]
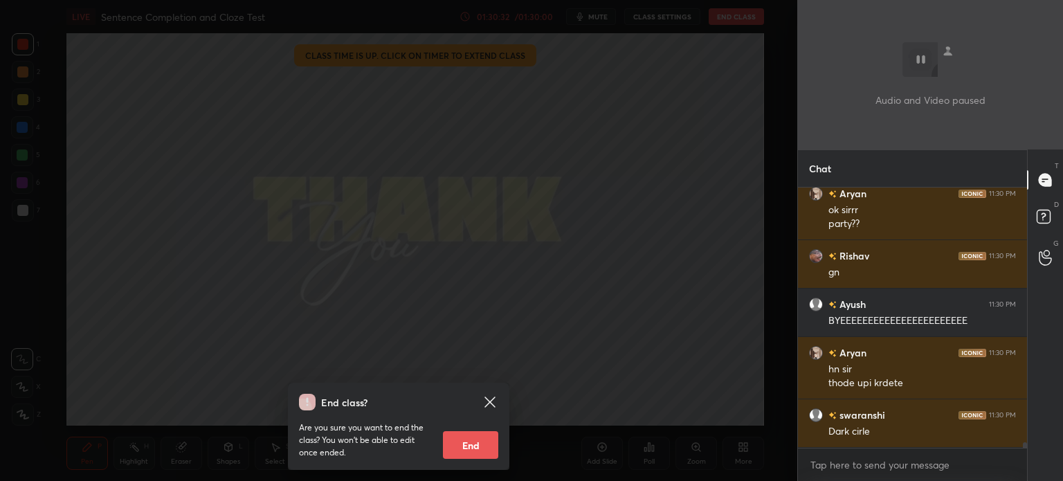
click at [465, 440] on button "End" at bounding box center [470, 445] width 55 height 28
type textarea "x"
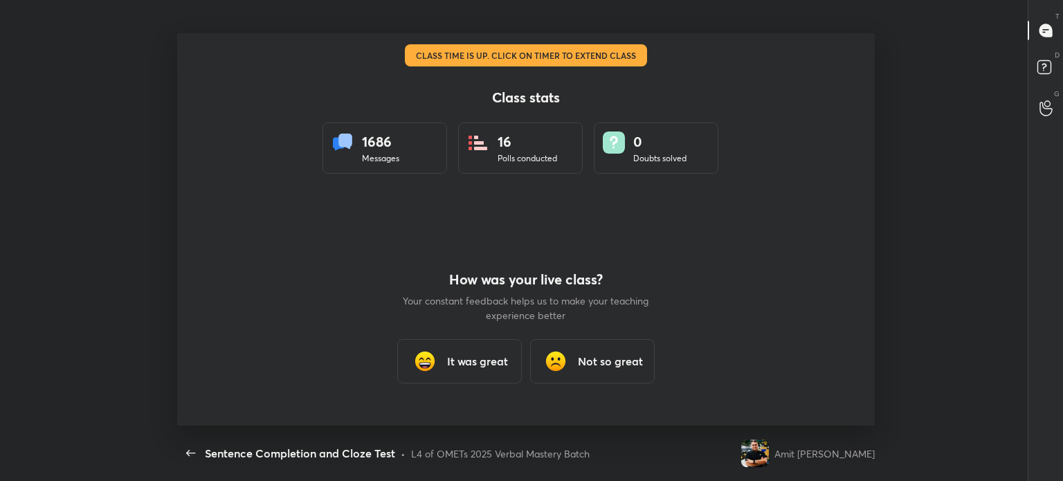
scroll to position [68842, 68186]
click at [186, 451] on icon "button" at bounding box center [191, 453] width 17 height 17
click at [446, 359] on div "It was great" at bounding box center [459, 361] width 125 height 44
